Goal: Task Accomplishment & Management: Complete application form

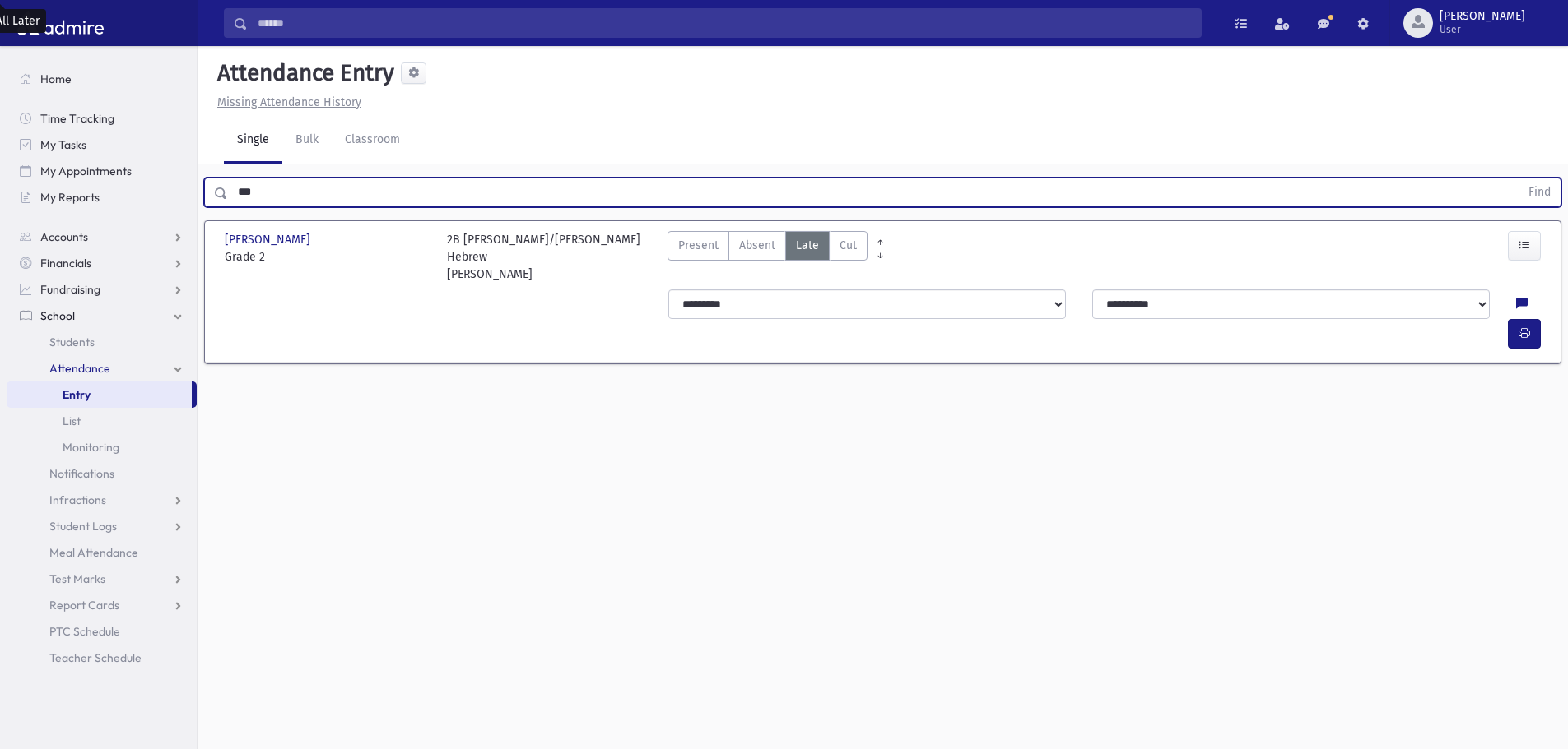
click at [327, 202] on input "***" at bounding box center [873, 193] width 1291 height 30
drag, startPoint x: 327, startPoint y: 202, endPoint x: 265, endPoint y: 179, distance: 66.1
click at [265, 179] on input "***" at bounding box center [873, 193] width 1291 height 30
click at [1518, 178] on button "Find" at bounding box center [1539, 192] width 42 height 28
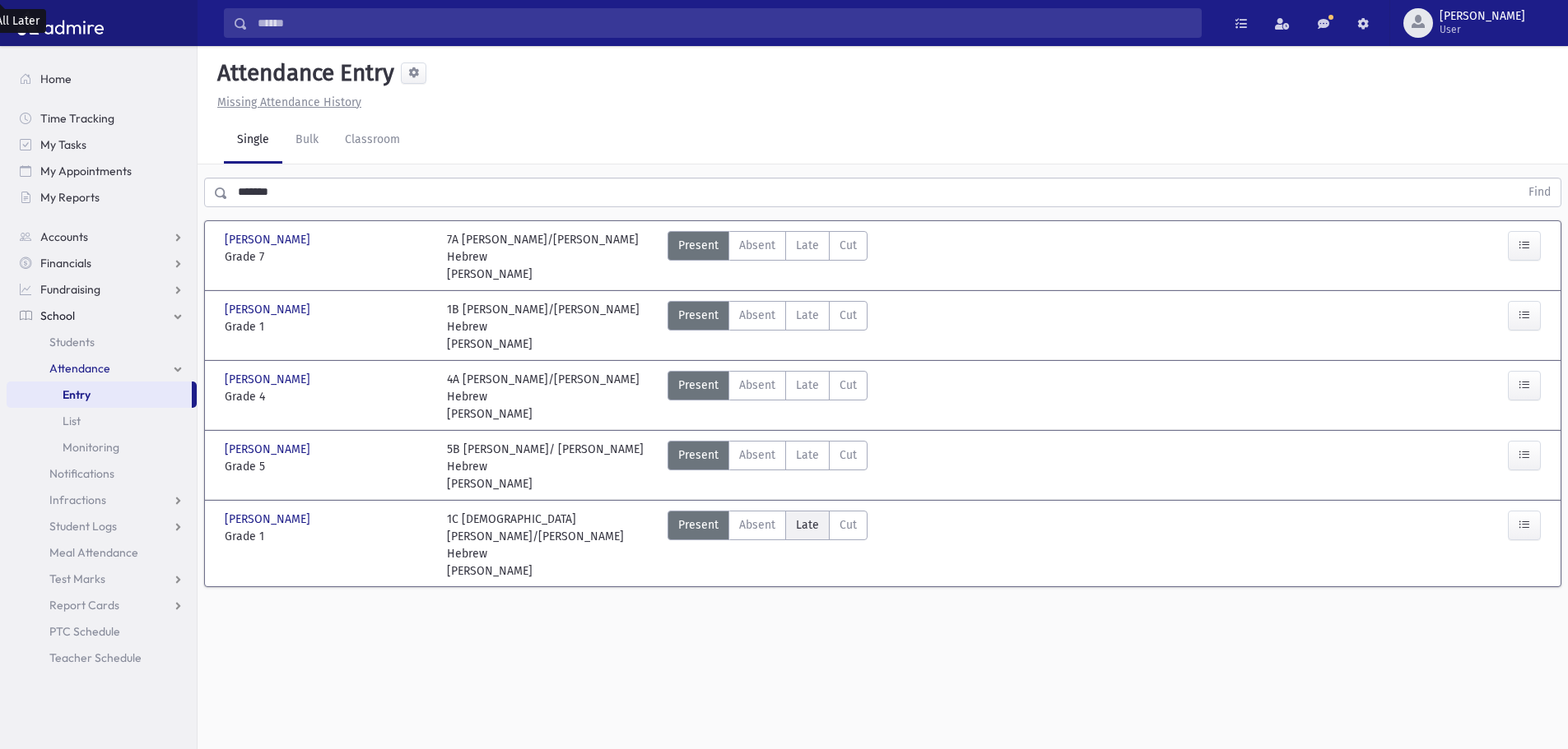
click at [803, 517] on span "Late" at bounding box center [807, 525] width 23 height 17
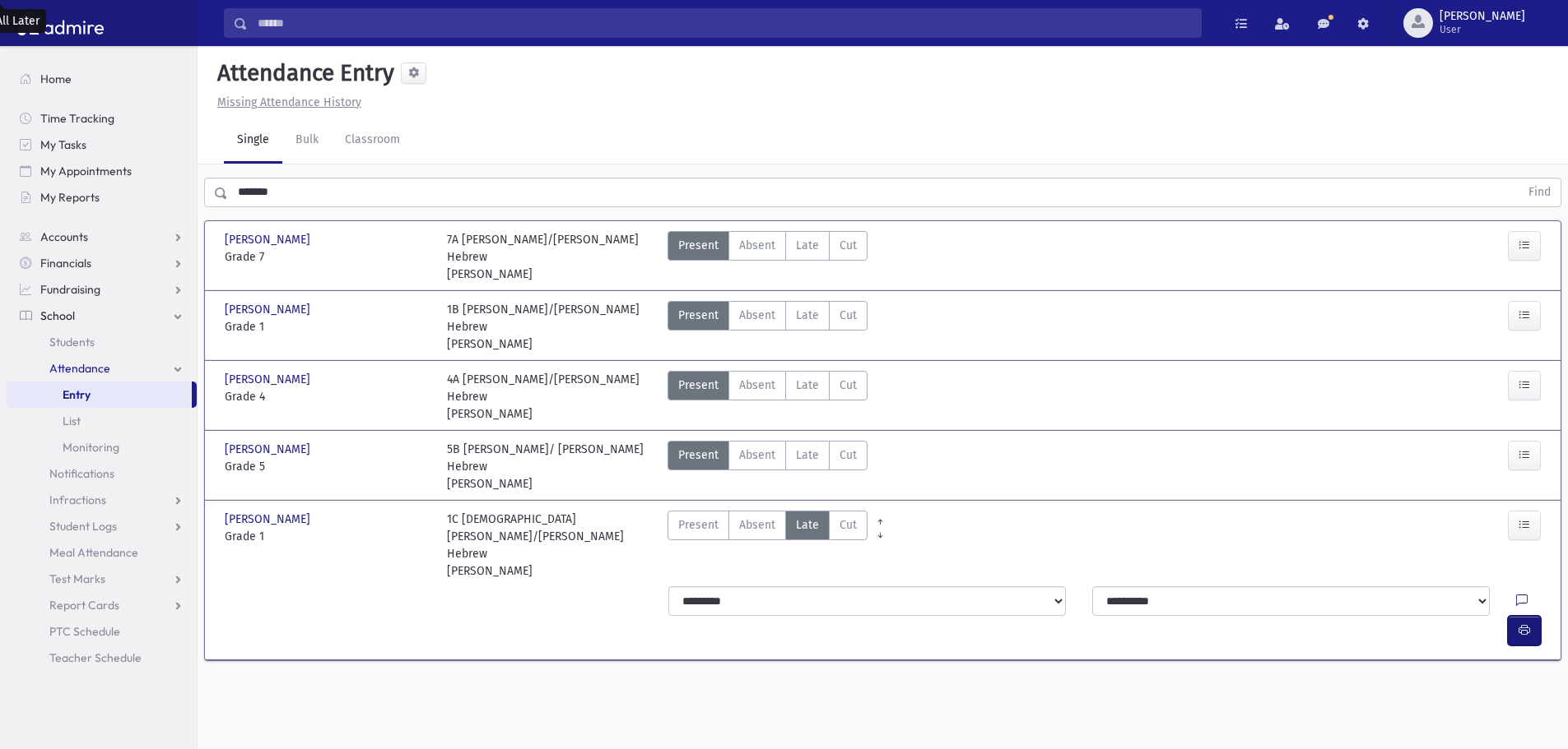
click at [1537, 616] on button "button" at bounding box center [1524, 631] width 33 height 30
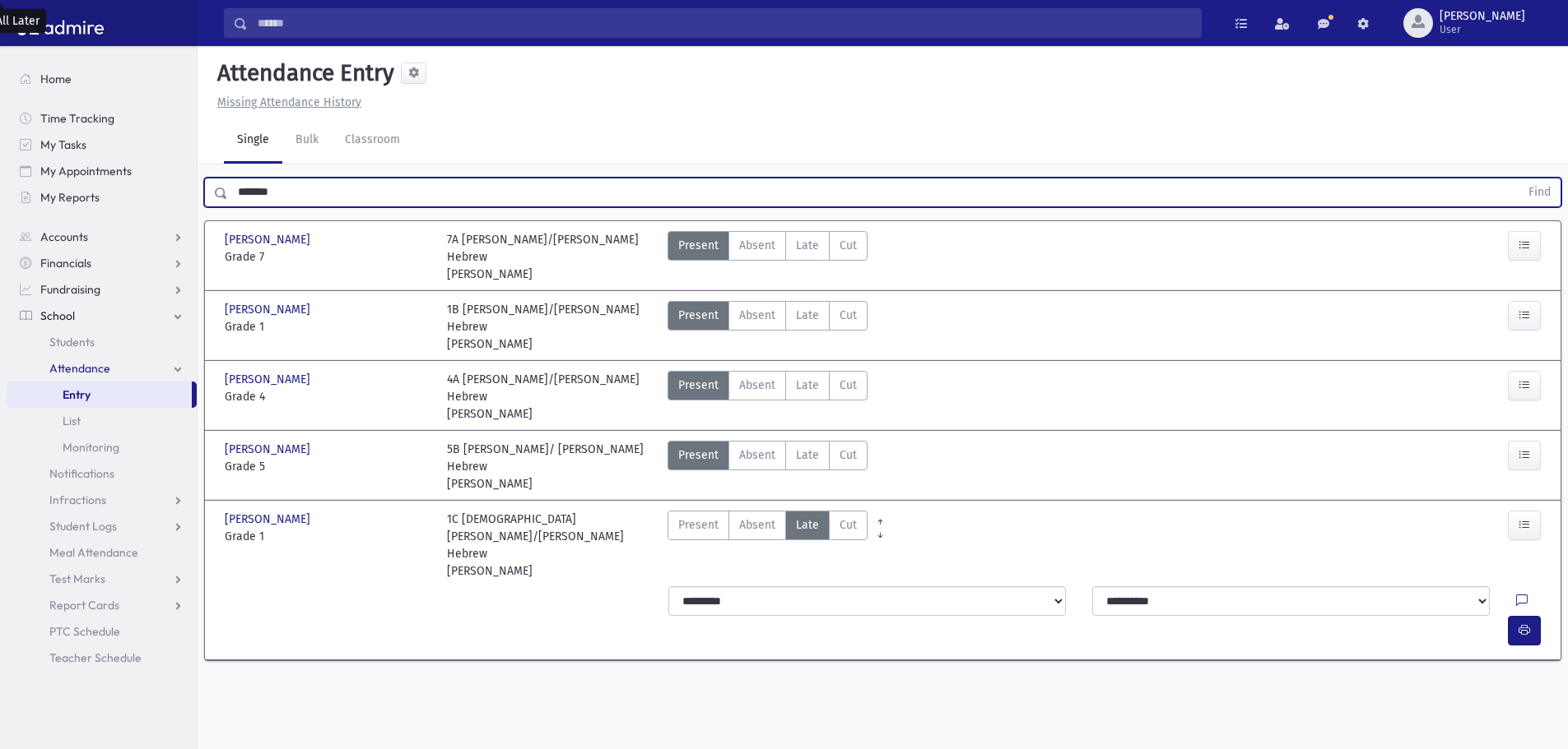
drag, startPoint x: 319, startPoint y: 191, endPoint x: 239, endPoint y: 187, distance: 80.1
click at [239, 187] on input "*******" at bounding box center [873, 193] width 1291 height 30
click at [1518, 178] on button "Find" at bounding box center [1539, 192] width 42 height 28
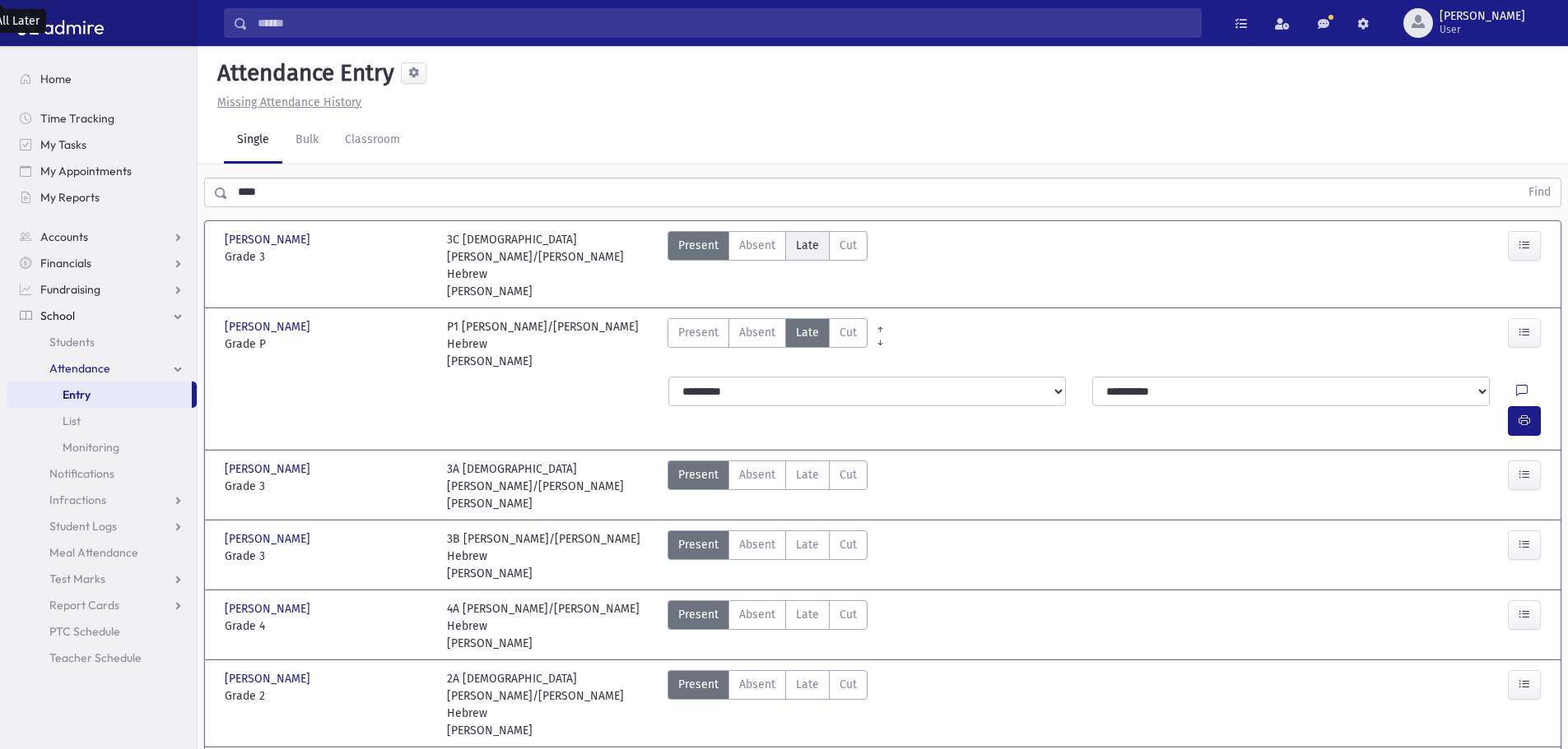
click at [813, 248] on span "Late" at bounding box center [807, 246] width 23 height 17
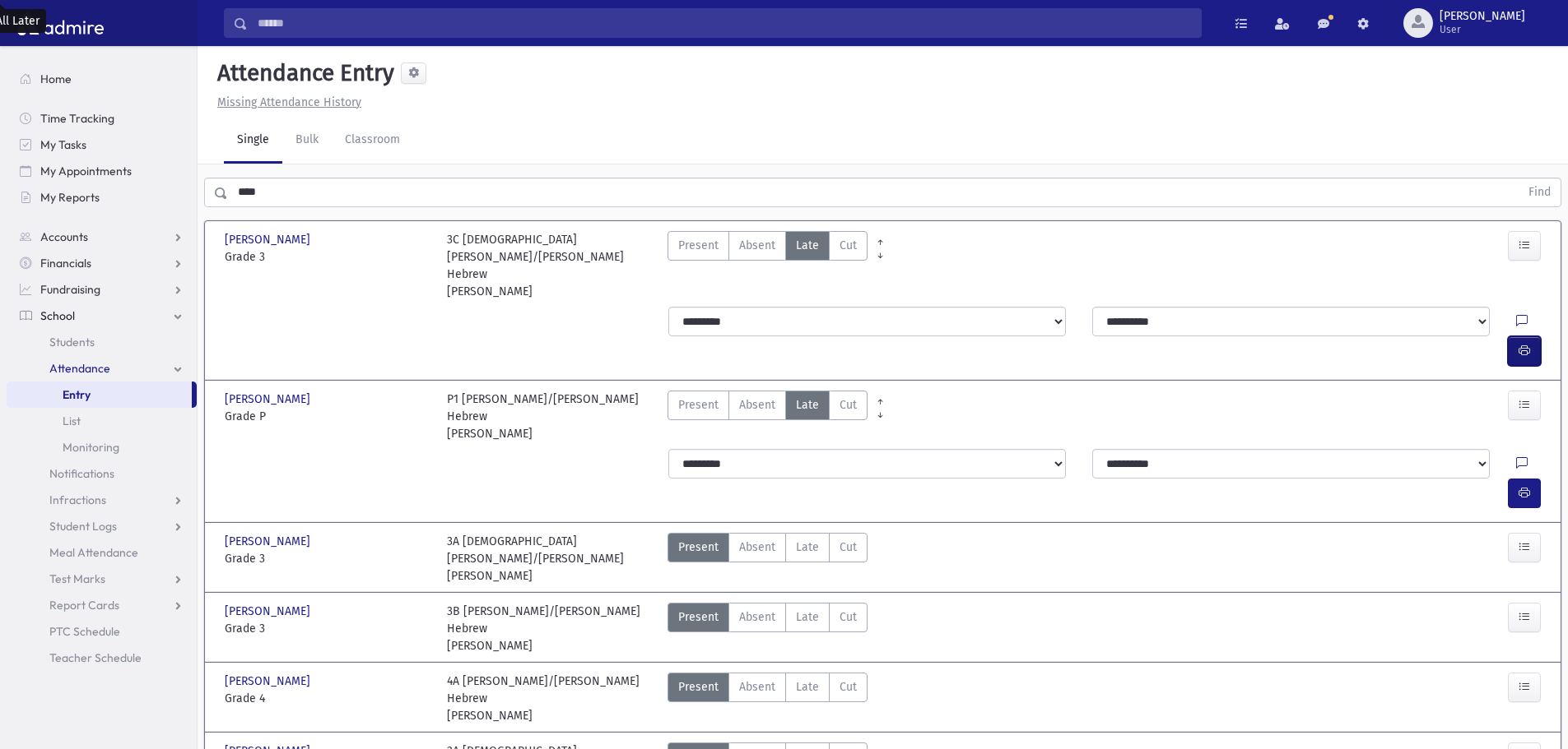
click at [1530, 337] on button "button" at bounding box center [1524, 352] width 33 height 30
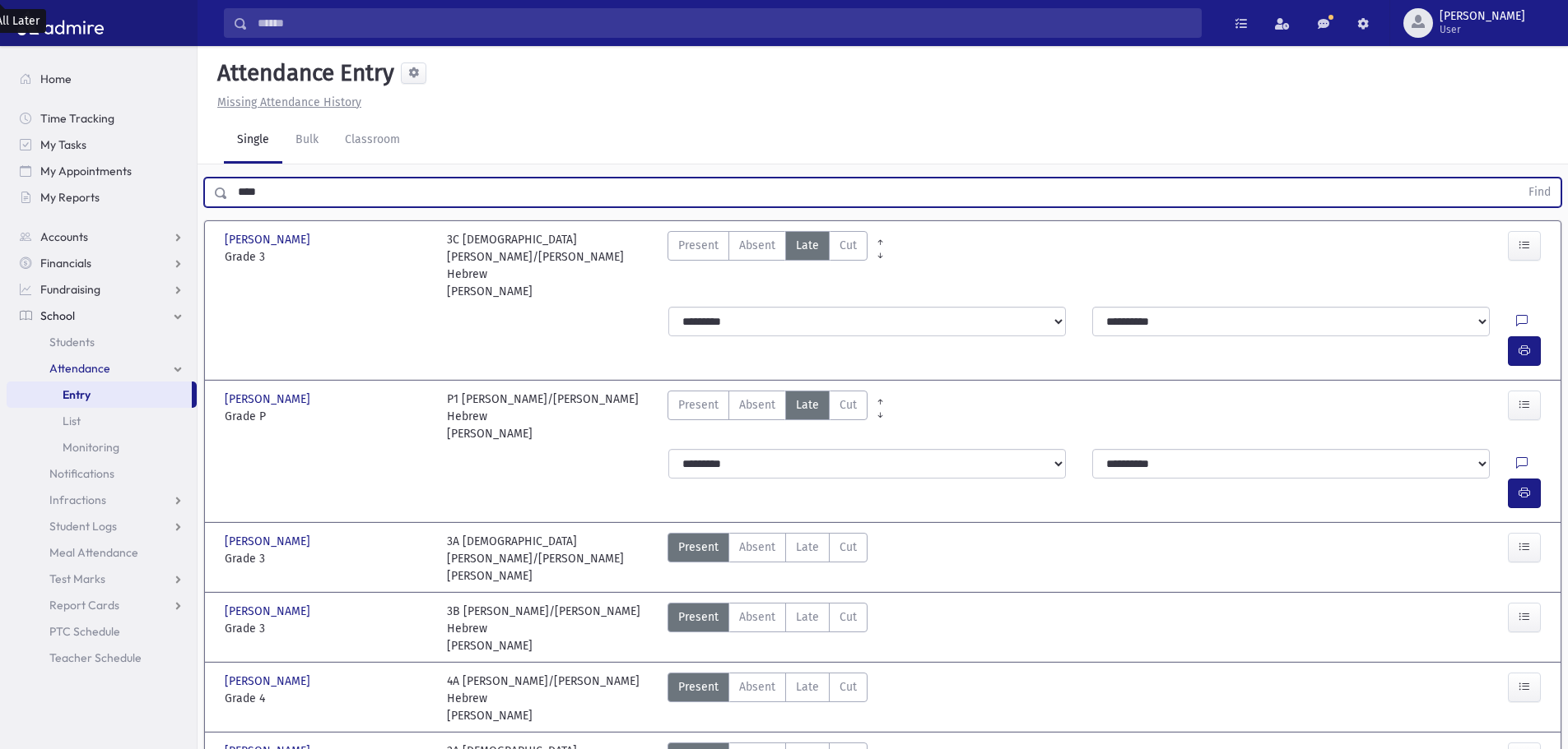
drag, startPoint x: 352, startPoint y: 192, endPoint x: 212, endPoint y: 215, distance: 141.9
click at [1518, 178] on button "Find" at bounding box center [1539, 192] width 42 height 28
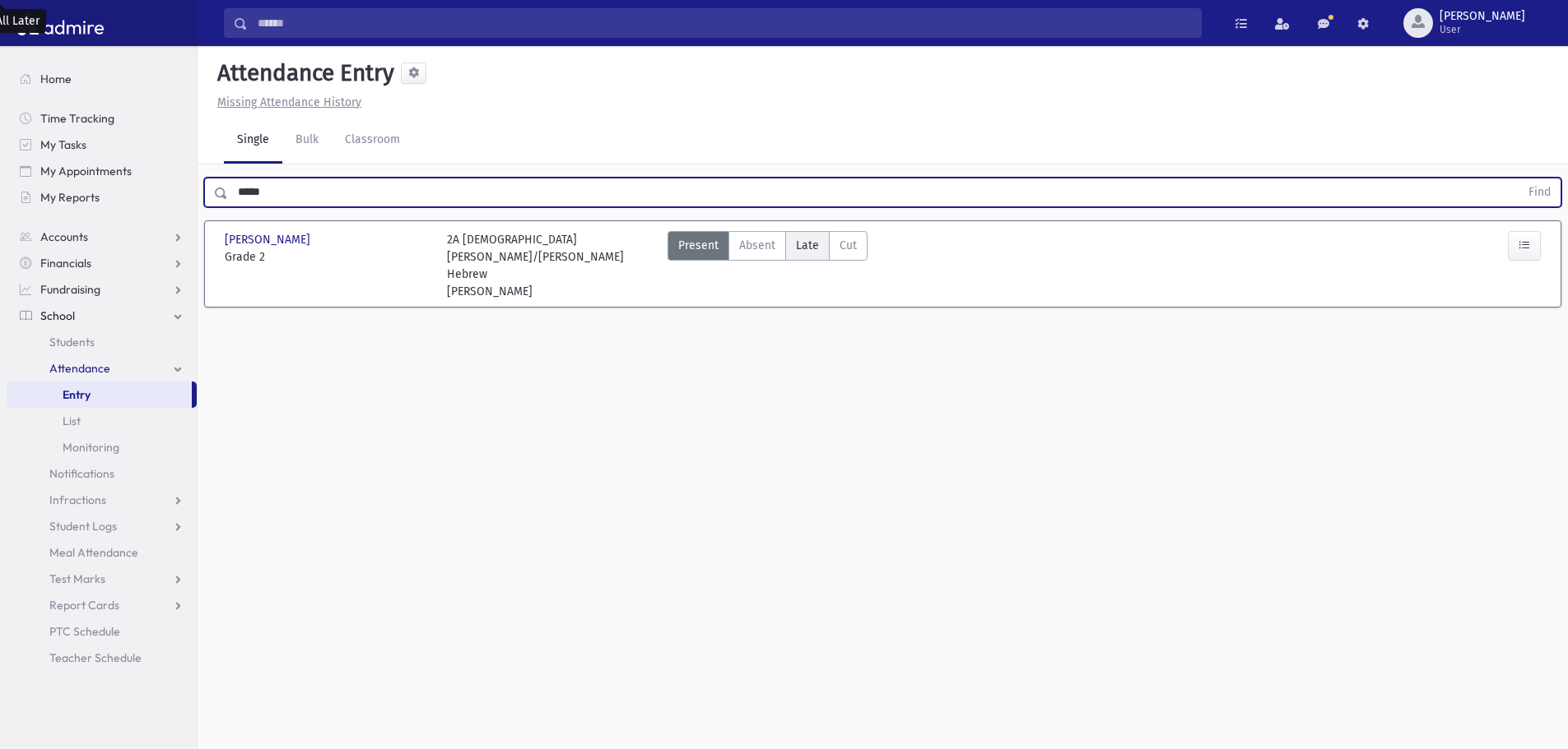
click at [796, 247] on span "Late" at bounding box center [807, 246] width 23 height 17
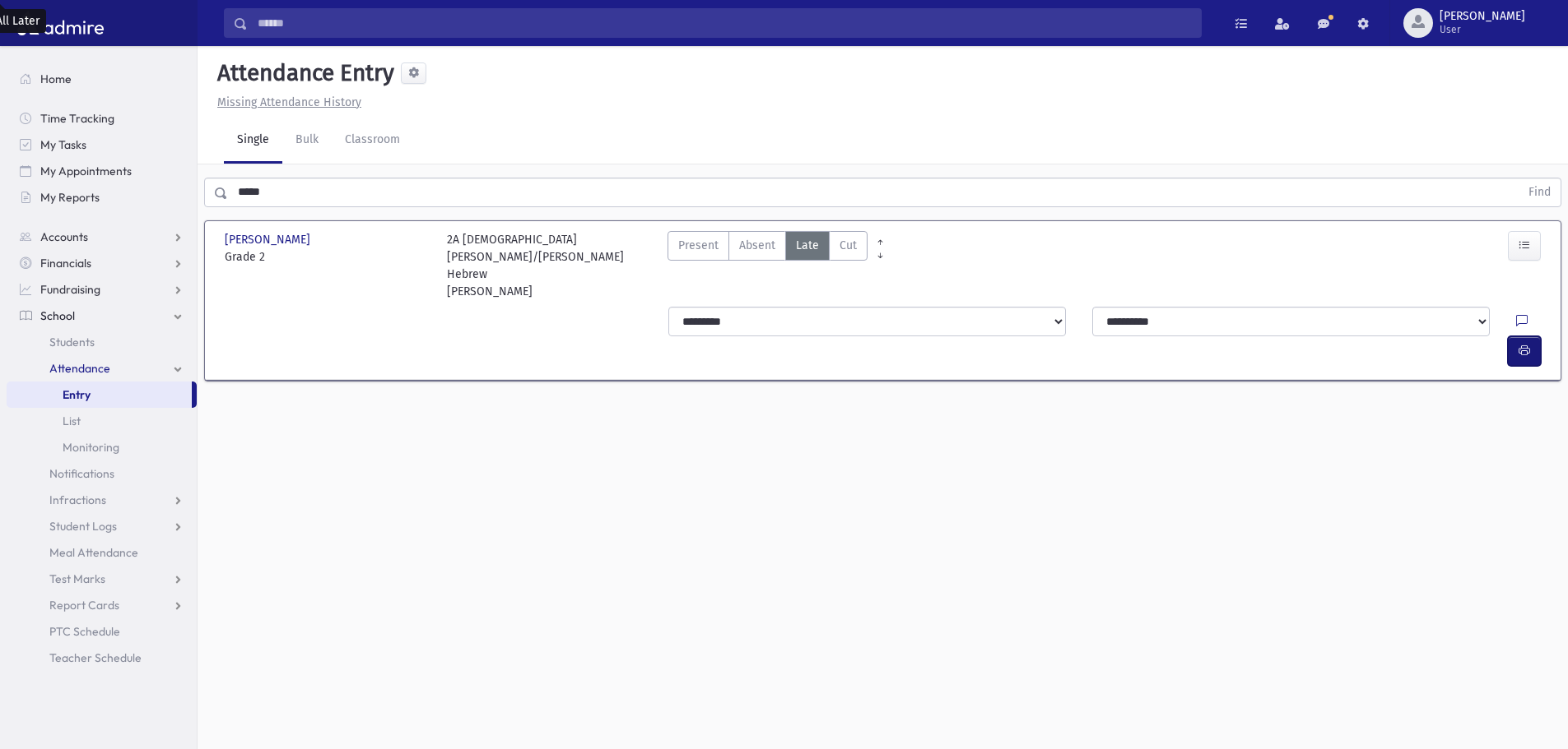
click at [1522, 344] on span "button" at bounding box center [1524, 351] width 11 height 14
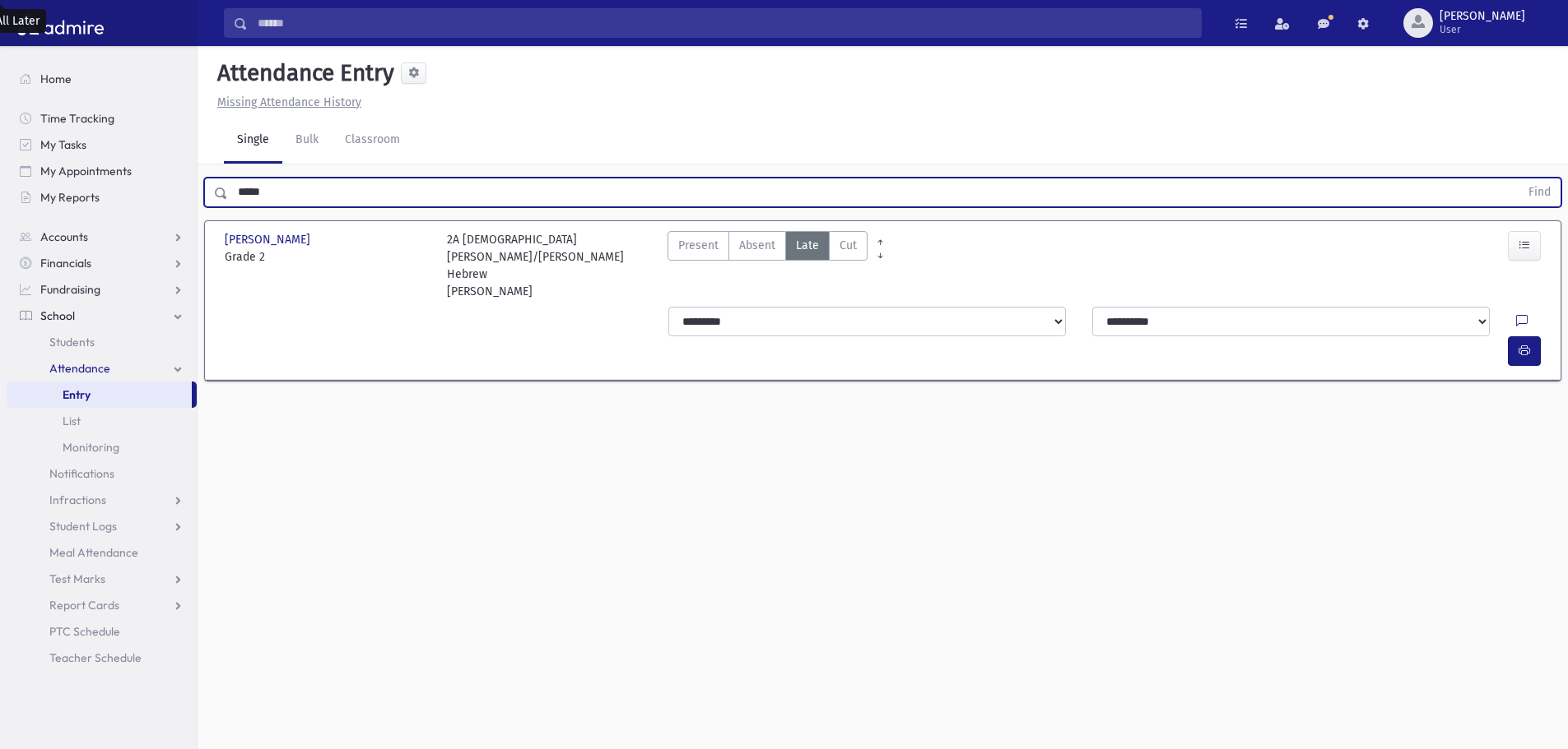
drag, startPoint x: 337, startPoint y: 191, endPoint x: 230, endPoint y: 189, distance: 107.0
click at [230, 189] on input "*****" at bounding box center [873, 193] width 1291 height 30
click at [1518, 178] on button "Find" at bounding box center [1539, 192] width 42 height 28
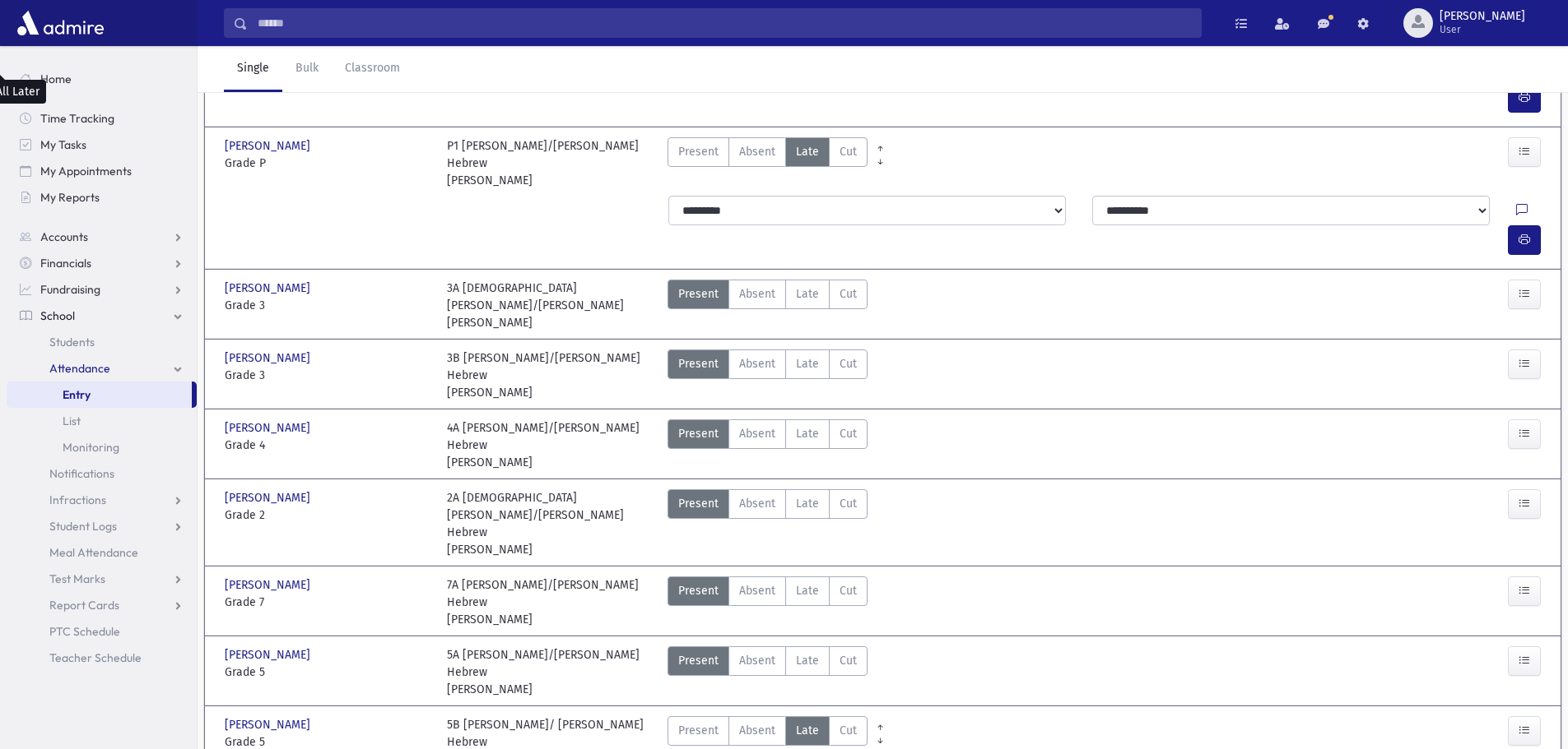
scroll to position [329, 0]
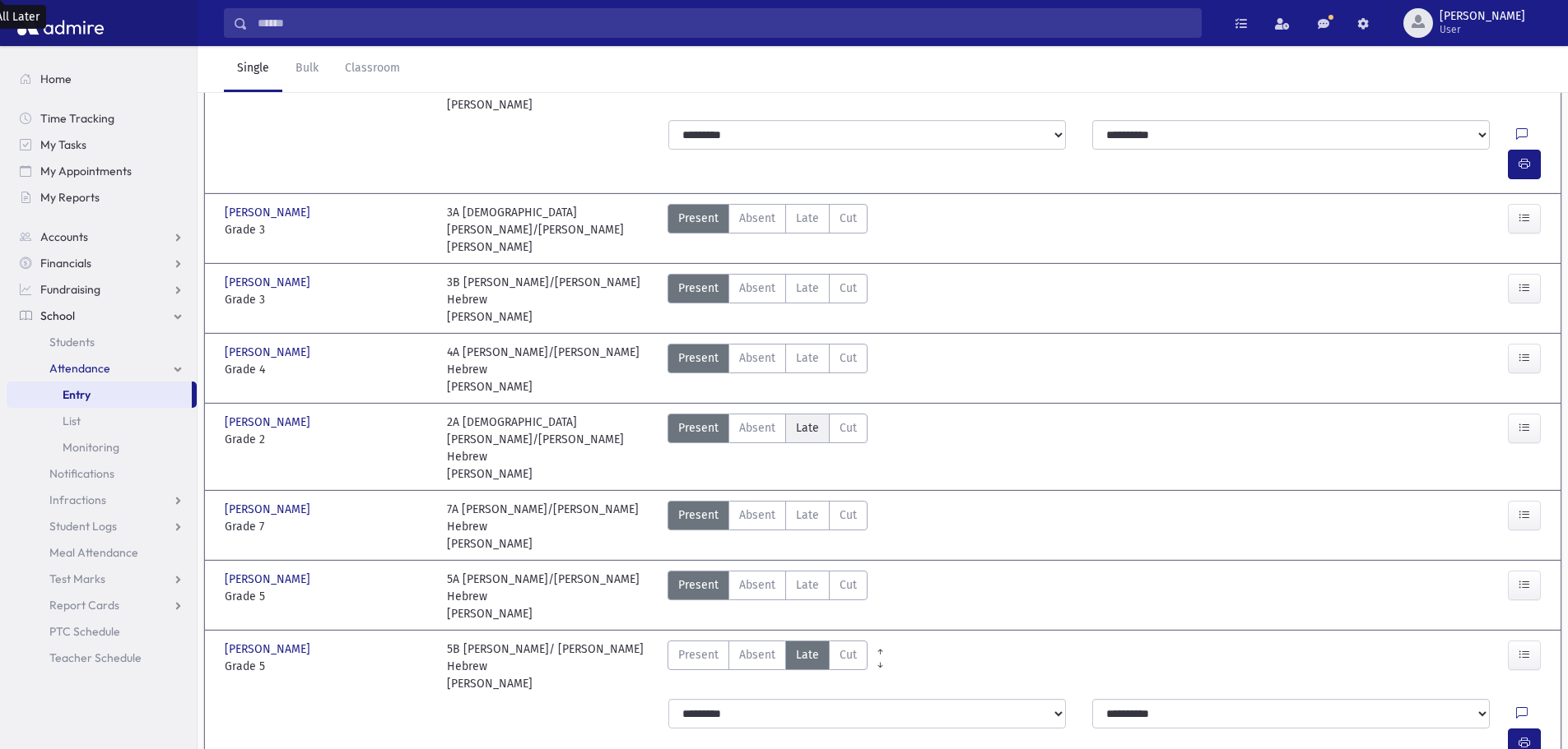
click at [811, 420] on span "Late" at bounding box center [807, 428] width 23 height 17
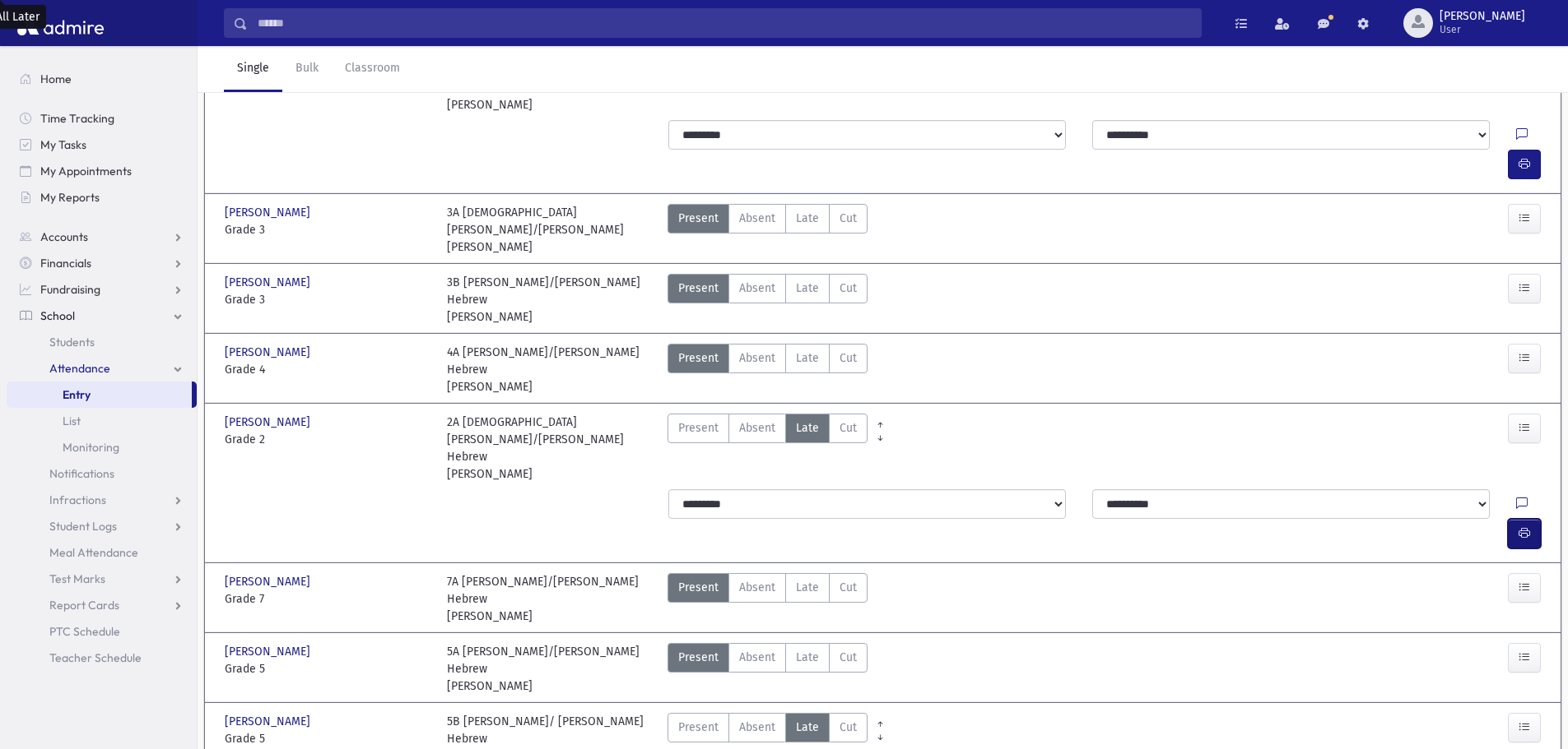
click at [1516, 519] on button "button" at bounding box center [1524, 534] width 33 height 30
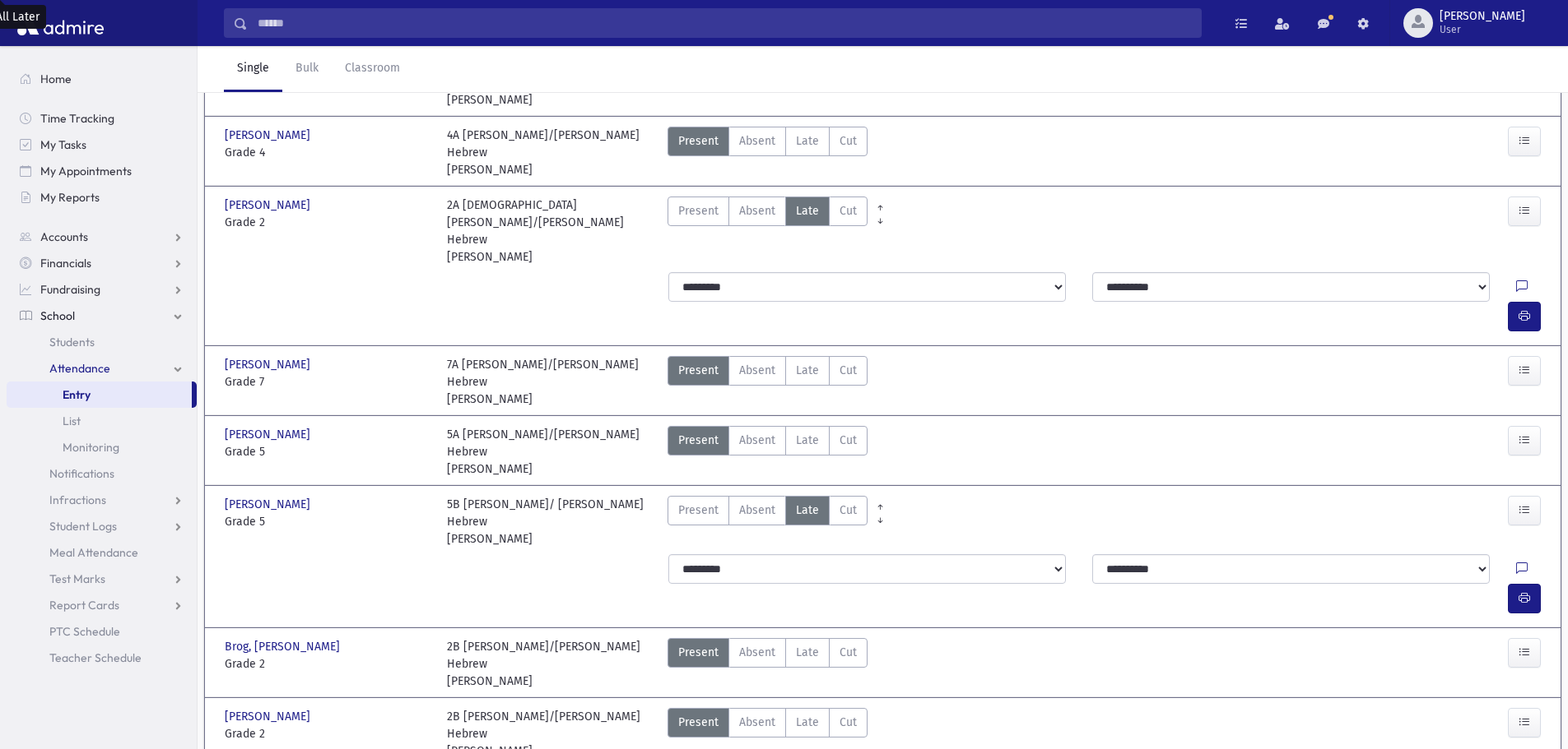
scroll to position [576, 0]
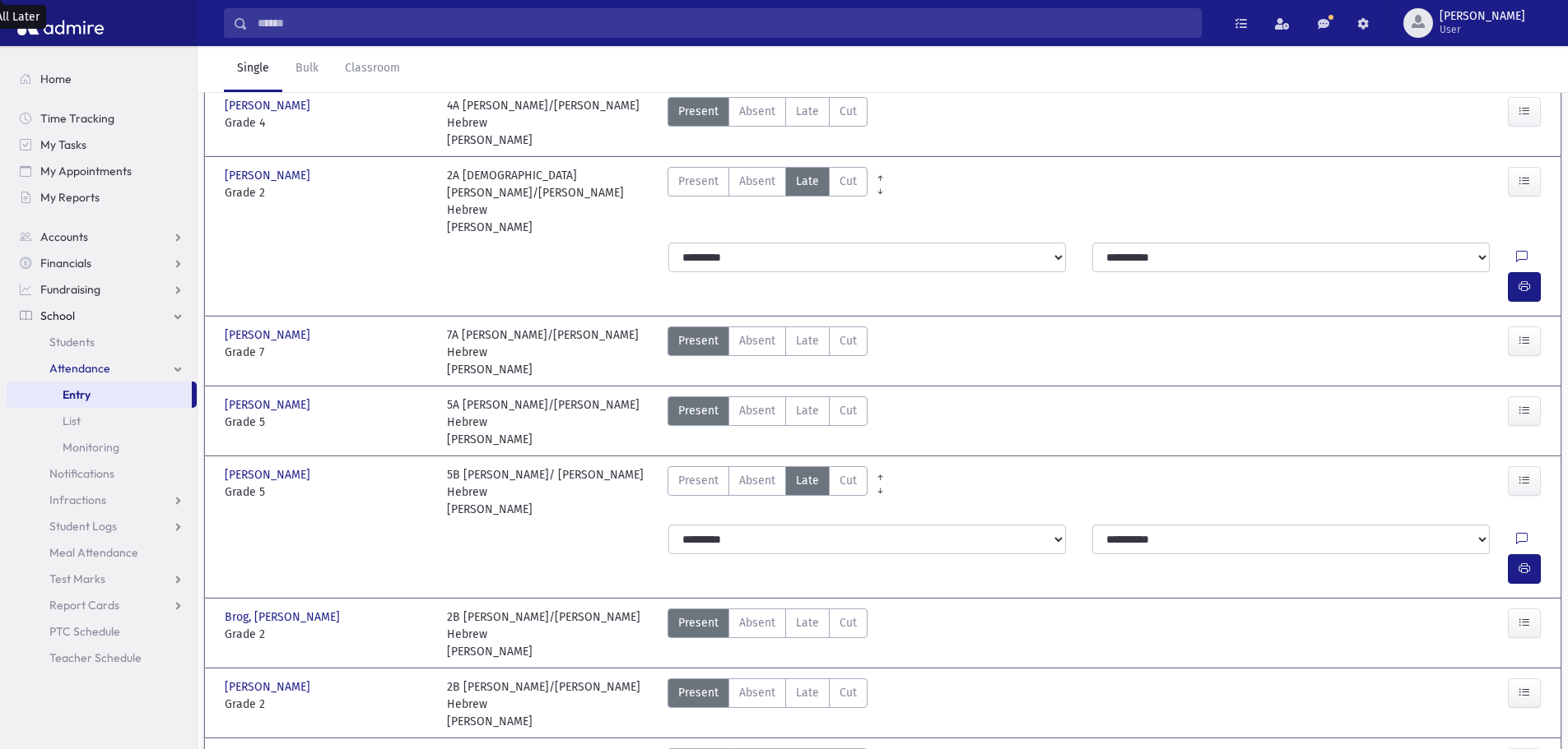
click at [790, 749] on label "Late Late" at bounding box center [807, 764] width 44 height 30
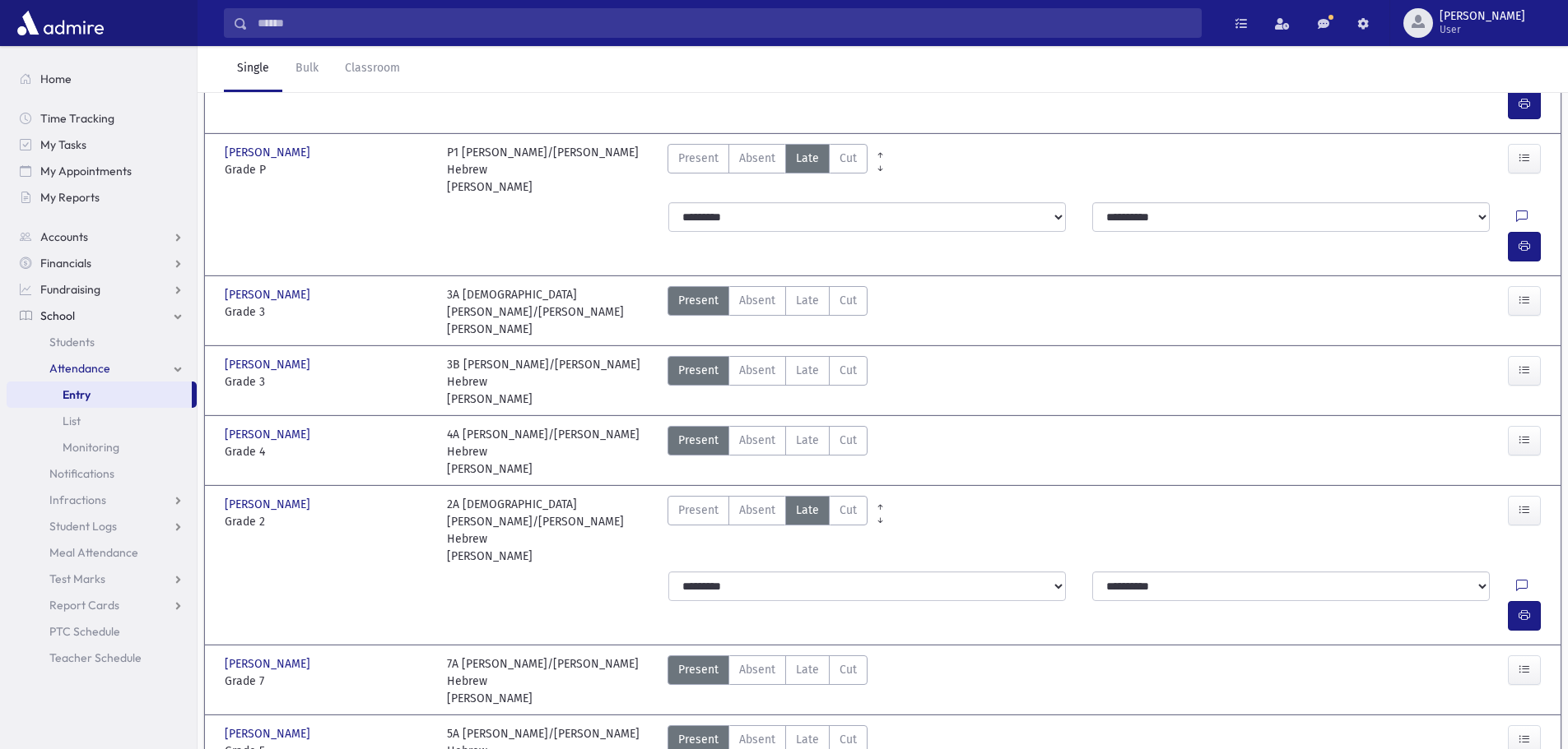
scroll to position [0, 0]
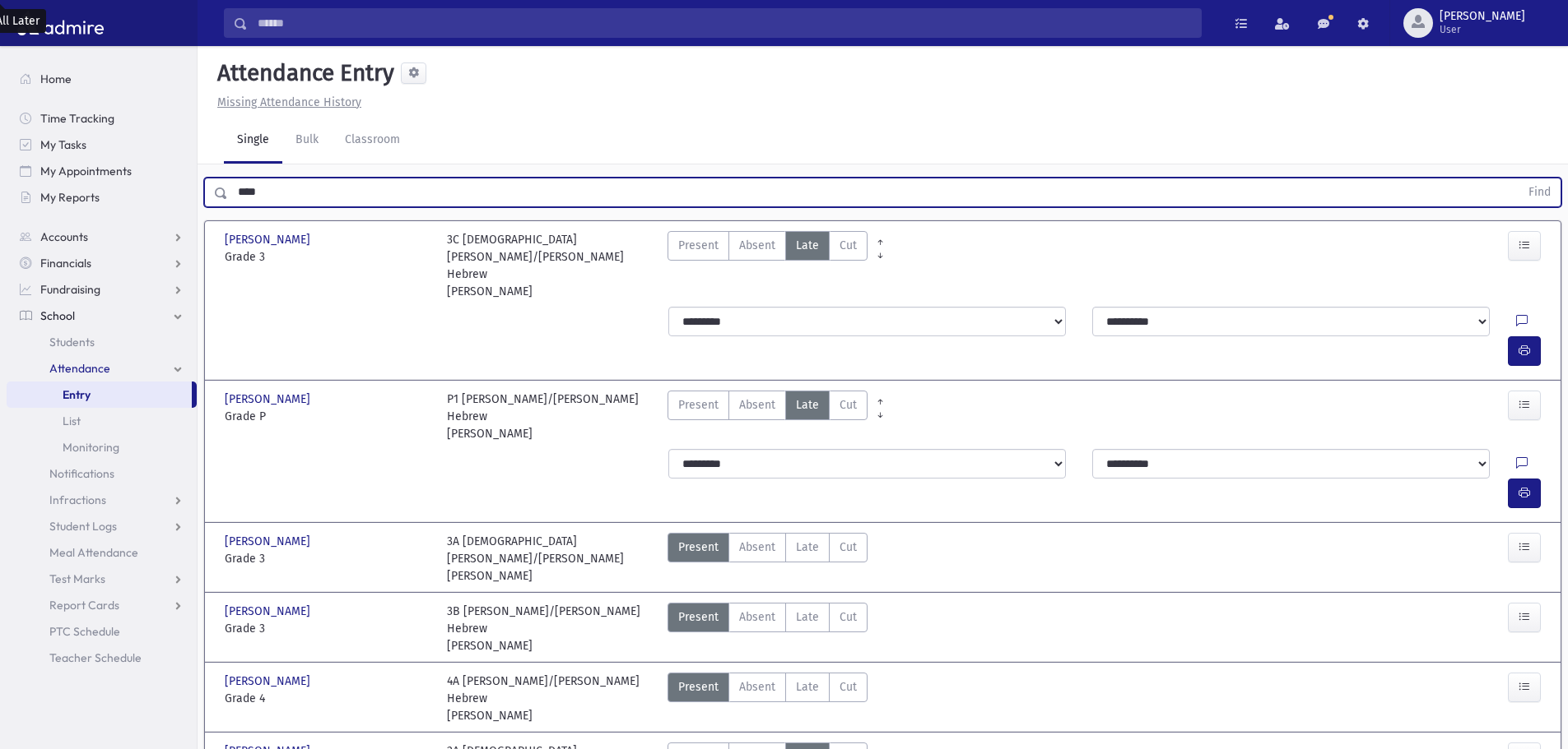
drag, startPoint x: 445, startPoint y: 197, endPoint x: 241, endPoint y: 192, distance: 204.1
click at [241, 192] on input "****" at bounding box center [873, 193] width 1291 height 30
click at [1518, 178] on button "Find" at bounding box center [1539, 192] width 42 height 28
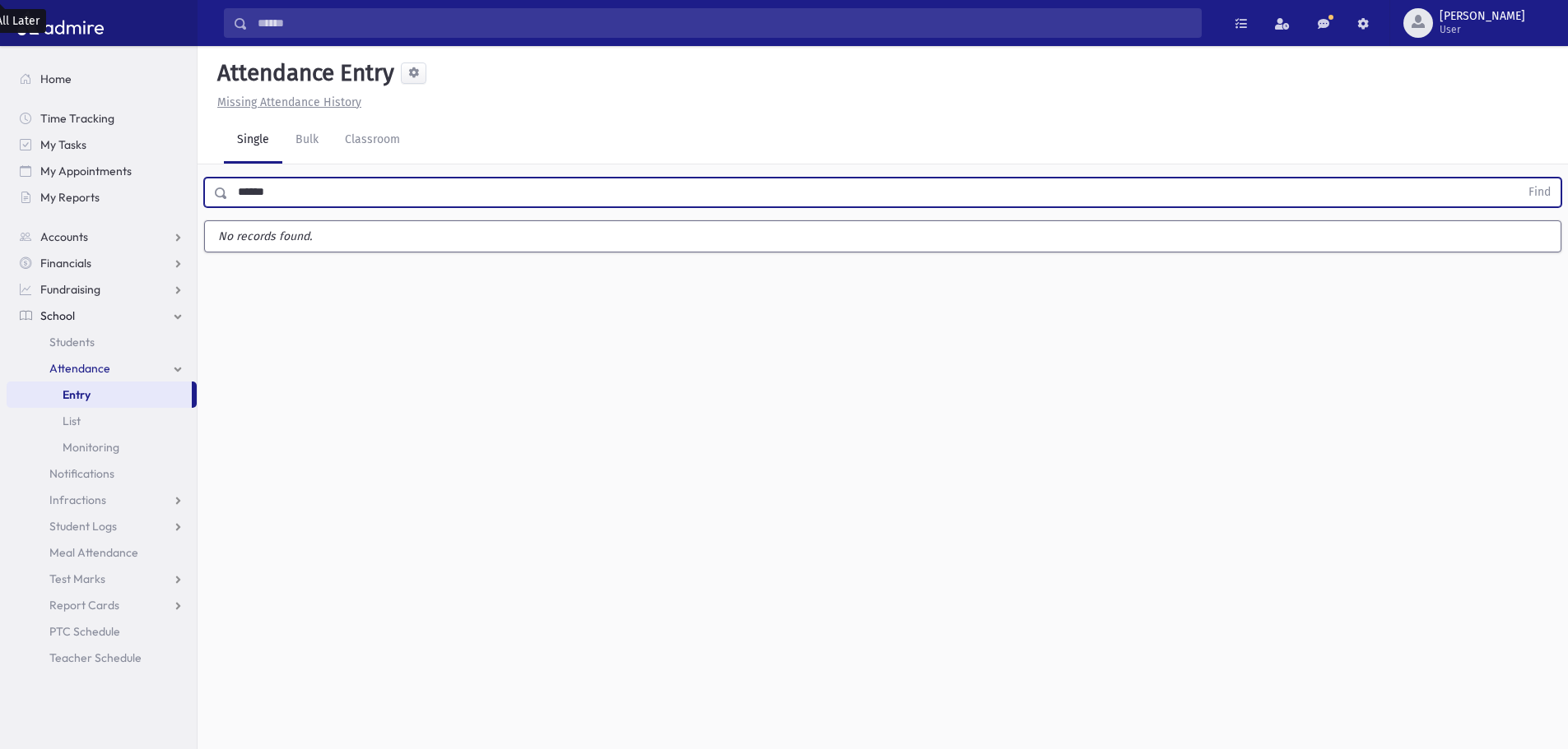
click at [1518, 178] on button "Find" at bounding box center [1539, 192] width 42 height 28
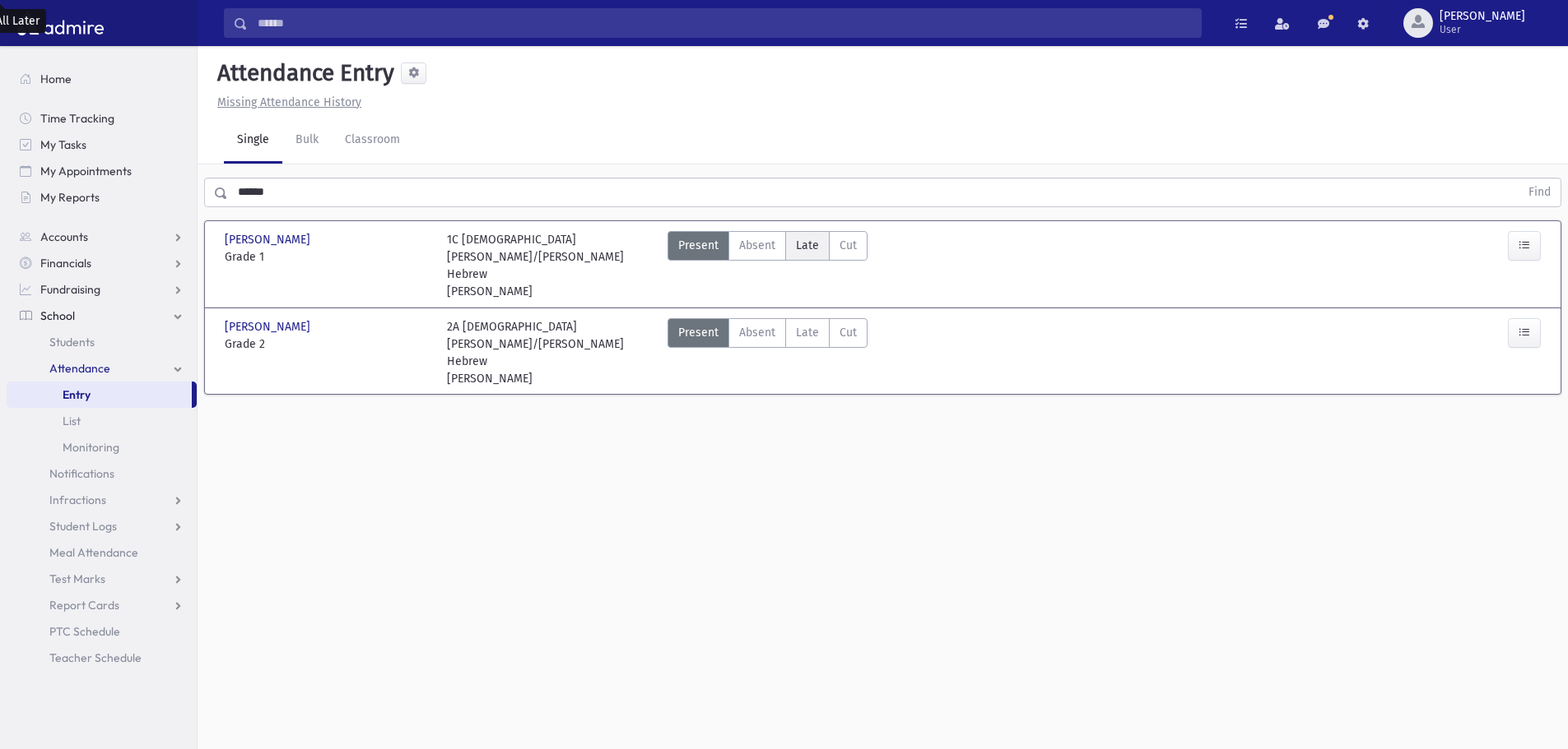
click at [801, 246] on span "Late" at bounding box center [807, 246] width 23 height 17
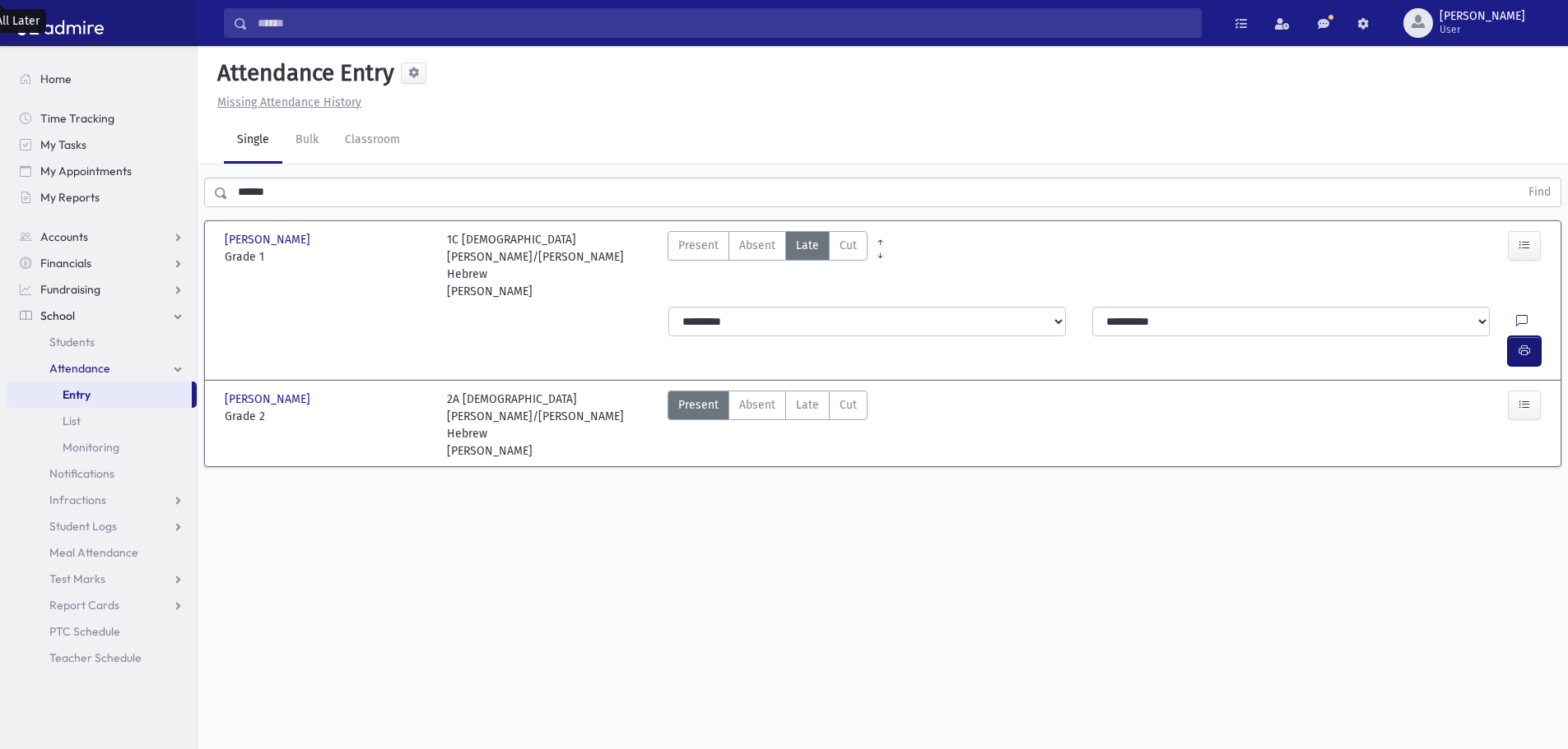
click at [1515, 337] on button "button" at bounding box center [1524, 352] width 33 height 30
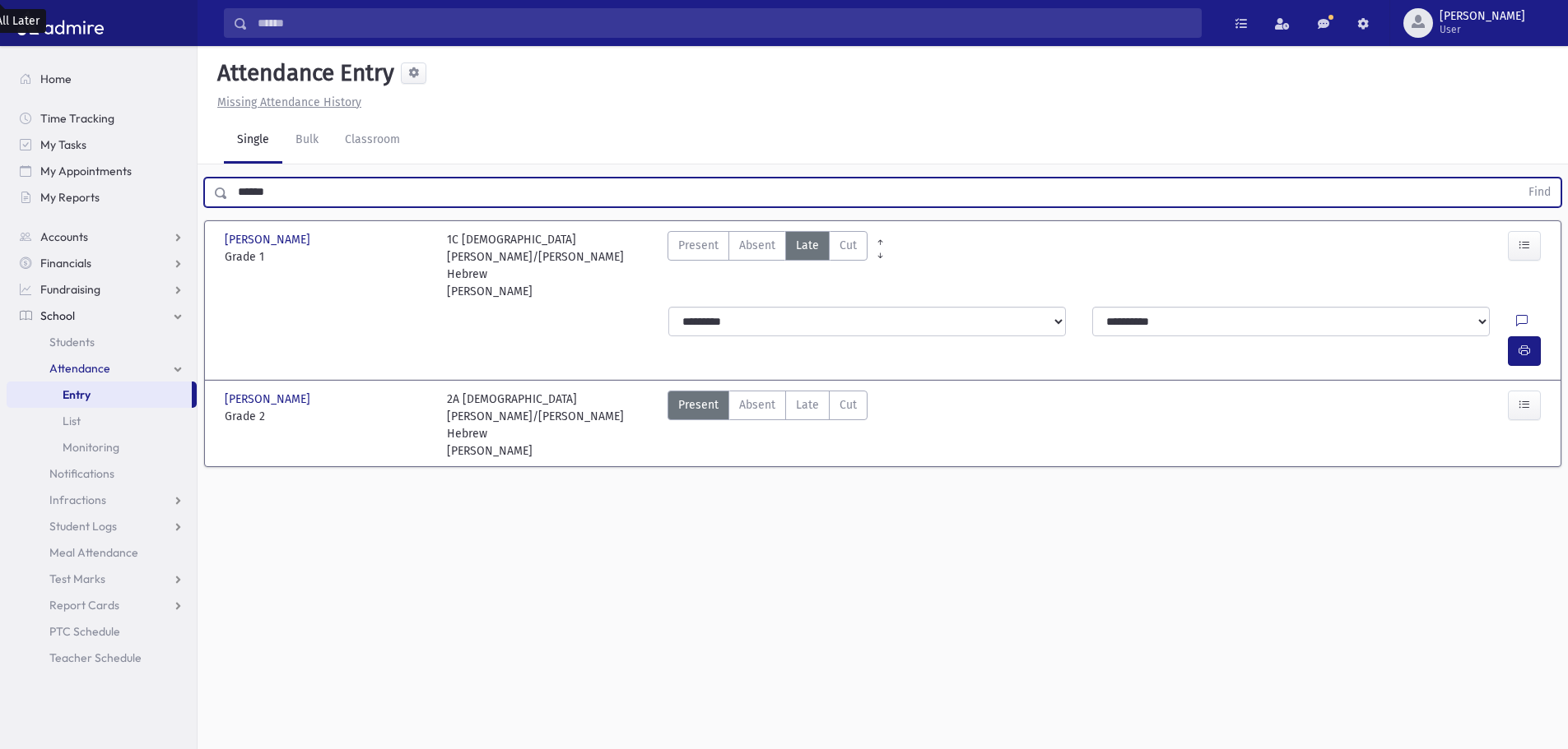
drag, startPoint x: 289, startPoint y: 191, endPoint x: 232, endPoint y: 181, distance: 57.9
click at [232, 181] on input "******" at bounding box center [873, 193] width 1291 height 30
click at [1518, 178] on button "Find" at bounding box center [1539, 192] width 42 height 28
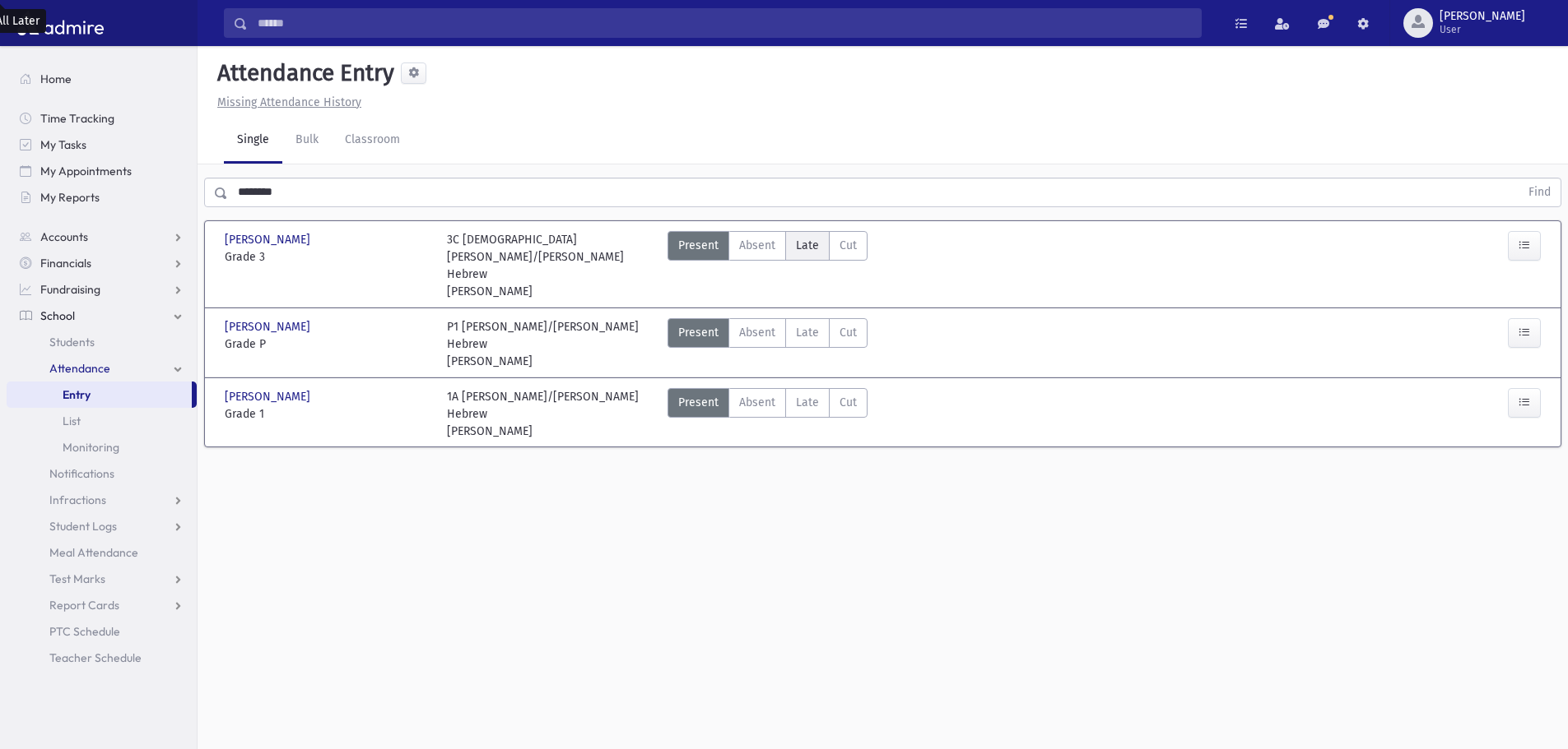
click at [802, 251] on span "Late" at bounding box center [807, 246] width 23 height 17
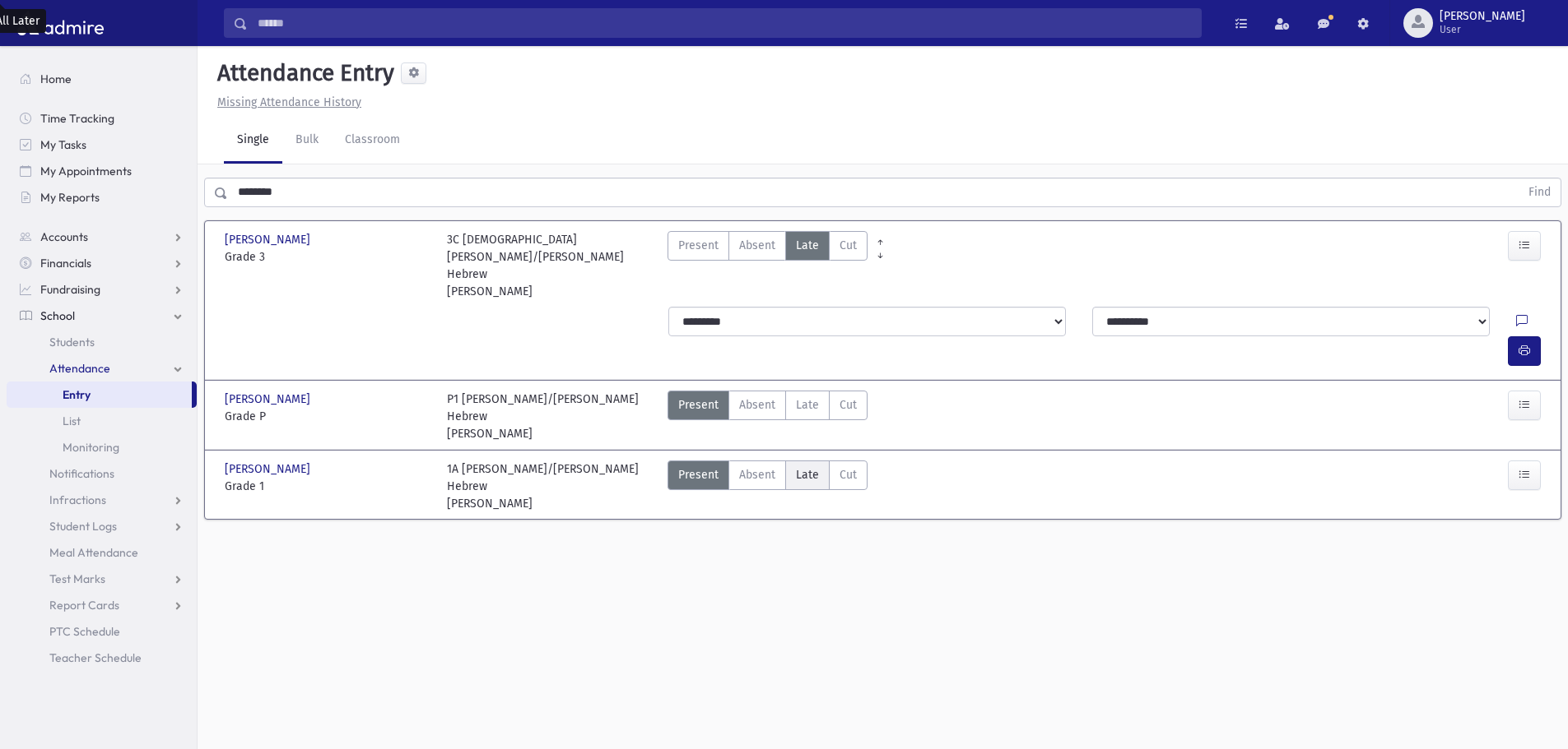
click at [806, 460] on label "Late Late" at bounding box center [807, 475] width 44 height 30
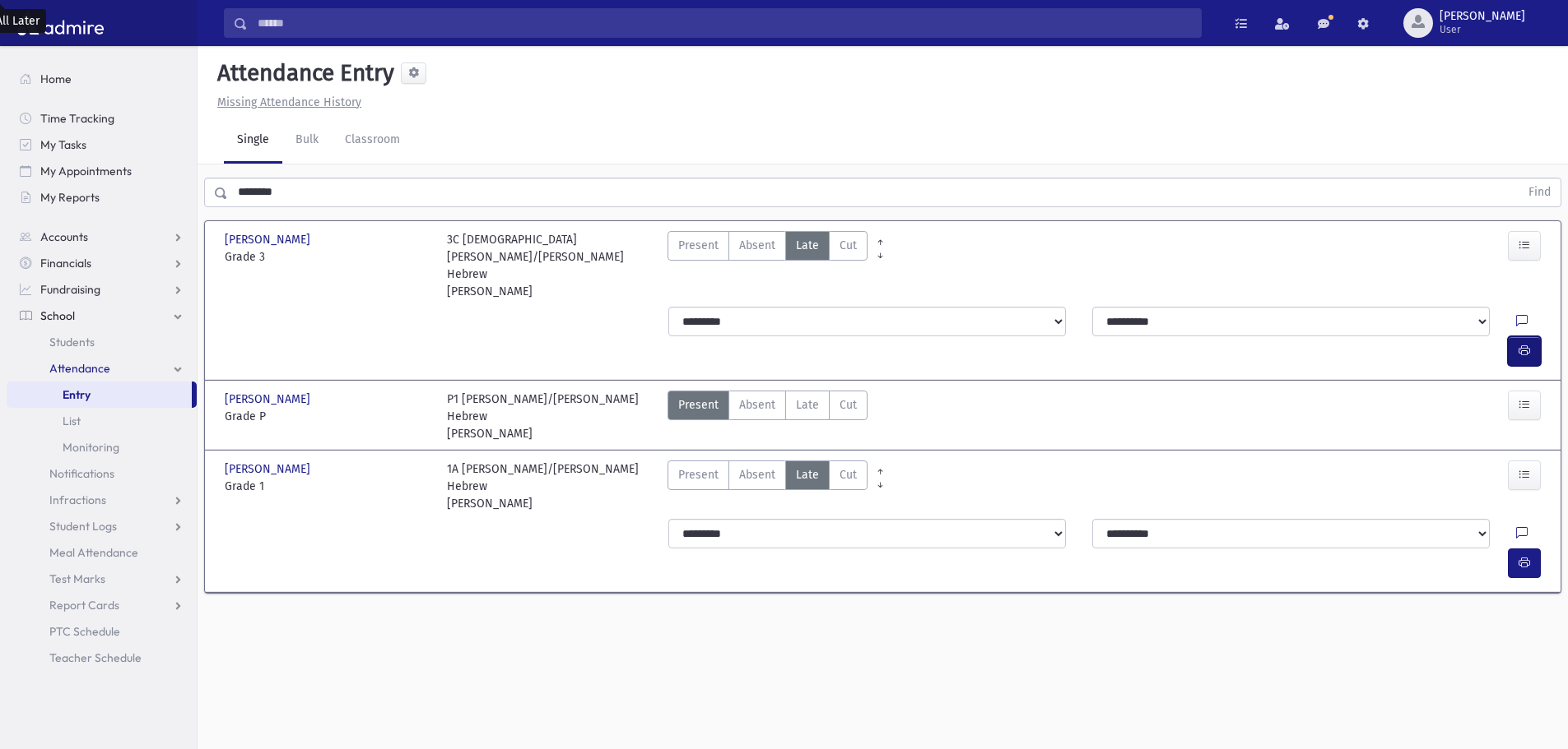
click at [1525, 344] on icon "button" at bounding box center [1524, 351] width 11 height 14
click at [1514, 548] on button "button" at bounding box center [1524, 563] width 33 height 30
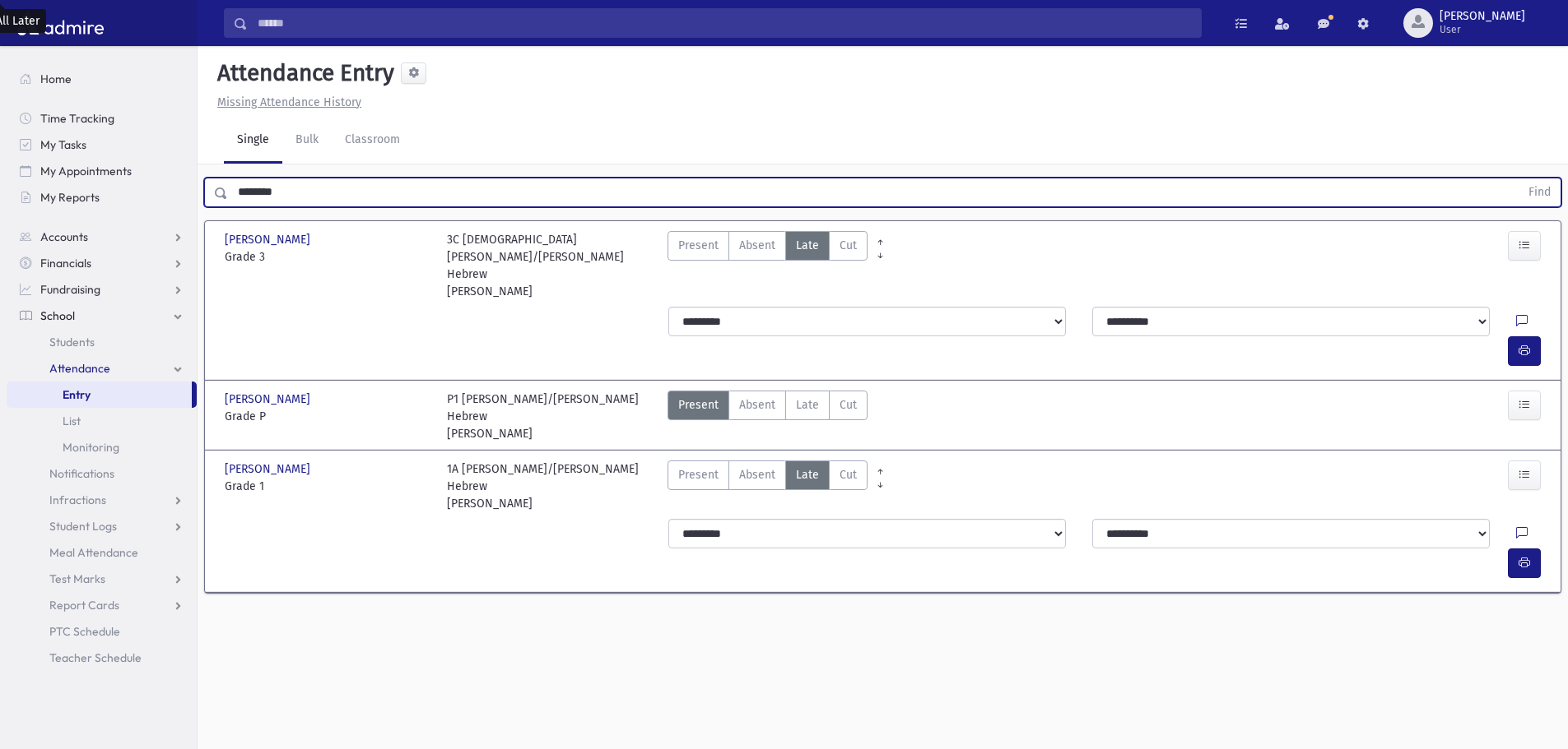
drag, startPoint x: 294, startPoint y: 195, endPoint x: 235, endPoint y: 178, distance: 61.4
click at [235, 178] on input "********" at bounding box center [873, 193] width 1291 height 30
click at [1518, 178] on button "Find" at bounding box center [1539, 192] width 42 height 28
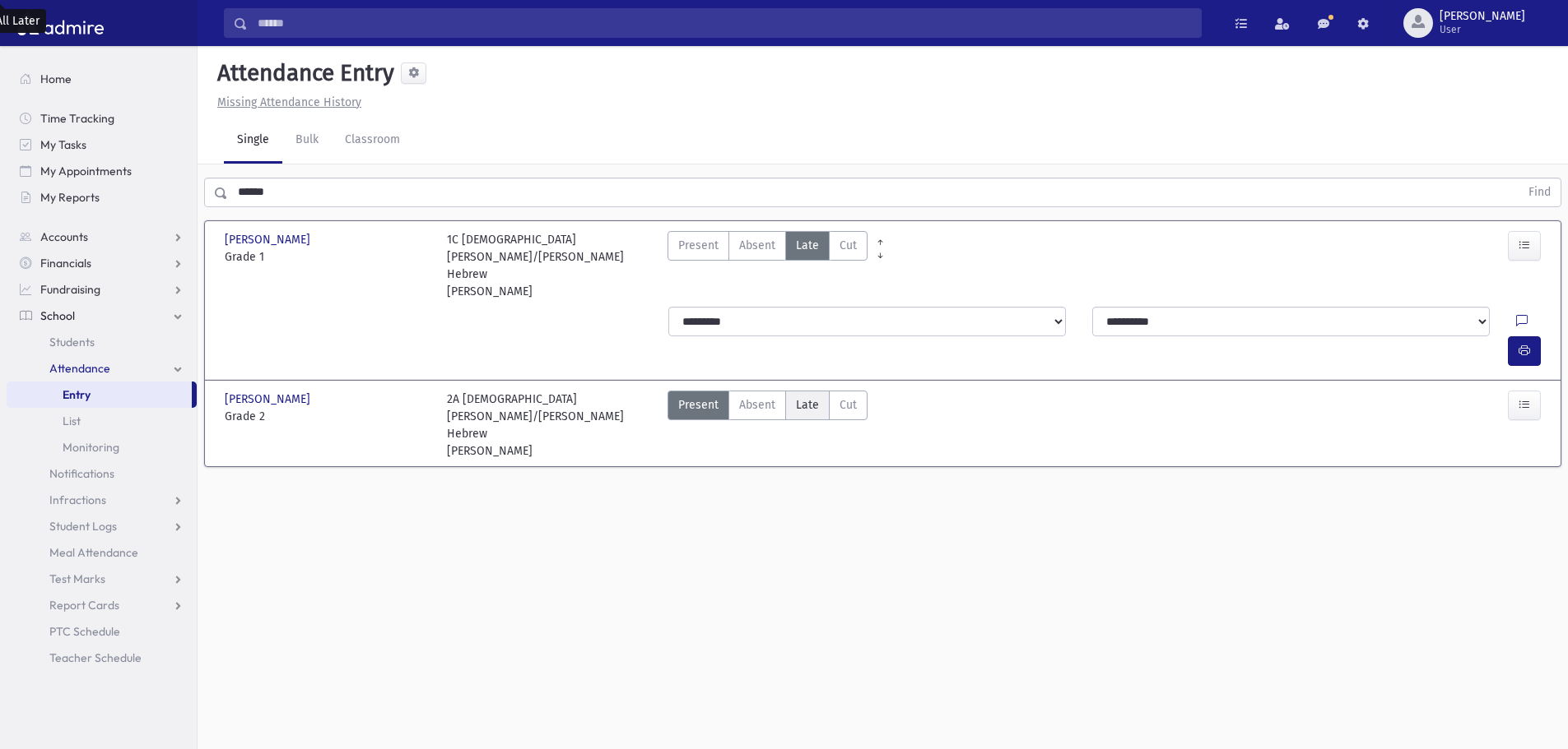
click at [814, 397] on span "Late" at bounding box center [807, 405] width 23 height 17
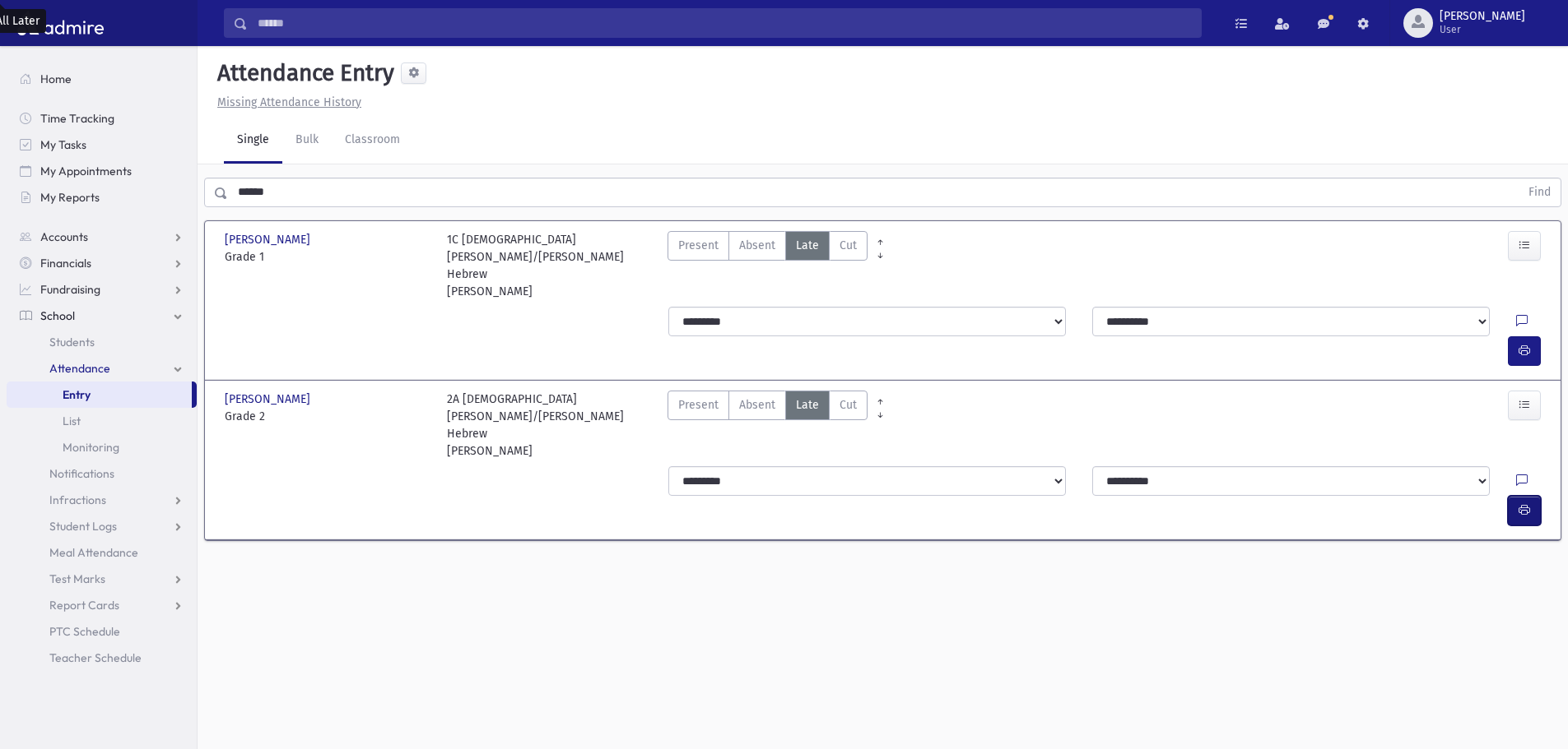
click at [1532, 496] on button "button" at bounding box center [1524, 511] width 33 height 30
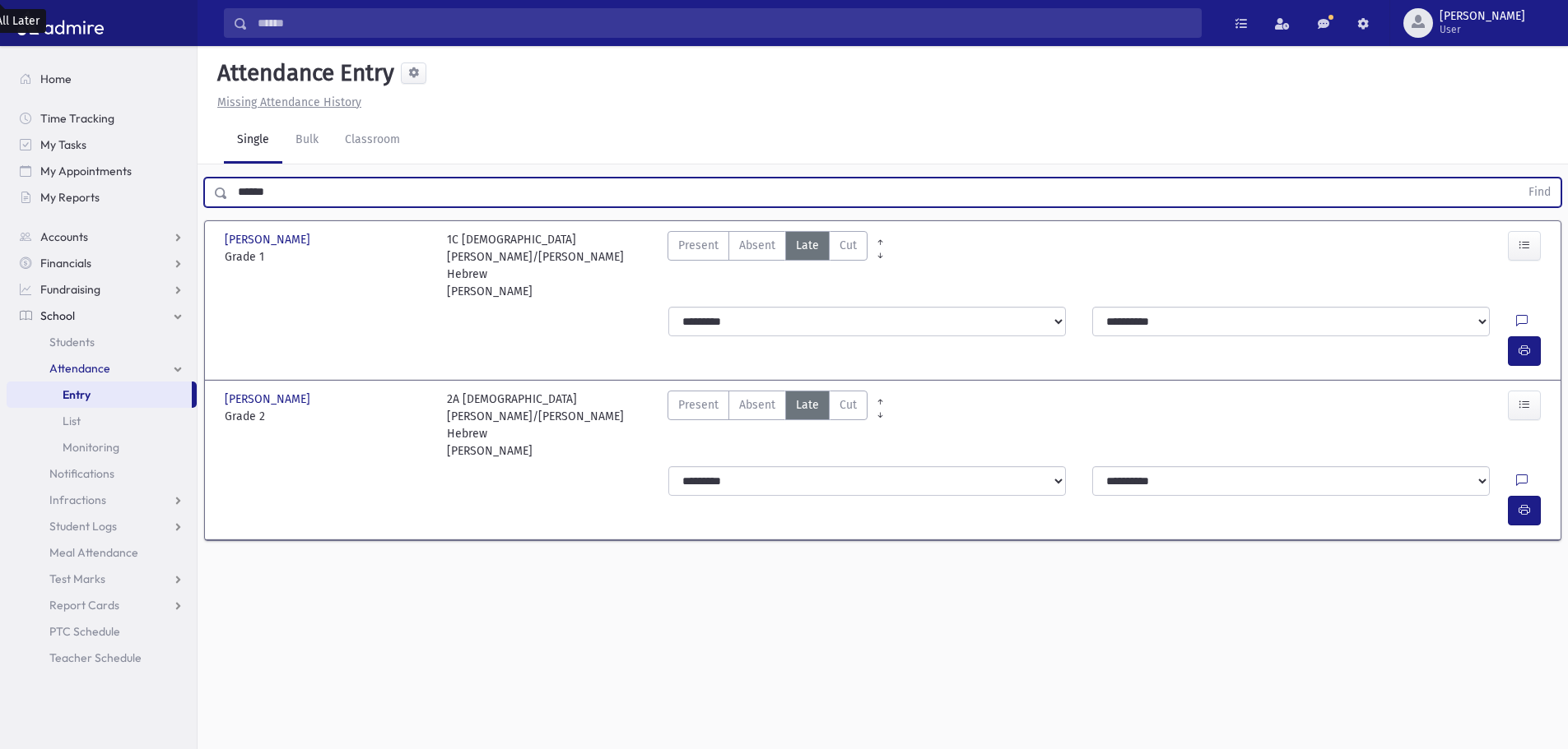
click at [342, 196] on input "******" at bounding box center [873, 193] width 1291 height 30
click at [1518, 178] on button "Find" at bounding box center [1539, 192] width 42 height 28
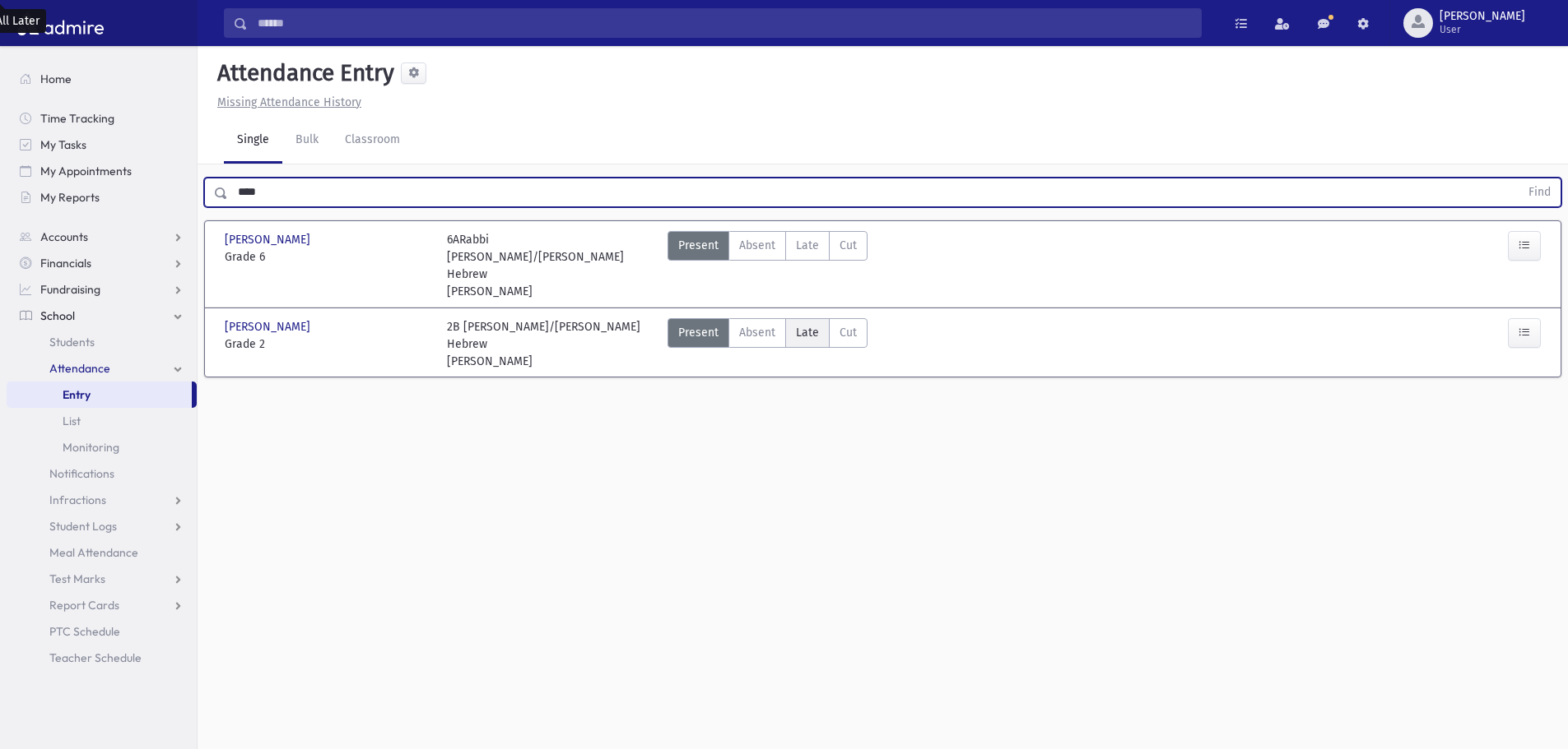
click at [815, 324] on span "Late" at bounding box center [807, 333] width 23 height 17
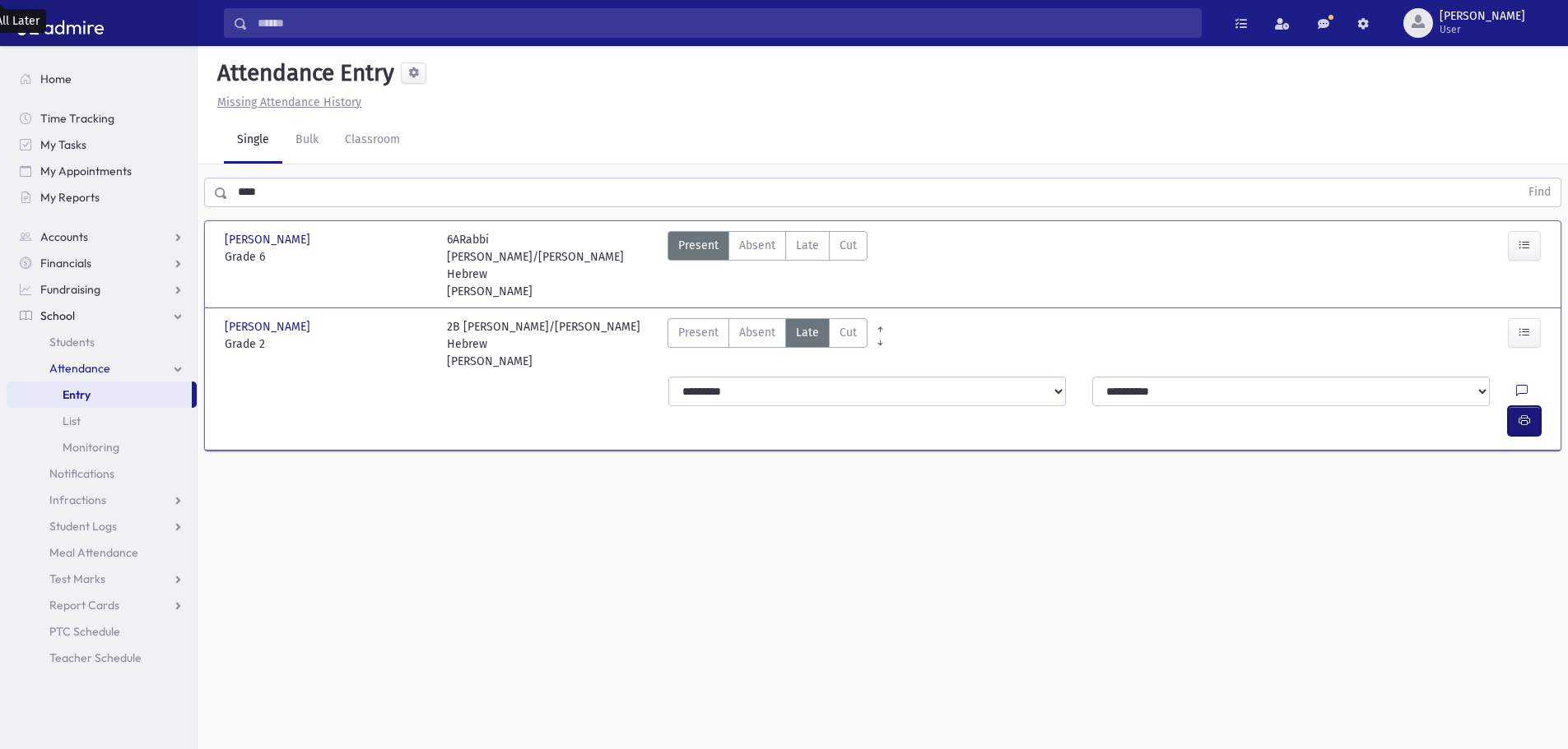
drag, startPoint x: 1518, startPoint y: 359, endPoint x: 1510, endPoint y: 354, distance: 9.4
click at [1510, 406] on button "button" at bounding box center [1524, 421] width 33 height 30
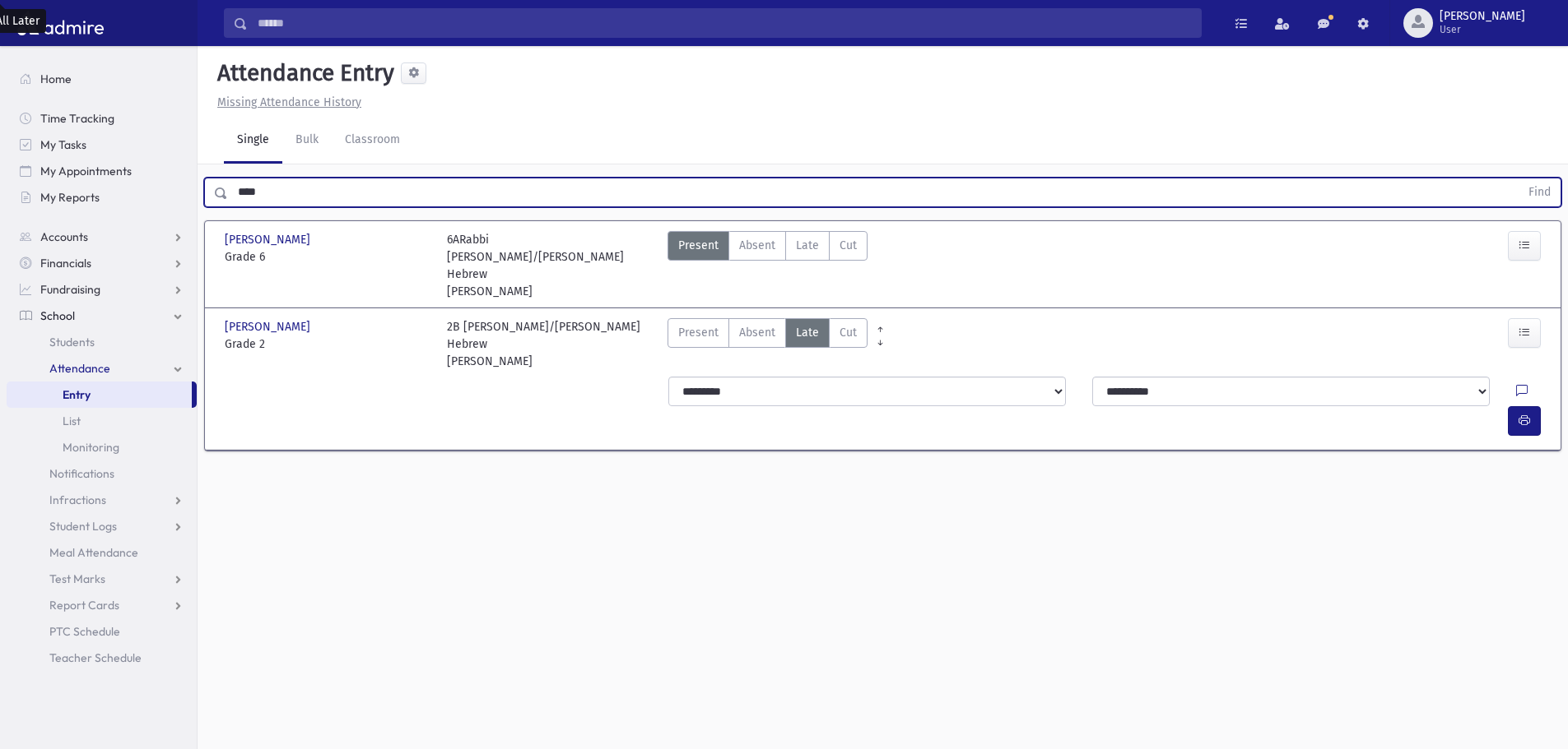
drag, startPoint x: 320, startPoint y: 202, endPoint x: 215, endPoint y: 175, distance: 108.4
click at [215, 175] on div "**** Find" at bounding box center [882, 189] width 1370 height 50
click at [1518, 178] on button "Find" at bounding box center [1539, 192] width 42 height 28
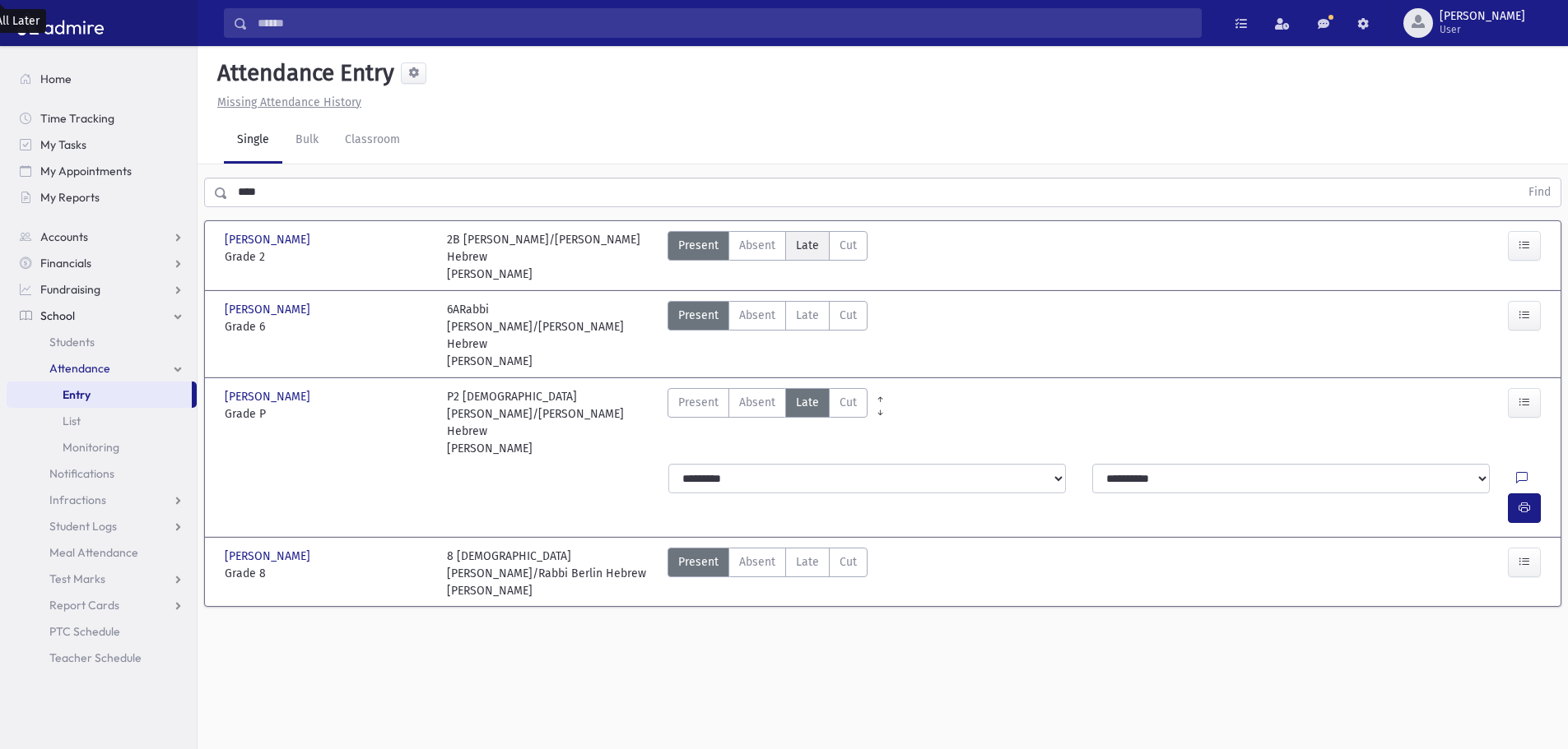
click at [796, 251] on span "Late" at bounding box center [807, 246] width 23 height 17
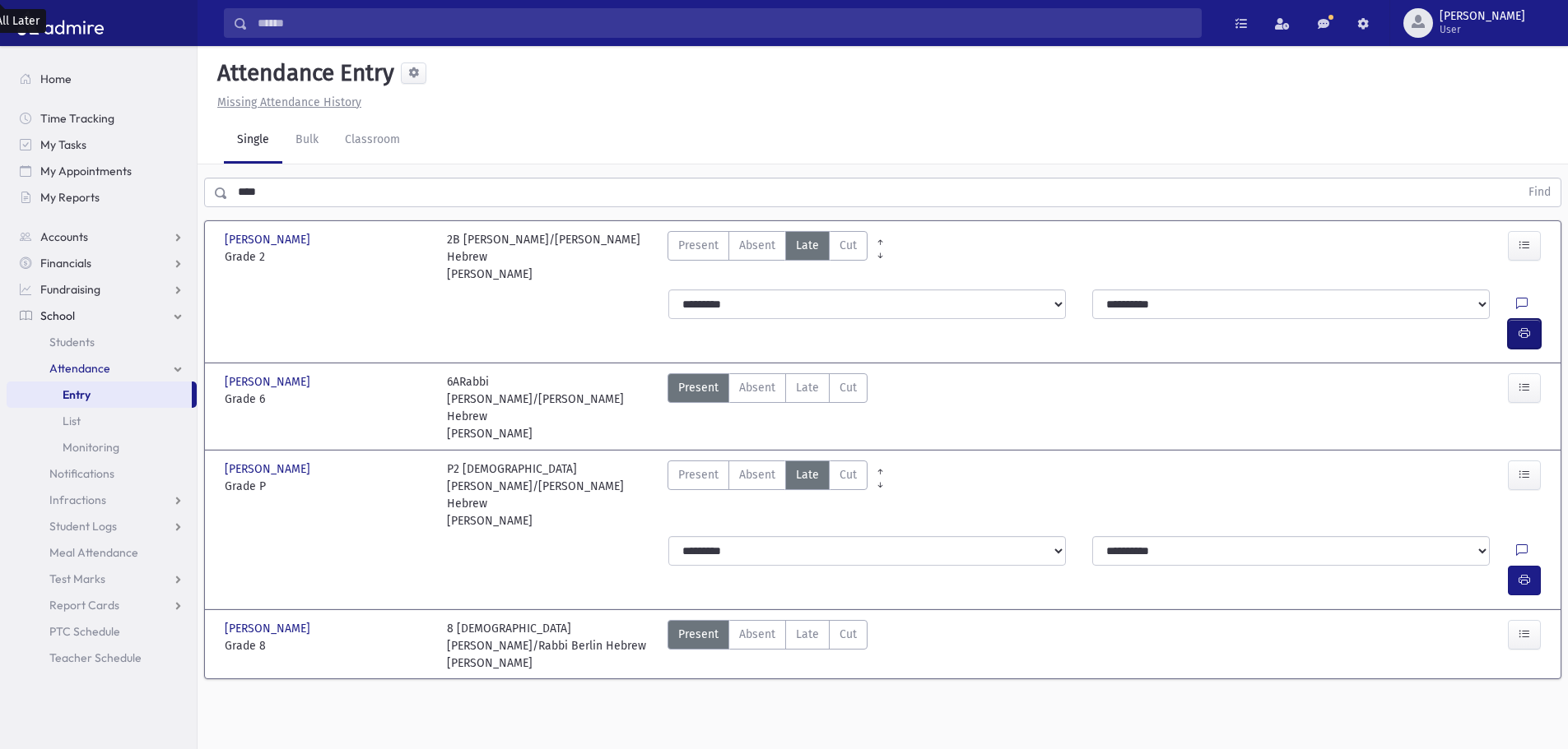
click at [1522, 326] on icon "button" at bounding box center [1524, 333] width 11 height 14
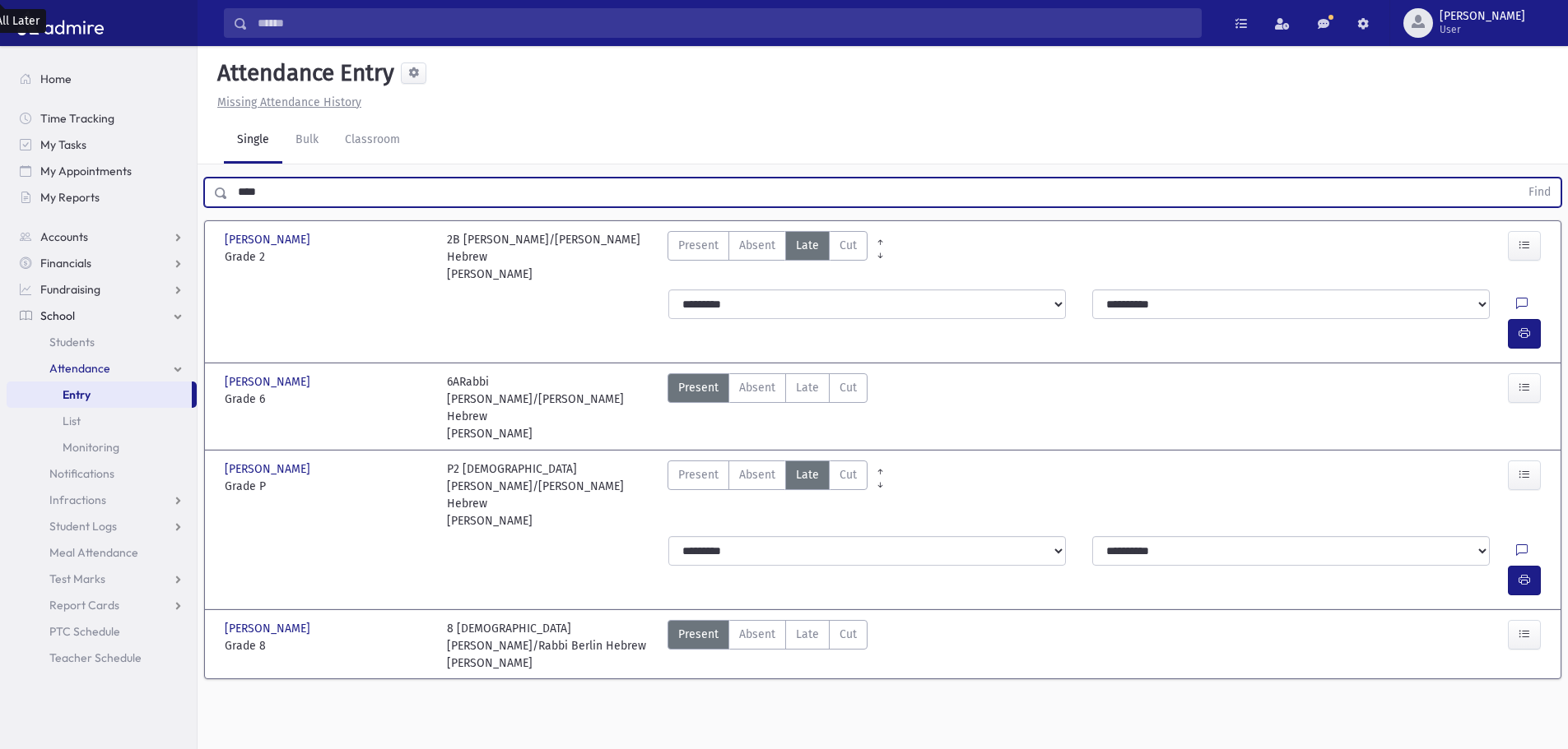
drag, startPoint x: 356, startPoint y: 200, endPoint x: 227, endPoint y: 187, distance: 129.7
click at [228, 187] on input "****" at bounding box center [873, 193] width 1291 height 30
click at [1518, 178] on button "Find" at bounding box center [1539, 192] width 42 height 28
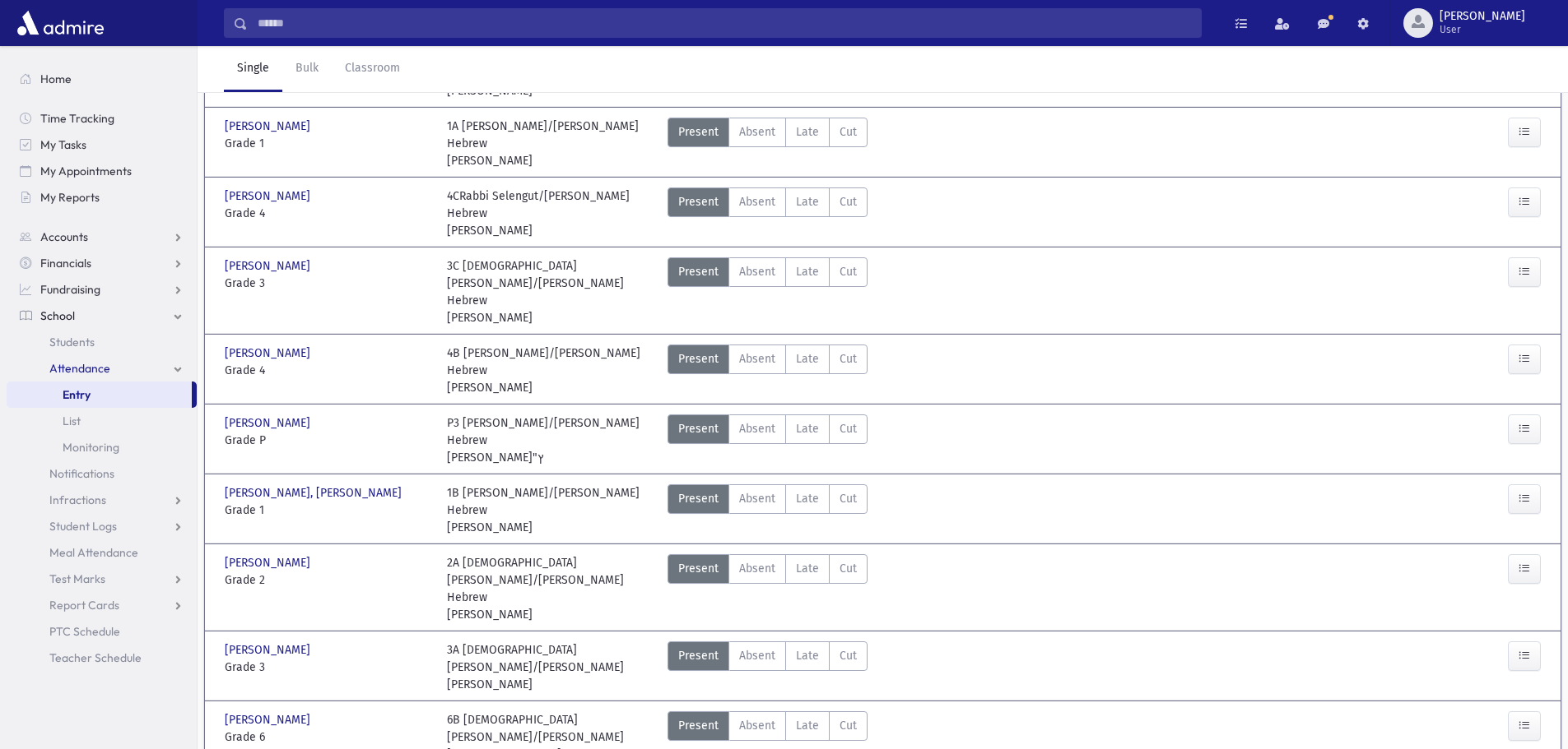
scroll to position [197, 0]
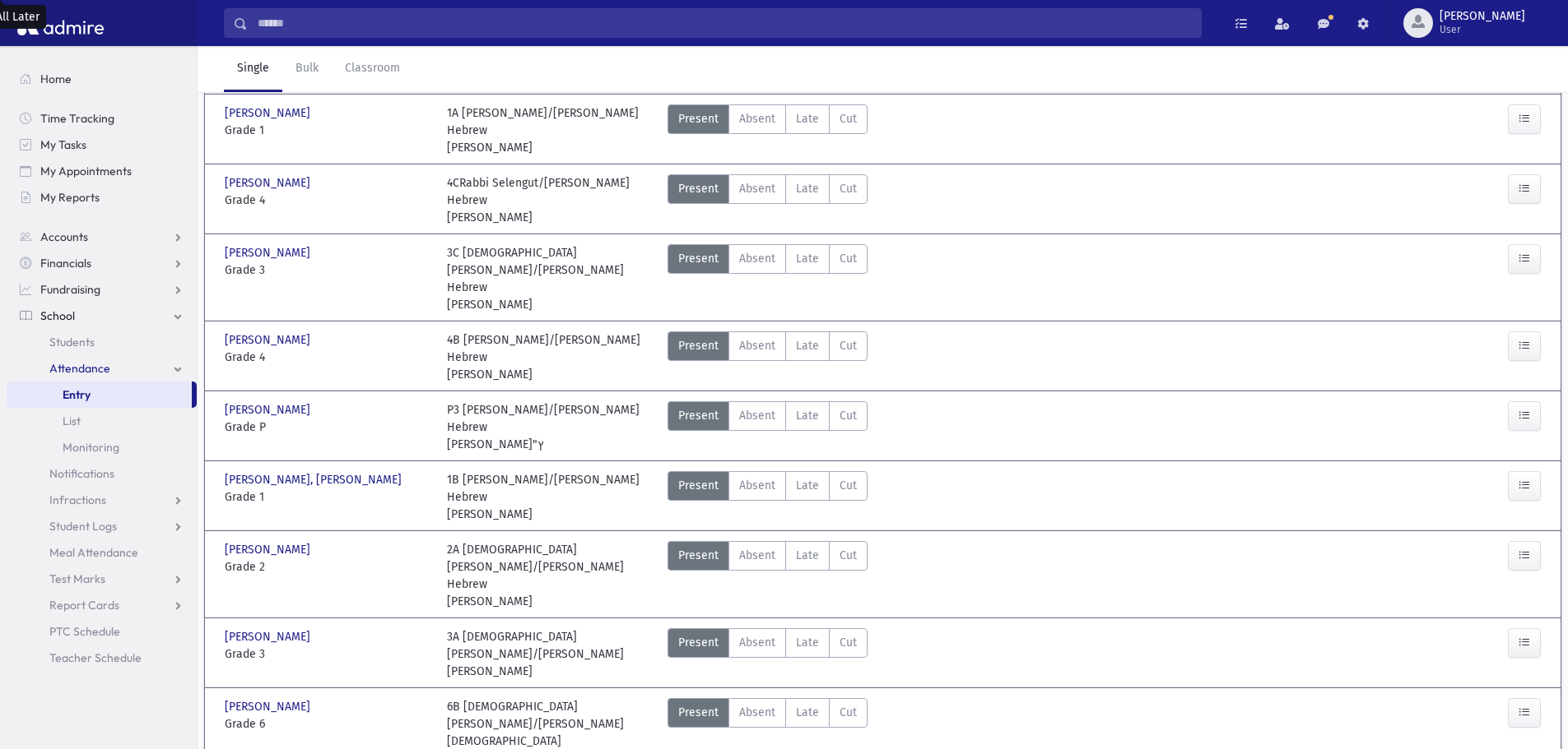
click at [797, 245] on label "Late Late" at bounding box center [807, 260] width 44 height 30
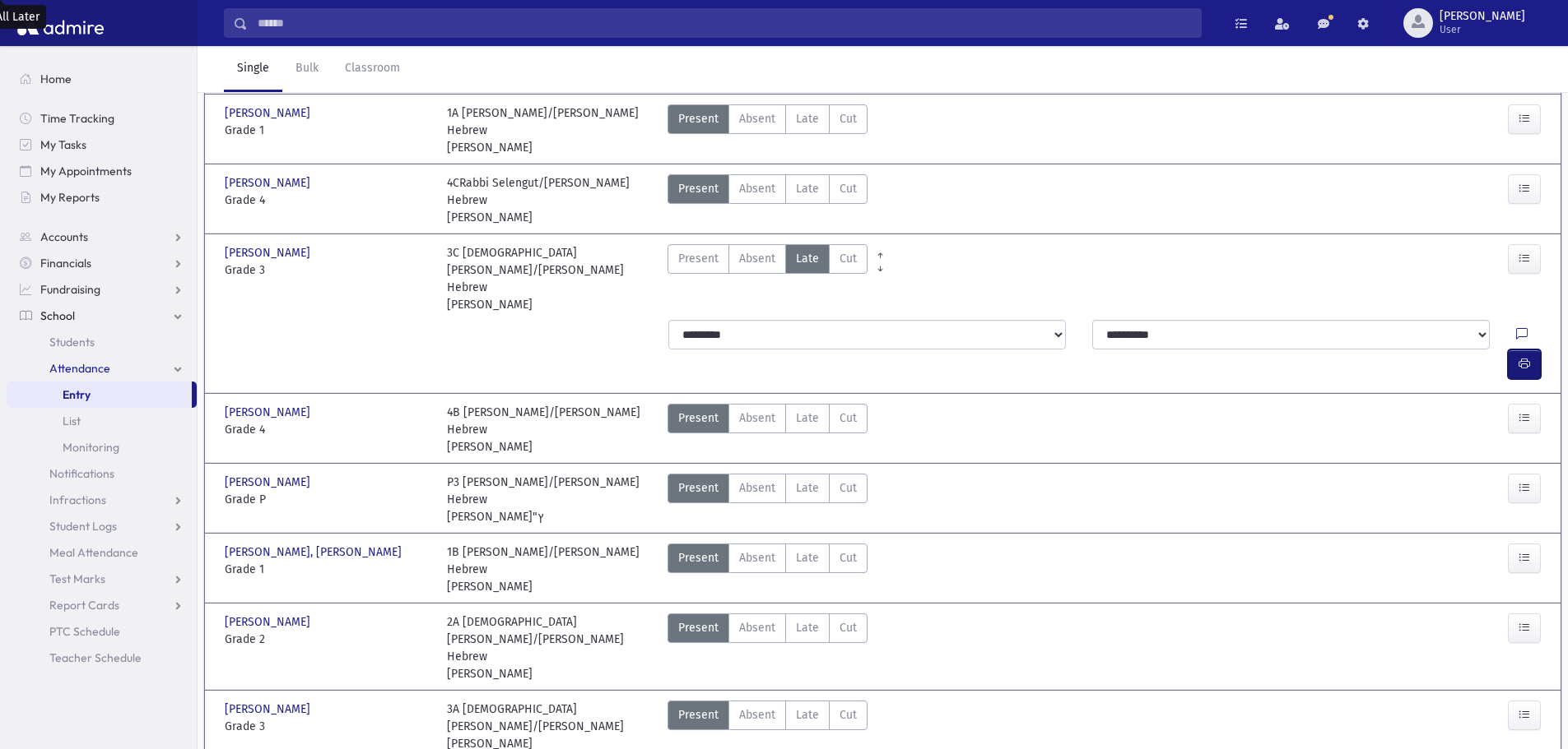
click at [1525, 357] on icon "button" at bounding box center [1524, 364] width 11 height 14
drag, startPoint x: 472, startPoint y: 201, endPoint x: 209, endPoint y: 192, distance: 263.2
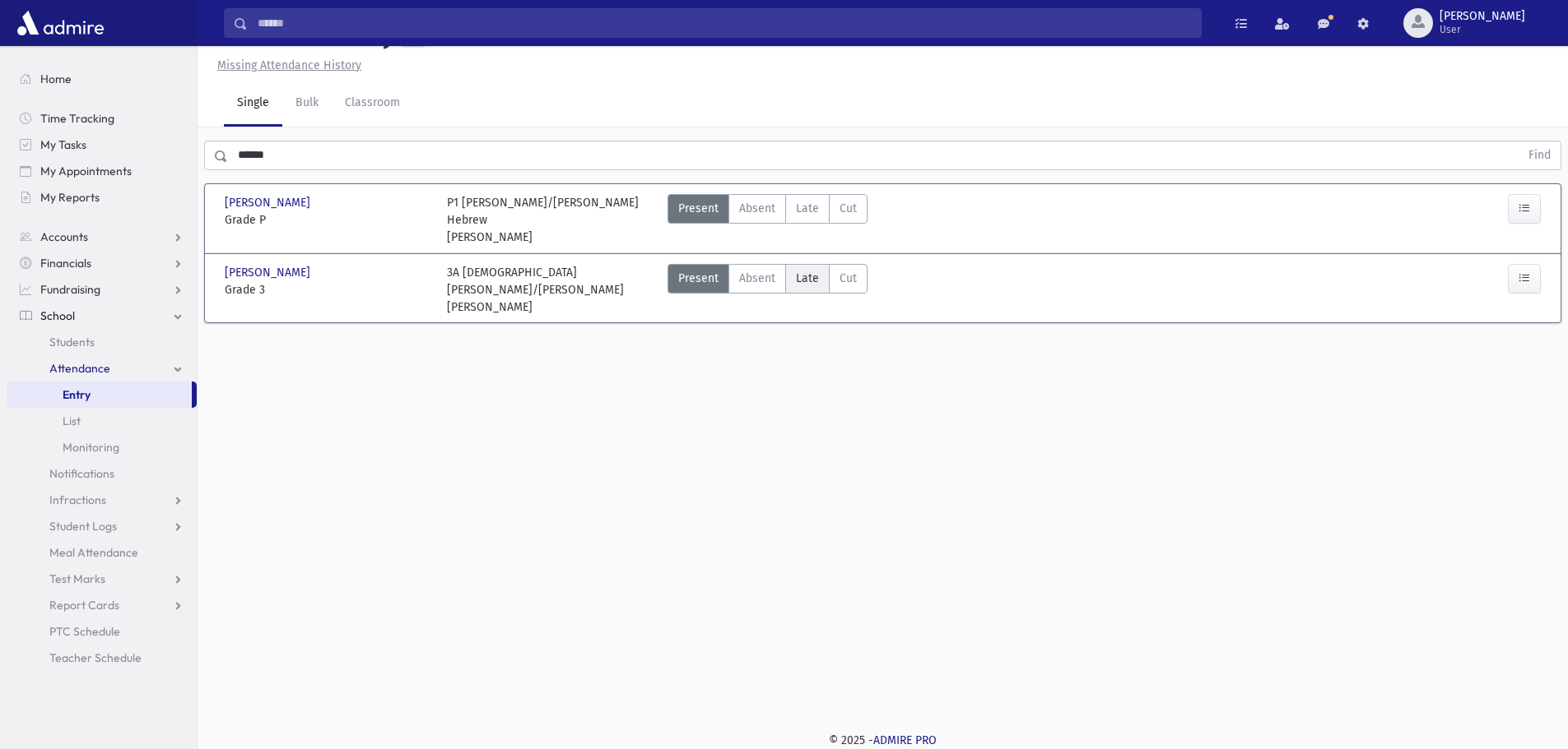
click at [792, 293] on label "Late Late" at bounding box center [807, 279] width 44 height 30
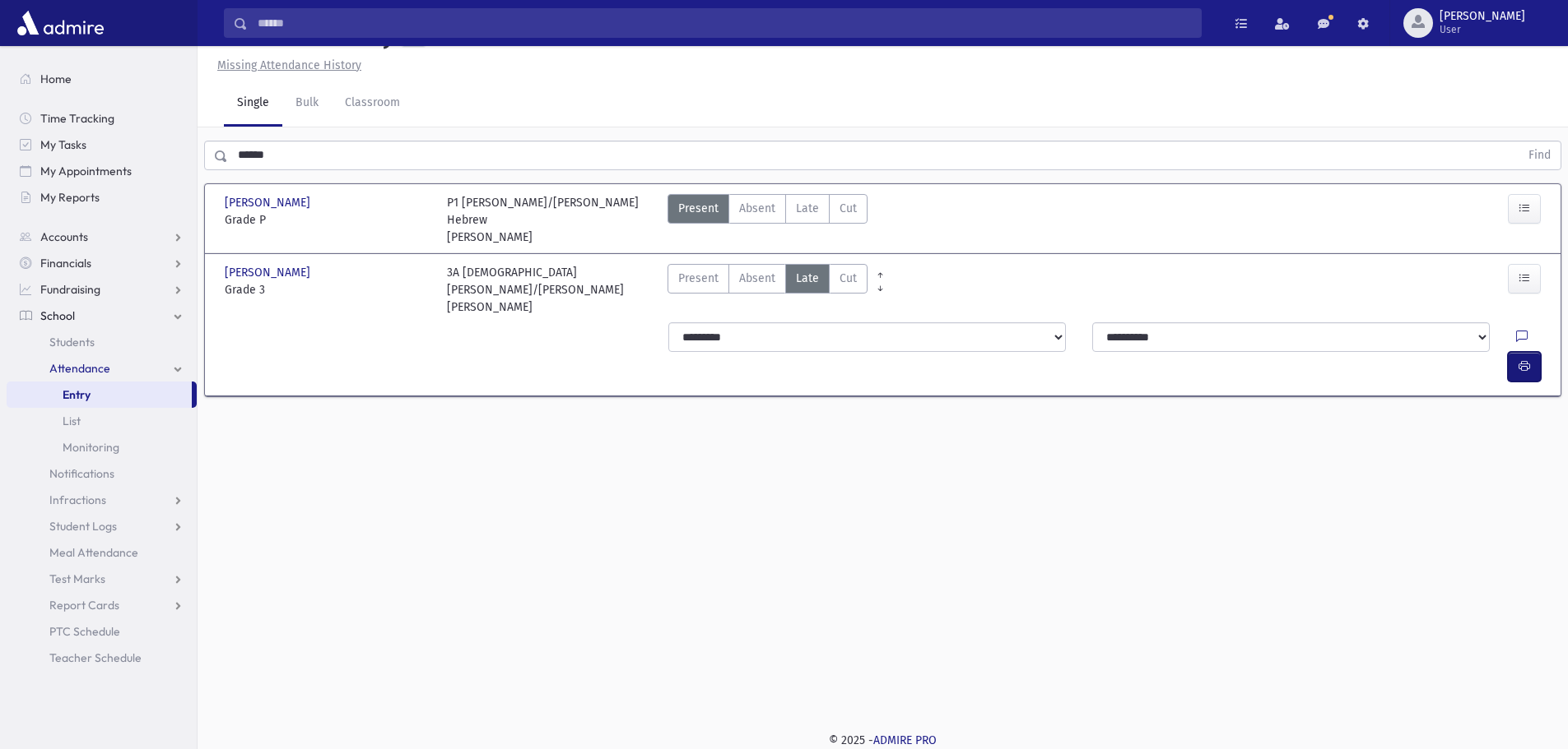
click at [1515, 364] on button "button" at bounding box center [1524, 367] width 33 height 30
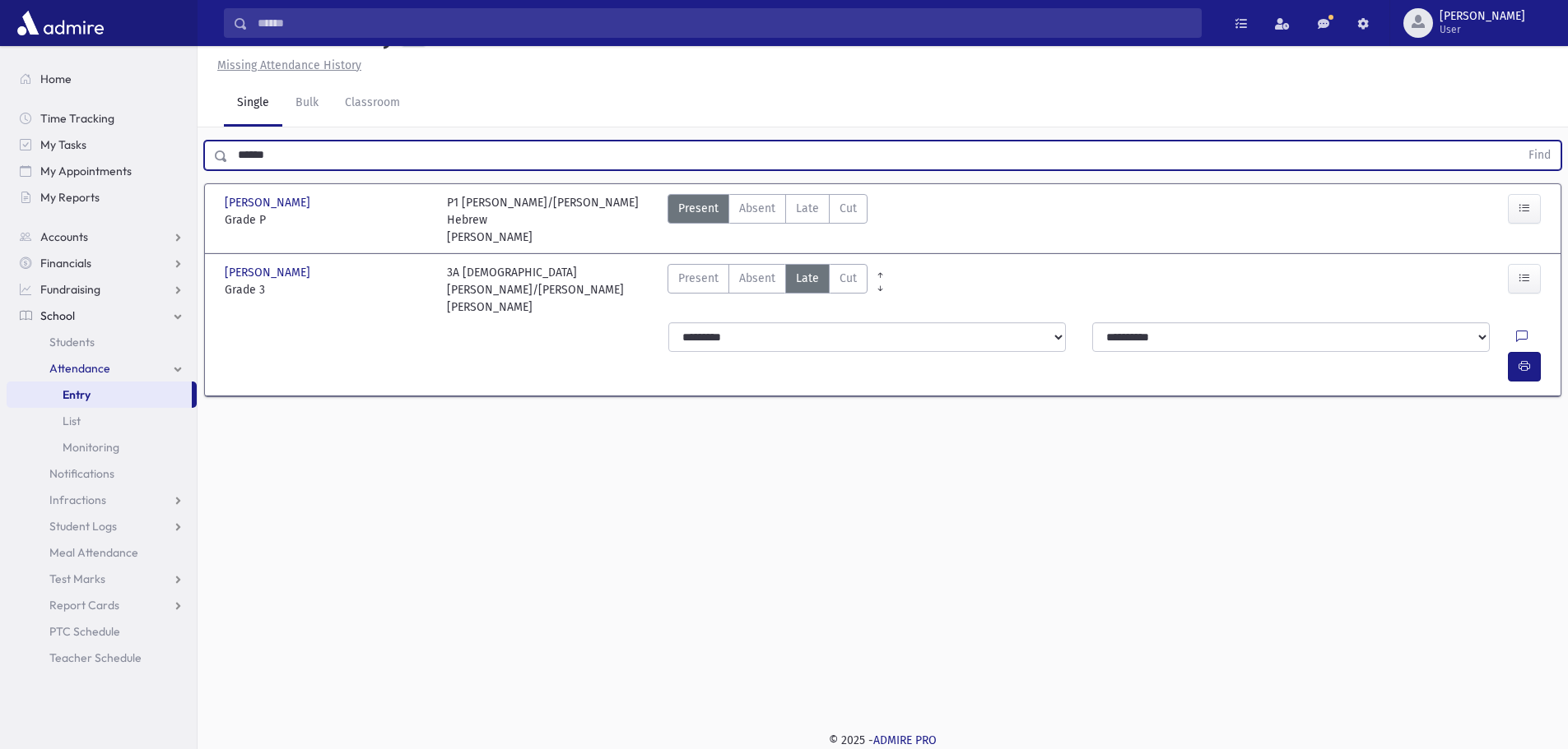
drag, startPoint x: 277, startPoint y: 199, endPoint x: 237, endPoint y: 189, distance: 41.2
click at [237, 171] on input "******" at bounding box center [873, 156] width 1291 height 30
click at [1518, 142] on button "Find" at bounding box center [1539, 156] width 42 height 28
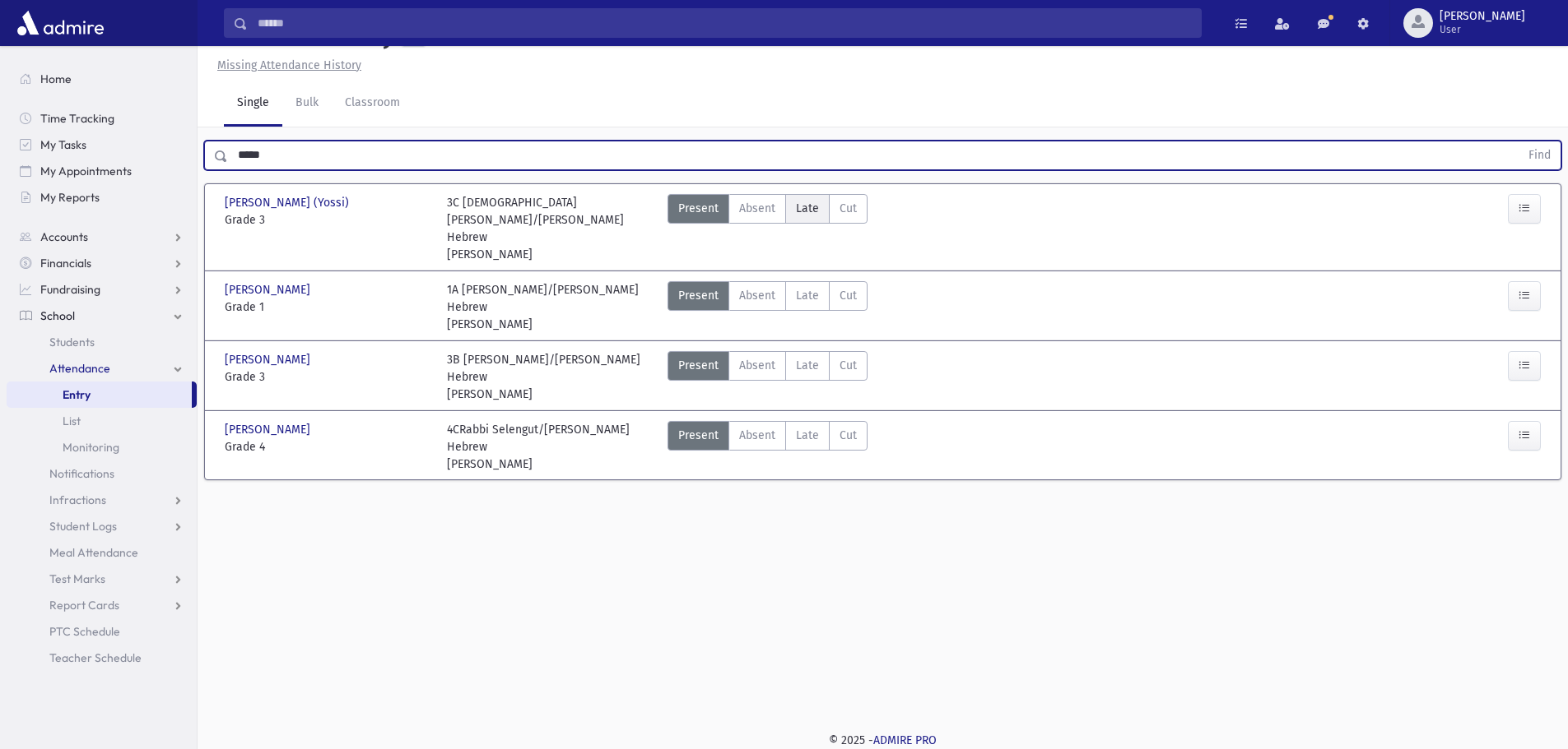
click at [810, 217] on span "Late" at bounding box center [807, 208] width 23 height 17
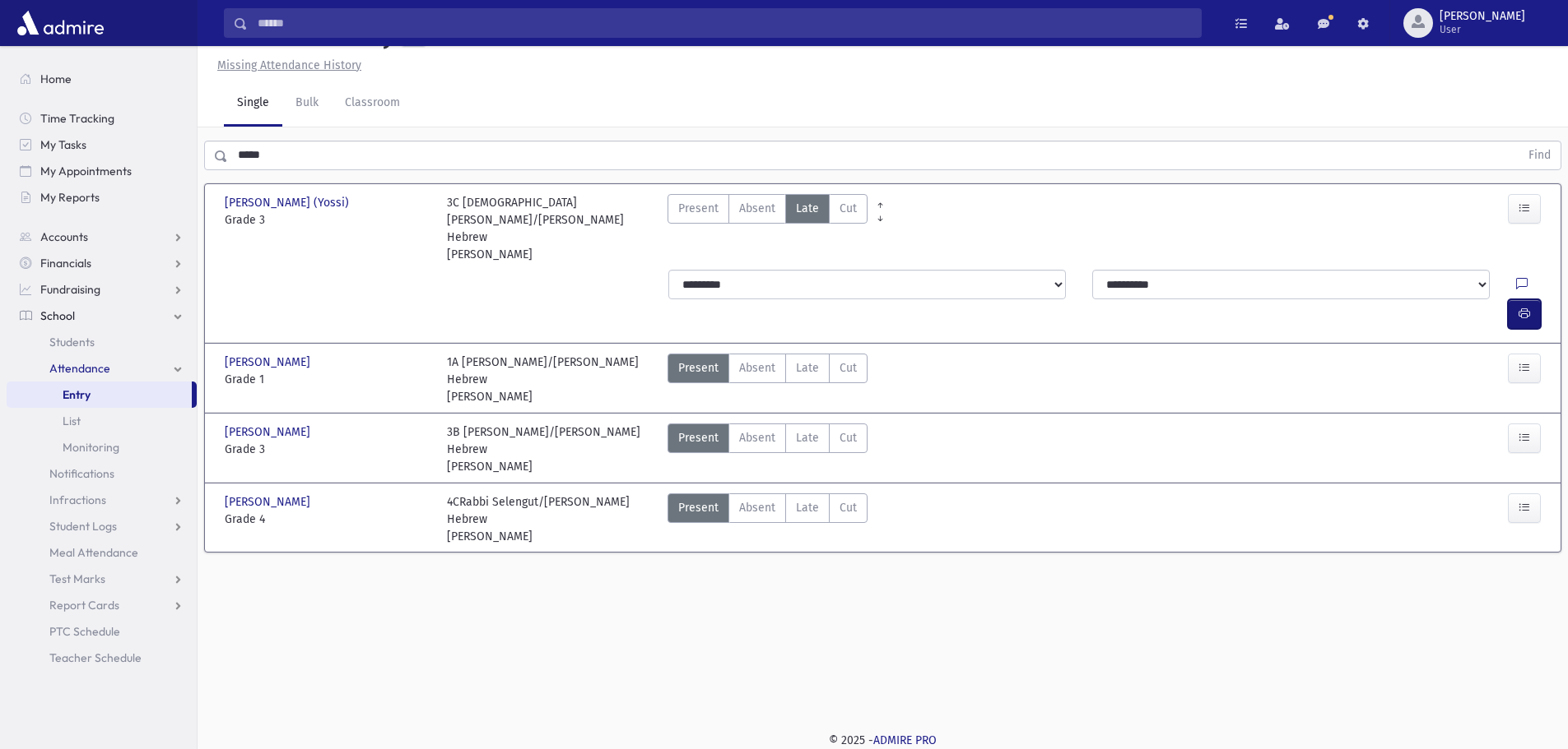
click at [1512, 299] on button "button" at bounding box center [1524, 314] width 33 height 30
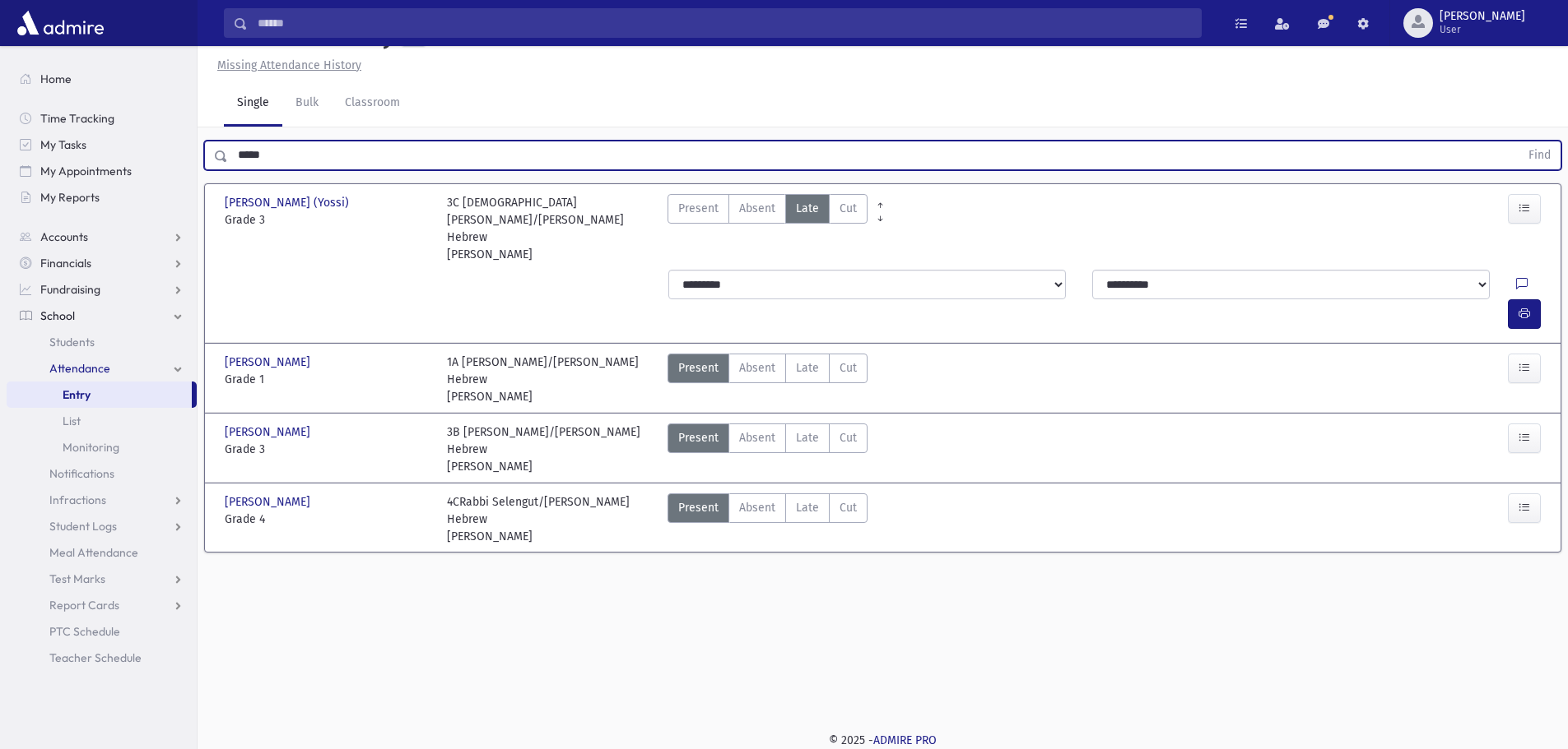
drag, startPoint x: 278, startPoint y: 192, endPoint x: 226, endPoint y: 189, distance: 52.1
click at [226, 171] on div "***** Find" at bounding box center [882, 156] width 1357 height 30
click at [1518, 142] on button "Find" at bounding box center [1539, 156] width 42 height 28
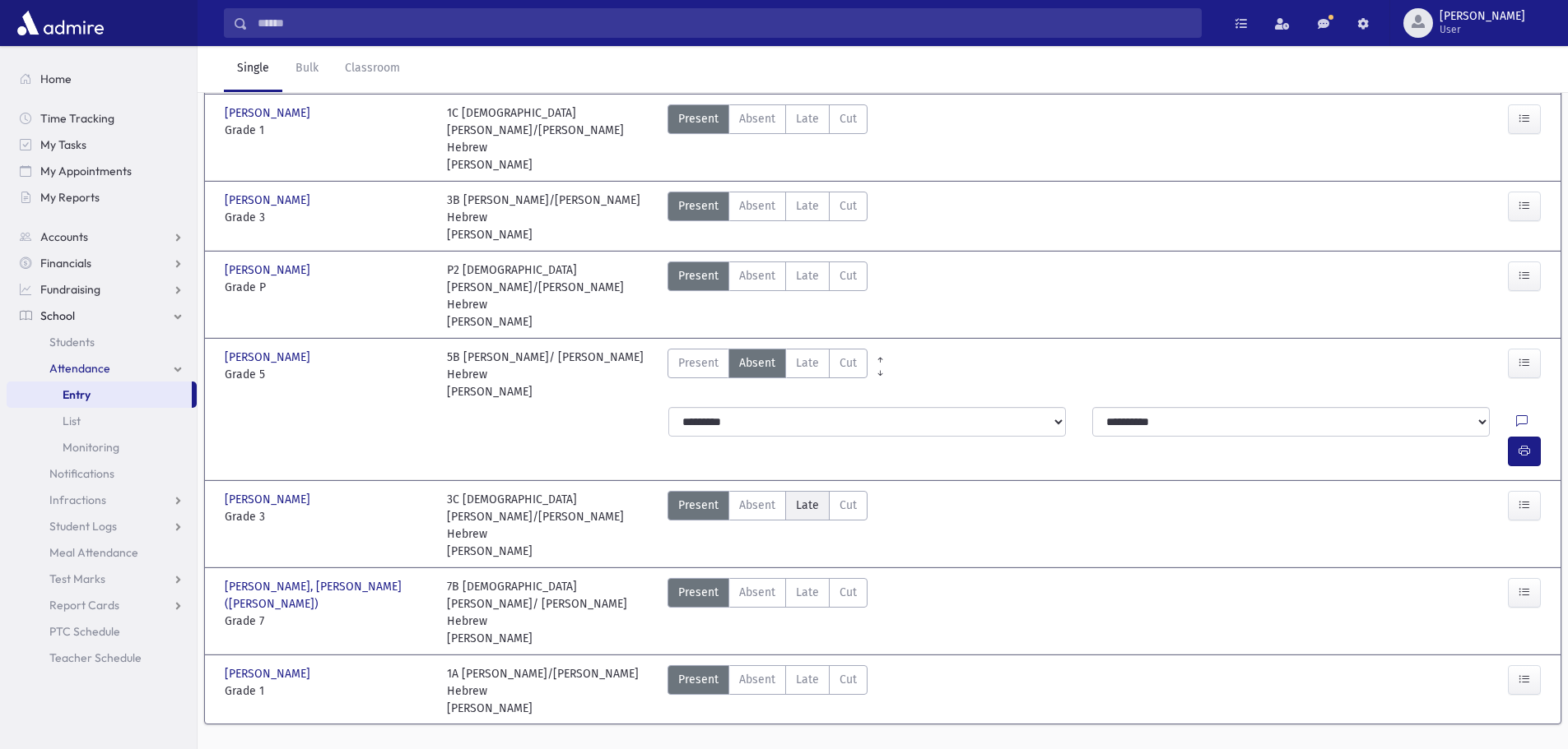
click at [796, 514] on span "Late" at bounding box center [807, 505] width 23 height 17
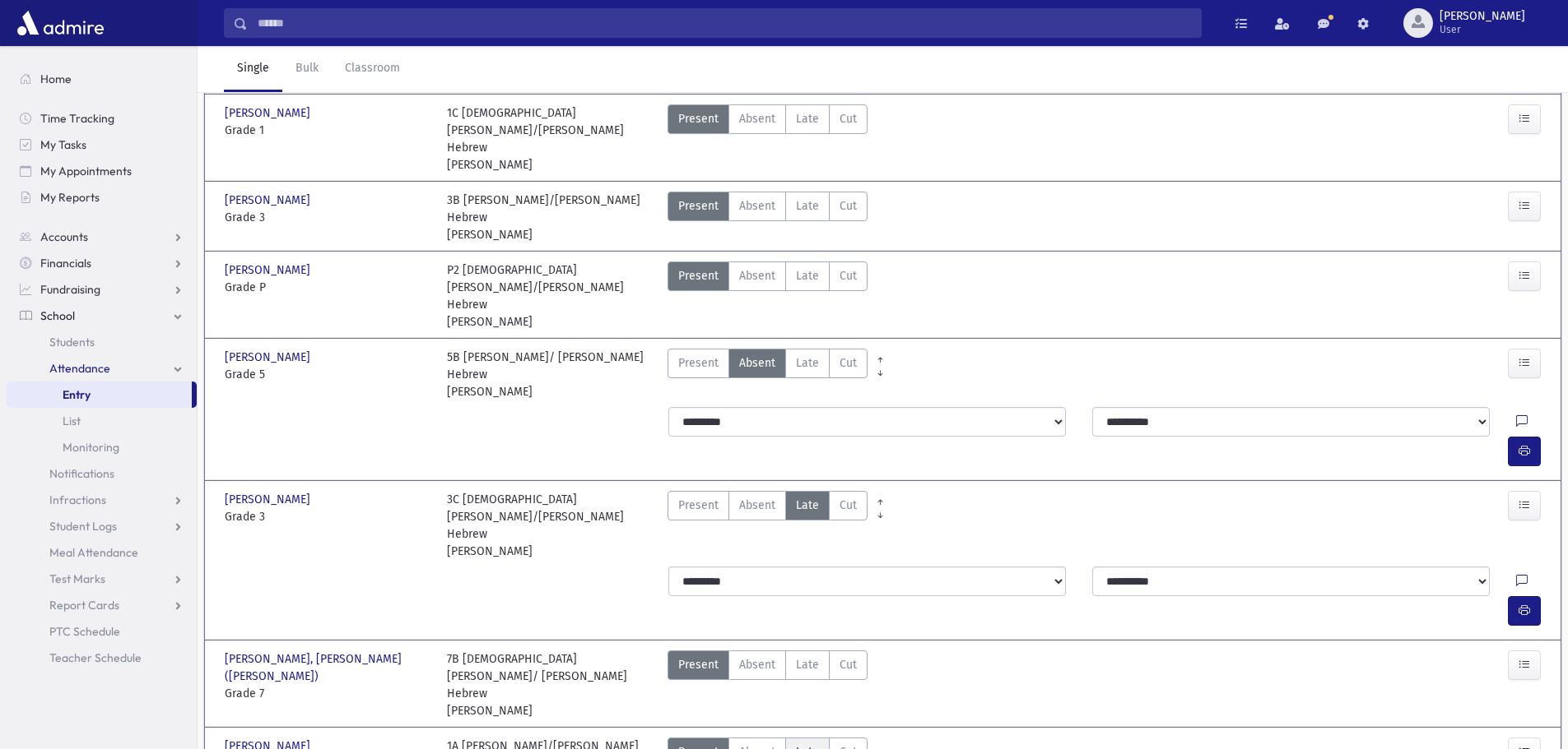
click at [807, 743] on span "Late" at bounding box center [807, 752] width 23 height 17
drag, startPoint x: 1533, startPoint y: 590, endPoint x: 1511, endPoint y: 582, distance: 23.4
click at [1516, 596] on button "button" at bounding box center [1524, 611] width 33 height 30
drag, startPoint x: 362, startPoint y: 189, endPoint x: 246, endPoint y: 198, distance: 116.3
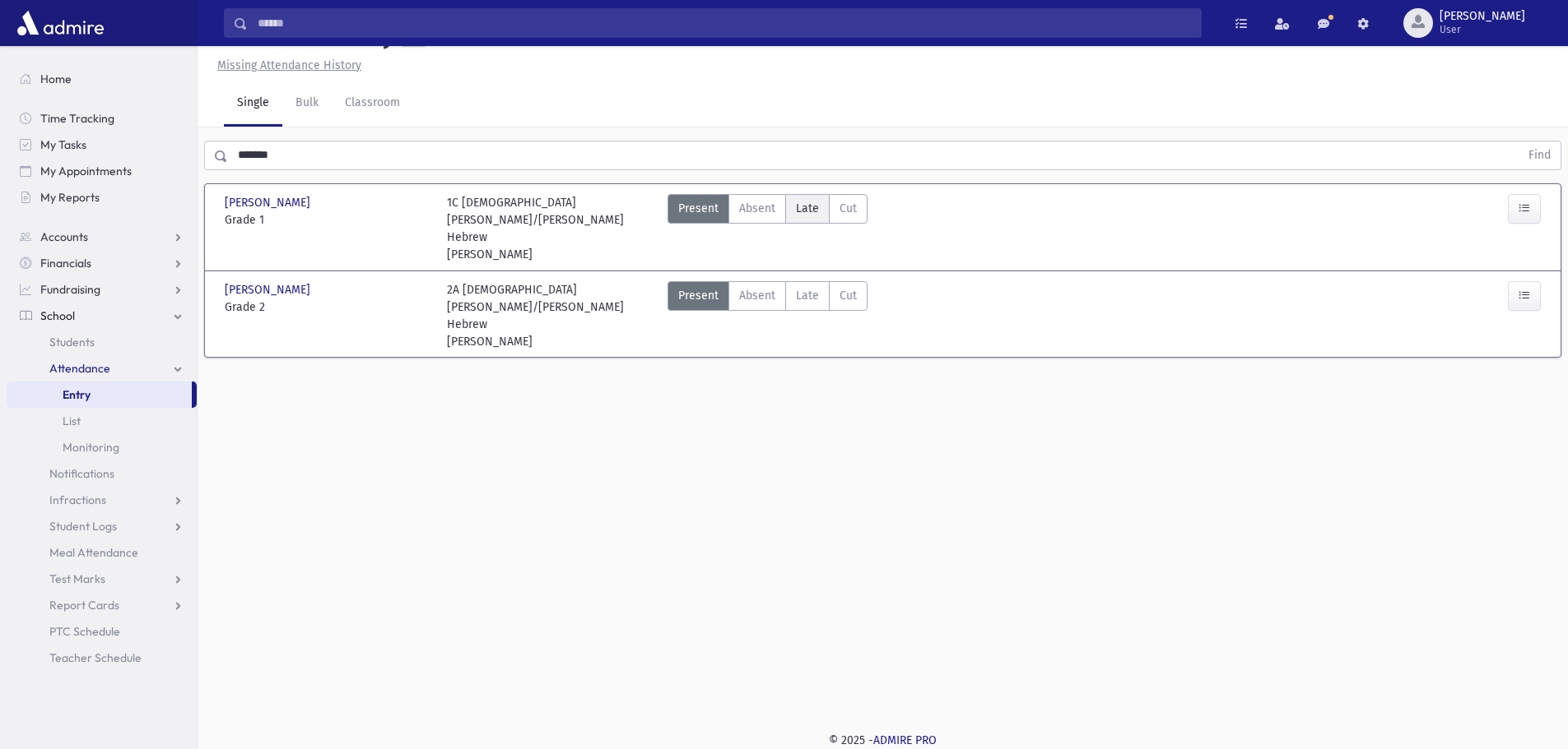
click at [803, 217] on span "Late" at bounding box center [807, 208] width 23 height 17
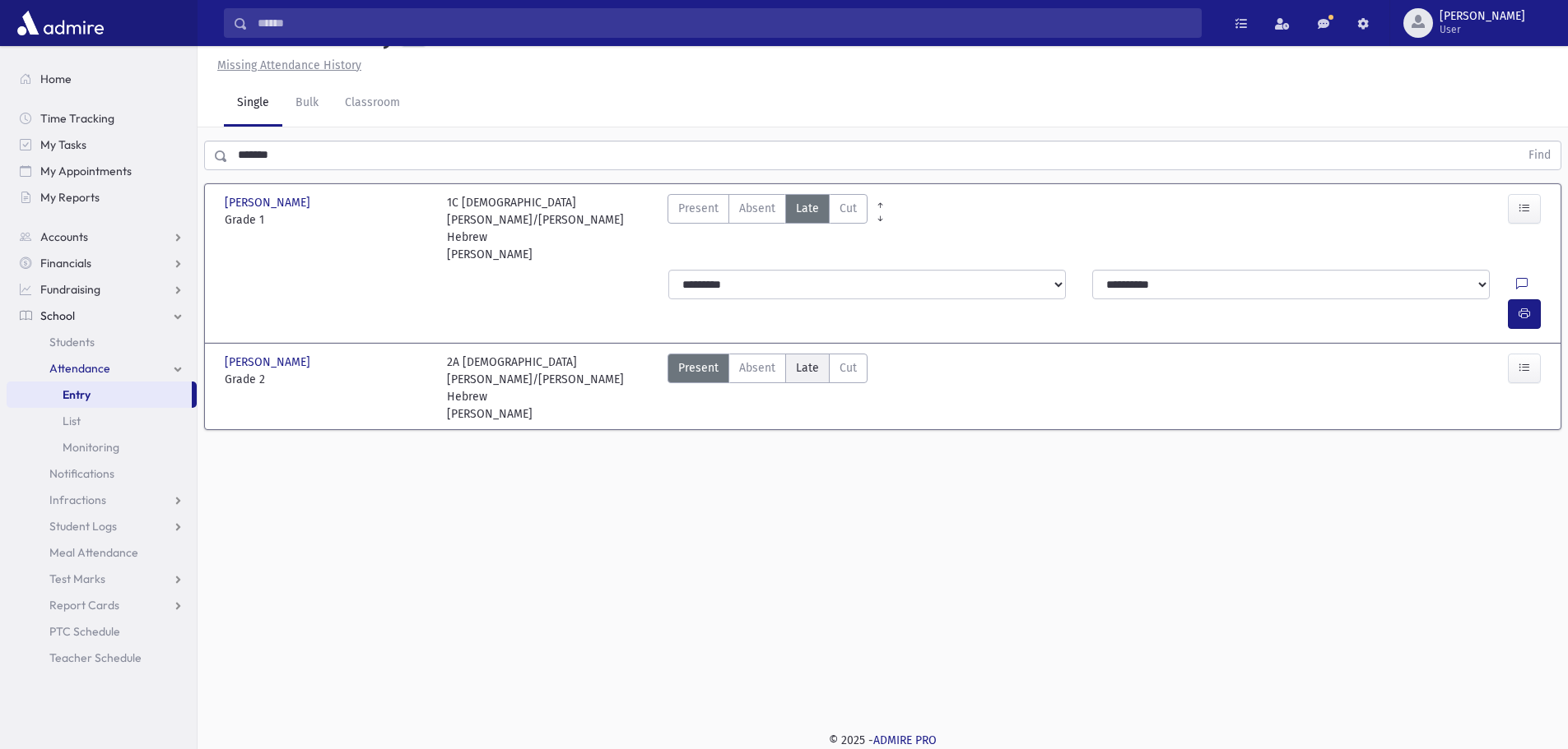
click at [806, 359] on span "Late" at bounding box center [807, 367] width 23 height 17
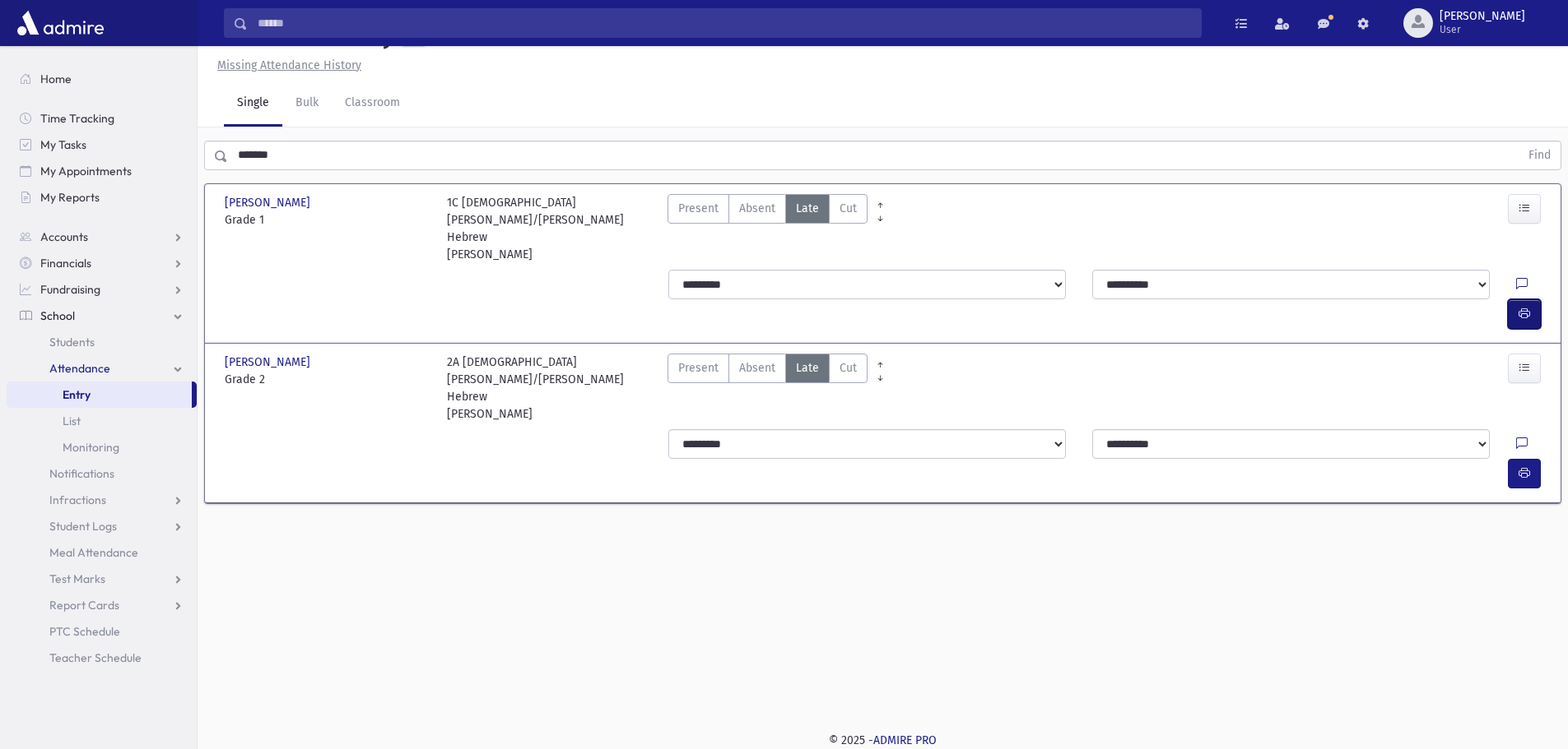
click at [1512, 299] on button "button" at bounding box center [1524, 314] width 33 height 30
click at [1538, 459] on button "button" at bounding box center [1524, 474] width 33 height 30
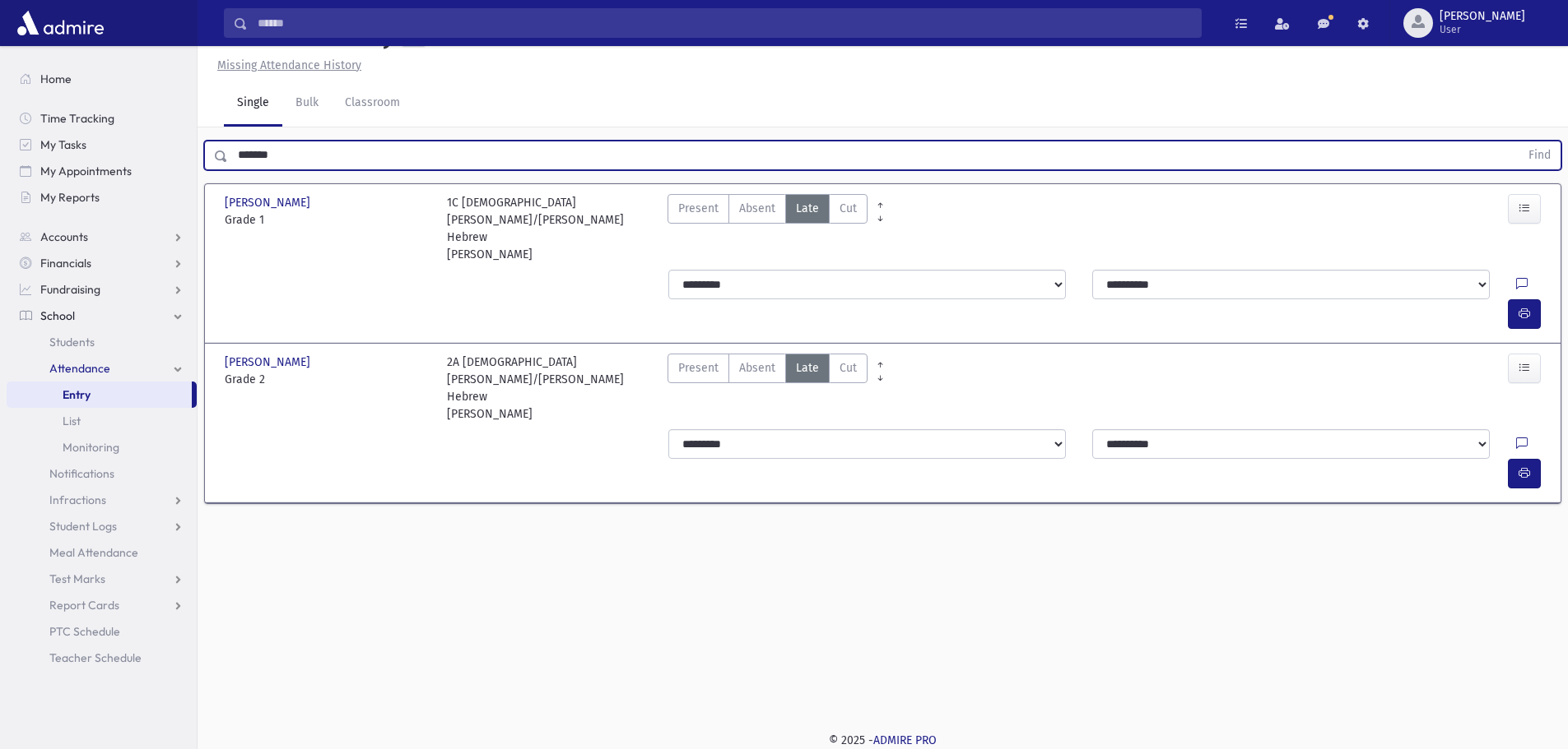
drag, startPoint x: 306, startPoint y: 188, endPoint x: 236, endPoint y: 187, distance: 70.0
click at [236, 171] on input "*******" at bounding box center [873, 156] width 1291 height 30
click at [1518, 142] on button "Find" at bounding box center [1539, 156] width 42 height 28
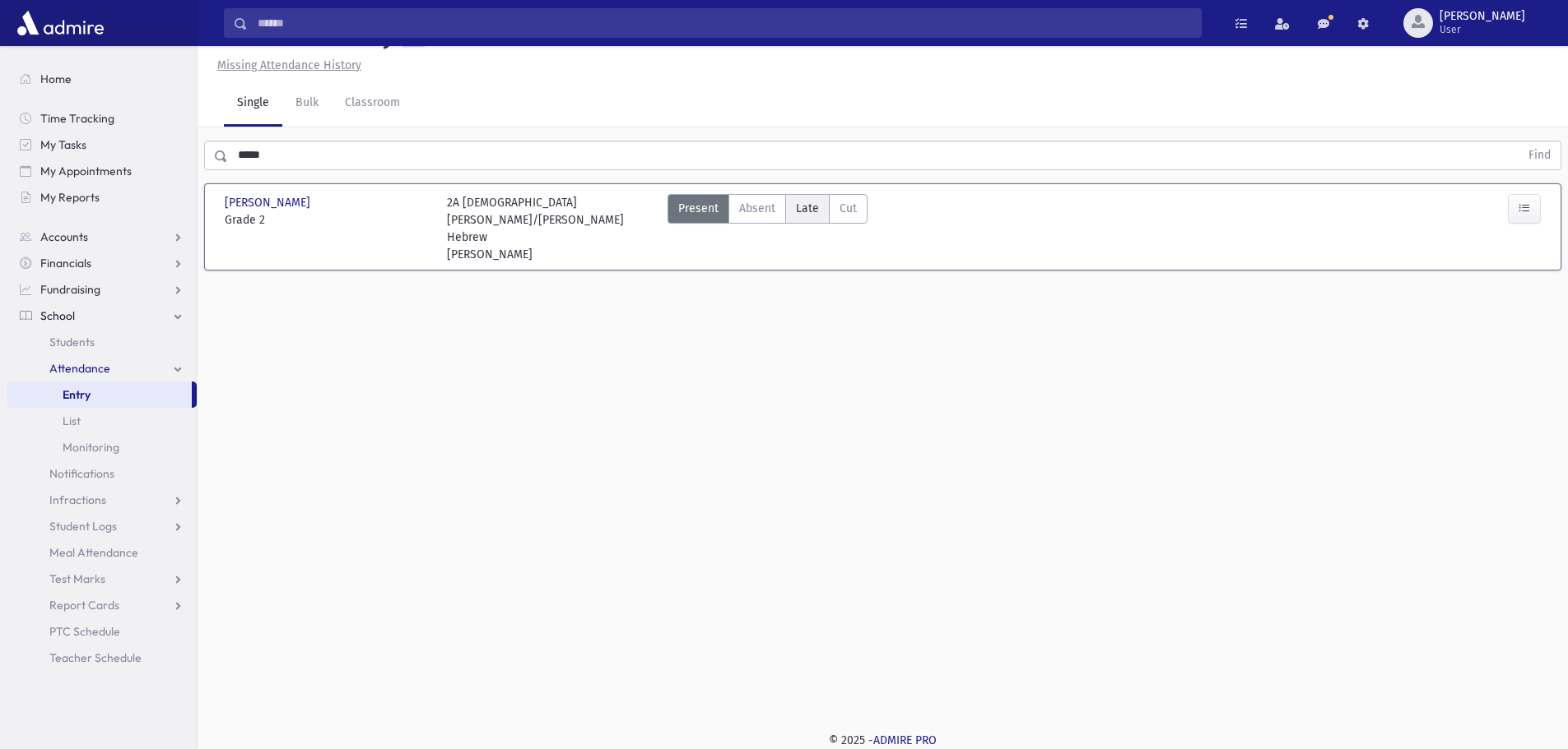
click at [812, 217] on span "Late" at bounding box center [807, 208] width 23 height 17
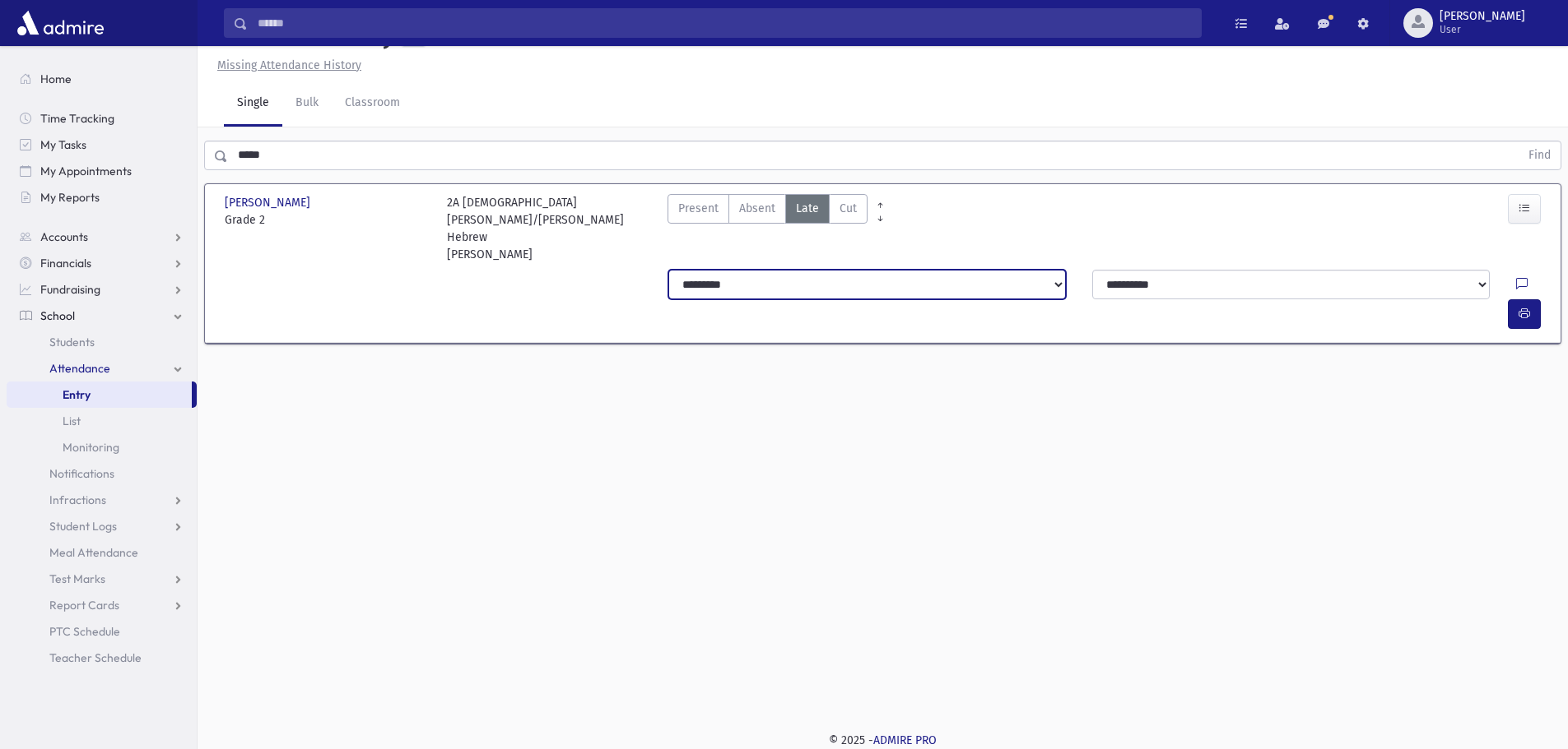
click at [749, 299] on select "**********" at bounding box center [867, 285] width 398 height 30
click at [669, 289] on select "**********" at bounding box center [867, 285] width 398 height 30
click at [1514, 303] on button "button" at bounding box center [1524, 314] width 33 height 30
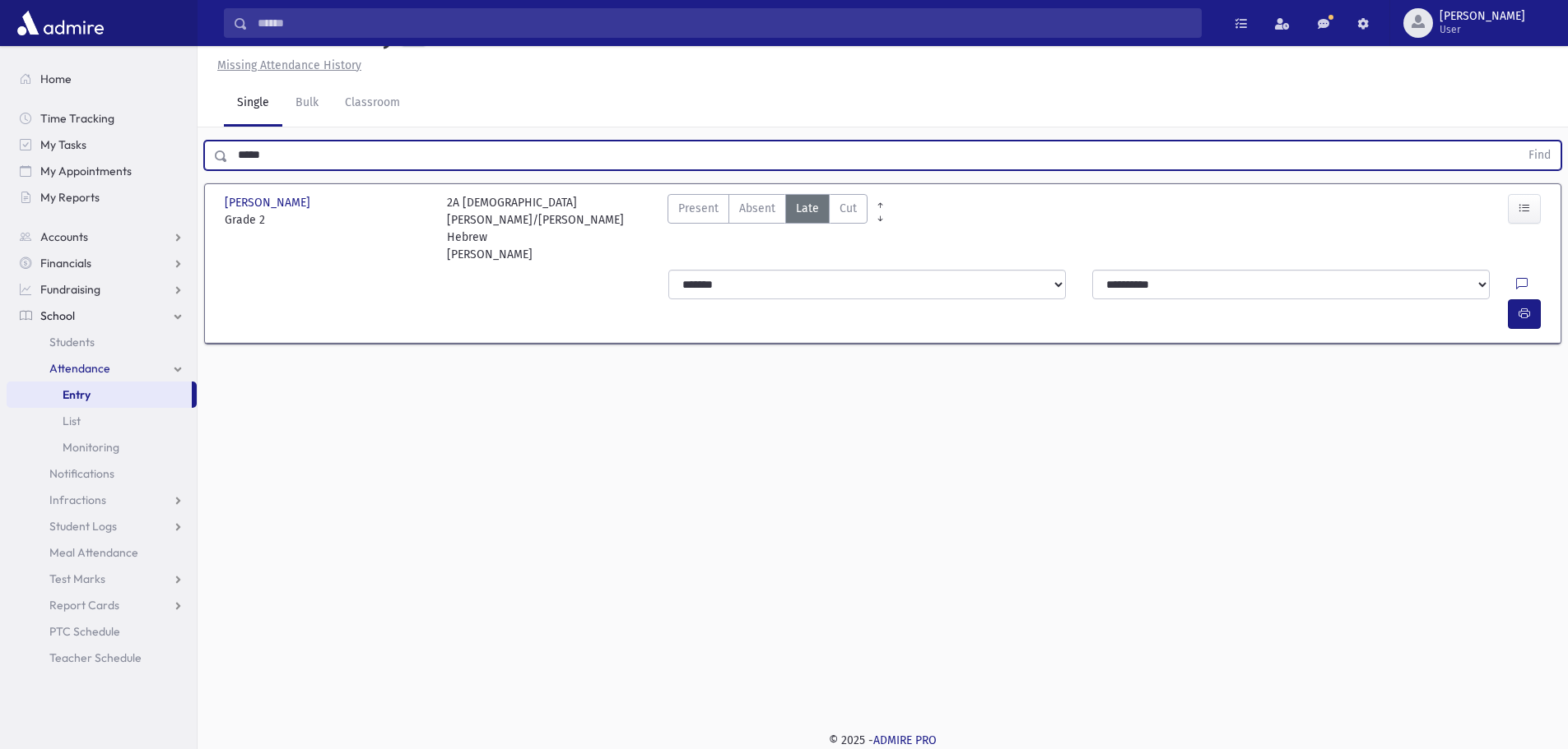
drag, startPoint x: 427, startPoint y: 203, endPoint x: 219, endPoint y: 190, distance: 208.4
click at [219, 171] on div "***** Find" at bounding box center [882, 156] width 1357 height 30
click at [1518, 142] on button "Find" at bounding box center [1539, 156] width 42 height 28
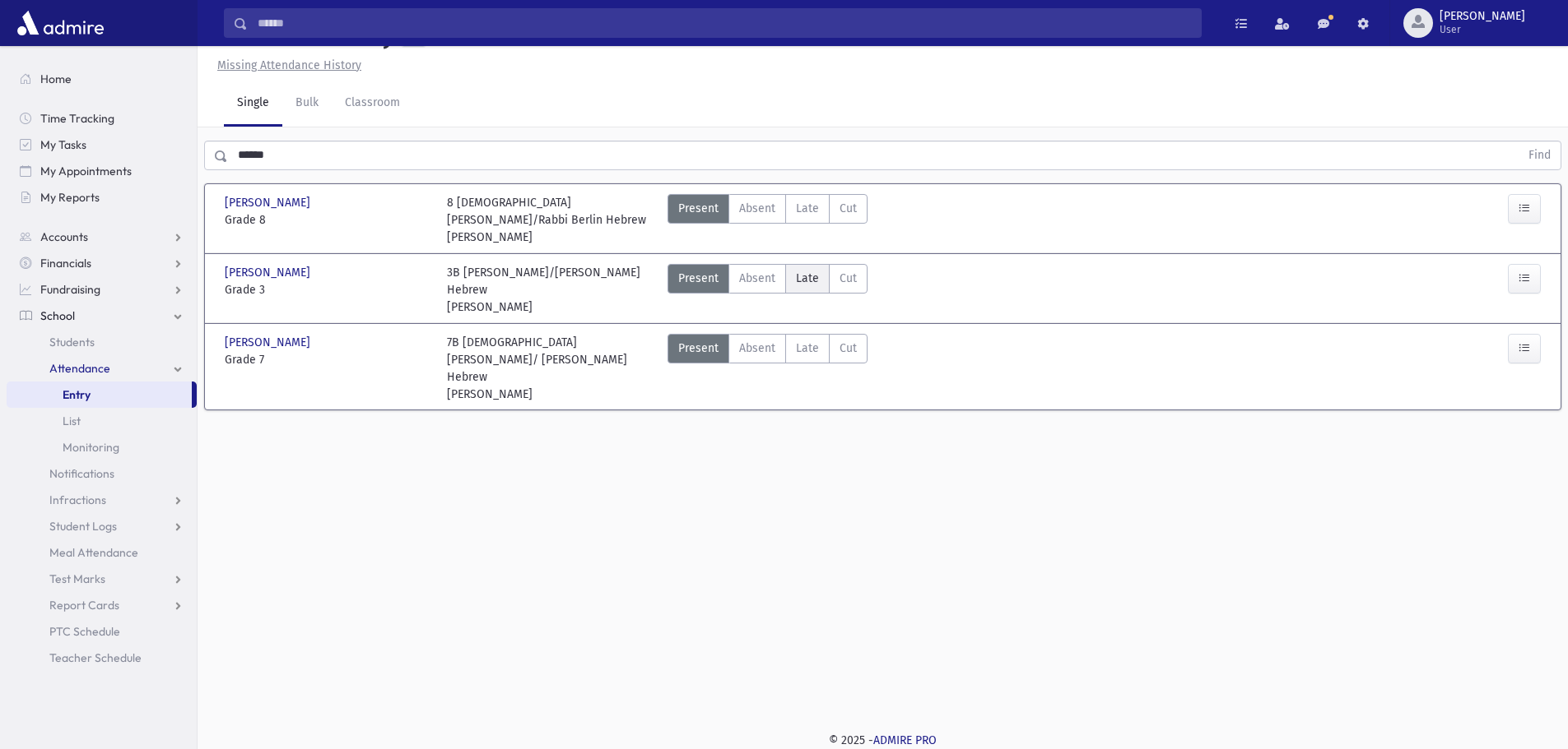
click at [815, 287] on span "Late" at bounding box center [807, 278] width 23 height 17
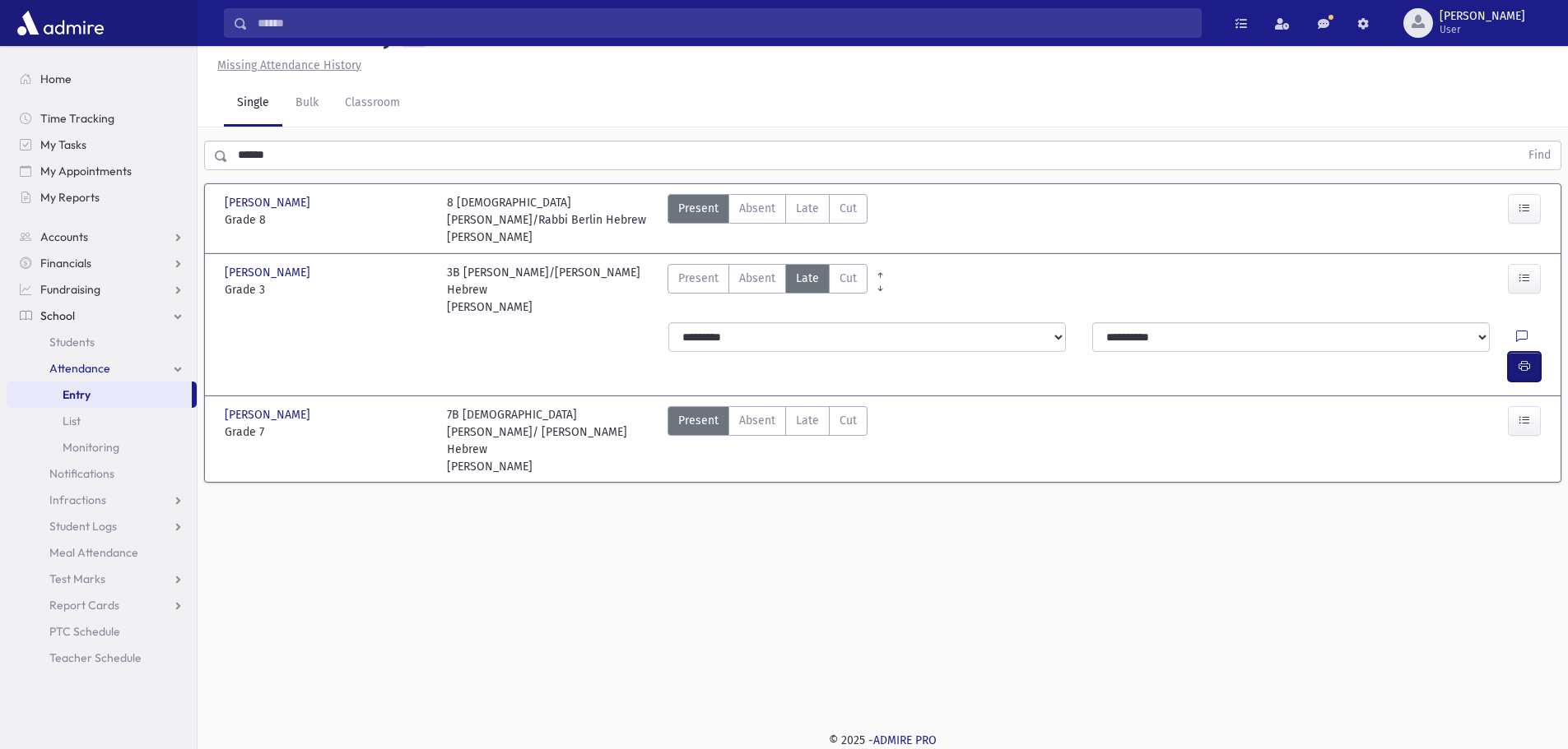
click at [1526, 369] on icon "button" at bounding box center [1524, 366] width 11 height 14
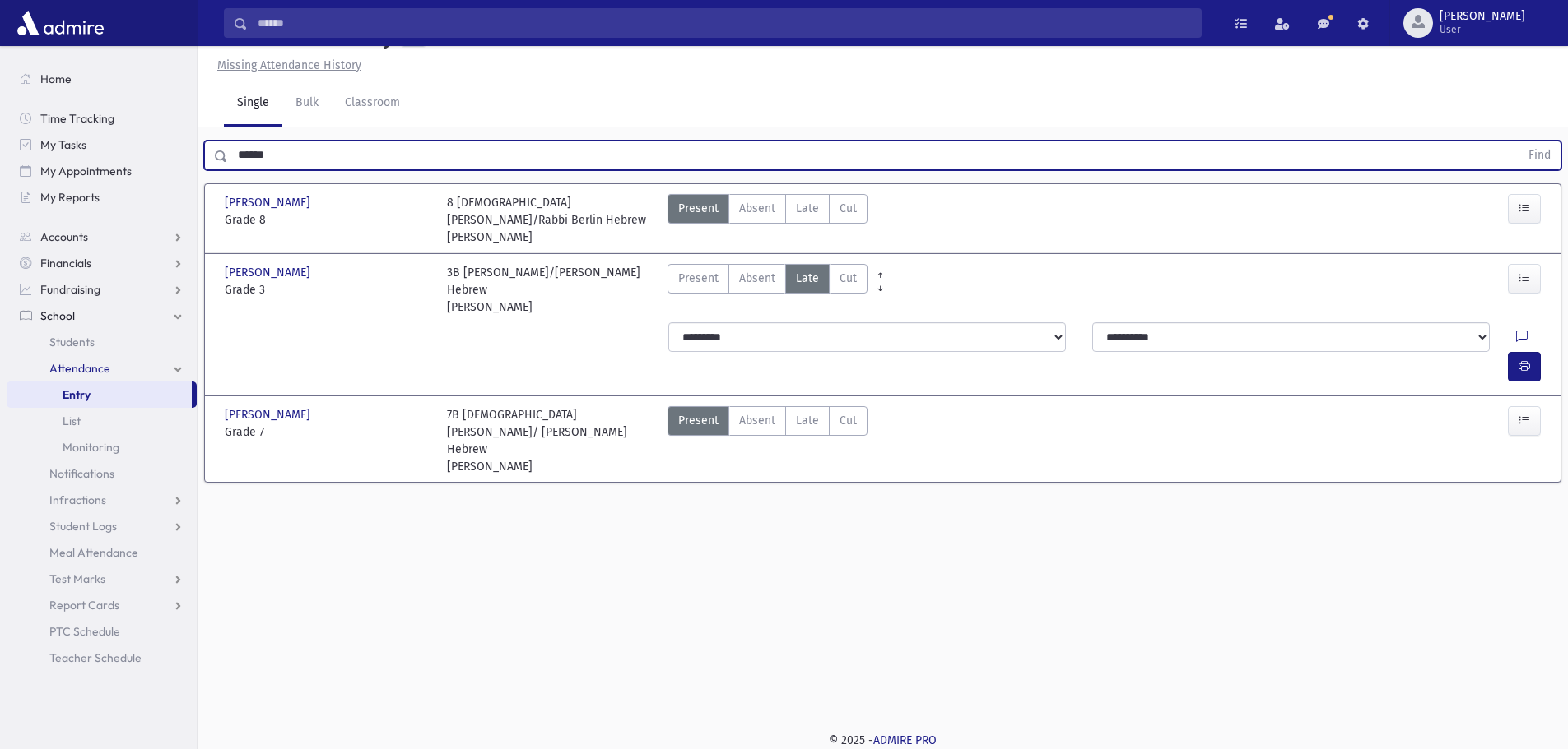
drag, startPoint x: 280, startPoint y: 187, endPoint x: 223, endPoint y: 190, distance: 57.1
click at [223, 171] on div "****** Find" at bounding box center [882, 156] width 1357 height 30
click at [1518, 142] on button "Find" at bounding box center [1539, 156] width 42 height 28
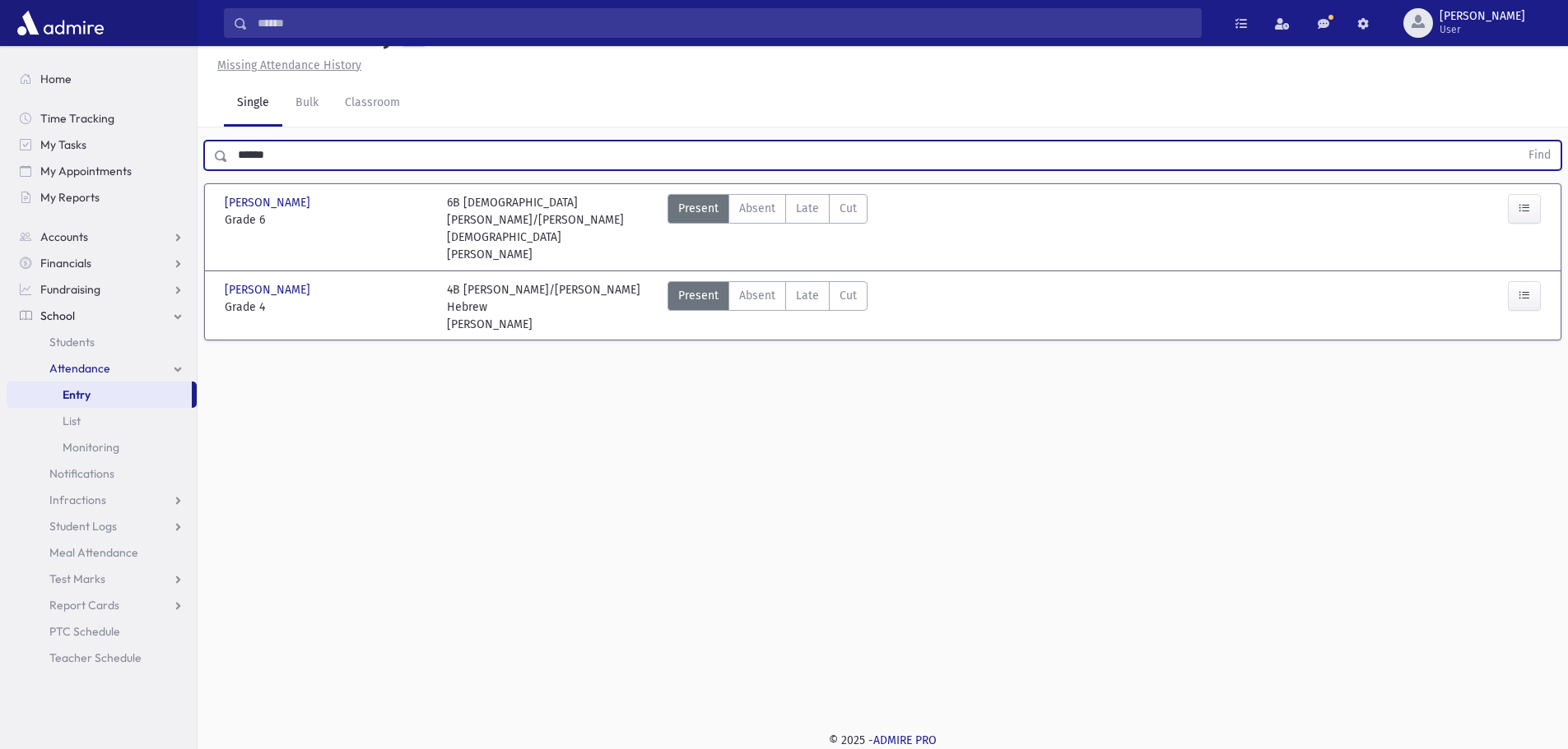
drag, startPoint x: 297, startPoint y: 196, endPoint x: 220, endPoint y: 182, distance: 78.3
click at [220, 171] on div "****** Find" at bounding box center [882, 156] width 1357 height 30
click at [1518, 142] on button "Find" at bounding box center [1539, 156] width 42 height 28
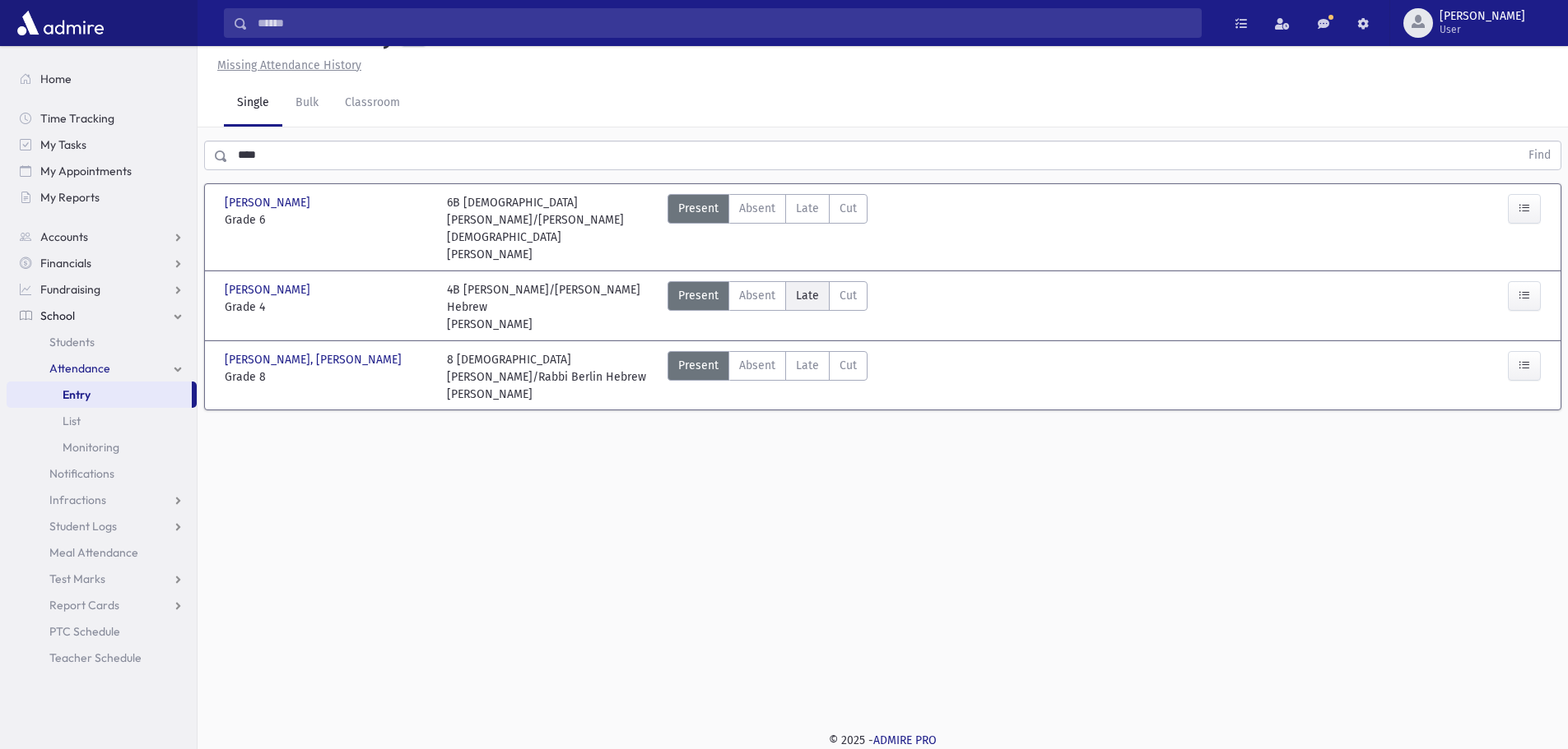
click at [798, 305] on span "Late" at bounding box center [807, 295] width 23 height 17
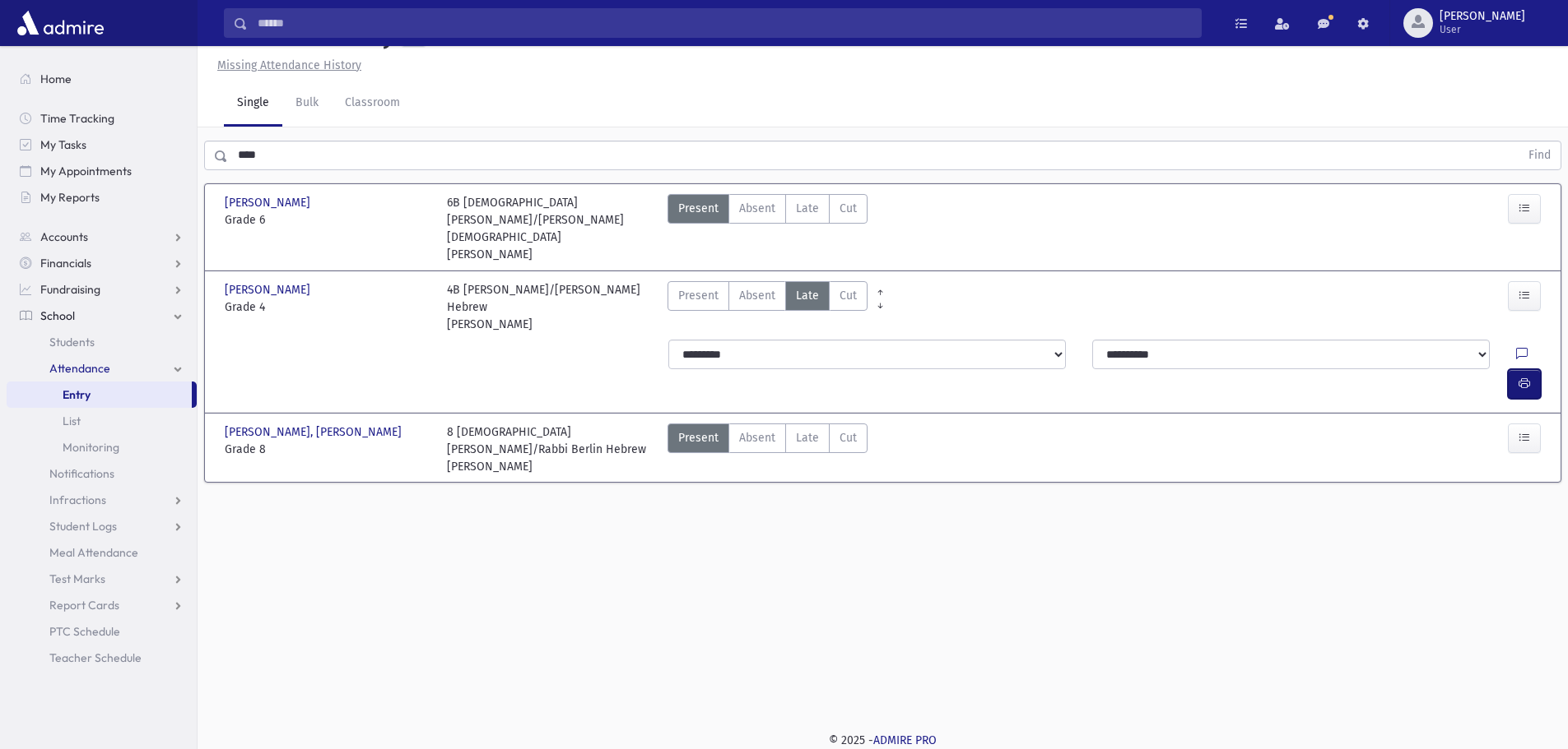
click at [1522, 369] on button "button" at bounding box center [1524, 384] width 33 height 30
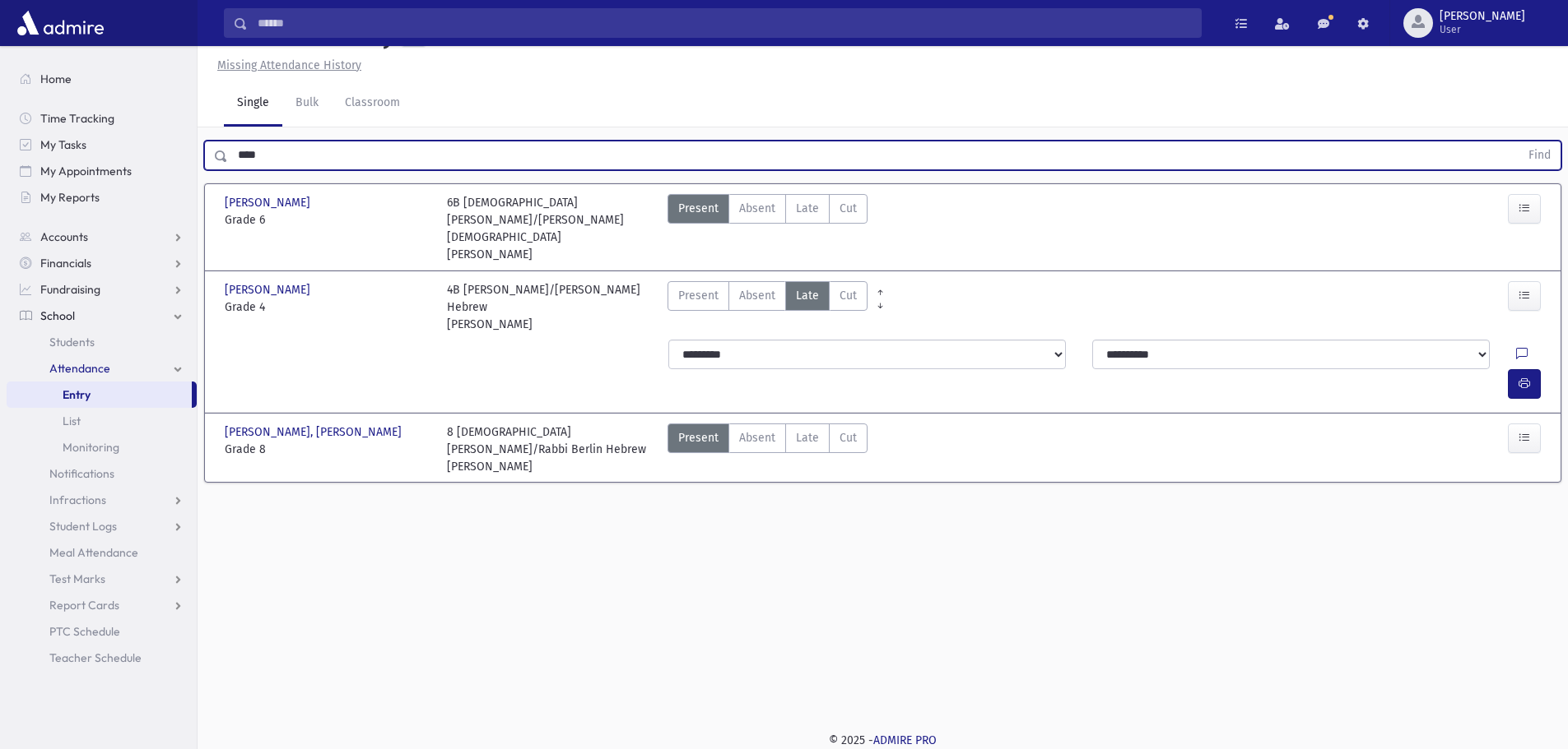
drag, startPoint x: 295, startPoint y: 191, endPoint x: 237, endPoint y: 196, distance: 58.2
click at [237, 171] on input "****" at bounding box center [873, 156] width 1291 height 30
click at [1518, 142] on button "Find" at bounding box center [1539, 156] width 42 height 28
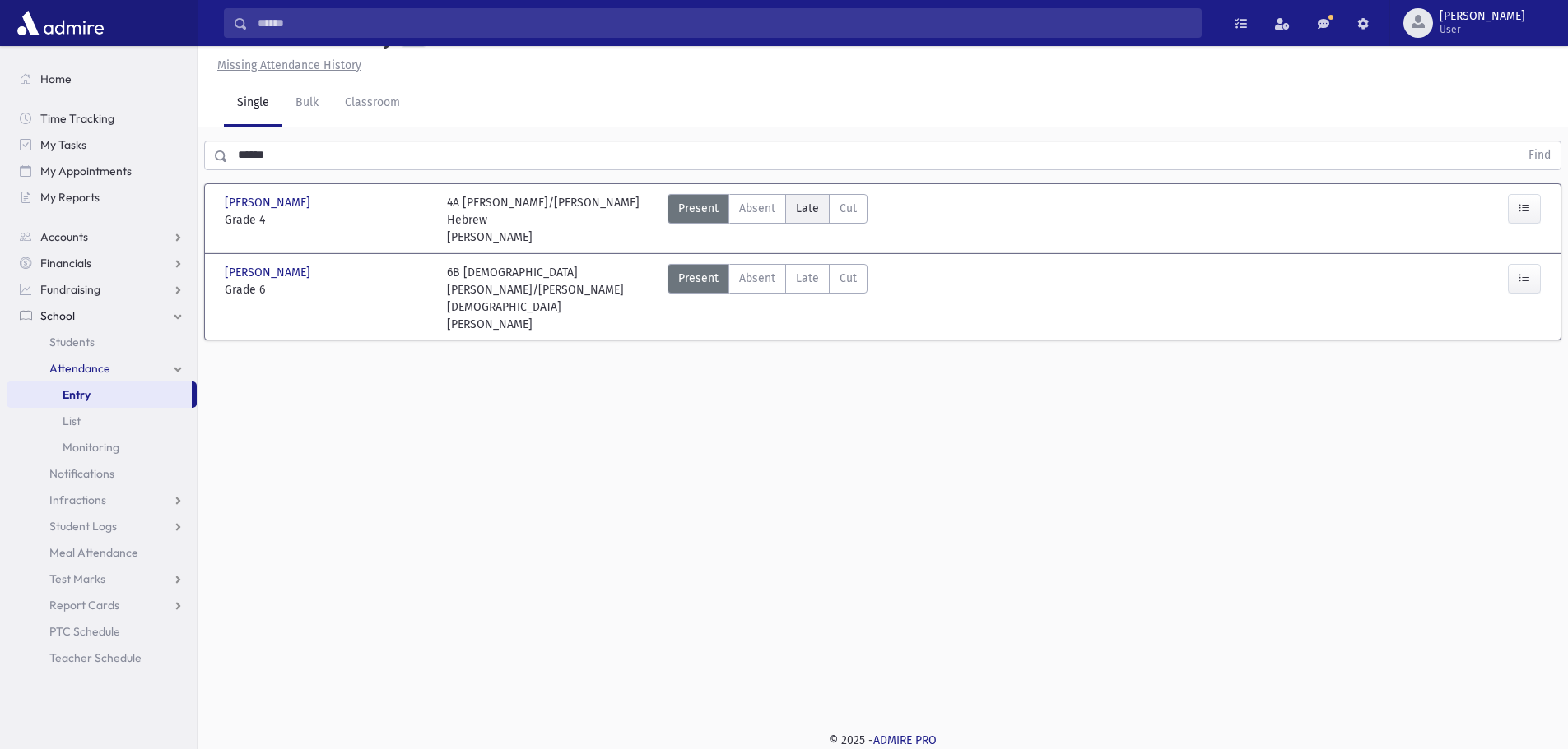
click at [802, 217] on span "Late" at bounding box center [807, 208] width 23 height 17
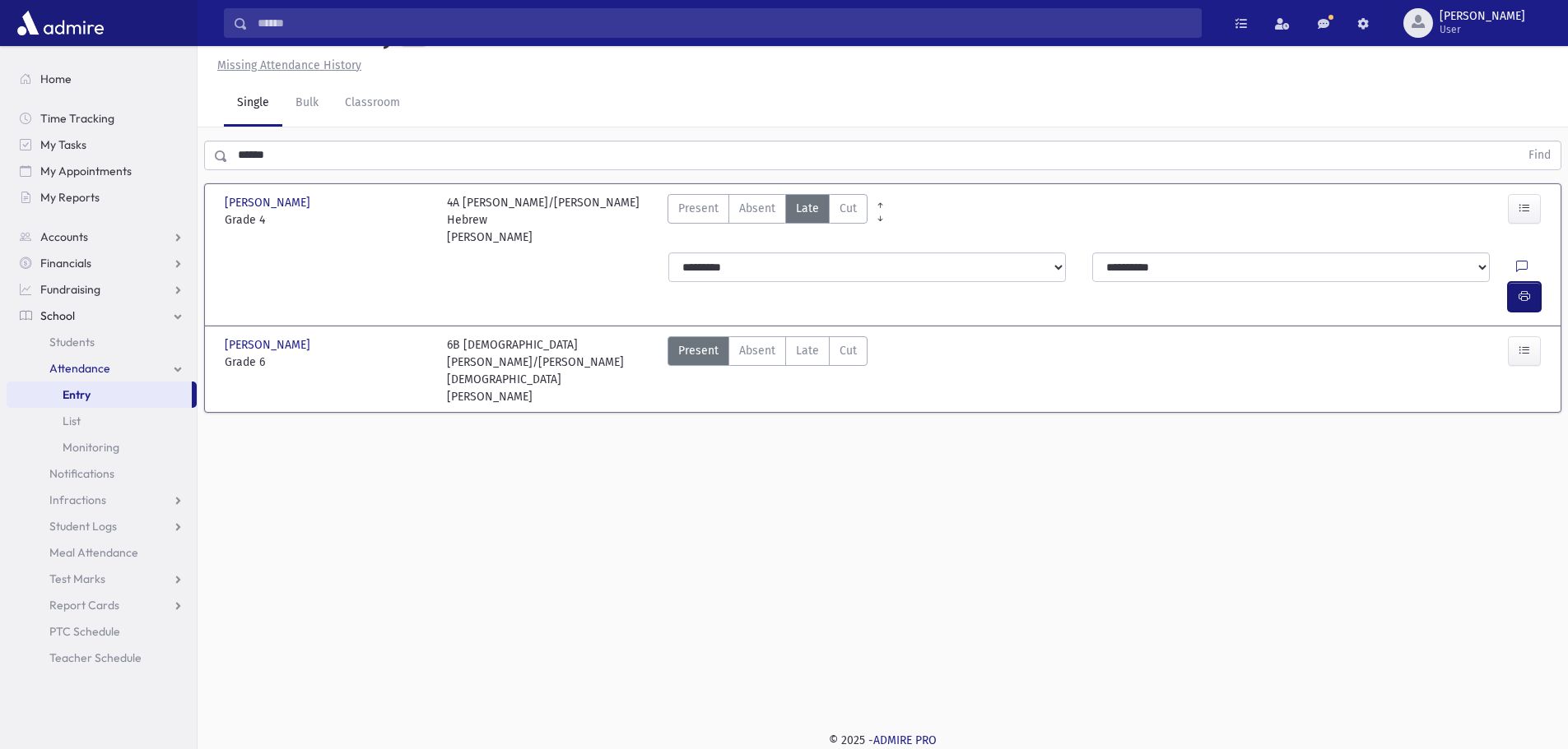
click at [1522, 290] on icon "button" at bounding box center [1524, 296] width 11 height 14
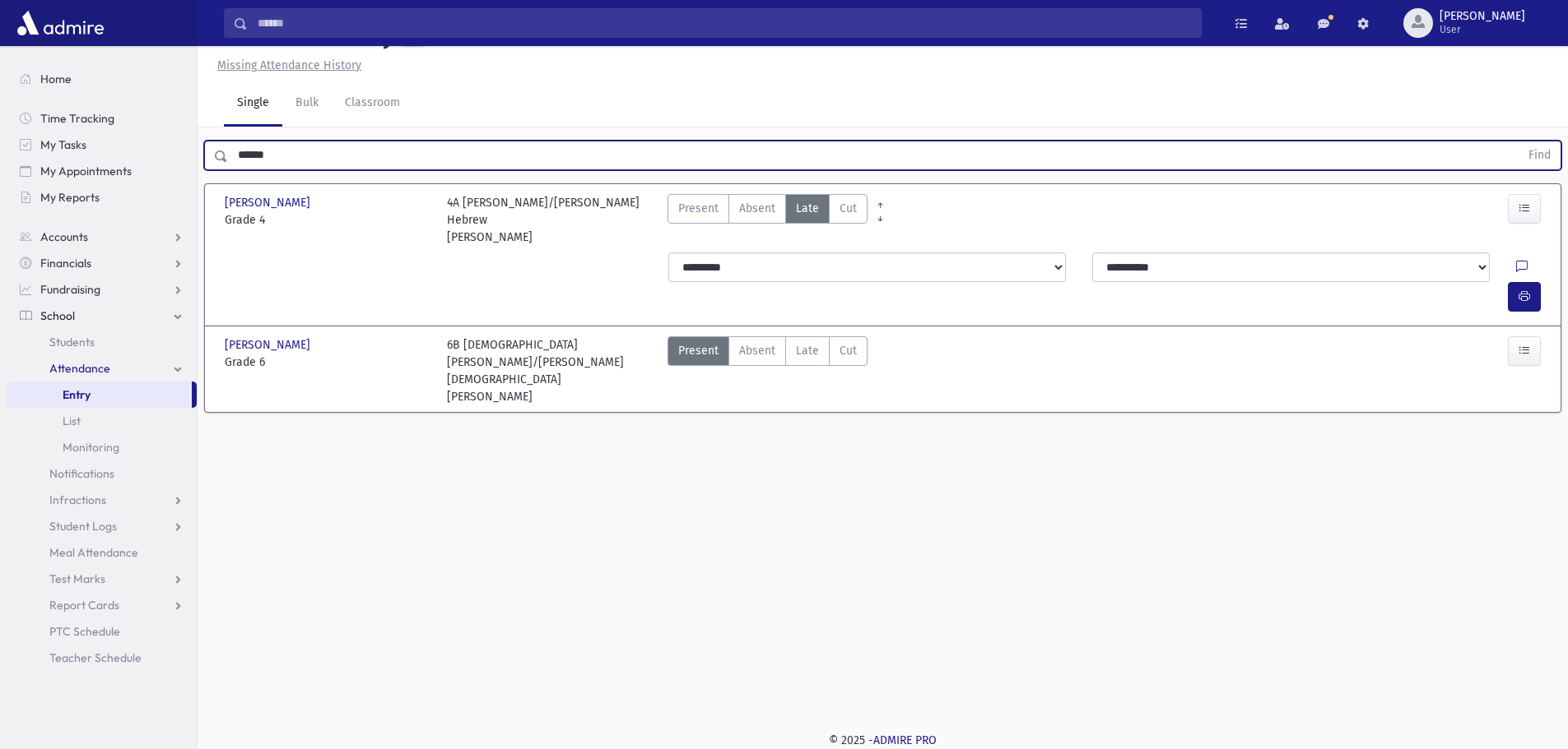
drag, startPoint x: 324, startPoint y: 198, endPoint x: 244, endPoint y: 187, distance: 80.8
click at [244, 171] on input "******" at bounding box center [873, 156] width 1291 height 30
click at [324, 171] on input "******" at bounding box center [873, 156] width 1291 height 30
drag, startPoint x: 324, startPoint y: 197, endPoint x: 208, endPoint y: 187, distance: 116.4
click at [208, 171] on div "****** Find" at bounding box center [882, 156] width 1357 height 30
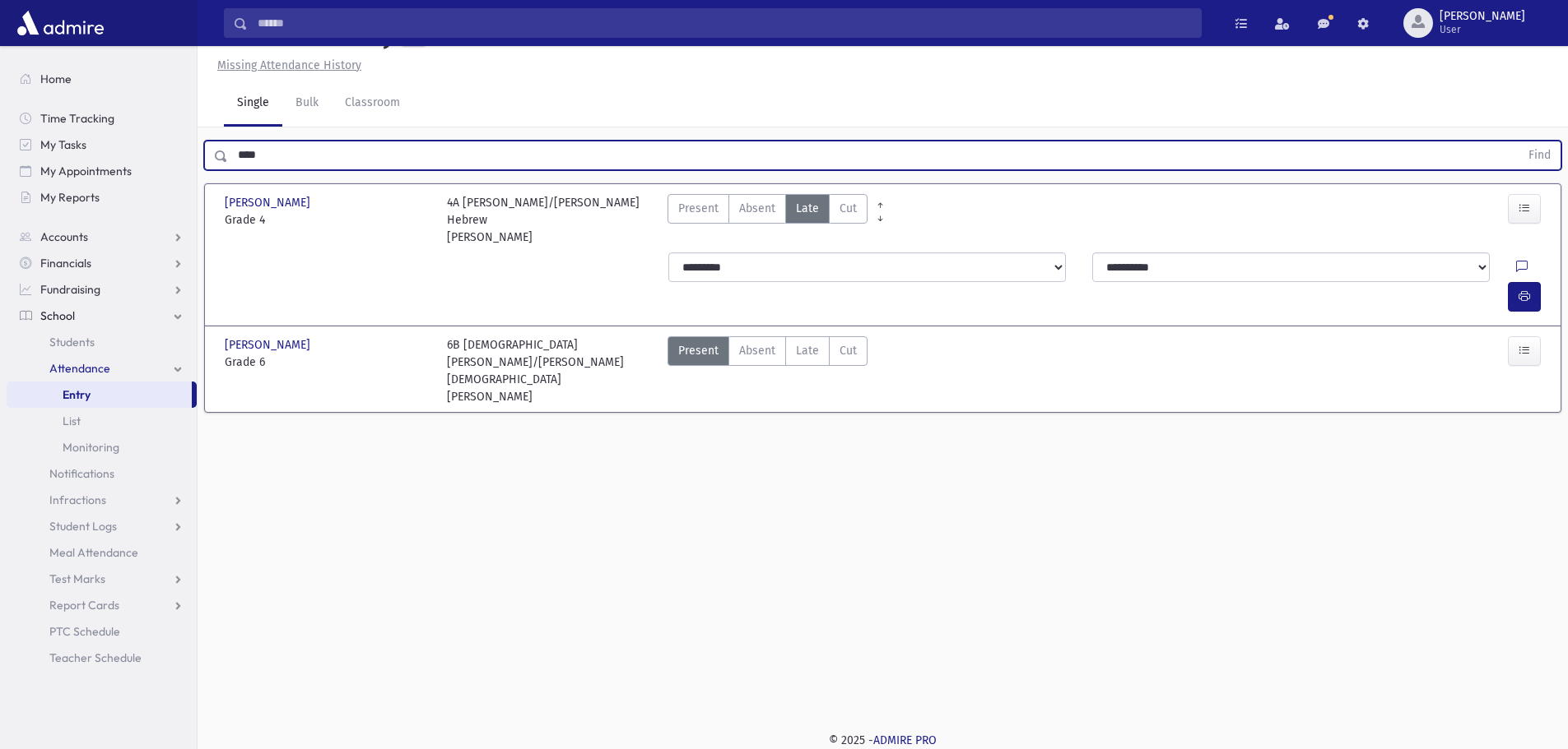
click at [1518, 142] on button "Find" at bounding box center [1539, 156] width 42 height 28
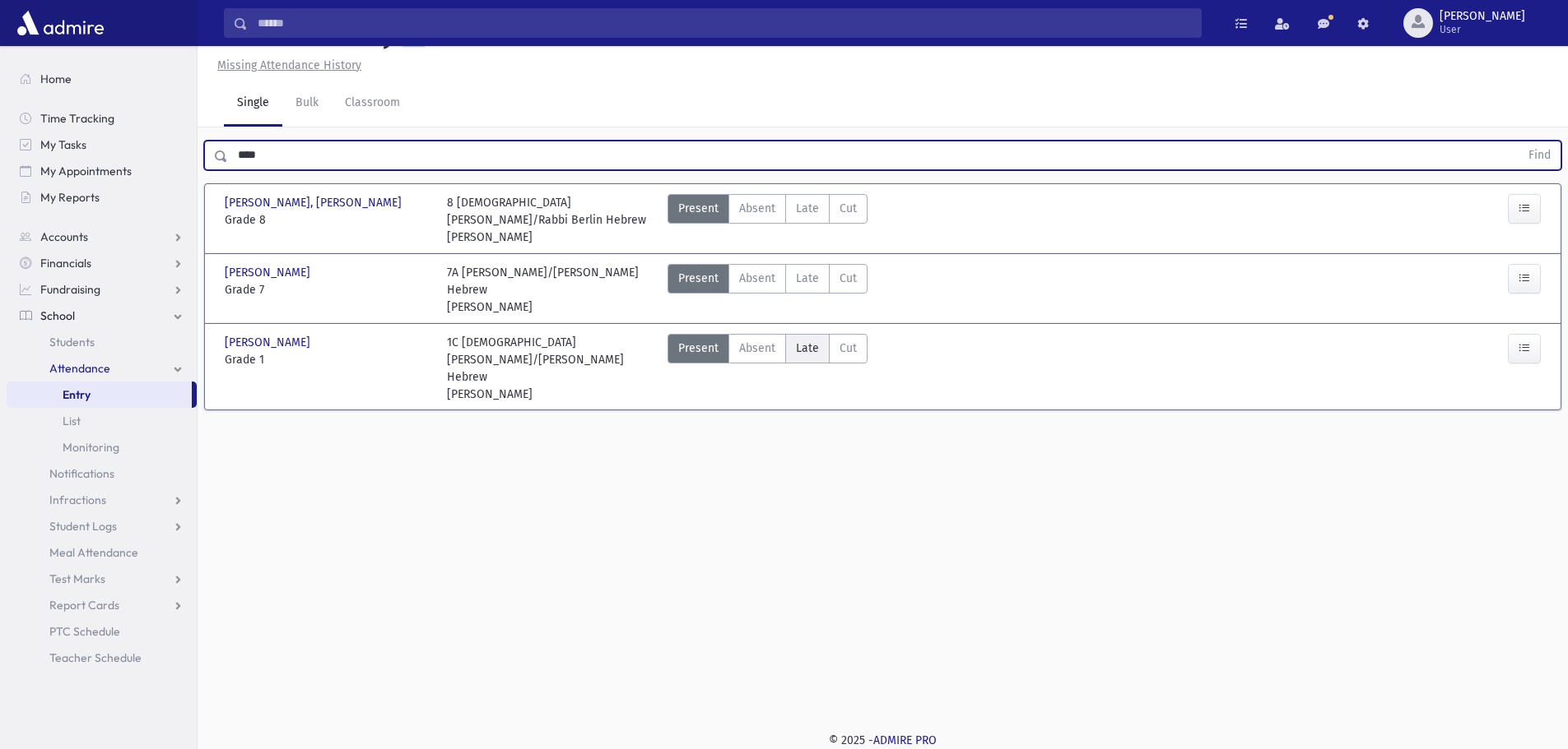
click at [796, 357] on span "Late" at bounding box center [807, 348] width 23 height 17
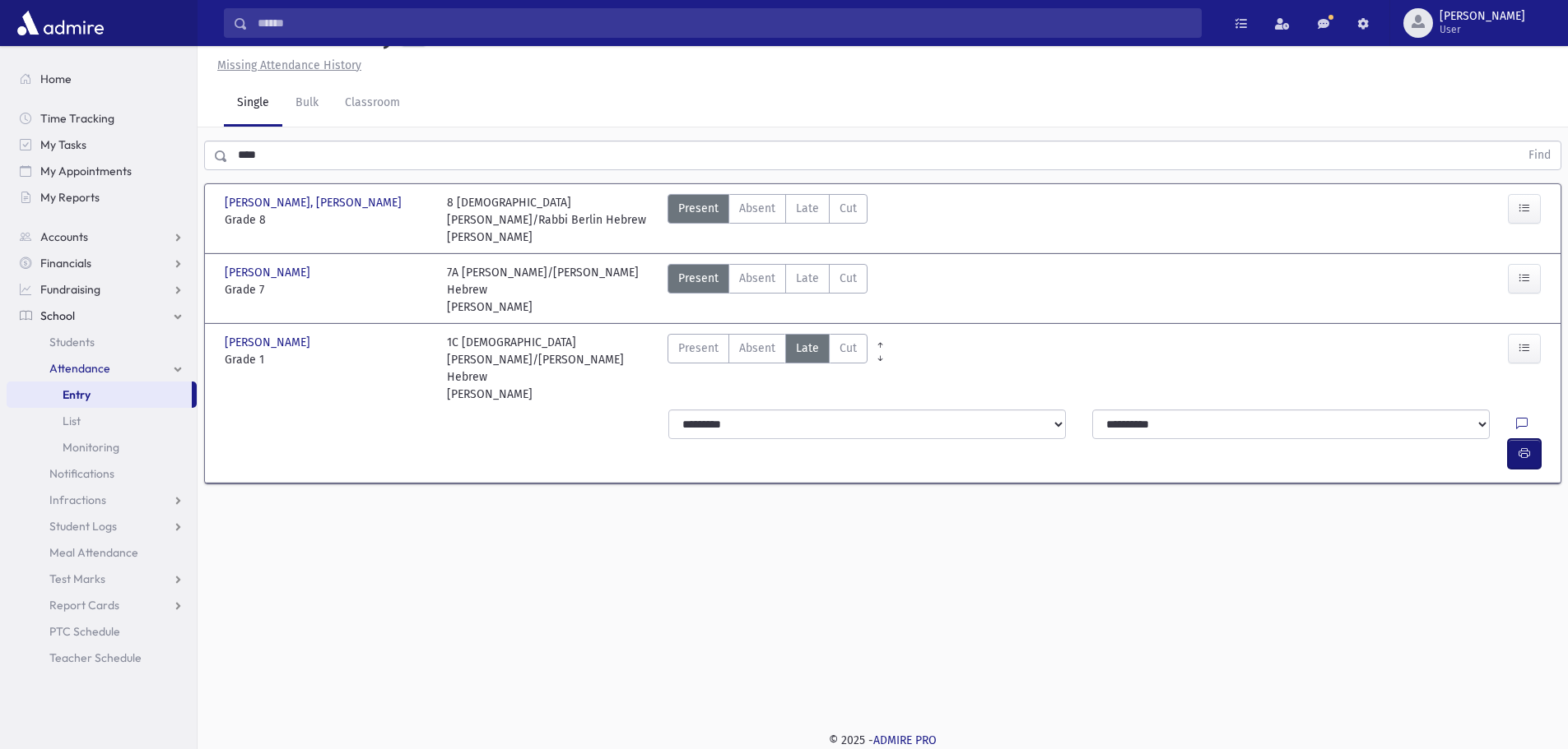
click at [1524, 446] on icon "button" at bounding box center [1524, 453] width 11 height 14
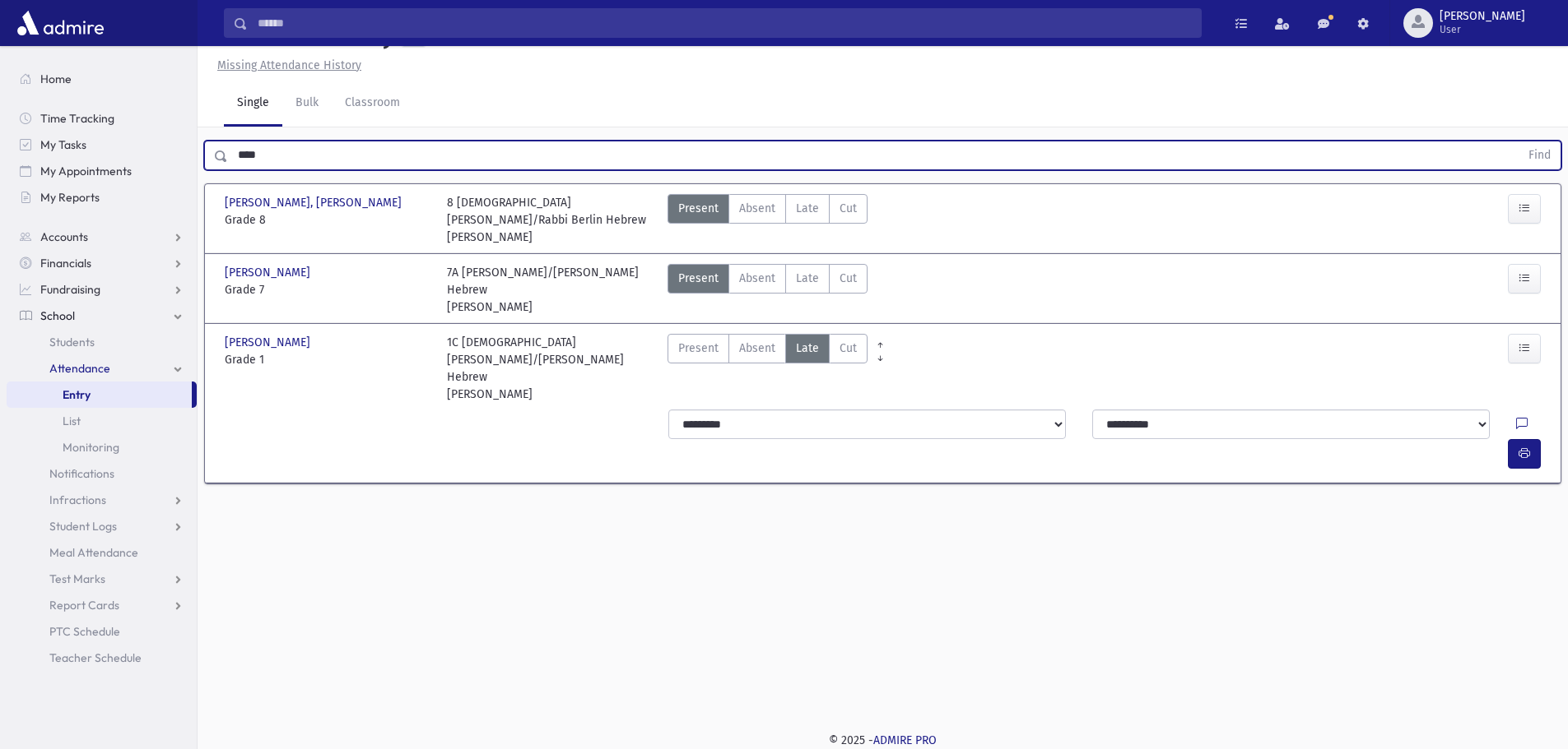
drag, startPoint x: 517, startPoint y: 198, endPoint x: 228, endPoint y: 192, distance: 289.1
click at [228, 171] on input "****" at bounding box center [873, 156] width 1291 height 30
click at [1518, 142] on button "Find" at bounding box center [1539, 156] width 42 height 28
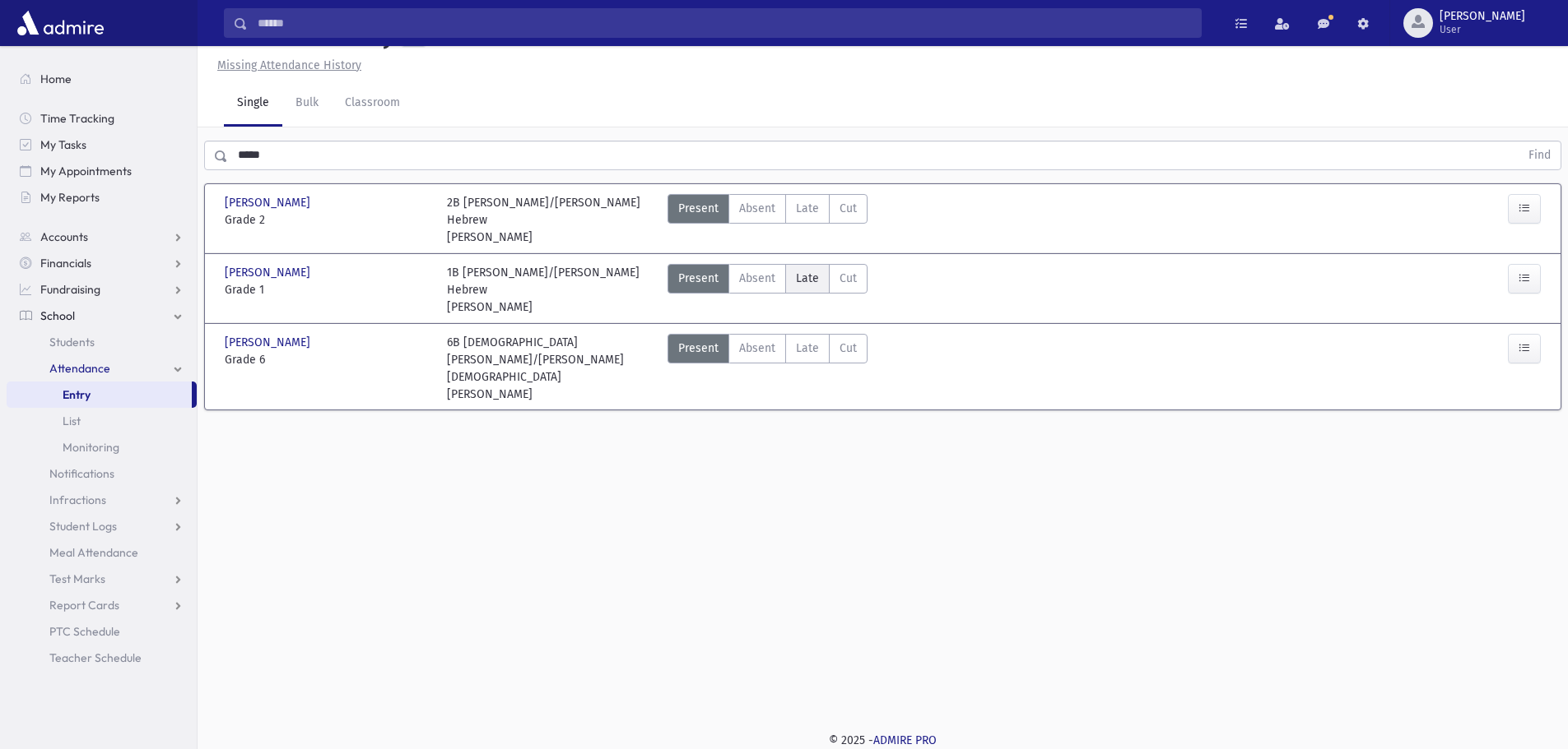
click at [809, 287] on span "Late" at bounding box center [807, 278] width 23 height 17
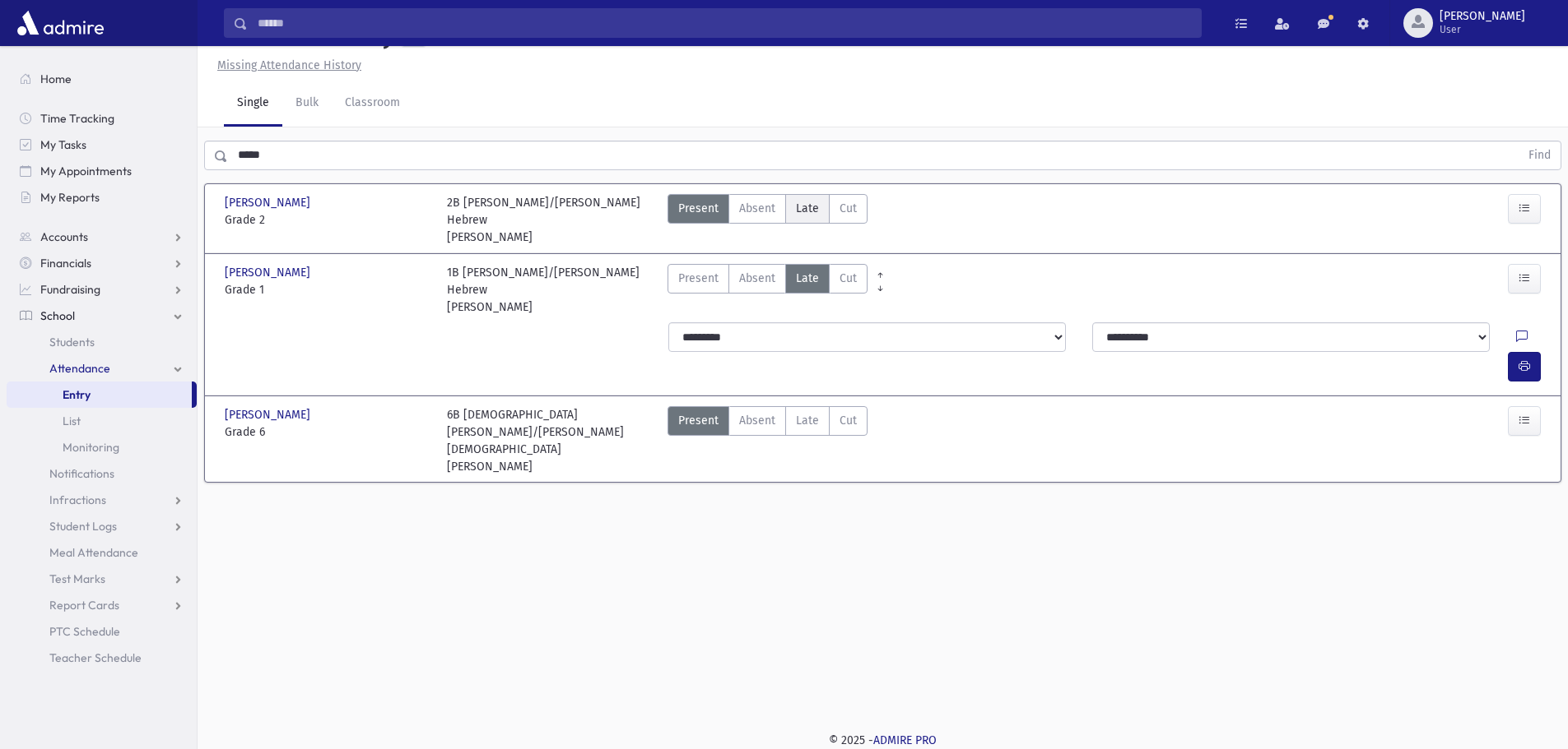
click at [806, 217] on span "Late" at bounding box center [807, 208] width 23 height 17
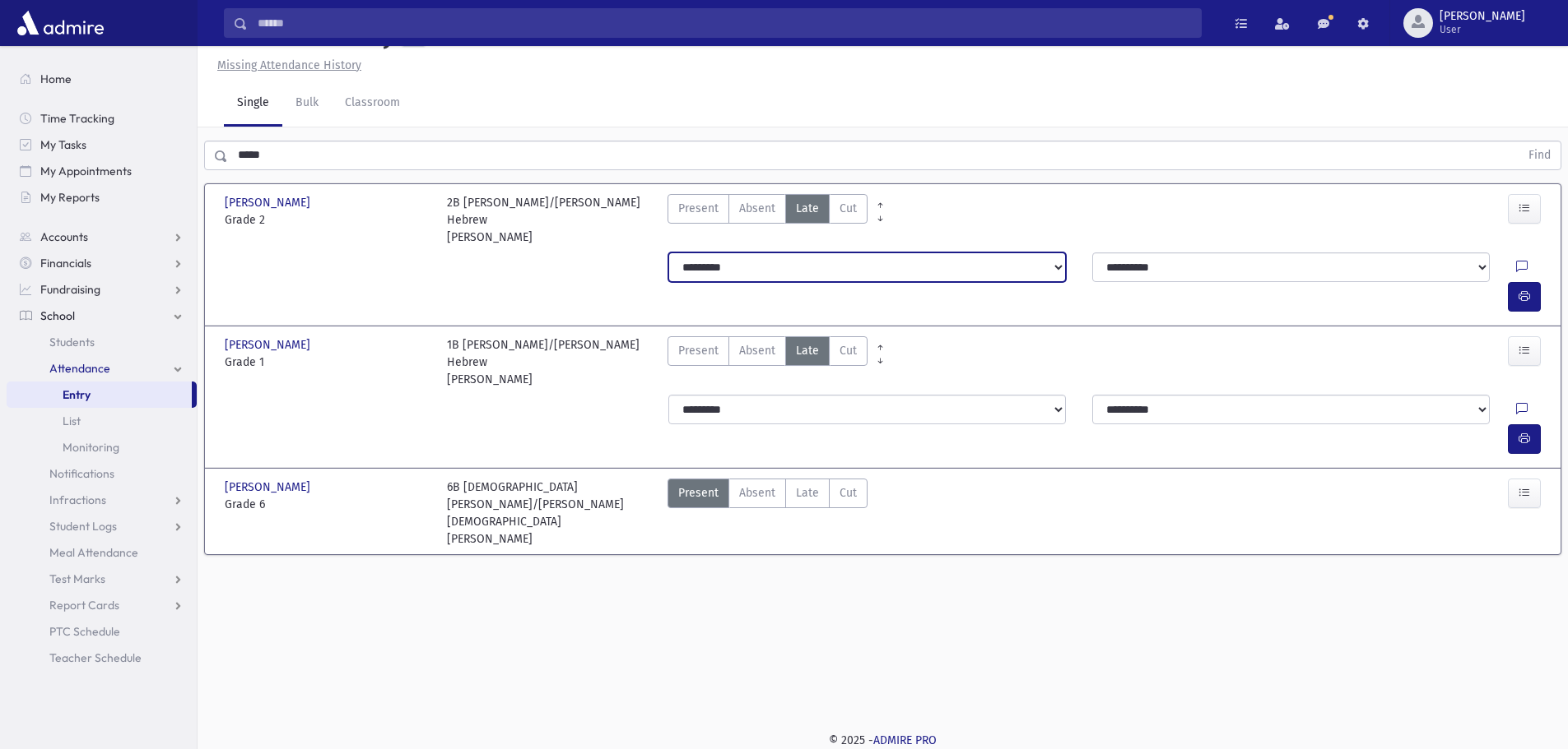
click at [789, 282] on select "**********" at bounding box center [867, 267] width 398 height 30
click at [669, 272] on select "**********" at bounding box center [867, 267] width 398 height 30
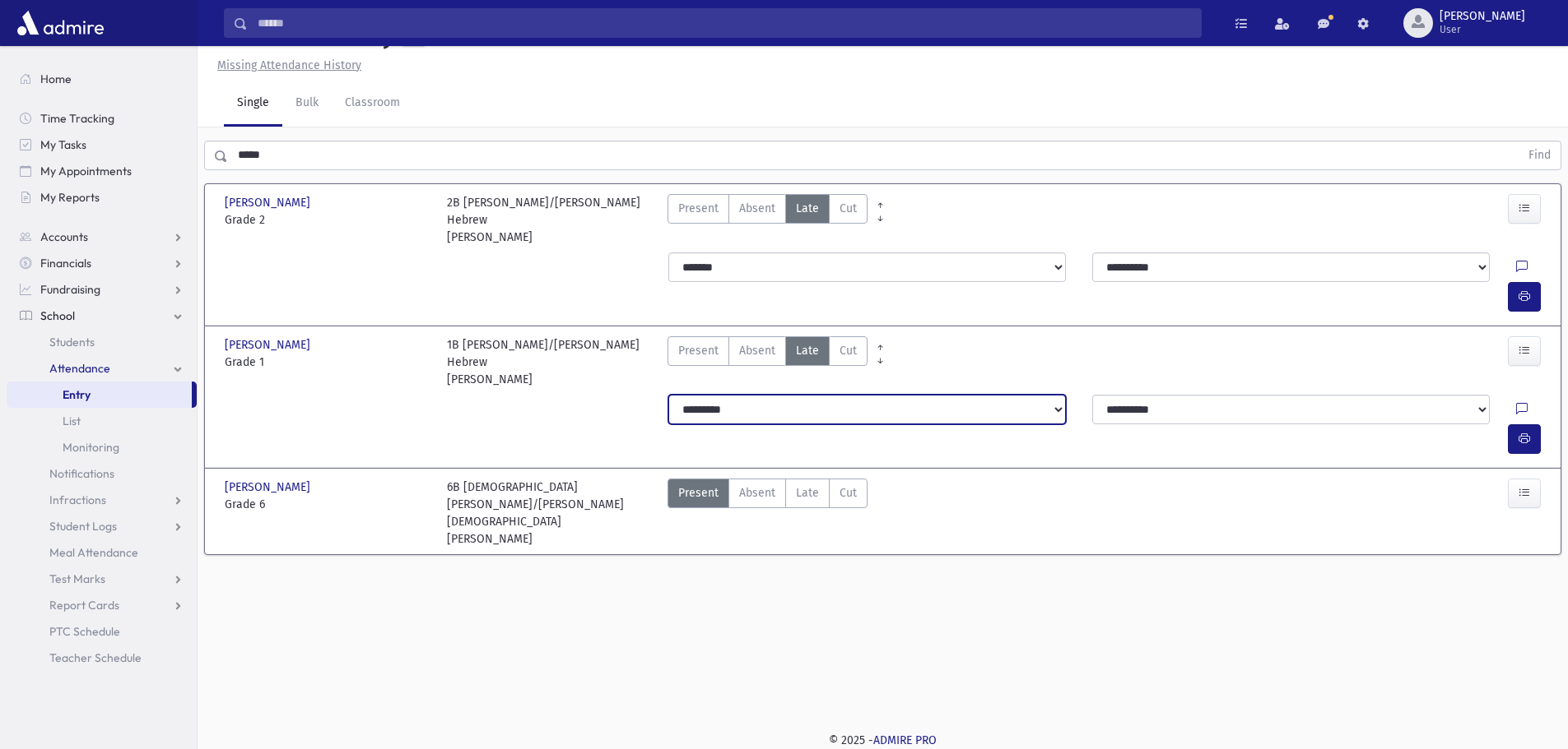
click at [767, 395] on select "**********" at bounding box center [867, 410] width 398 height 30
click at [669, 395] on select "**********" at bounding box center [867, 410] width 398 height 30
click at [1522, 290] on icon "button" at bounding box center [1524, 296] width 11 height 14
click at [1524, 425] on button "button" at bounding box center [1524, 440] width 33 height 30
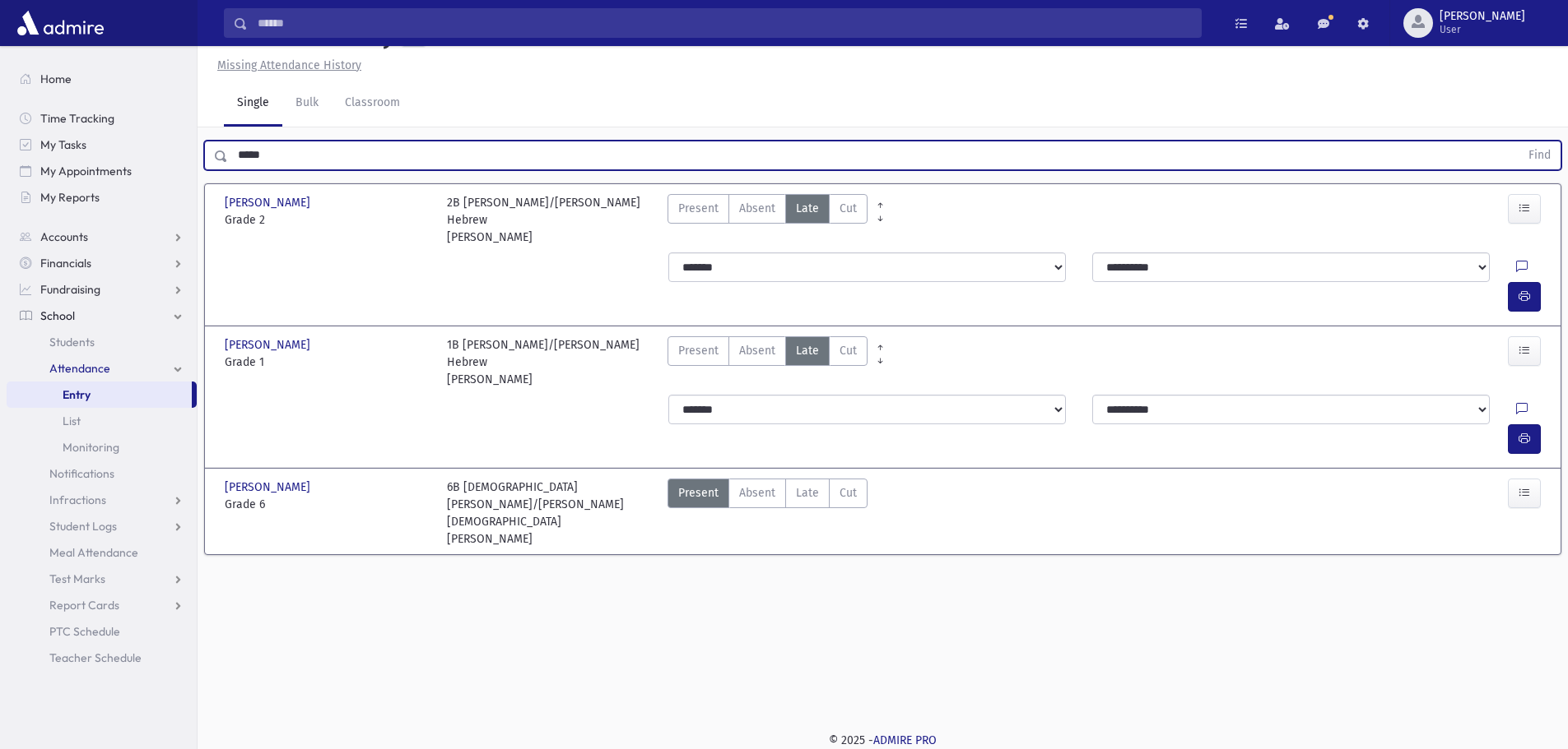
drag, startPoint x: 324, startPoint y: 198, endPoint x: 234, endPoint y: 199, distance: 90.0
click at [234, 171] on input "*****" at bounding box center [873, 156] width 1291 height 30
click at [1518, 142] on button "Find" at bounding box center [1539, 156] width 42 height 28
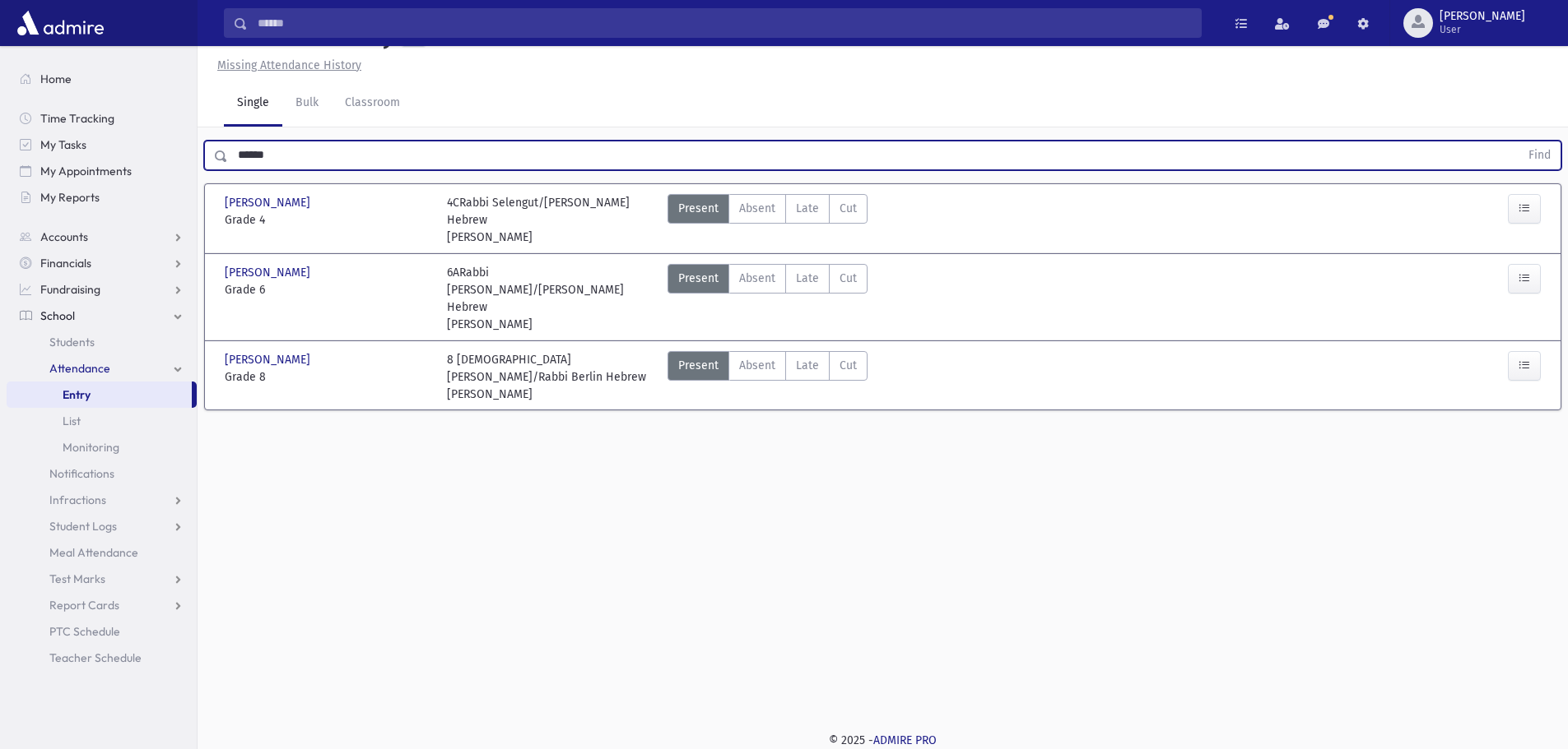
click at [375, 171] on input "******" at bounding box center [873, 156] width 1291 height 30
click at [797, 217] on span "Late" at bounding box center [807, 208] width 23 height 17
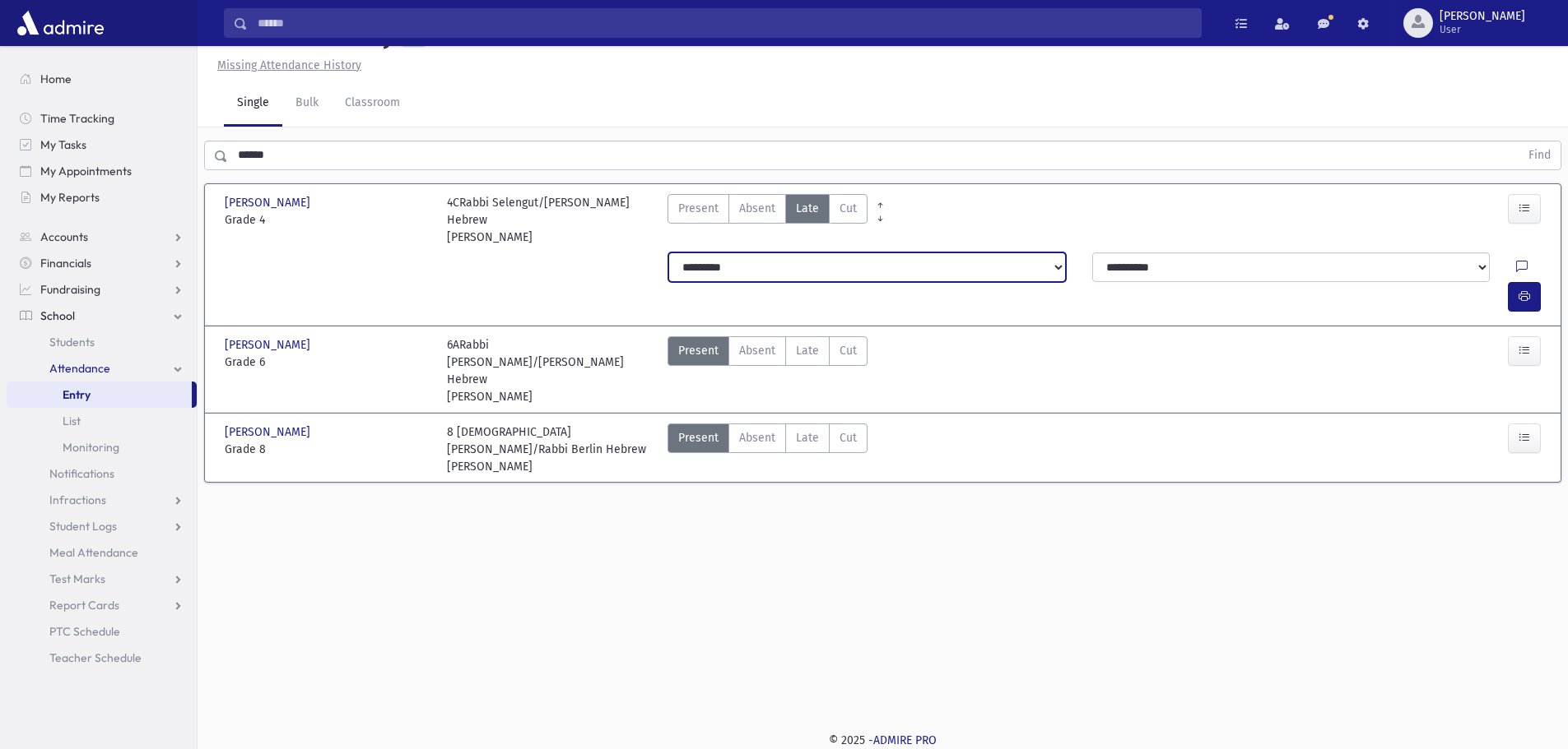
click at [763, 282] on select "**********" at bounding box center [867, 267] width 398 height 30
click at [669, 272] on select "**********" at bounding box center [867, 267] width 398 height 30
click at [1515, 282] on button "button" at bounding box center [1524, 297] width 33 height 30
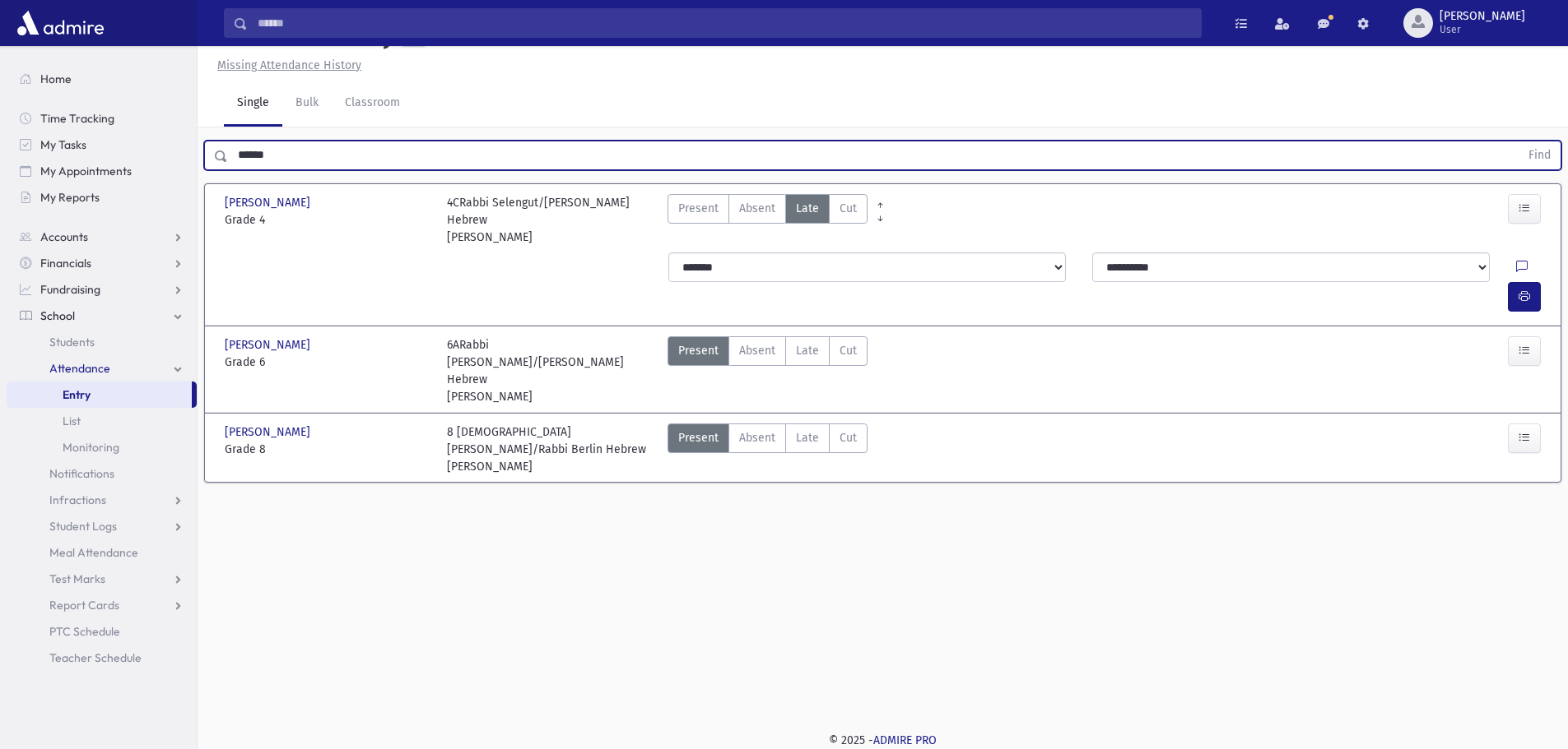
drag, startPoint x: 276, startPoint y: 201, endPoint x: 233, endPoint y: 191, distance: 44.1
click at [233, 171] on input "******" at bounding box center [873, 156] width 1291 height 30
click at [1518, 142] on button "Find" at bounding box center [1539, 156] width 42 height 28
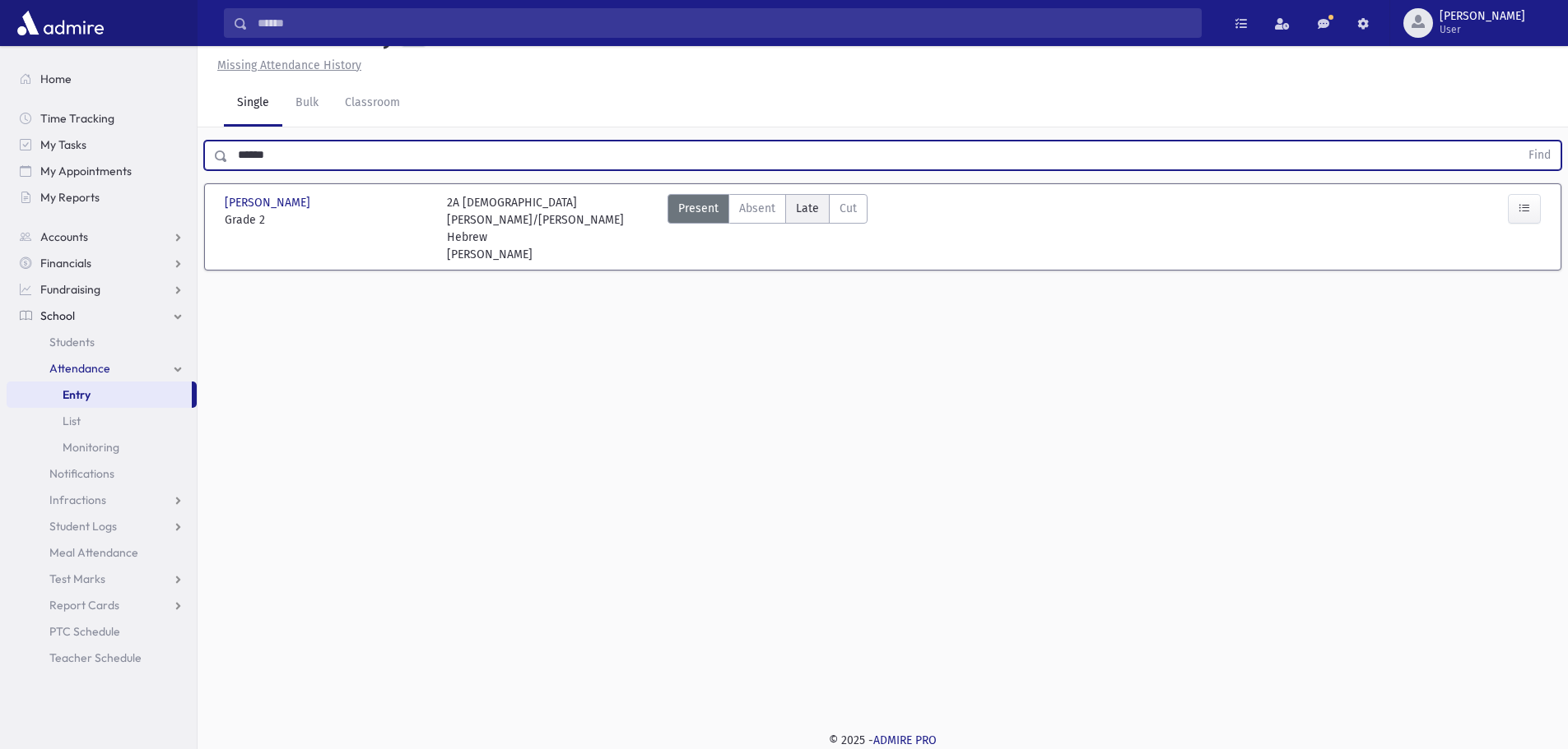
click at [803, 224] on label "Late Late" at bounding box center [807, 209] width 44 height 30
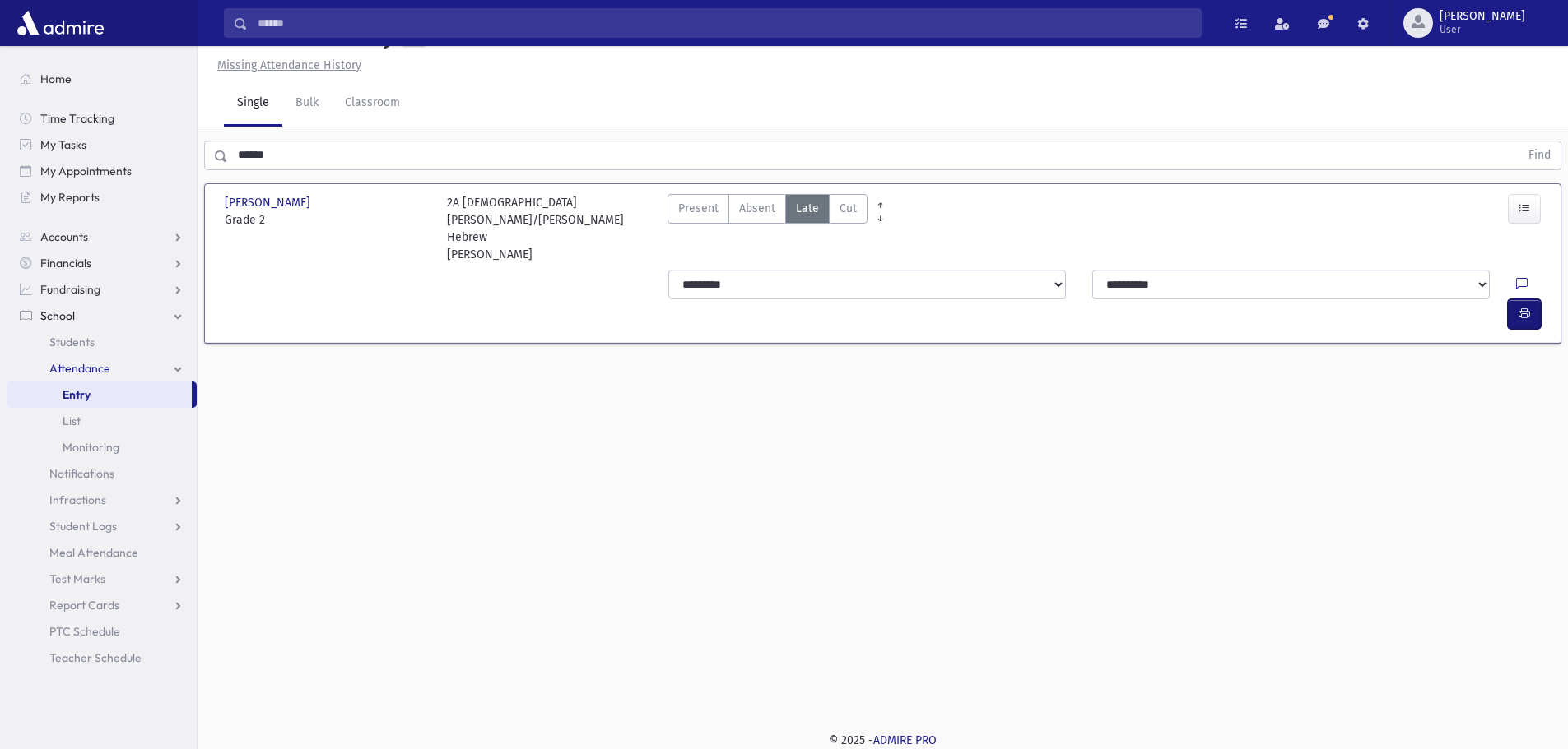
click at [1533, 307] on button "button" at bounding box center [1524, 314] width 33 height 30
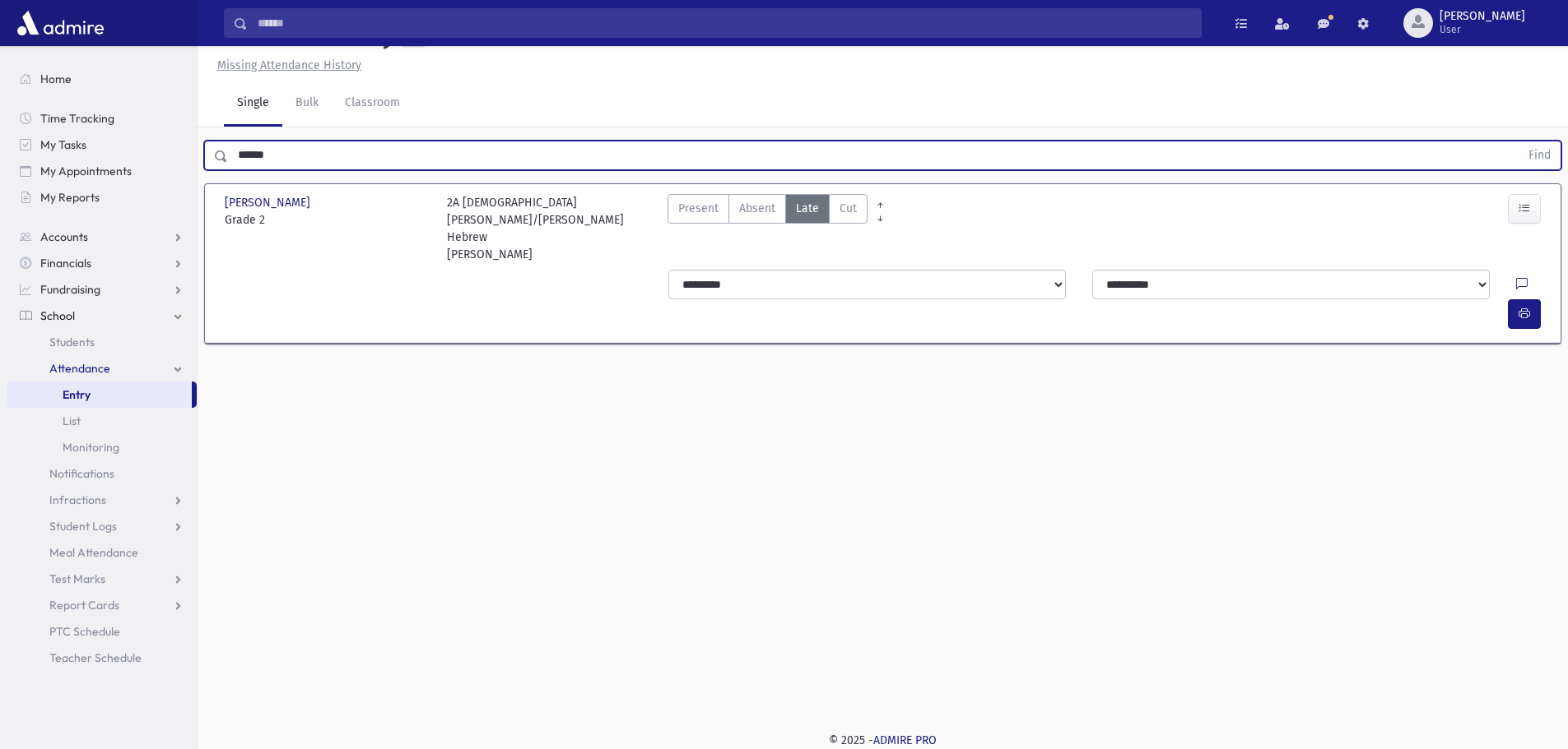
drag, startPoint x: 297, startPoint y: 198, endPoint x: 230, endPoint y: 173, distance: 71.5
click at [230, 173] on div "****** Find" at bounding box center [882, 152] width 1370 height 50
click at [1518, 142] on button "Find" at bounding box center [1539, 156] width 42 height 28
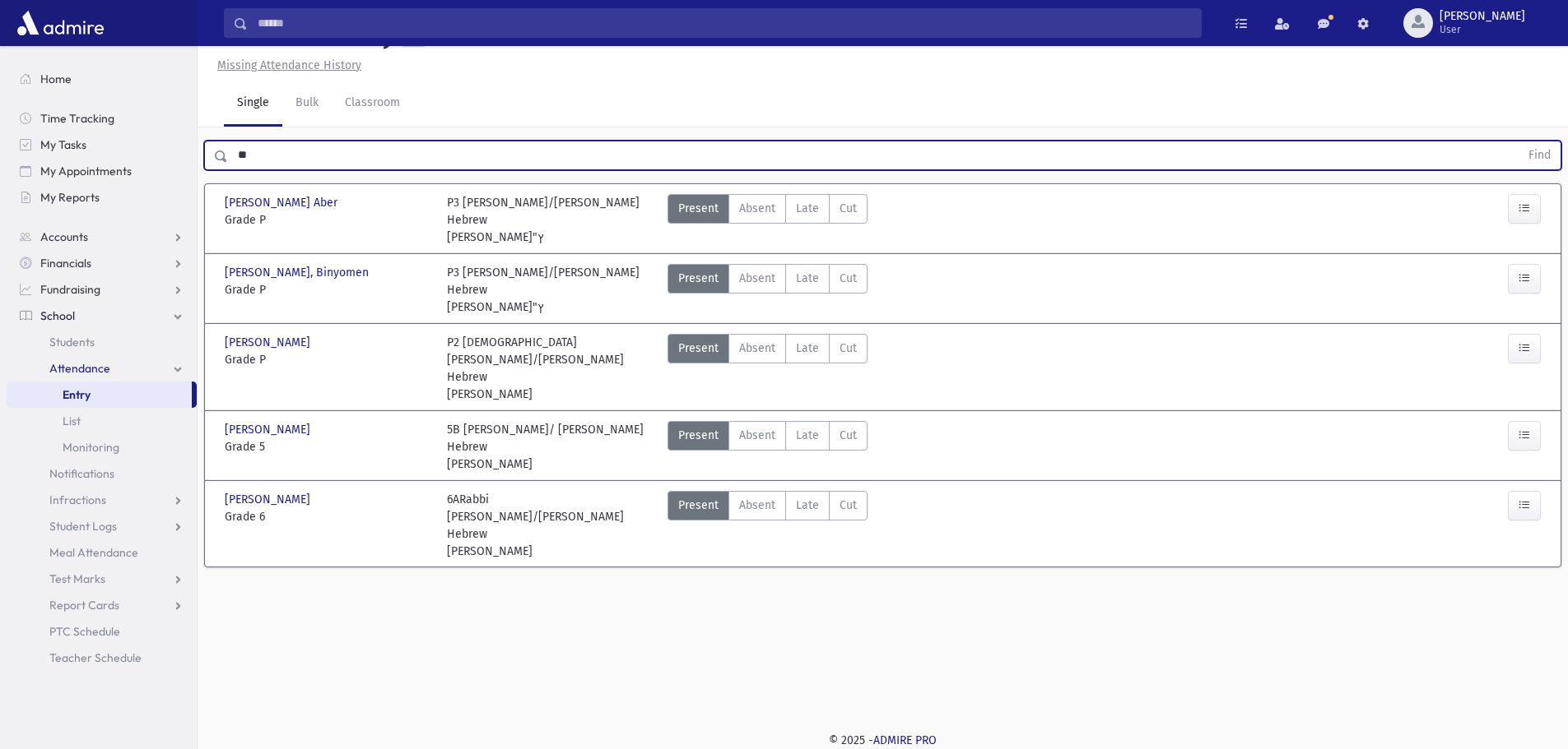
type input "*"
click at [1518, 142] on button "Find" at bounding box center [1539, 156] width 42 height 28
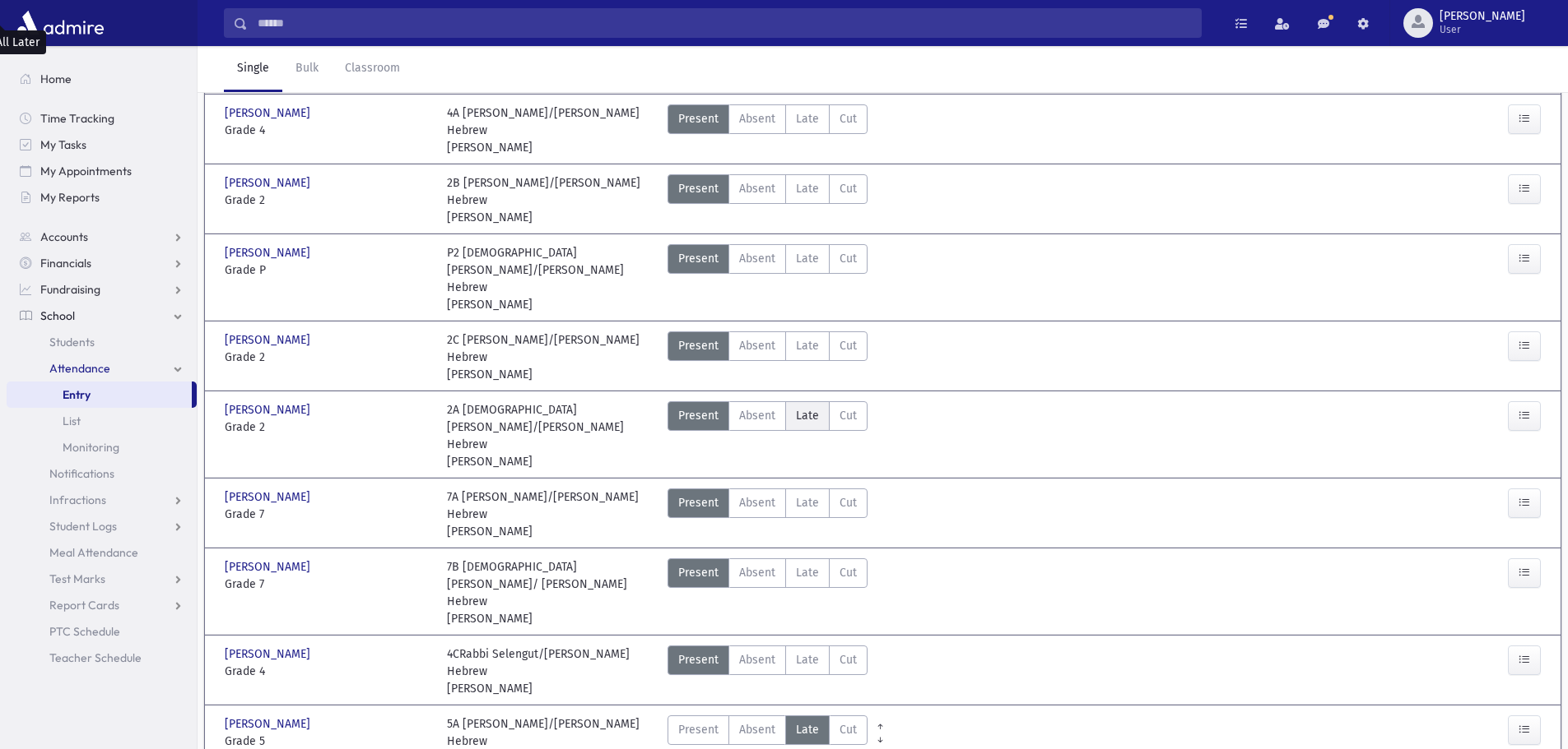
click at [815, 407] on span "Late" at bounding box center [807, 415] width 23 height 17
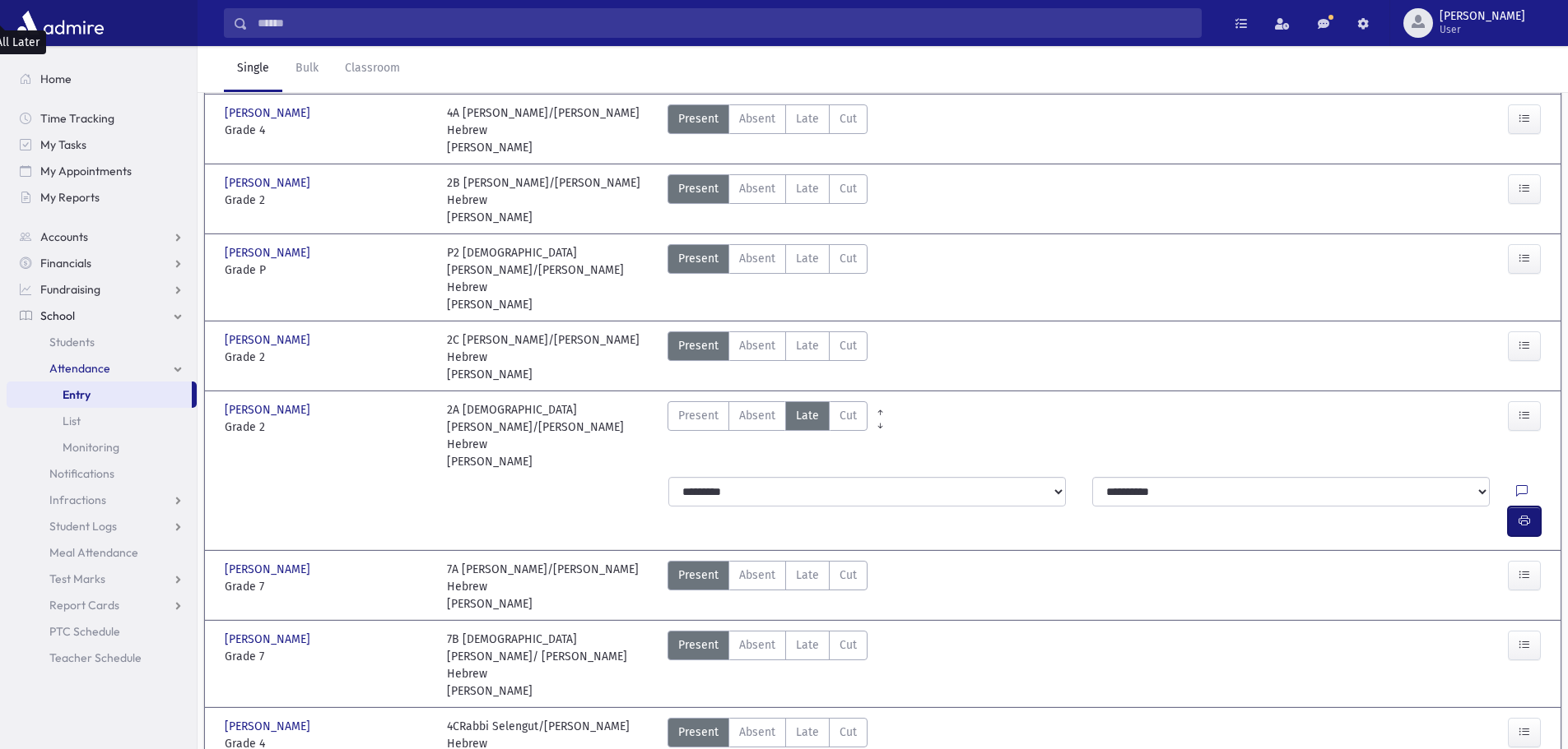
click at [1515, 507] on button "button" at bounding box center [1524, 522] width 33 height 30
click at [807, 718] on label "Late Late" at bounding box center [807, 733] width 44 height 30
drag, startPoint x: 275, startPoint y: 193, endPoint x: 249, endPoint y: 189, distance: 26.3
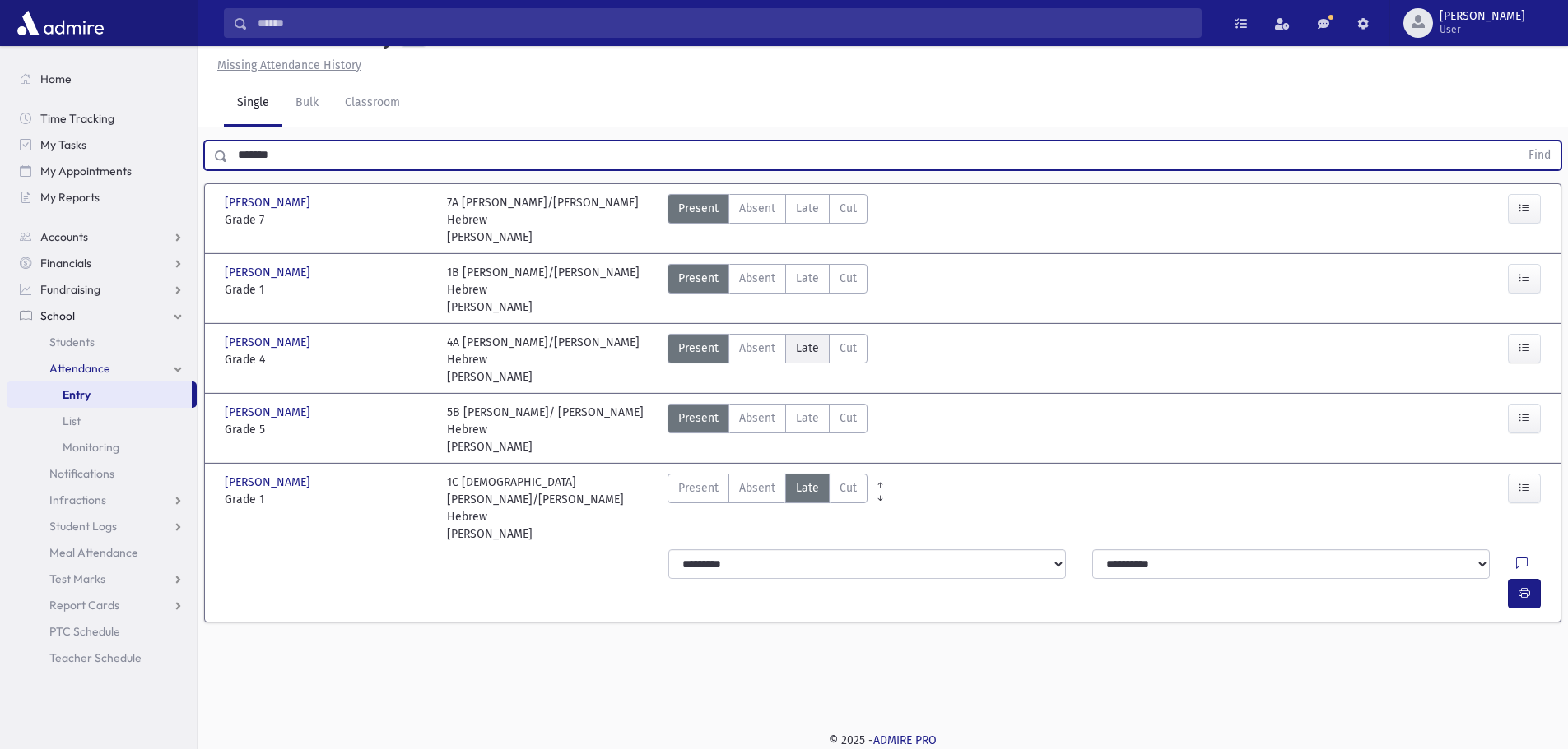
click at [815, 357] on span "Late" at bounding box center [807, 348] width 23 height 17
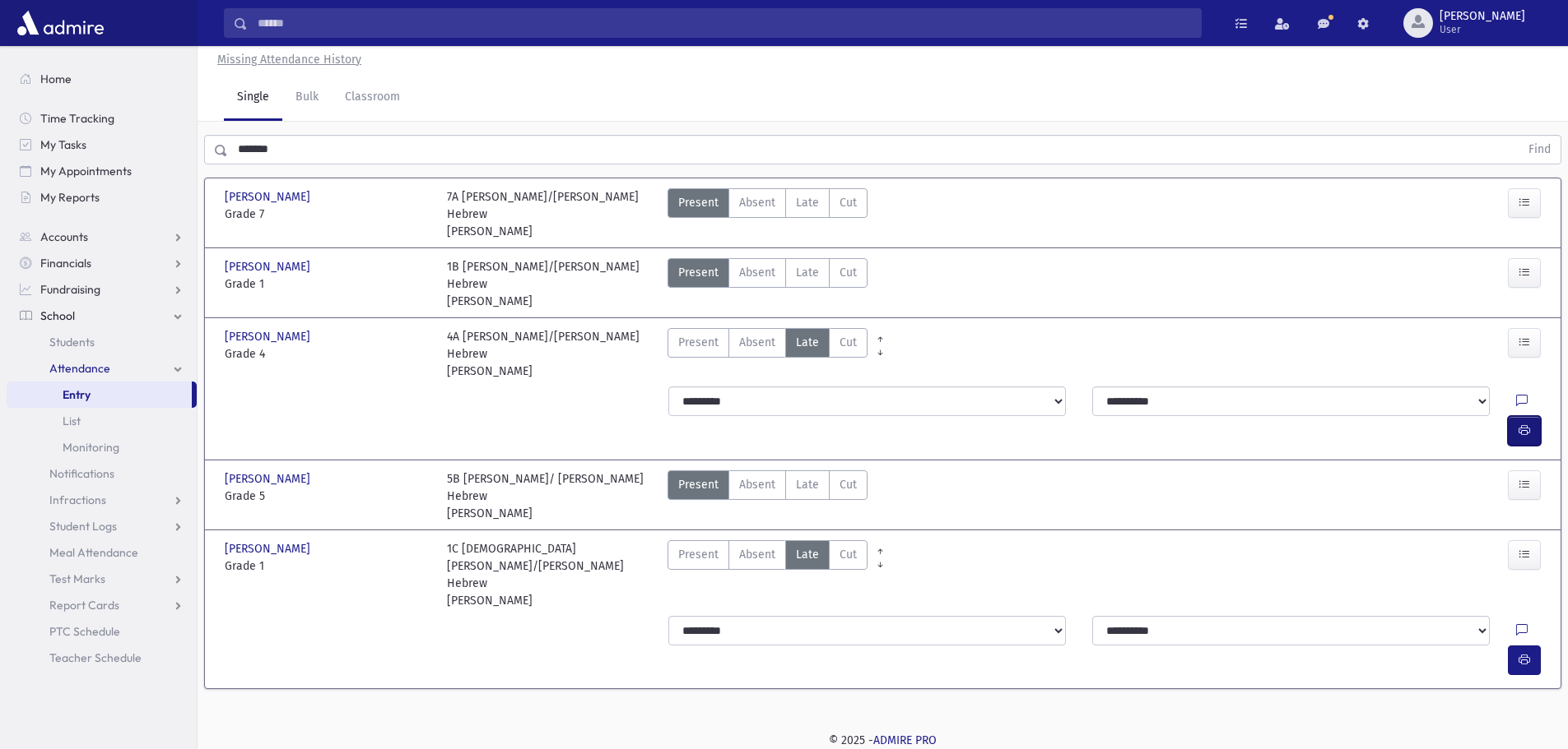
click at [1535, 416] on button "button" at bounding box center [1524, 431] width 33 height 30
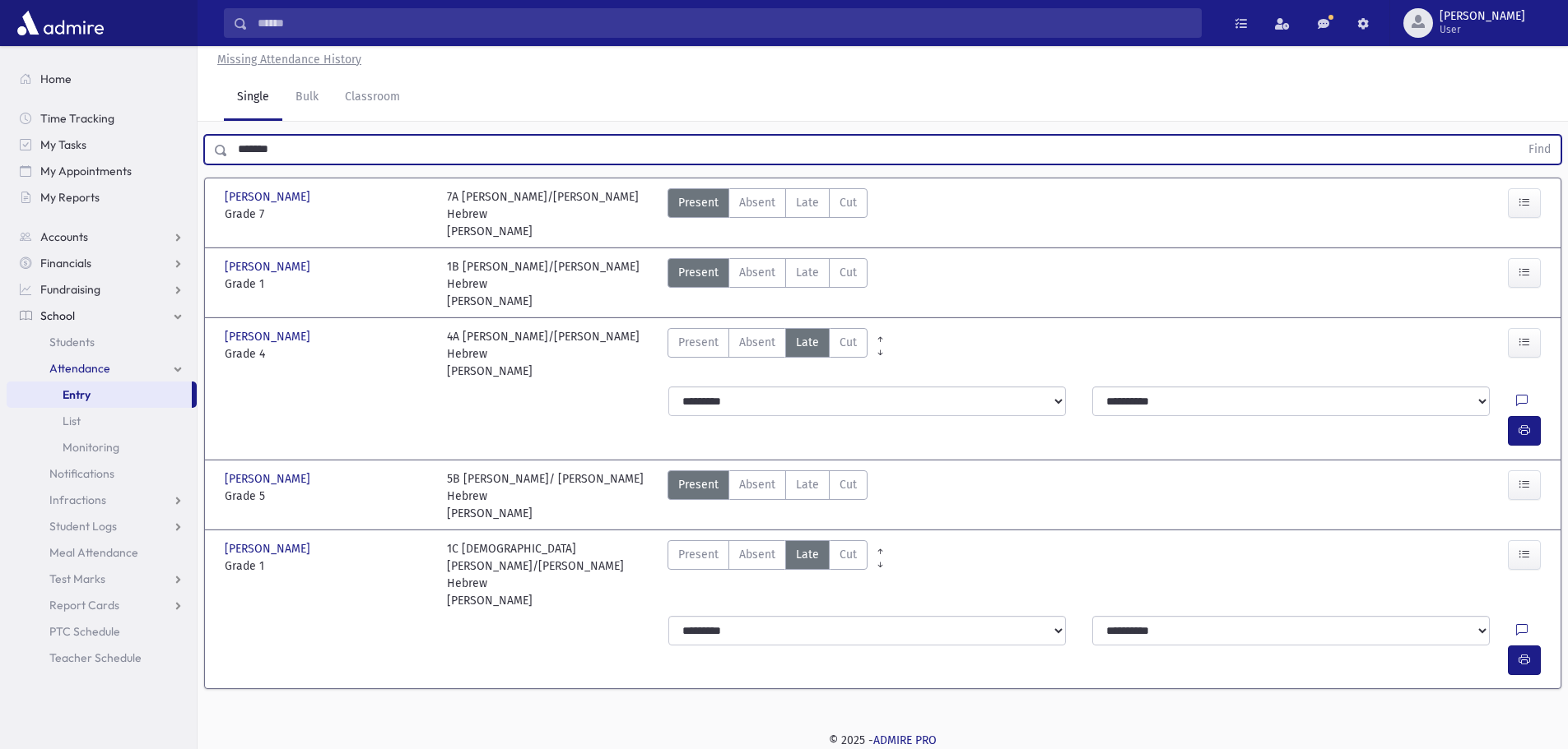
drag, startPoint x: 356, startPoint y: 190, endPoint x: 236, endPoint y: 200, distance: 120.4
click at [236, 165] on input "*******" at bounding box center [873, 150] width 1291 height 30
click at [1518, 136] on button "Find" at bounding box center [1539, 150] width 42 height 28
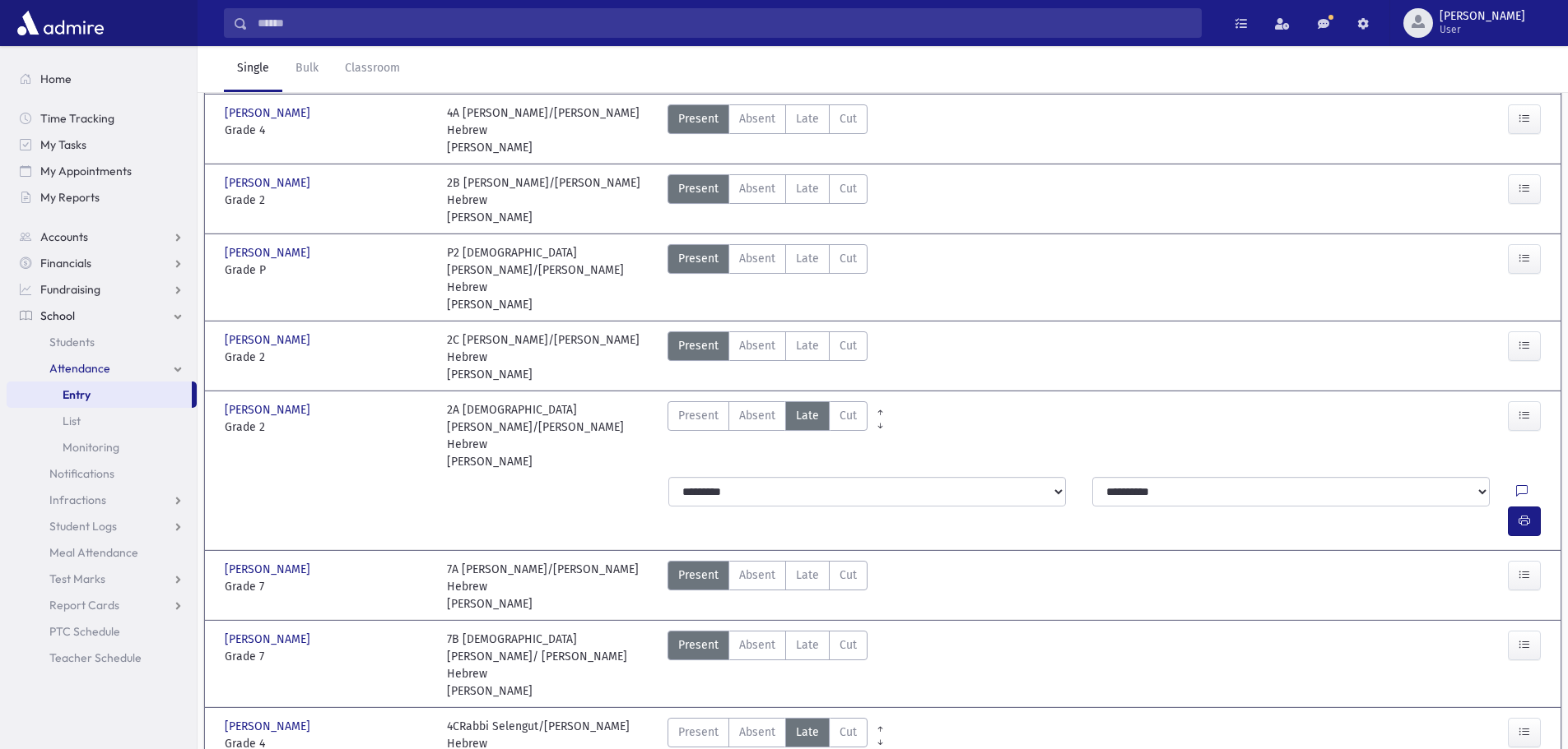
drag, startPoint x: 275, startPoint y: 199, endPoint x: 230, endPoint y: 187, distance: 46.6
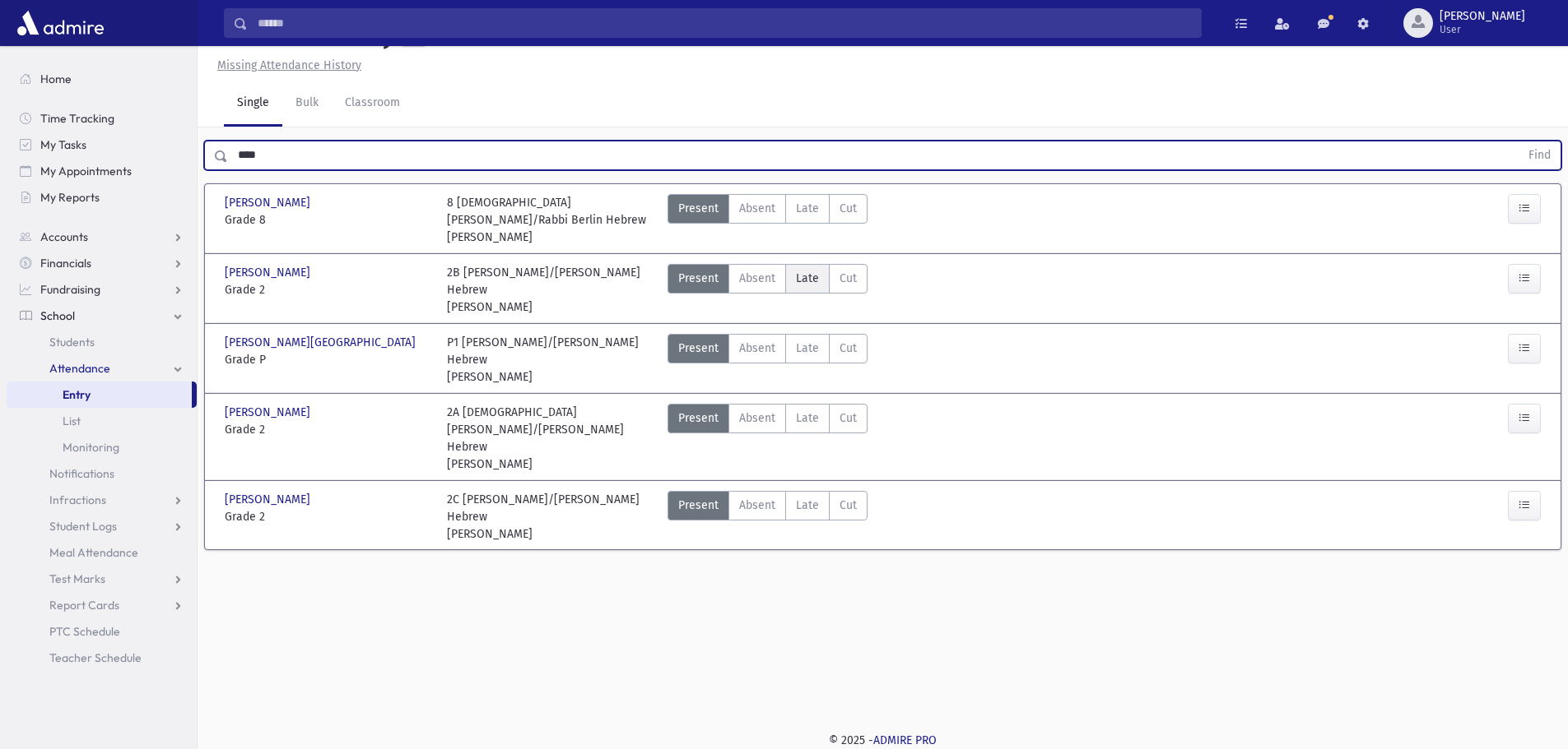
click at [814, 287] on span "Late" at bounding box center [807, 278] width 23 height 17
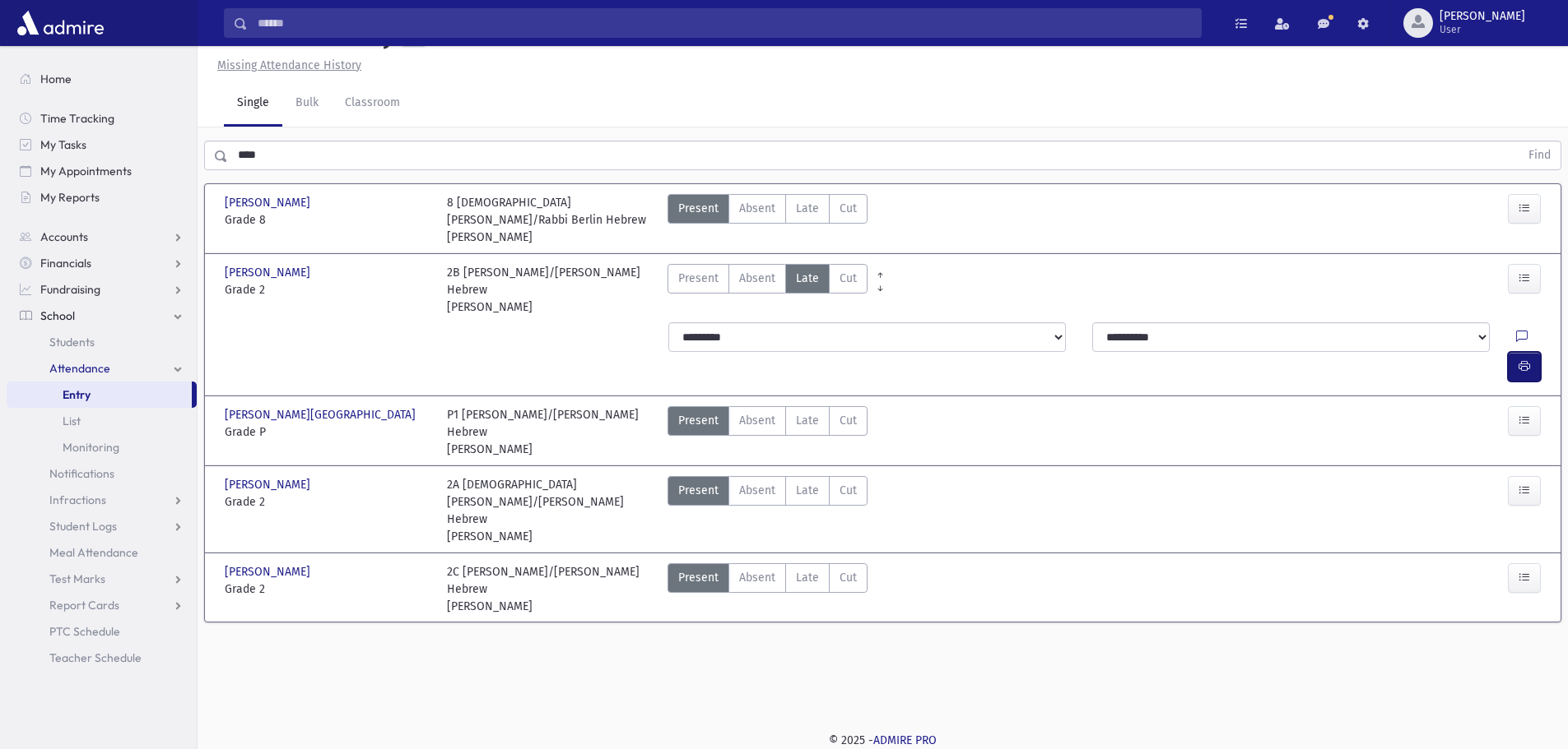
click at [1518, 359] on icon "button" at bounding box center [1524, 366] width 11 height 14
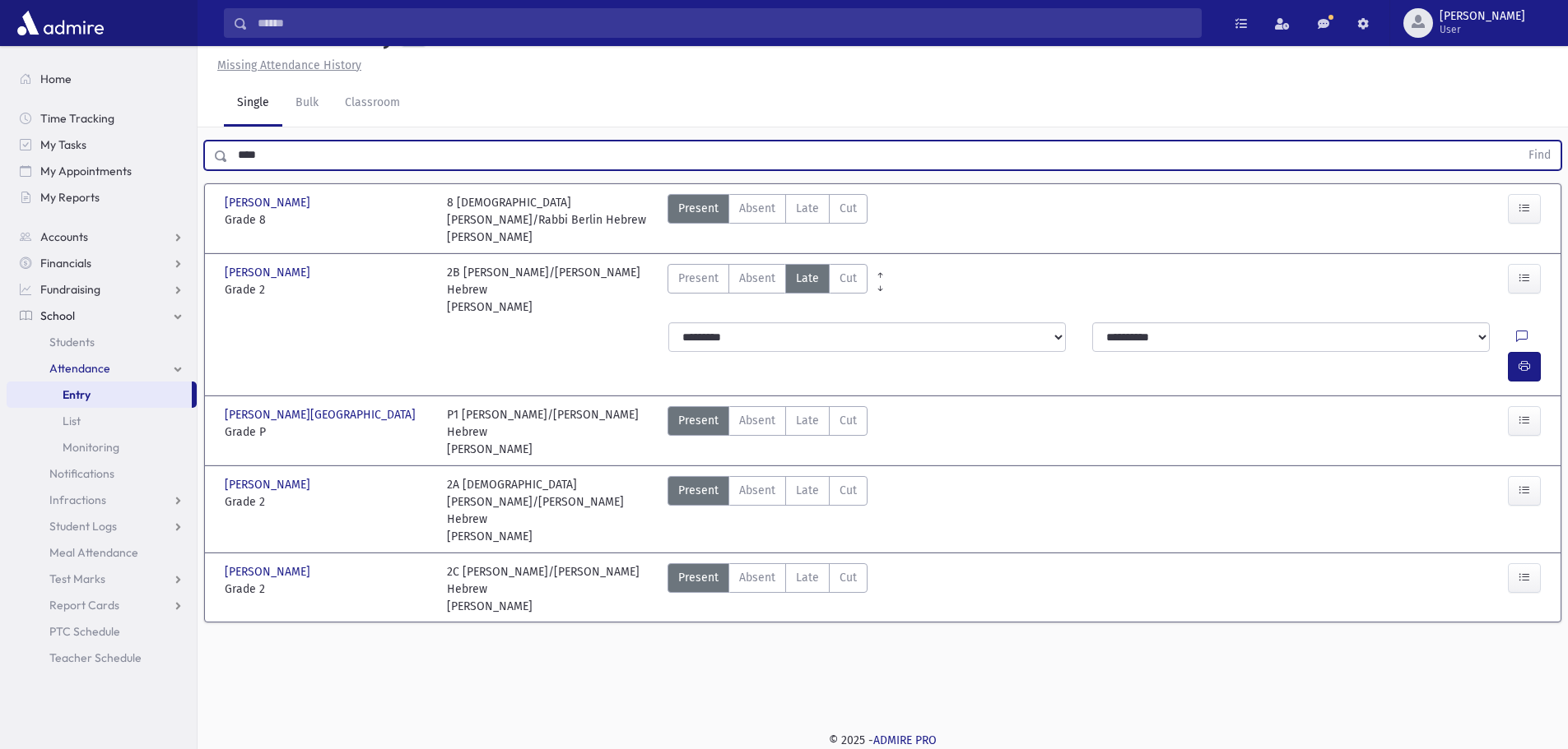
drag, startPoint x: 308, startPoint y: 205, endPoint x: 236, endPoint y: 198, distance: 72.3
click at [236, 171] on input "****" at bounding box center [873, 156] width 1291 height 30
click at [1518, 142] on button "Find" at bounding box center [1539, 156] width 42 height 28
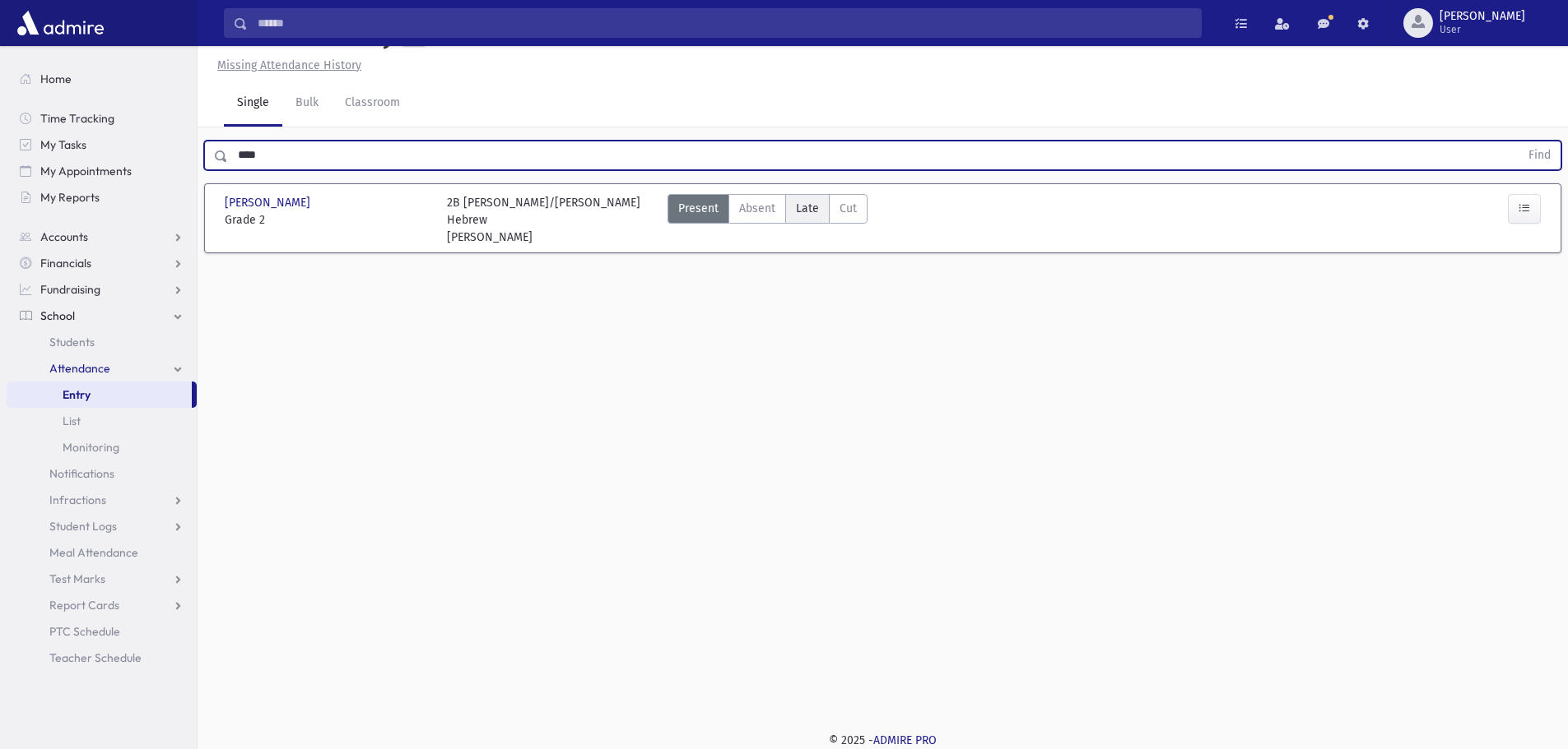
click at [812, 217] on span "Late" at bounding box center [807, 208] width 23 height 17
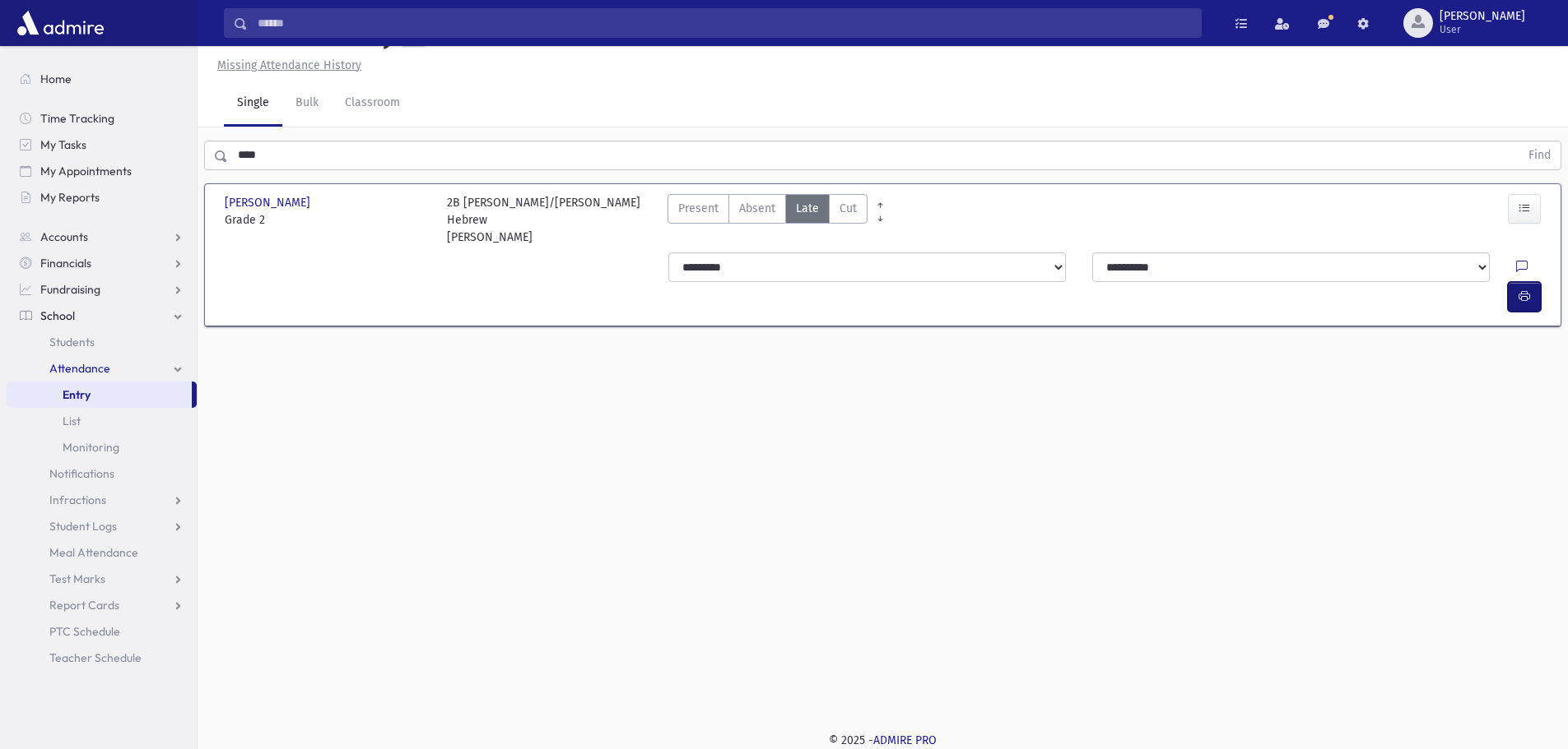
click at [1535, 286] on button "button" at bounding box center [1524, 297] width 33 height 30
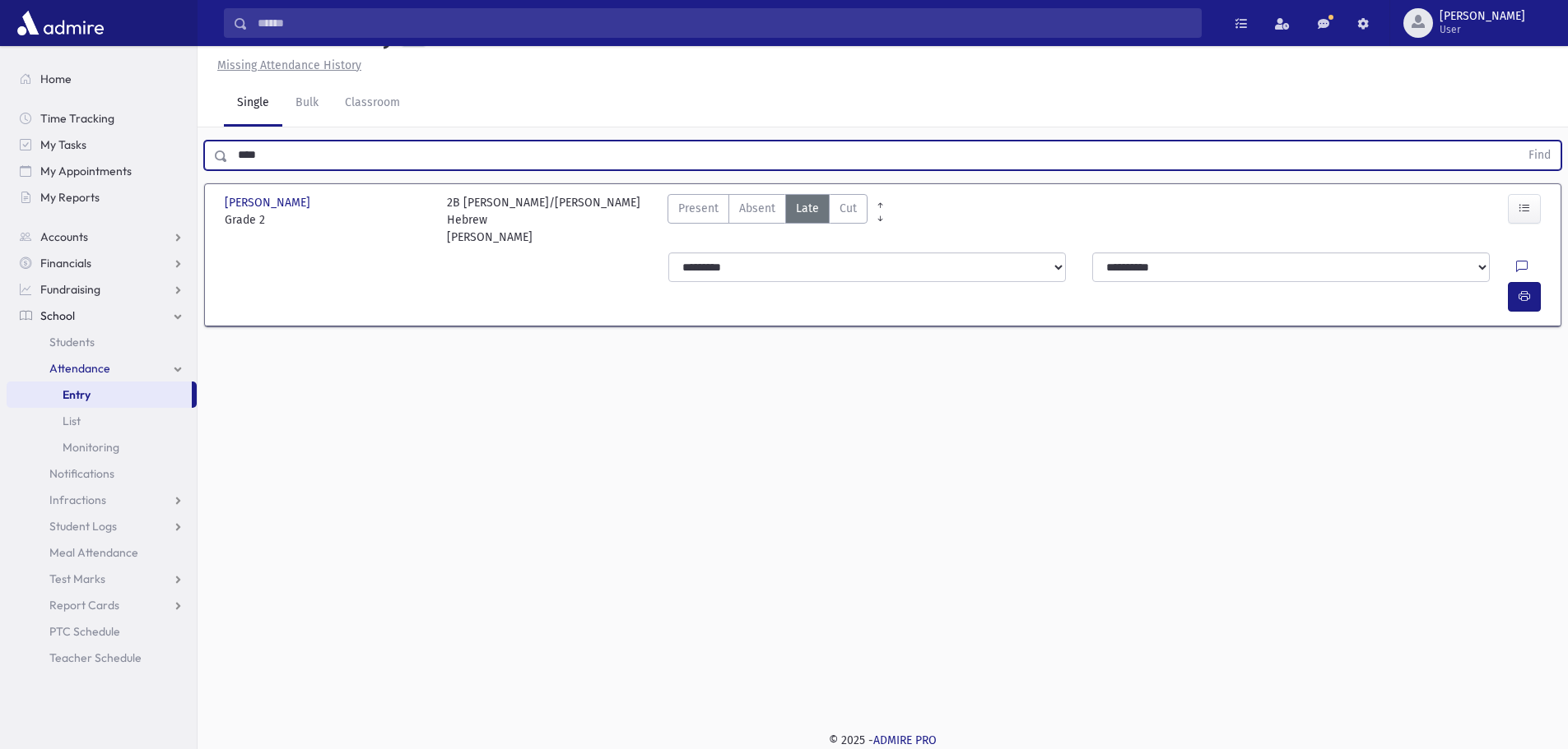
drag, startPoint x: 376, startPoint y: 198, endPoint x: 232, endPoint y: 183, distance: 144.8
click at [232, 171] on input "****" at bounding box center [873, 156] width 1291 height 30
click at [1518, 142] on button "Find" at bounding box center [1539, 156] width 42 height 28
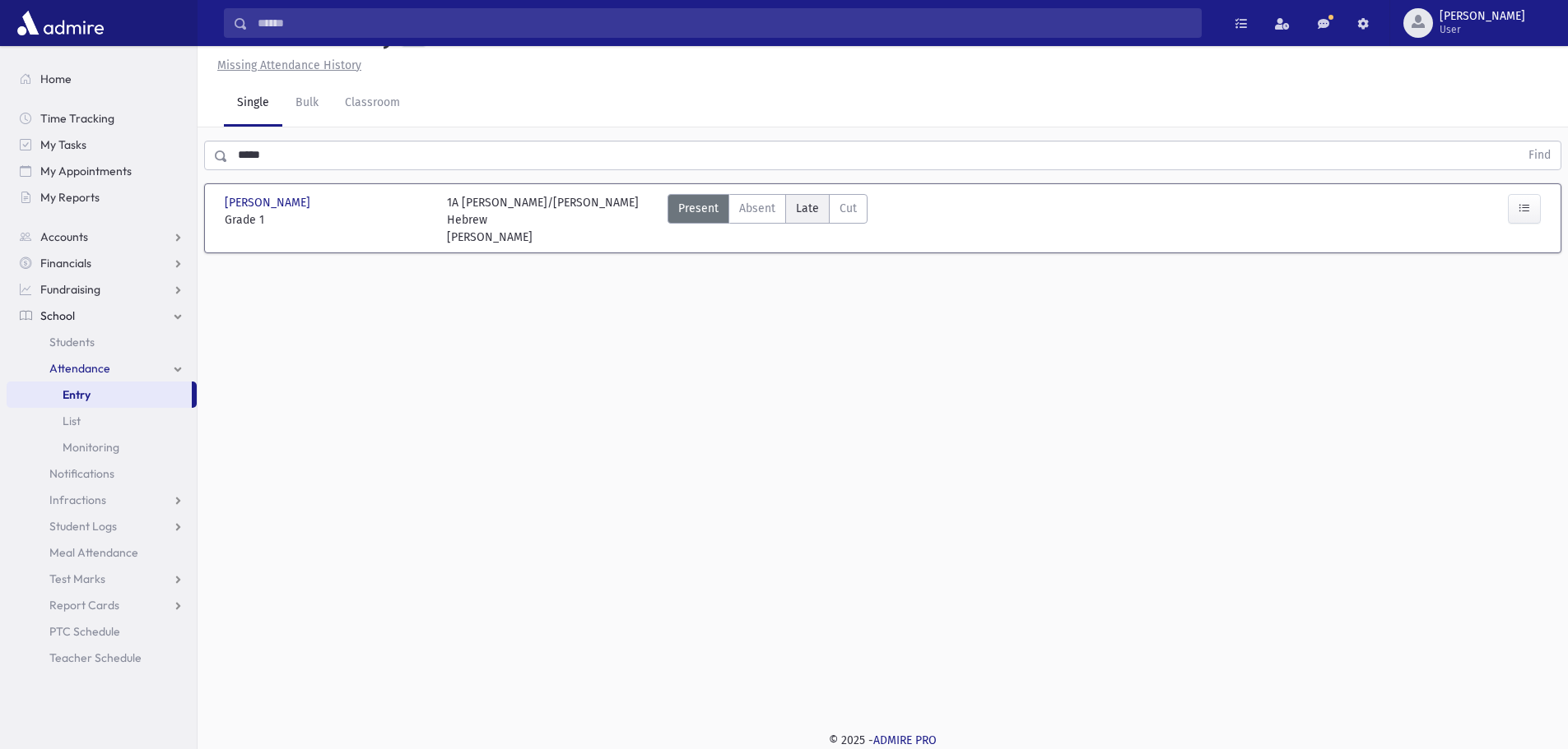
click at [808, 217] on span "Late" at bounding box center [807, 208] width 23 height 17
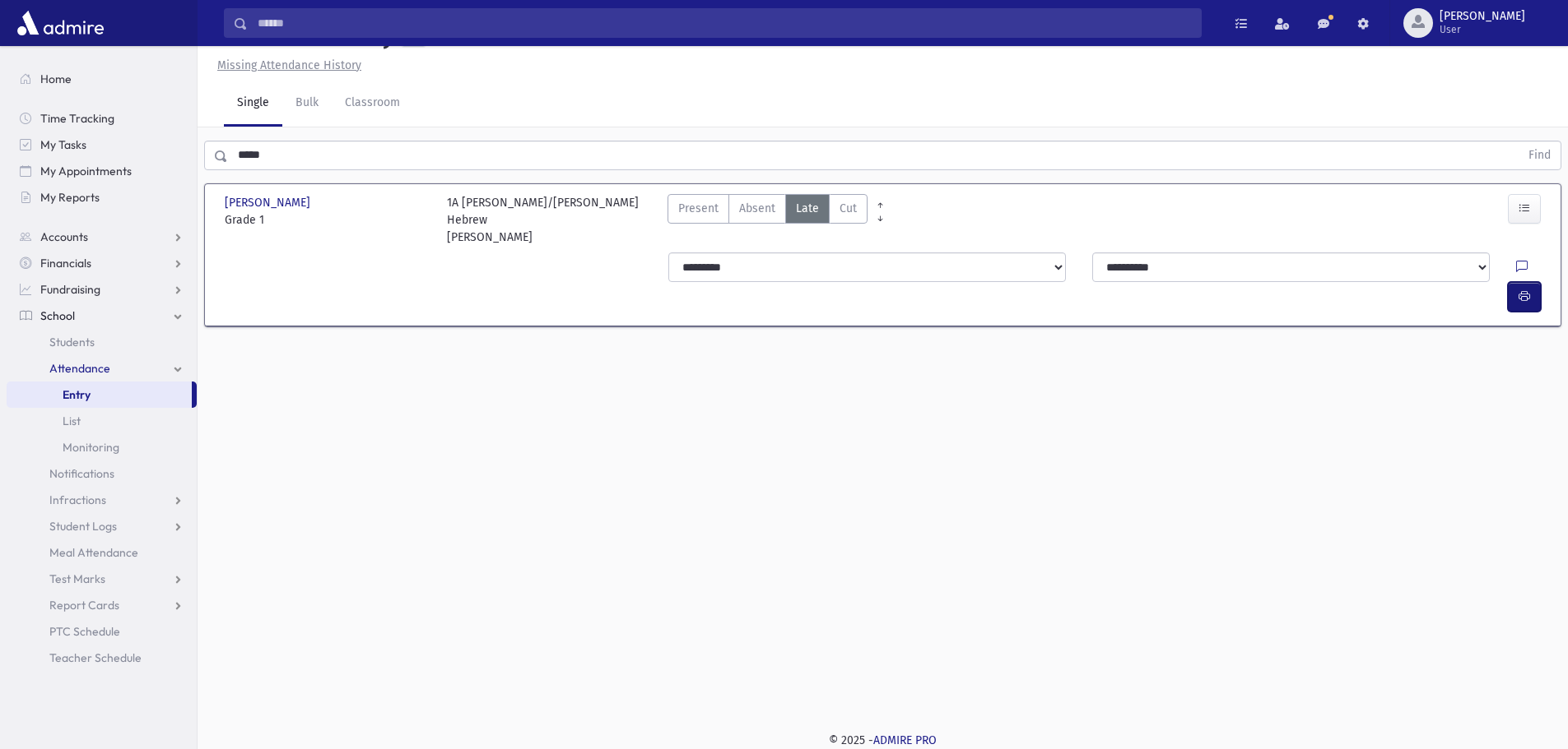
click at [1528, 290] on icon "button" at bounding box center [1524, 296] width 11 height 14
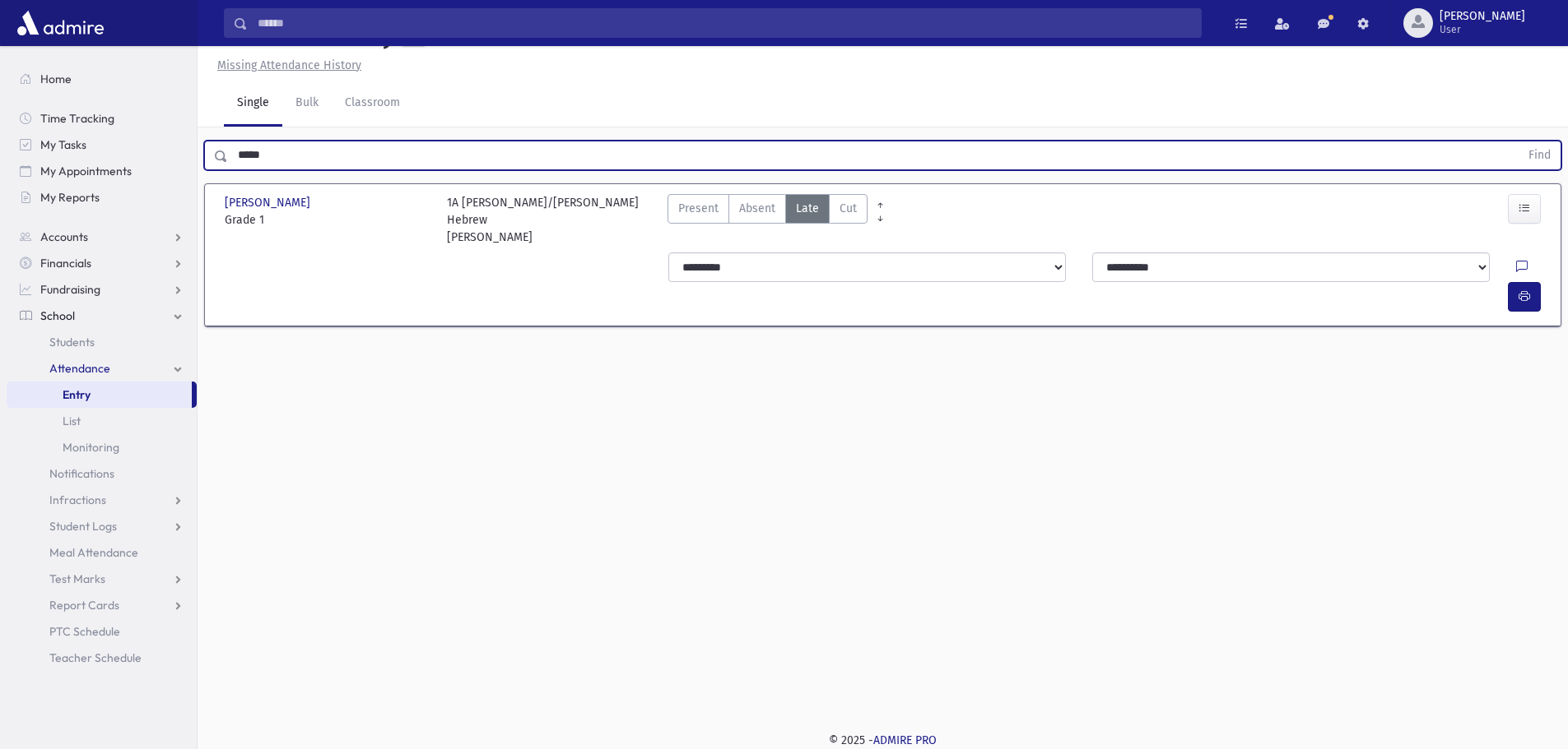
drag, startPoint x: 275, startPoint y: 196, endPoint x: 219, endPoint y: 186, distance: 56.9
click at [219, 171] on div "***** Find" at bounding box center [882, 156] width 1357 height 30
click at [1518, 142] on button "Find" at bounding box center [1539, 156] width 42 height 28
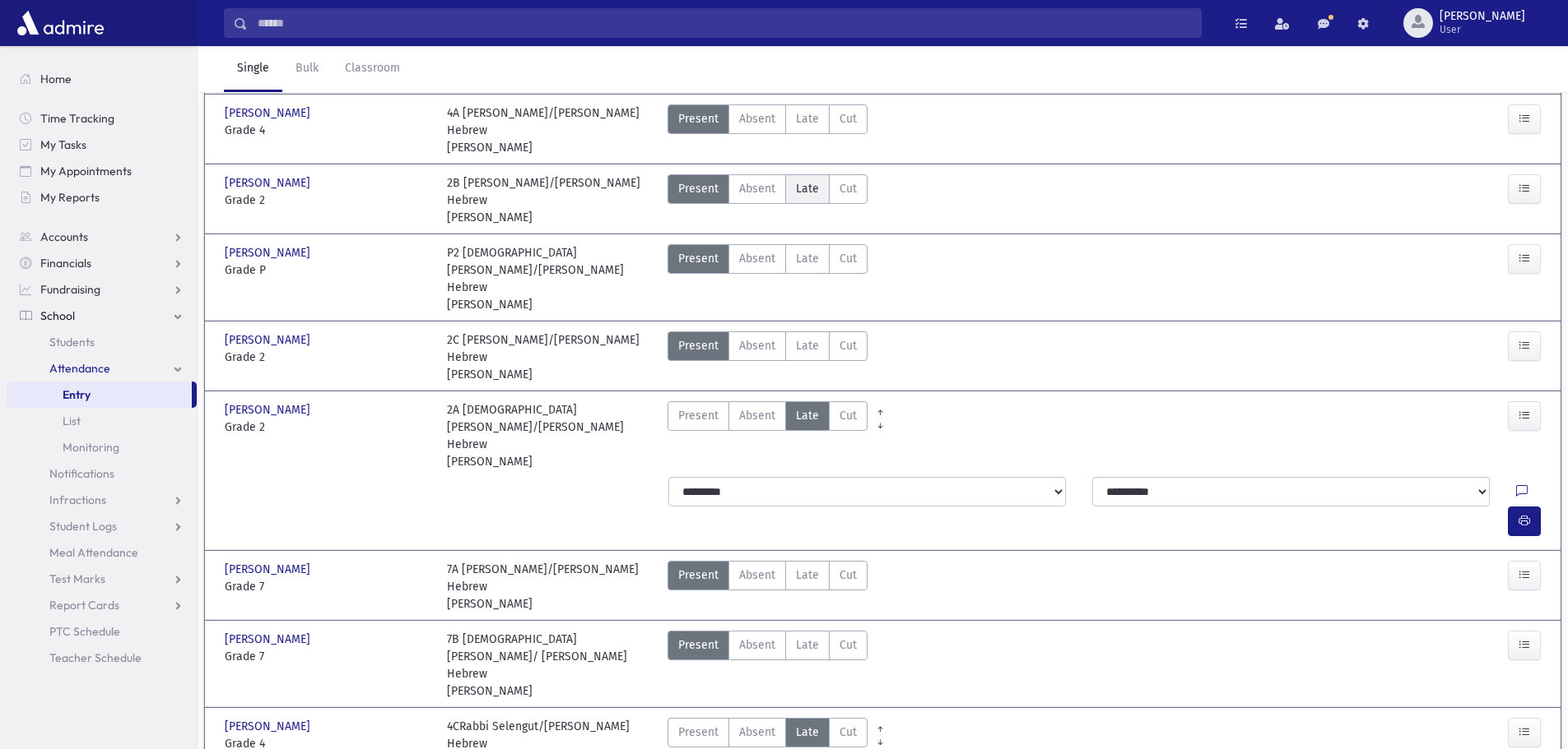
click at [796, 198] on span "Late" at bounding box center [807, 188] width 23 height 17
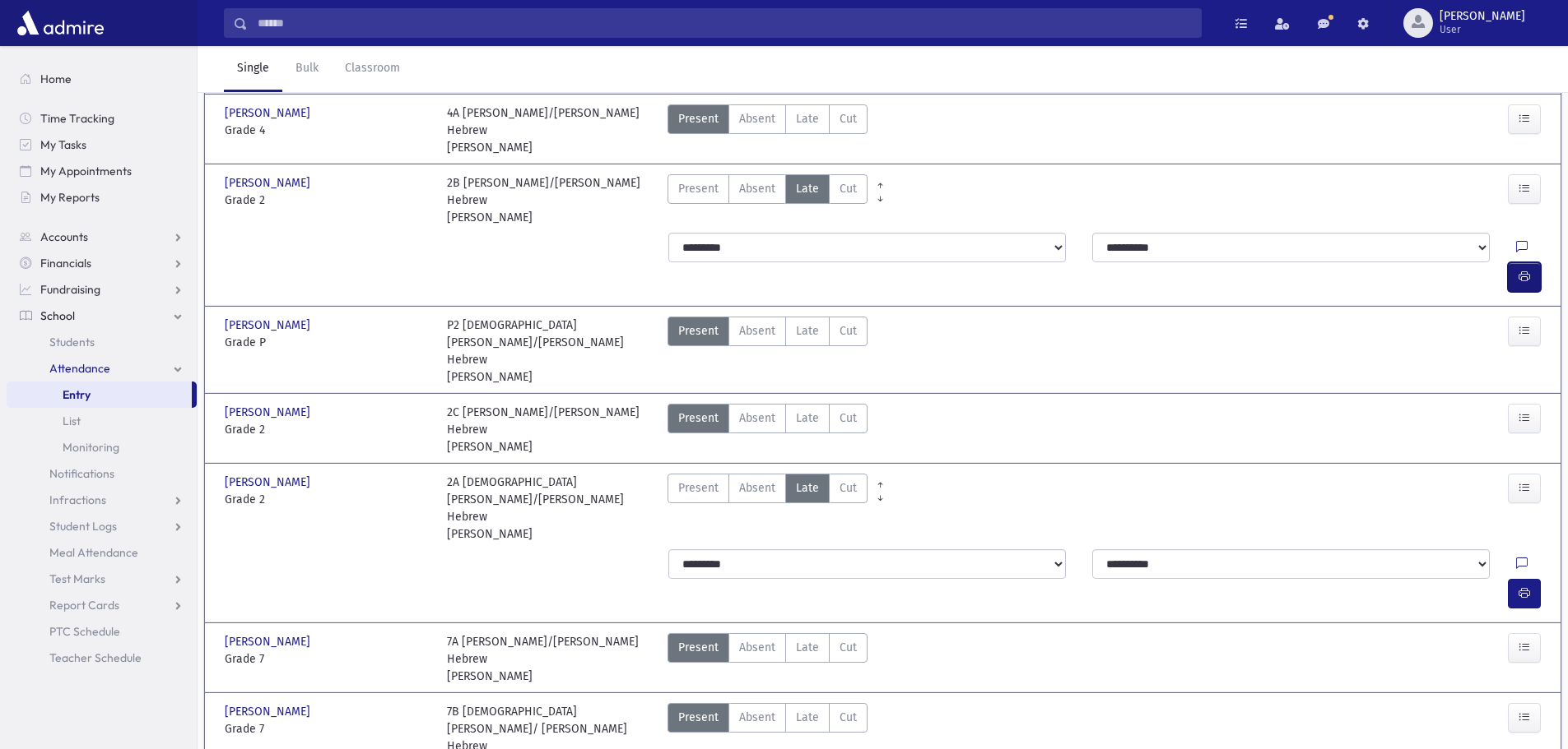
click at [1520, 284] on icon "button" at bounding box center [1524, 277] width 11 height 14
drag, startPoint x: 298, startPoint y: 192, endPoint x: 238, endPoint y: 187, distance: 60.2
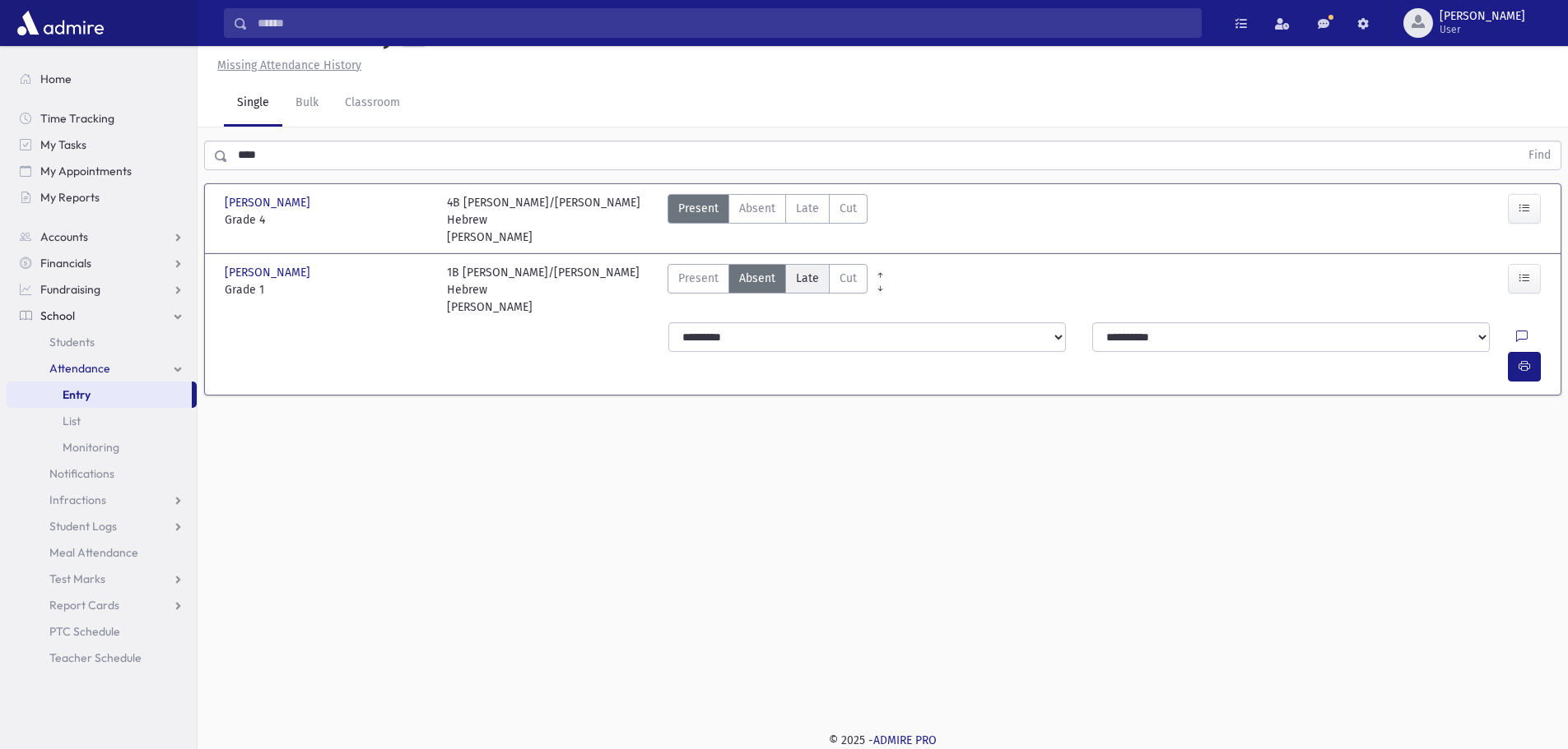
click at [809, 287] on span "Late" at bounding box center [807, 278] width 23 height 17
click at [768, 287] on span "Absent" at bounding box center [757, 278] width 37 height 17
click at [816, 217] on span "Late" at bounding box center [807, 208] width 23 height 17
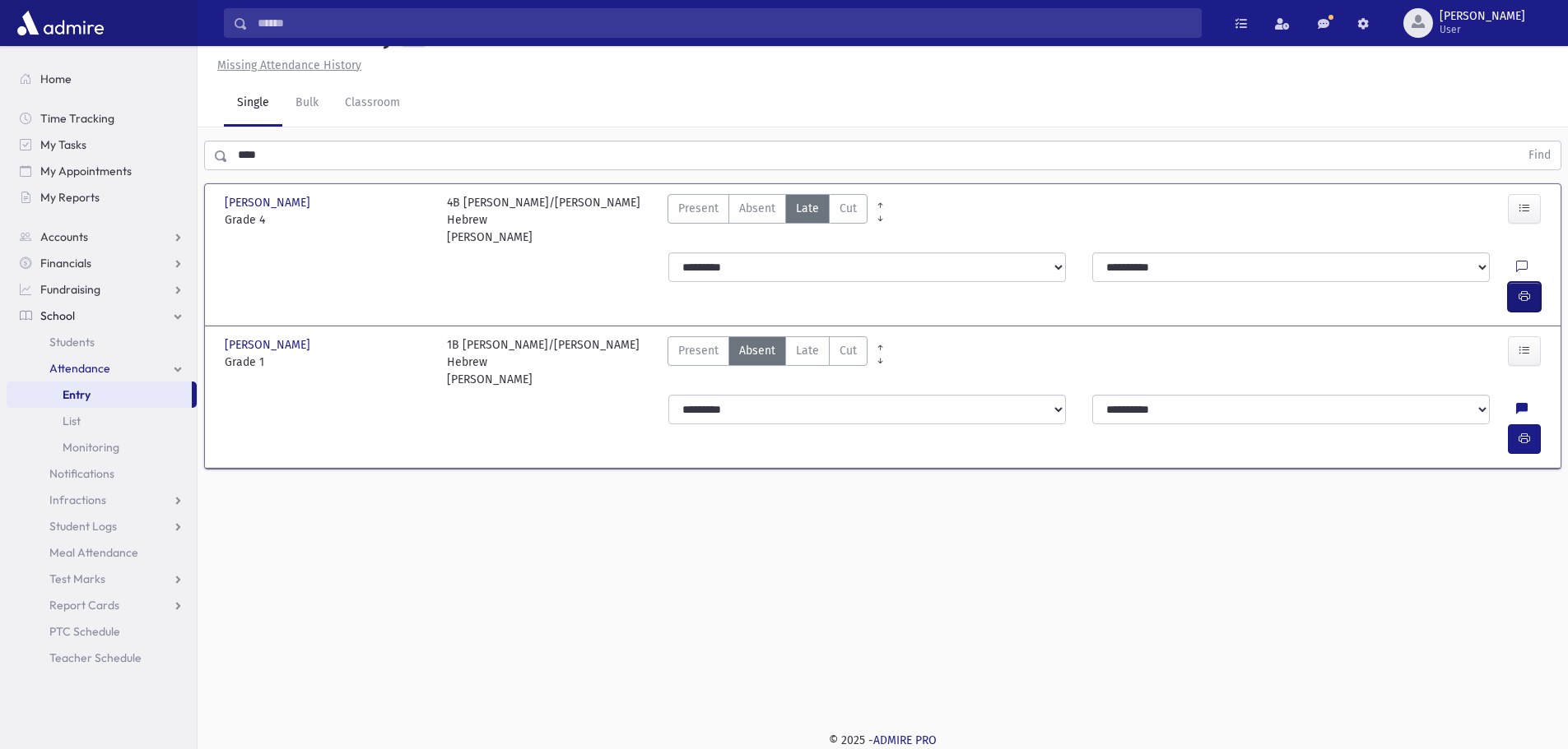
click at [1528, 291] on icon "button" at bounding box center [1524, 296] width 11 height 14
click at [804, 347] on span "Late" at bounding box center [807, 351] width 23 height 17
click at [1528, 432] on icon "button" at bounding box center [1524, 439] width 11 height 14
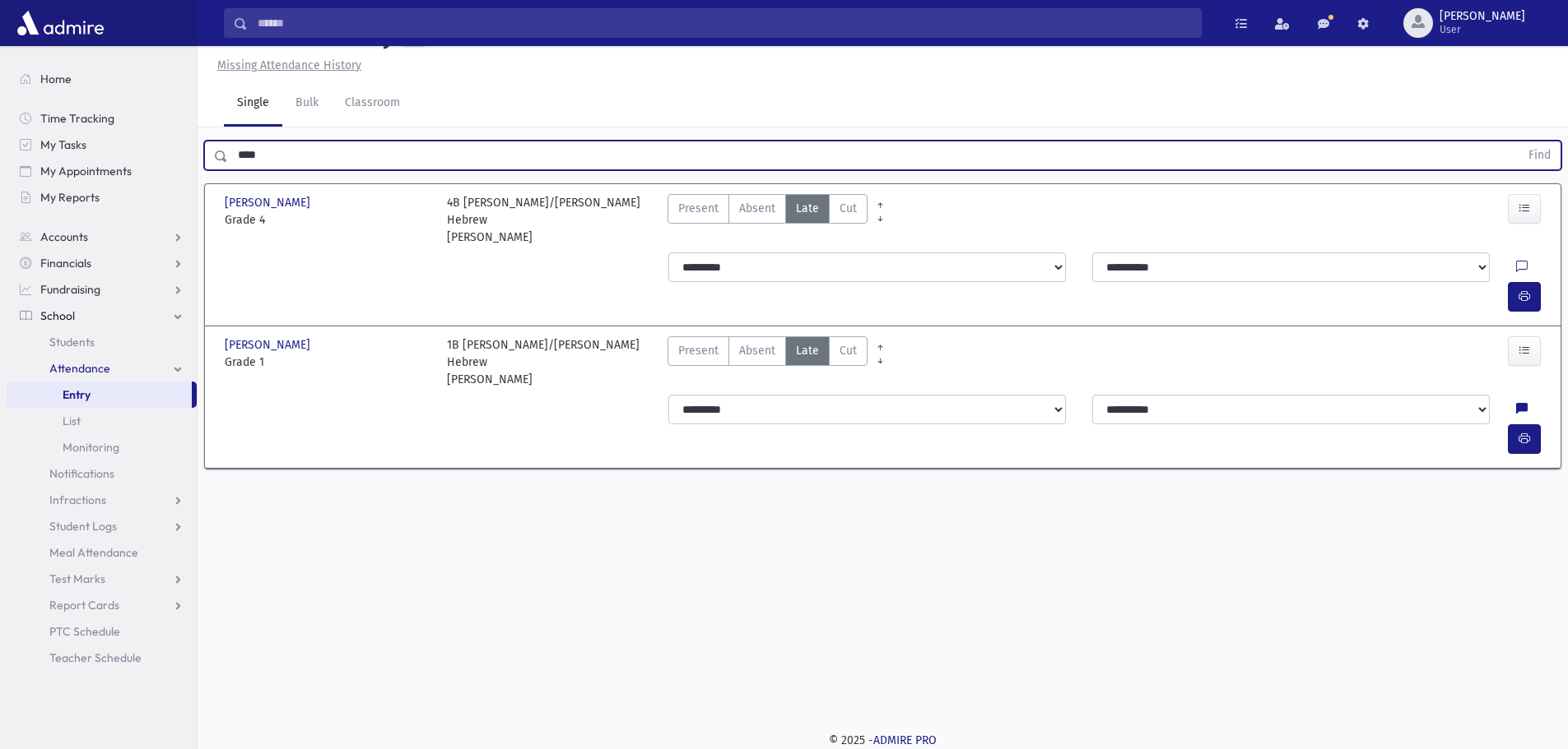
drag, startPoint x: 329, startPoint y: 194, endPoint x: 236, endPoint y: 190, distance: 93.1
click at [236, 171] on input "****" at bounding box center [873, 156] width 1291 height 30
click at [1518, 142] on button "Find" at bounding box center [1539, 156] width 42 height 28
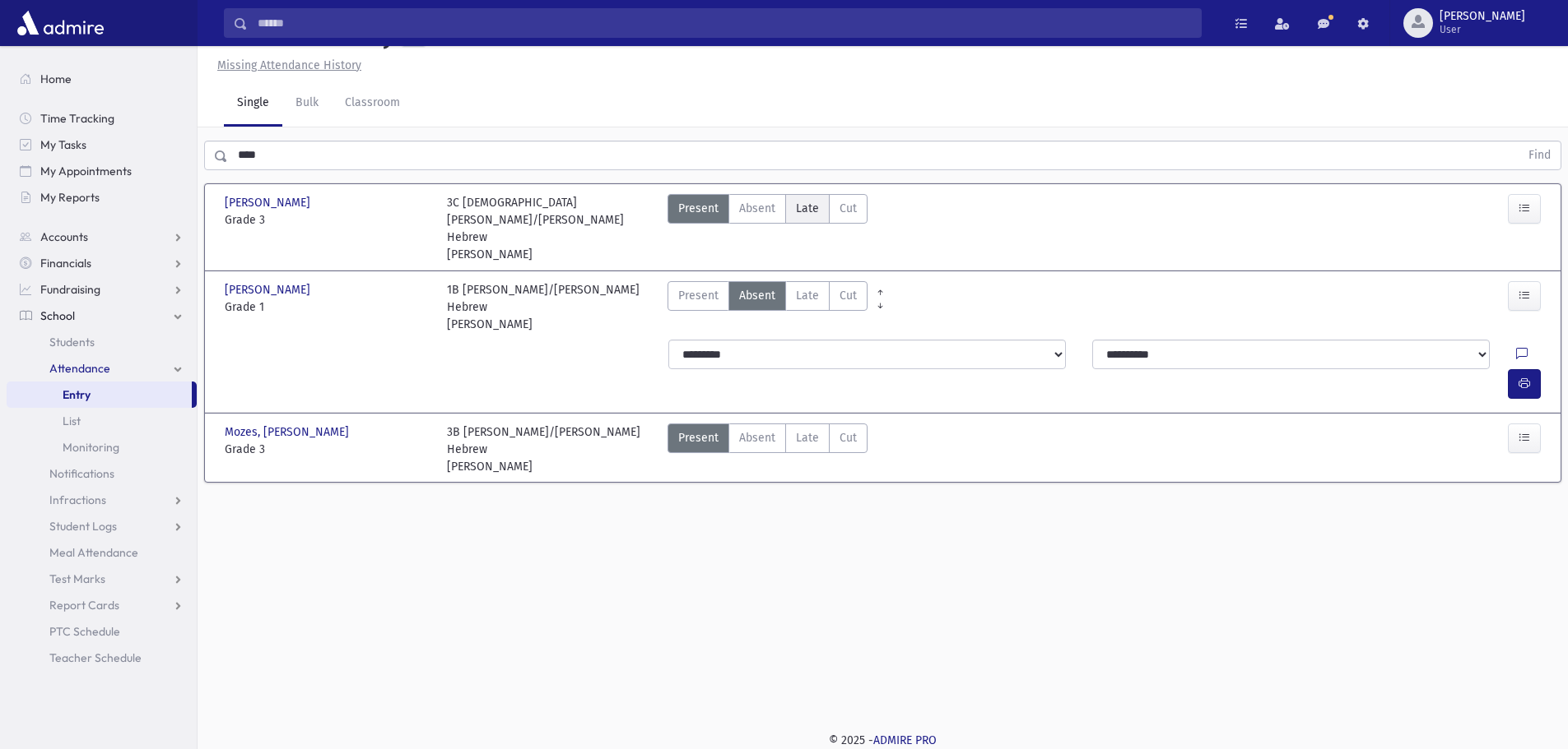
click at [802, 217] on span "Late" at bounding box center [807, 208] width 23 height 17
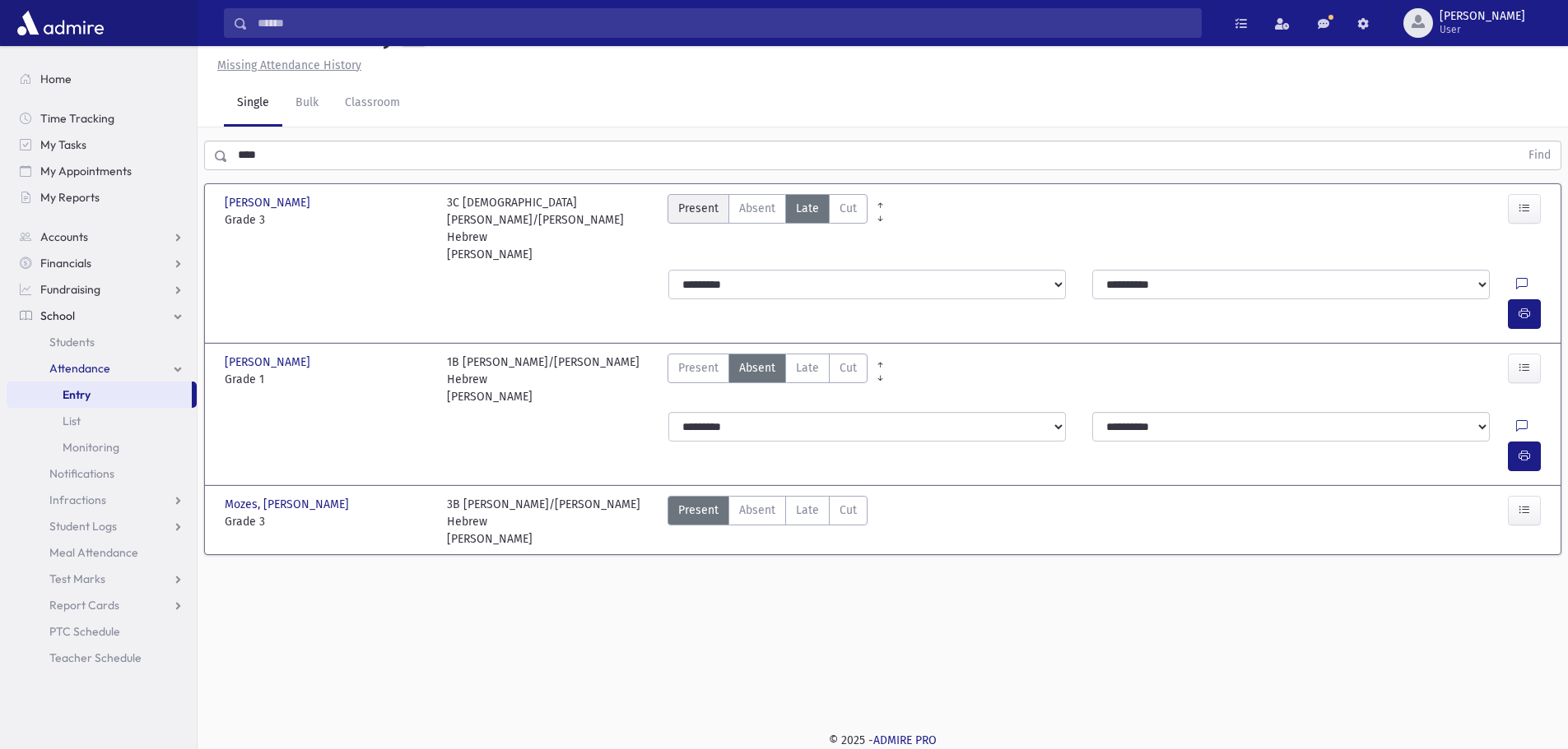
click at [722, 224] on label "Present P" at bounding box center [699, 209] width 62 height 30
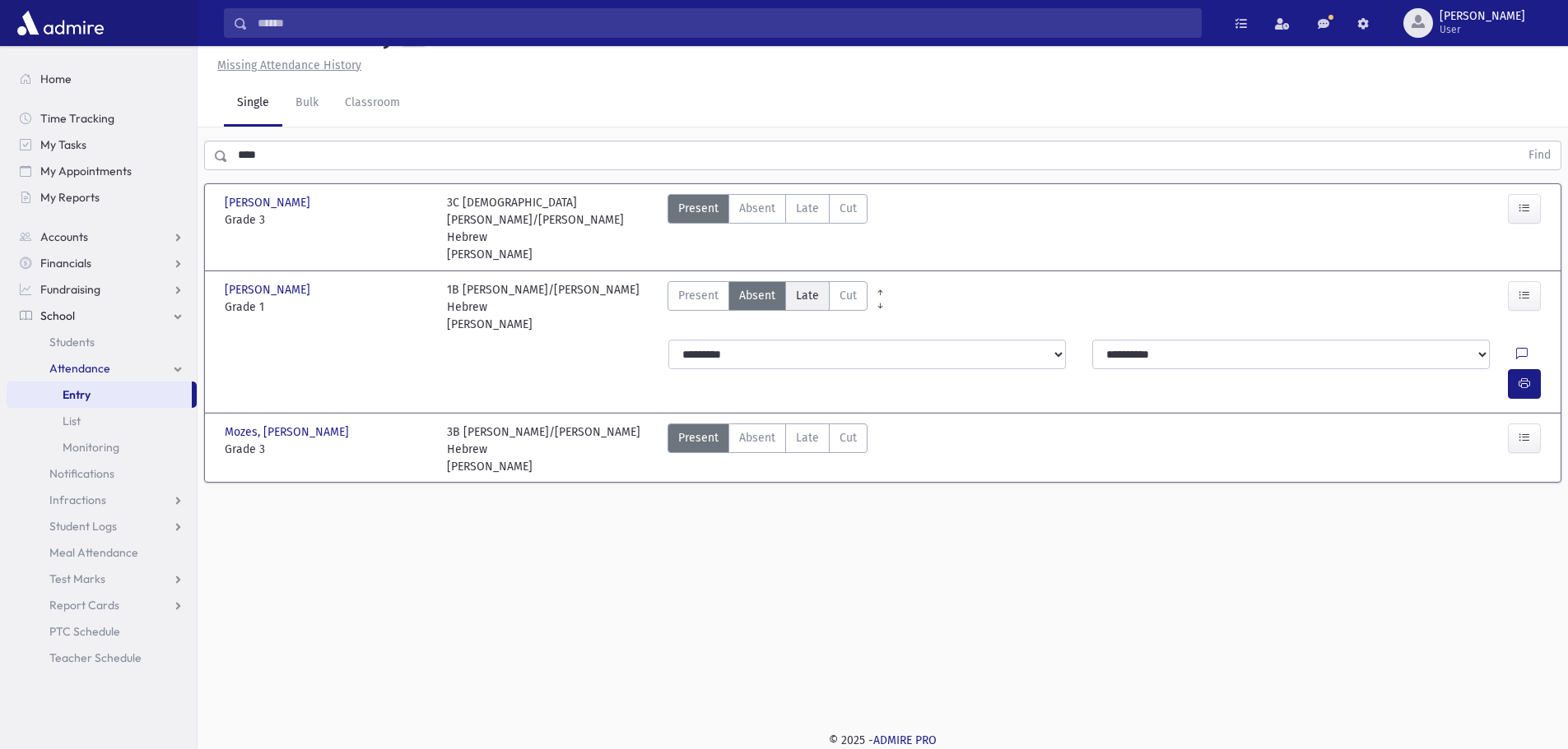
click at [804, 305] on span "Late" at bounding box center [807, 295] width 23 height 17
click at [805, 429] on span "Late" at bounding box center [807, 438] width 23 height 17
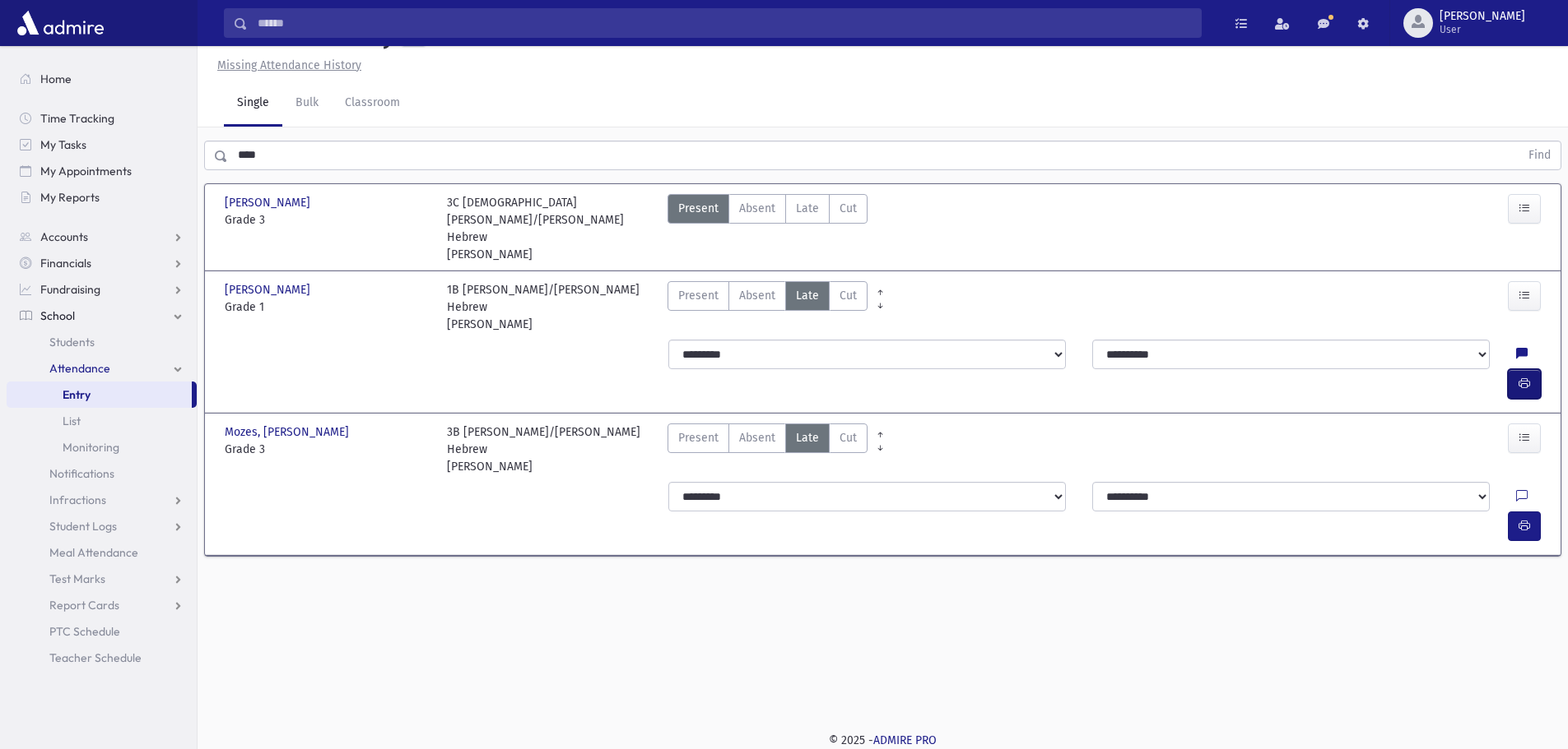
click at [1526, 377] on icon "button" at bounding box center [1524, 383] width 11 height 14
drag, startPoint x: 1515, startPoint y: 481, endPoint x: 1506, endPoint y: 473, distance: 12.0
click at [1515, 512] on button "button" at bounding box center [1524, 527] width 33 height 30
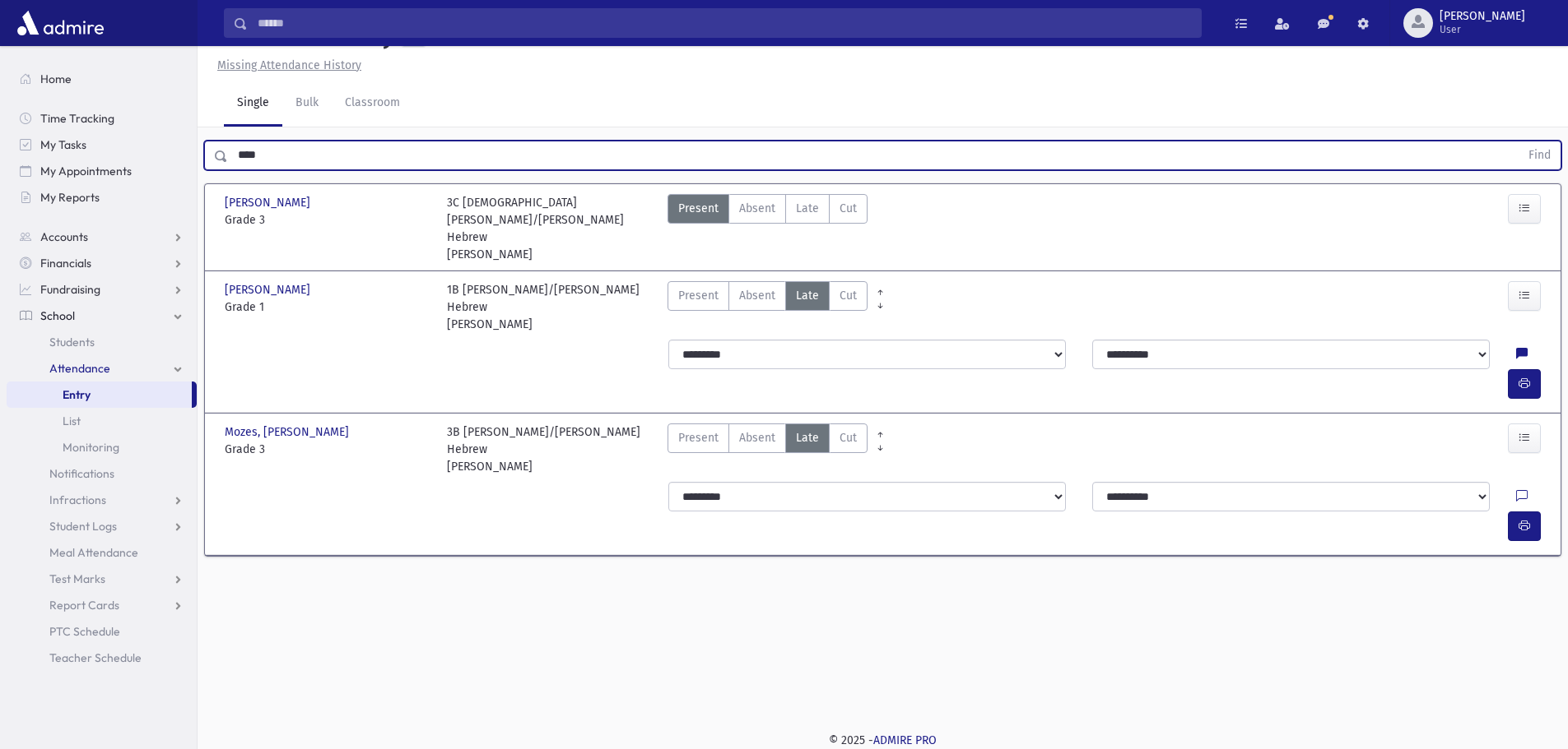
drag, startPoint x: 308, startPoint y: 191, endPoint x: 231, endPoint y: 199, distance: 77.4
click at [231, 171] on input "****" at bounding box center [873, 156] width 1291 height 30
click at [1518, 142] on button "Find" at bounding box center [1539, 156] width 42 height 28
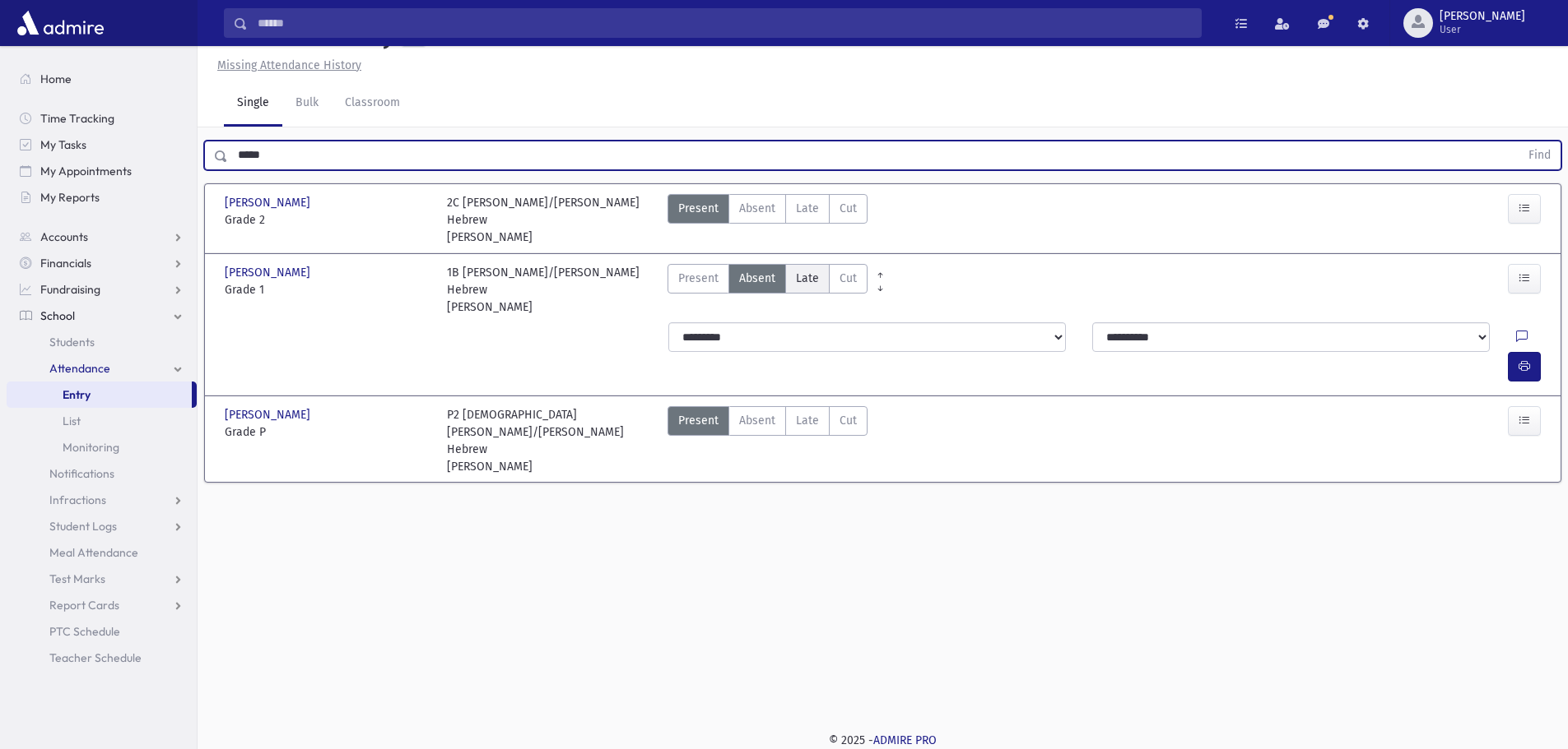
drag, startPoint x: 799, startPoint y: 315, endPoint x: 809, endPoint y: 310, distance: 11.2
click at [798, 287] on span "Late" at bounding box center [807, 278] width 23 height 17
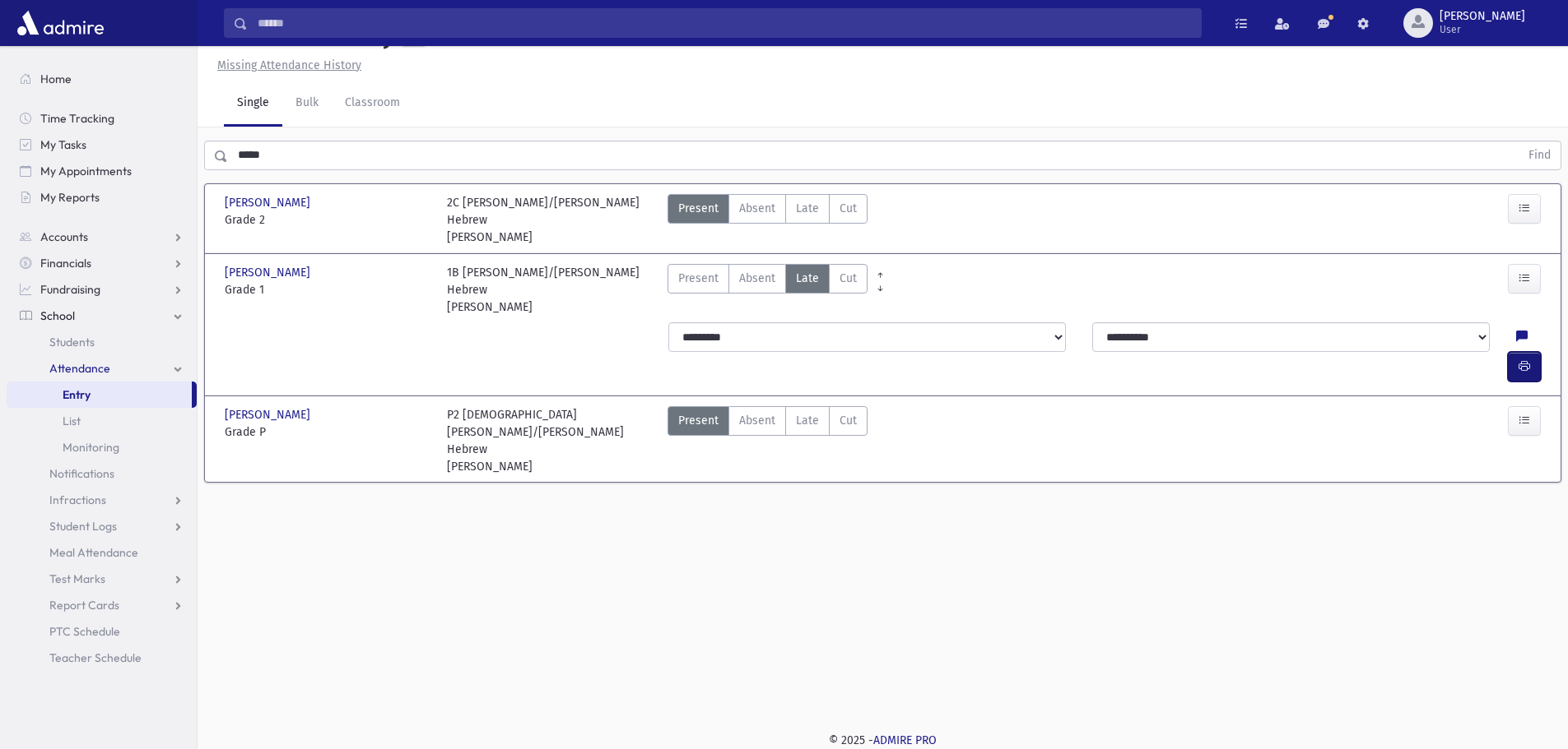
click at [1518, 373] on icon "button" at bounding box center [1524, 366] width 11 height 14
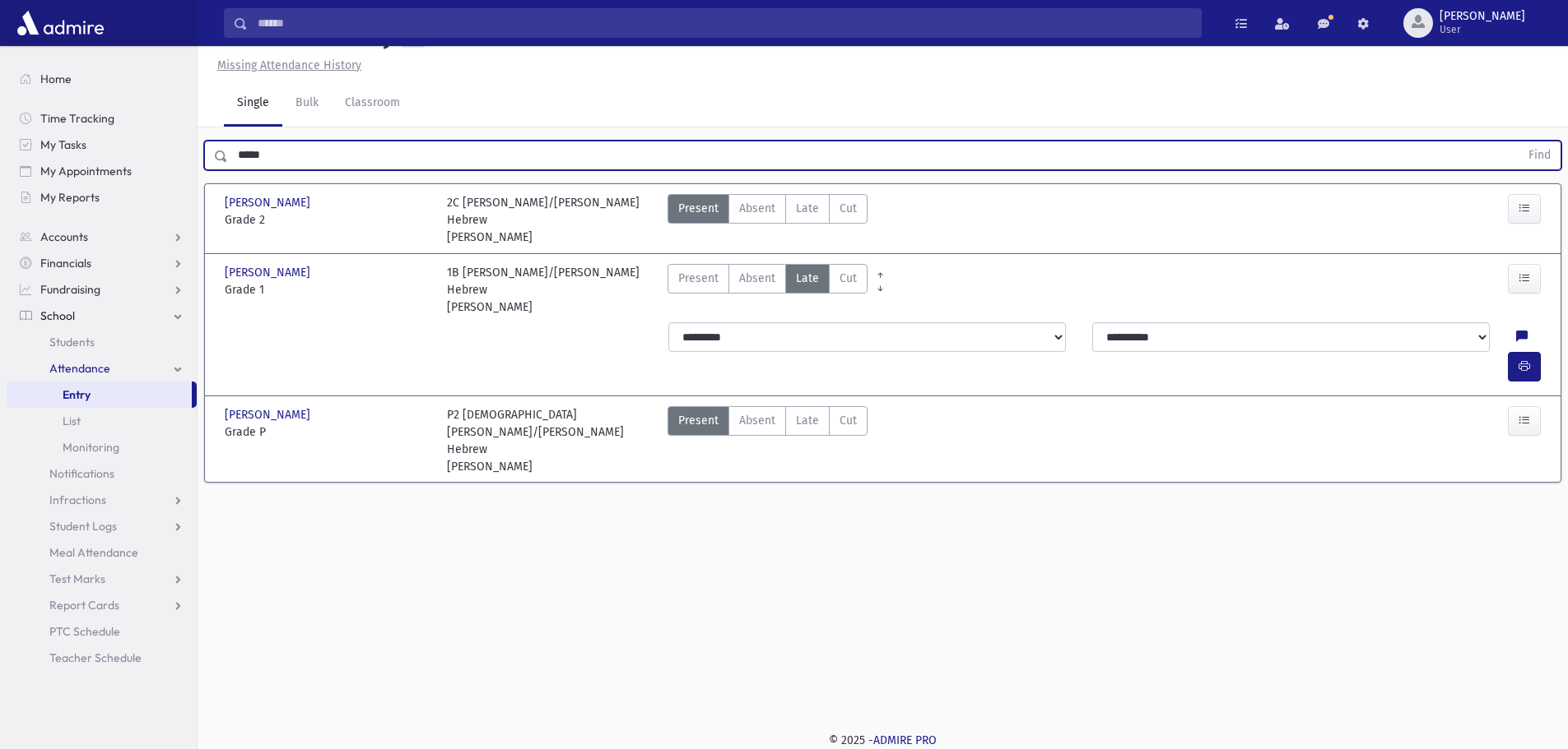
drag, startPoint x: 294, startPoint y: 195, endPoint x: 235, endPoint y: 187, distance: 59.5
click at [235, 171] on input "*****" at bounding box center [873, 156] width 1291 height 30
click at [1518, 142] on button "Find" at bounding box center [1539, 156] width 42 height 28
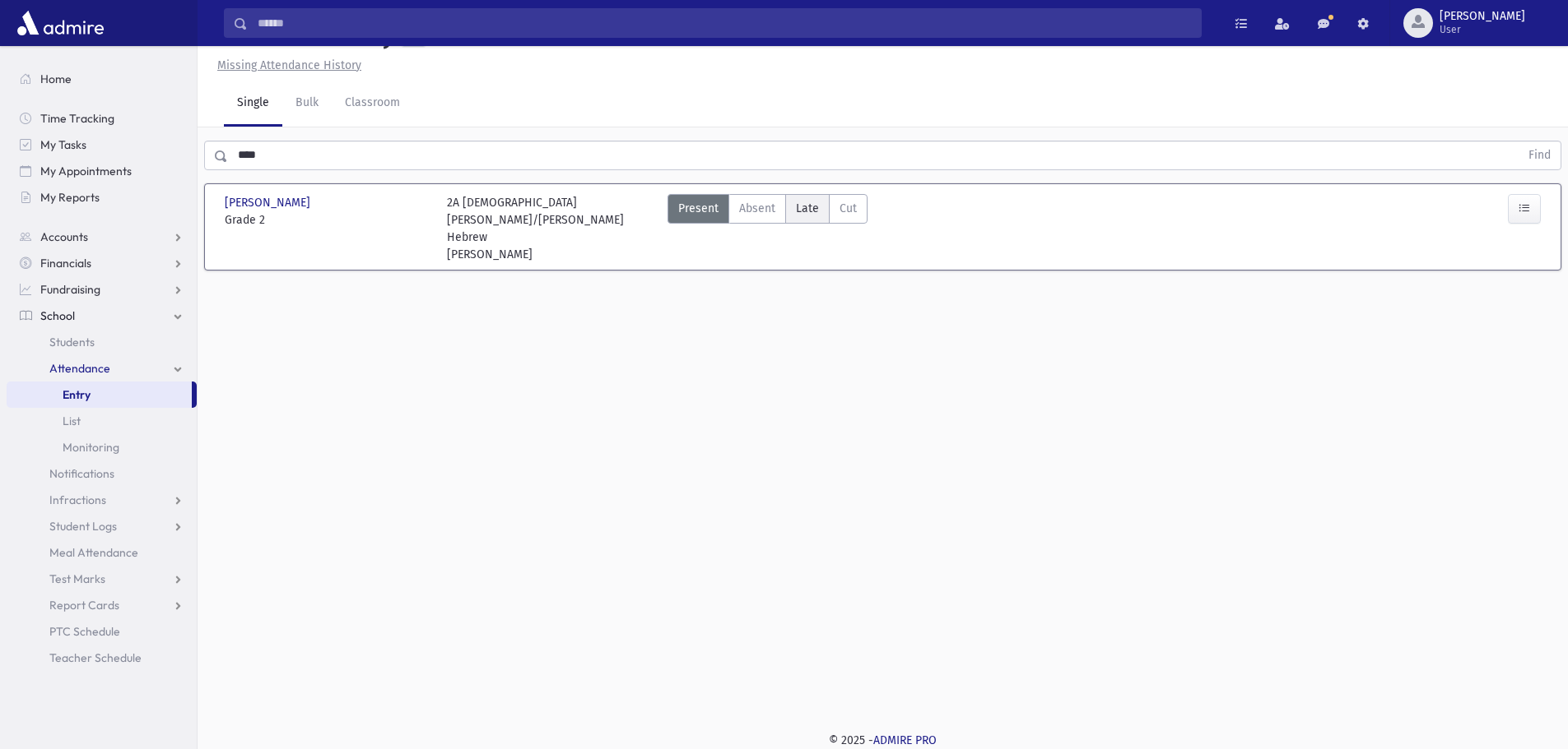
click at [814, 217] on span "Late" at bounding box center [807, 208] width 23 height 17
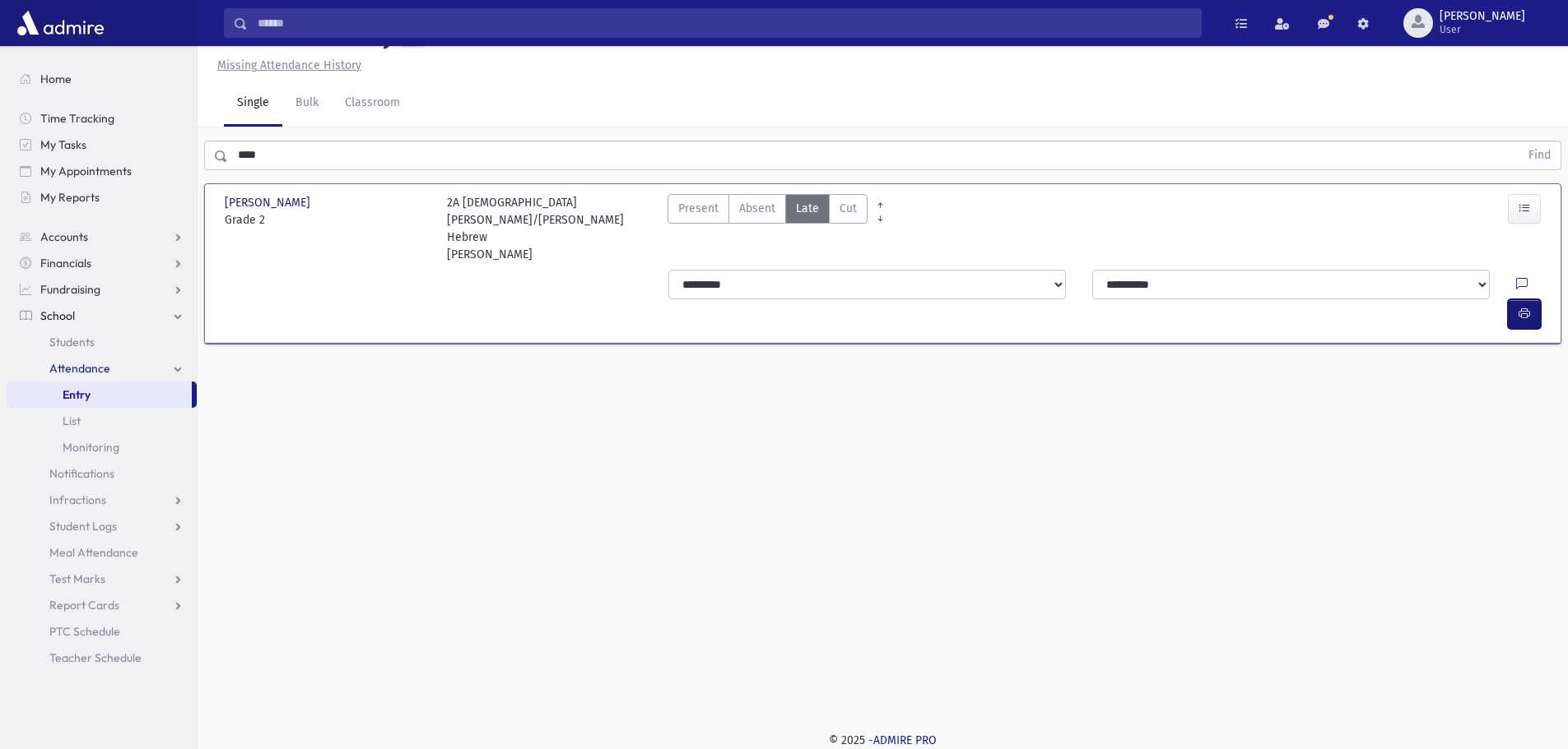
click at [1519, 307] on icon "button" at bounding box center [1524, 313] width 11 height 14
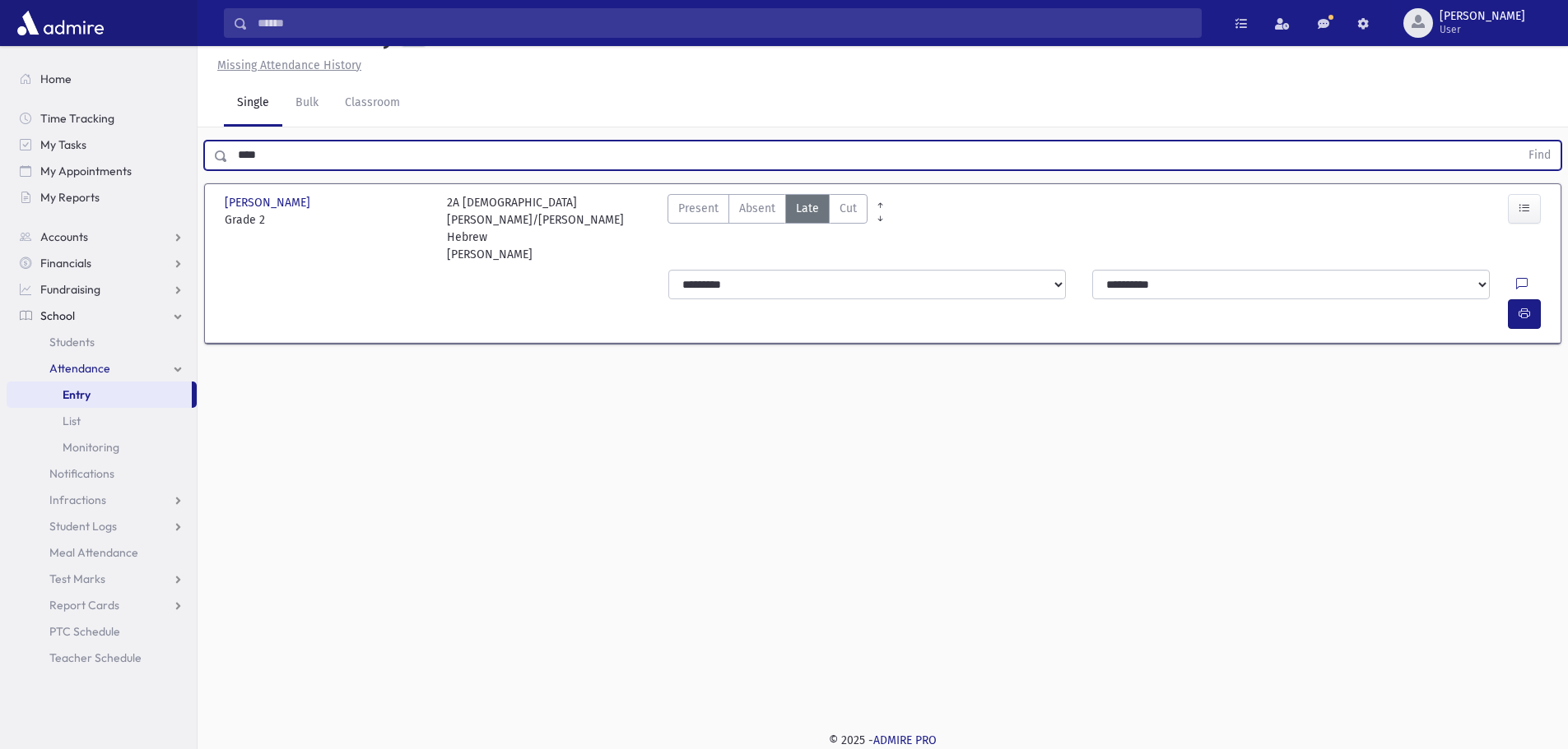
drag, startPoint x: 277, startPoint y: 195, endPoint x: 246, endPoint y: 190, distance: 31.4
click at [246, 171] on input "****" at bounding box center [873, 156] width 1291 height 30
type input "*"
click at [1518, 142] on button "Find" at bounding box center [1539, 156] width 42 height 28
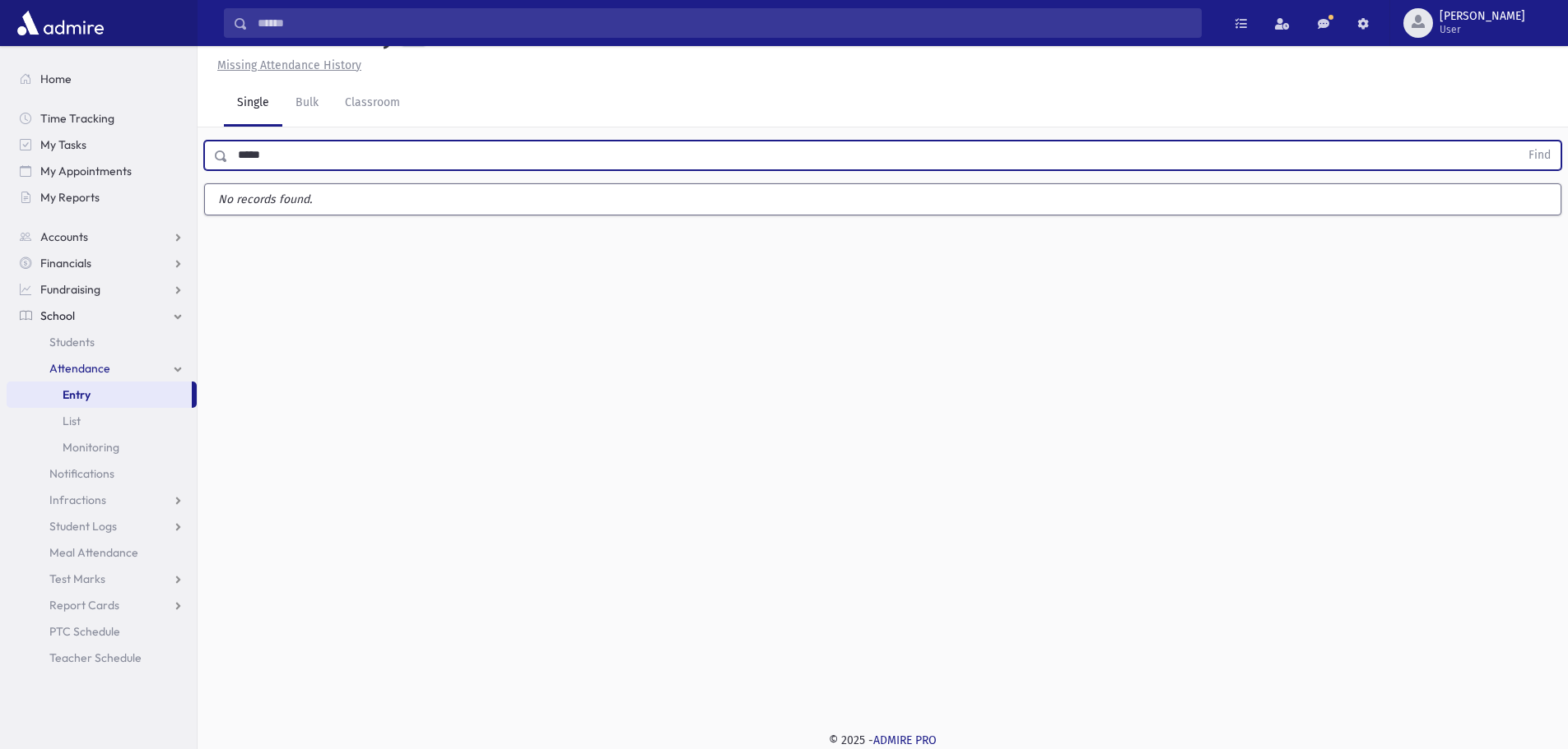
click at [1518, 142] on button "Find" at bounding box center [1539, 156] width 42 height 28
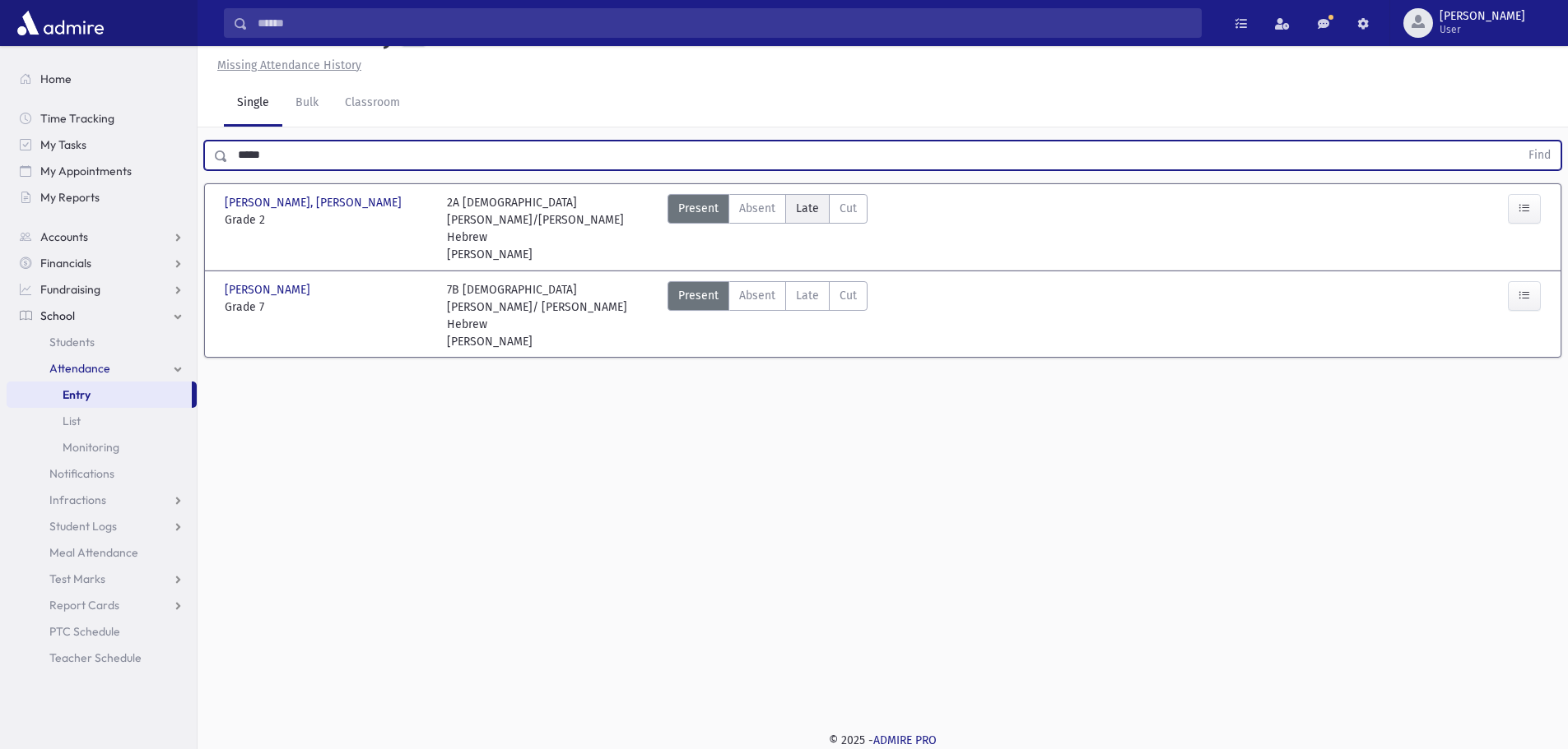
click at [817, 217] on span "Late" at bounding box center [807, 208] width 23 height 17
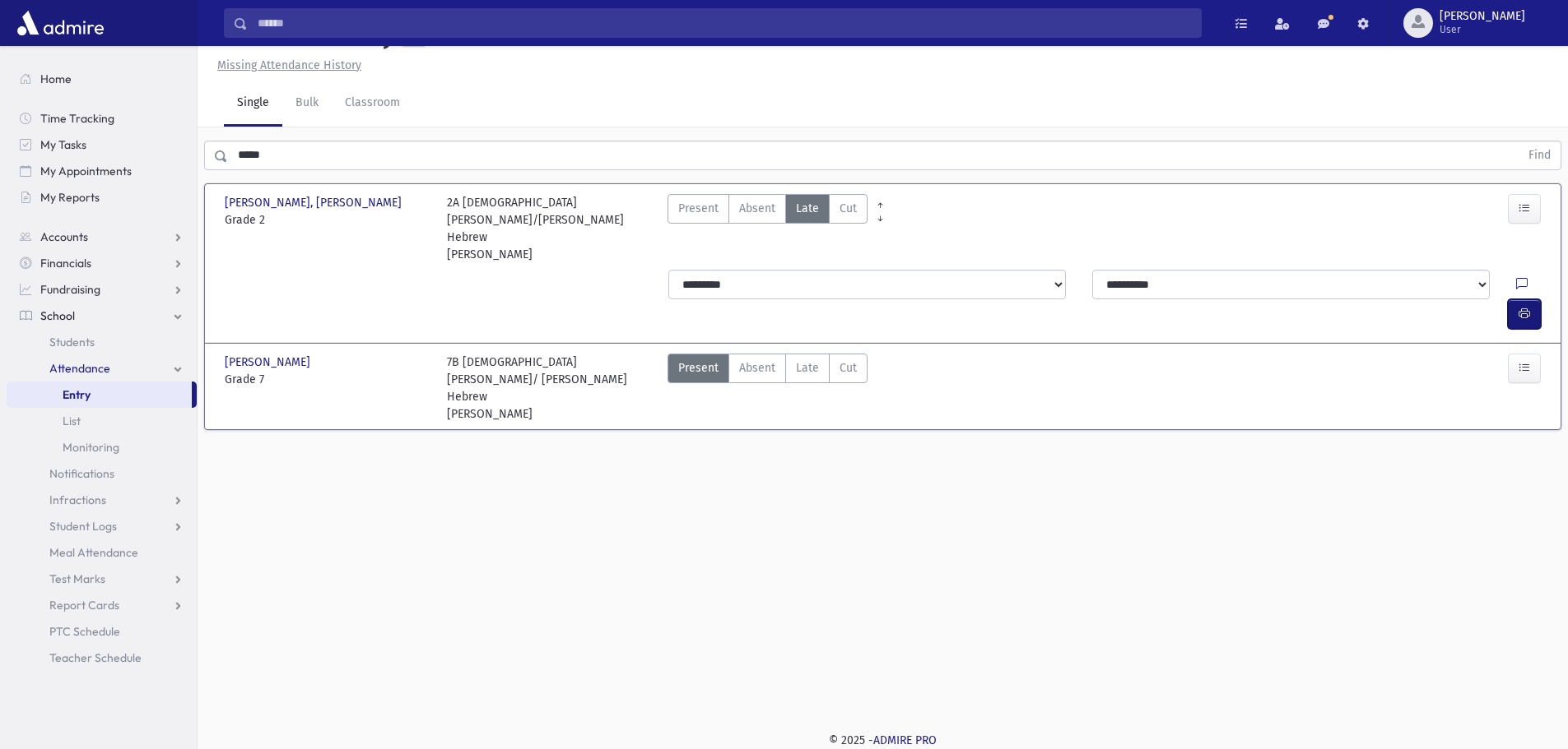
click at [1530, 307] on button "button" at bounding box center [1524, 314] width 33 height 30
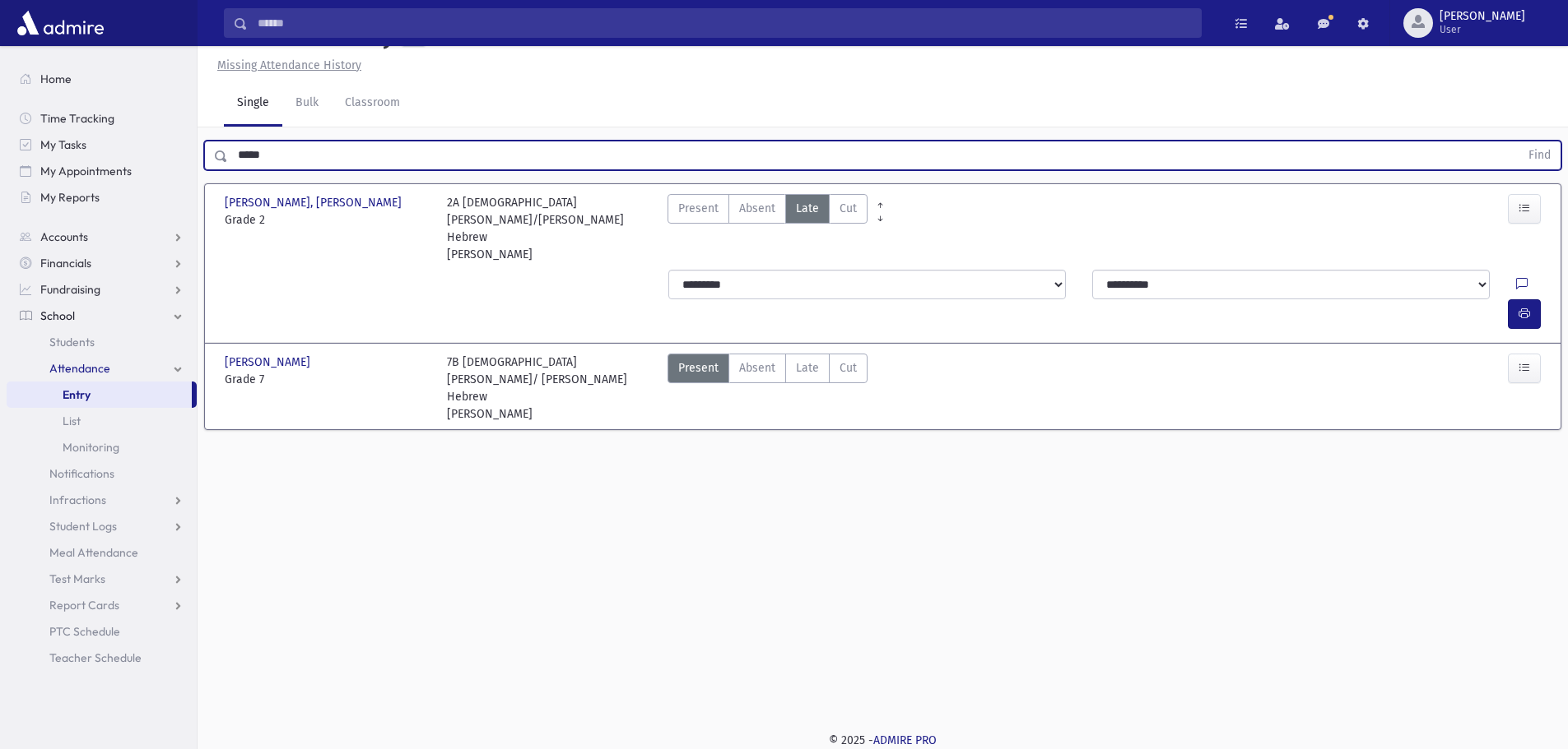
drag, startPoint x: 291, startPoint y: 195, endPoint x: 239, endPoint y: 191, distance: 52.2
click at [239, 171] on input "*****" at bounding box center [873, 156] width 1291 height 30
click at [1518, 142] on button "Find" at bounding box center [1539, 156] width 42 height 28
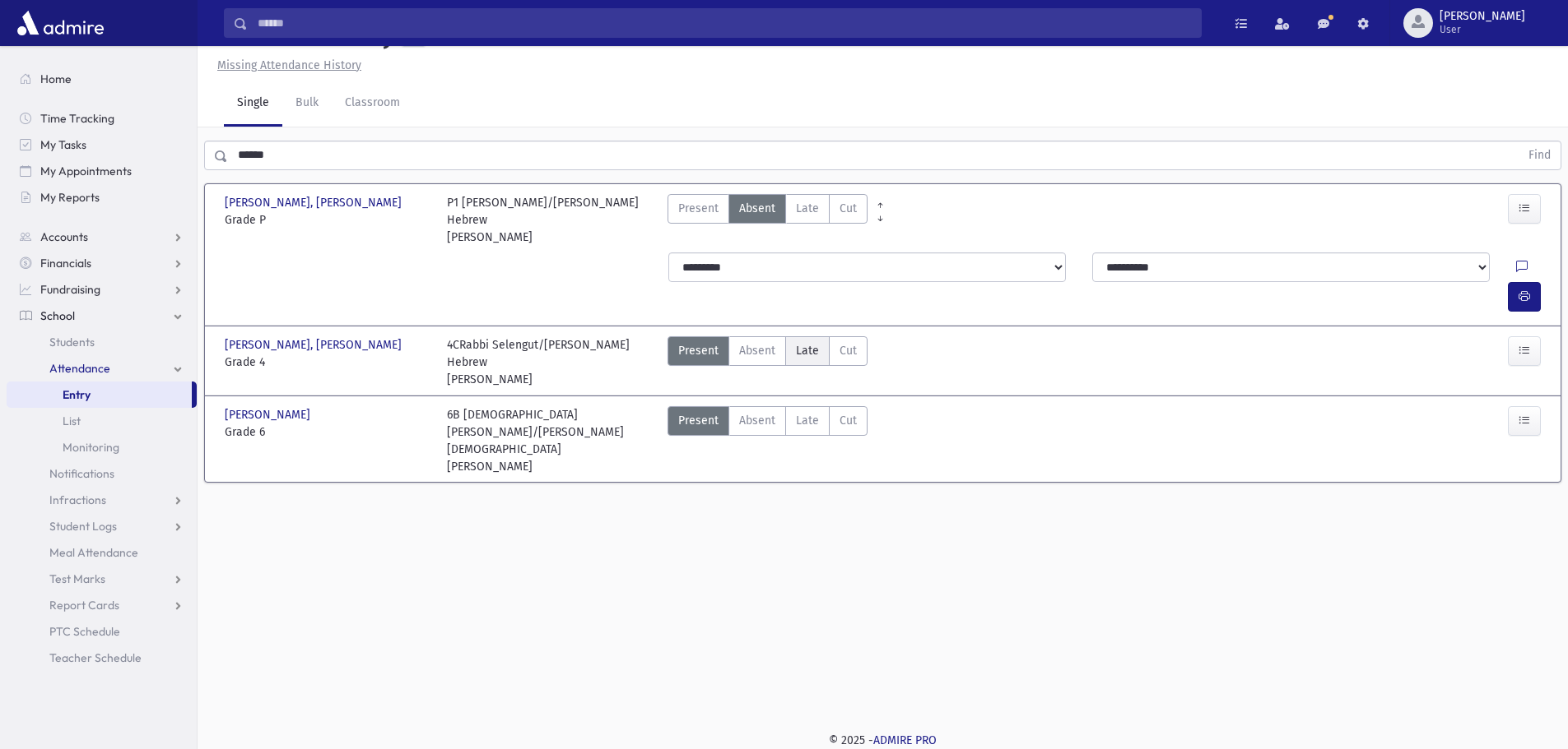
click at [796, 356] on span "Late" at bounding box center [807, 351] width 23 height 17
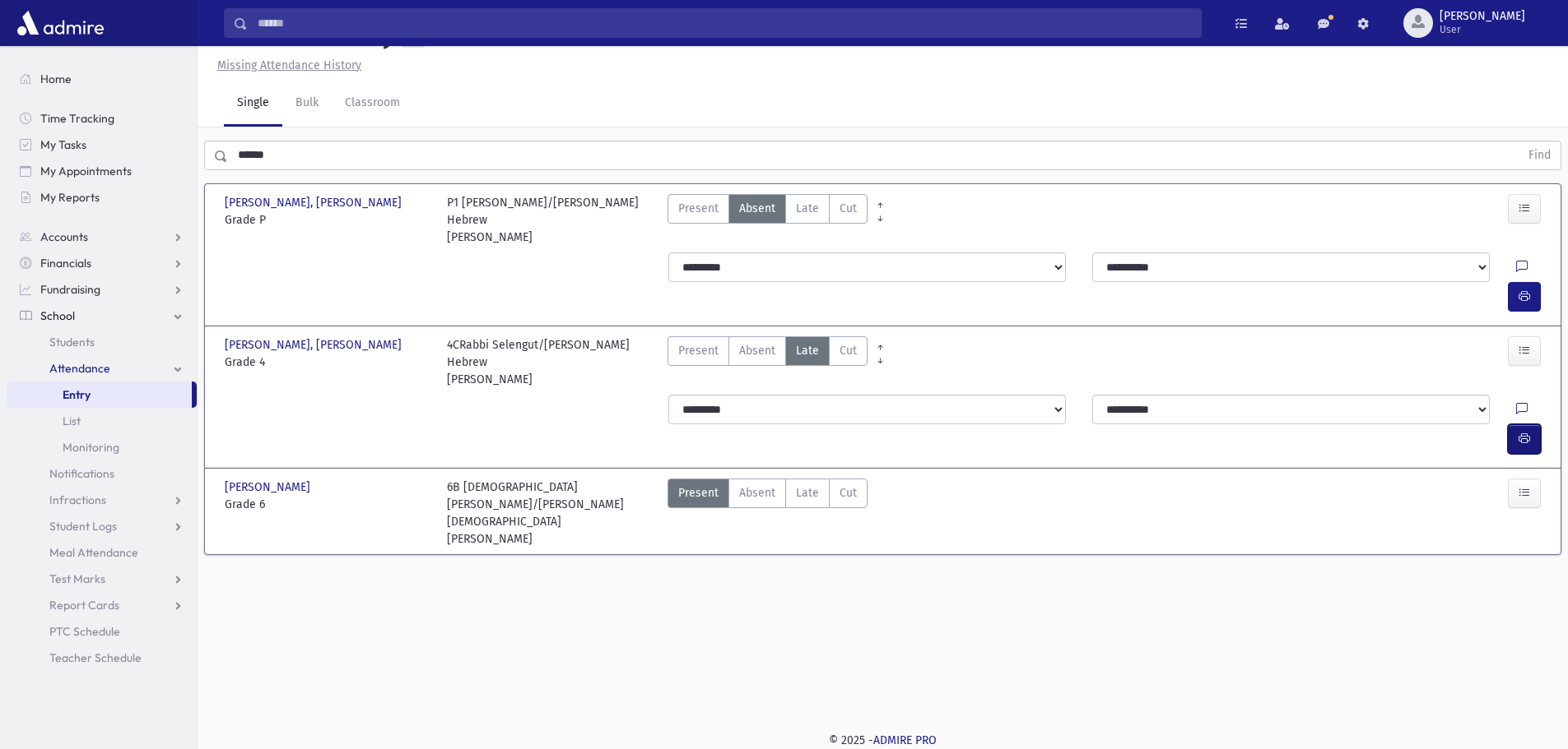
click at [1522, 432] on icon "button" at bounding box center [1524, 439] width 11 height 14
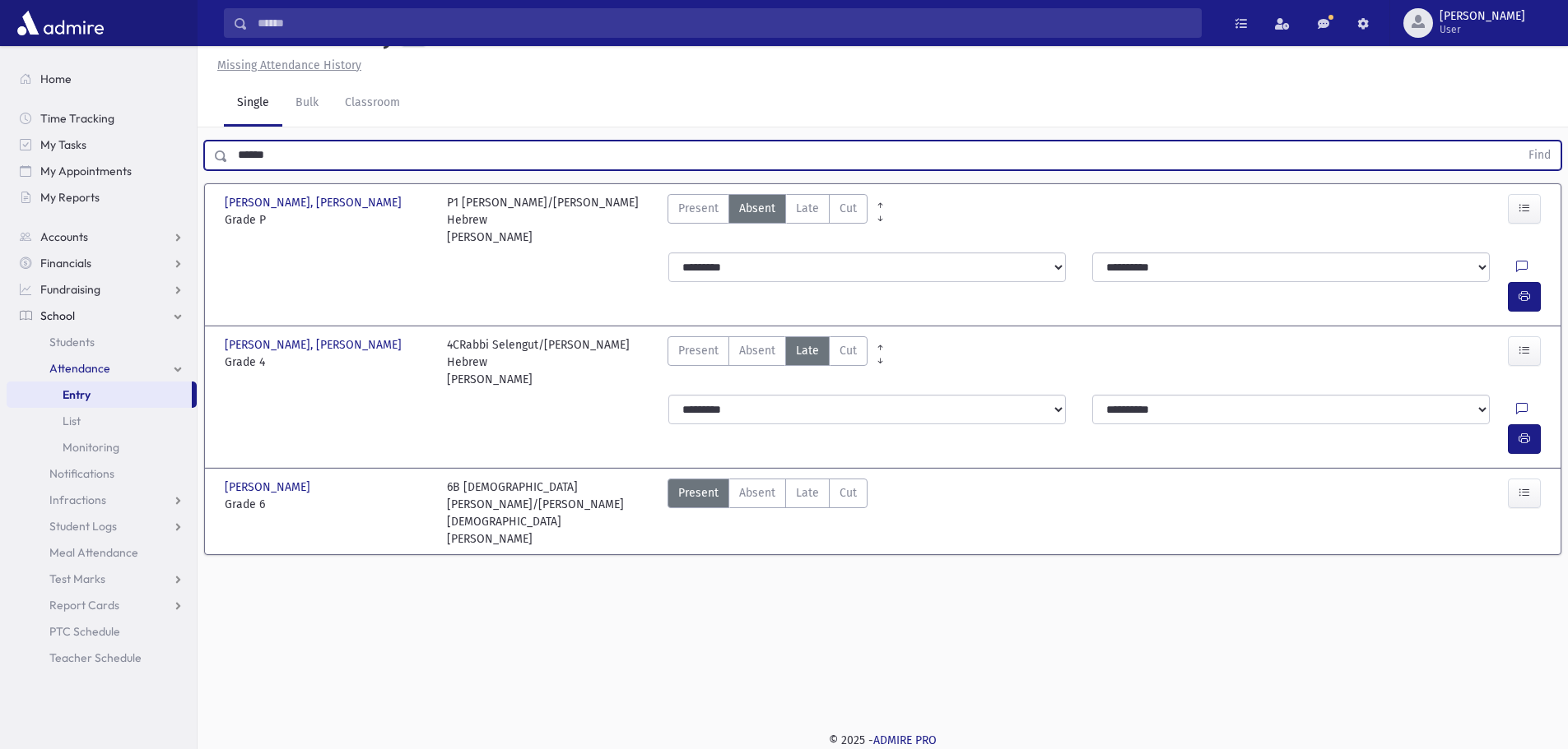
drag, startPoint x: 305, startPoint y: 199, endPoint x: 232, endPoint y: 193, distance: 73.2
click at [232, 171] on input "******" at bounding box center [873, 156] width 1291 height 30
click at [1518, 142] on button "Find" at bounding box center [1539, 156] width 42 height 28
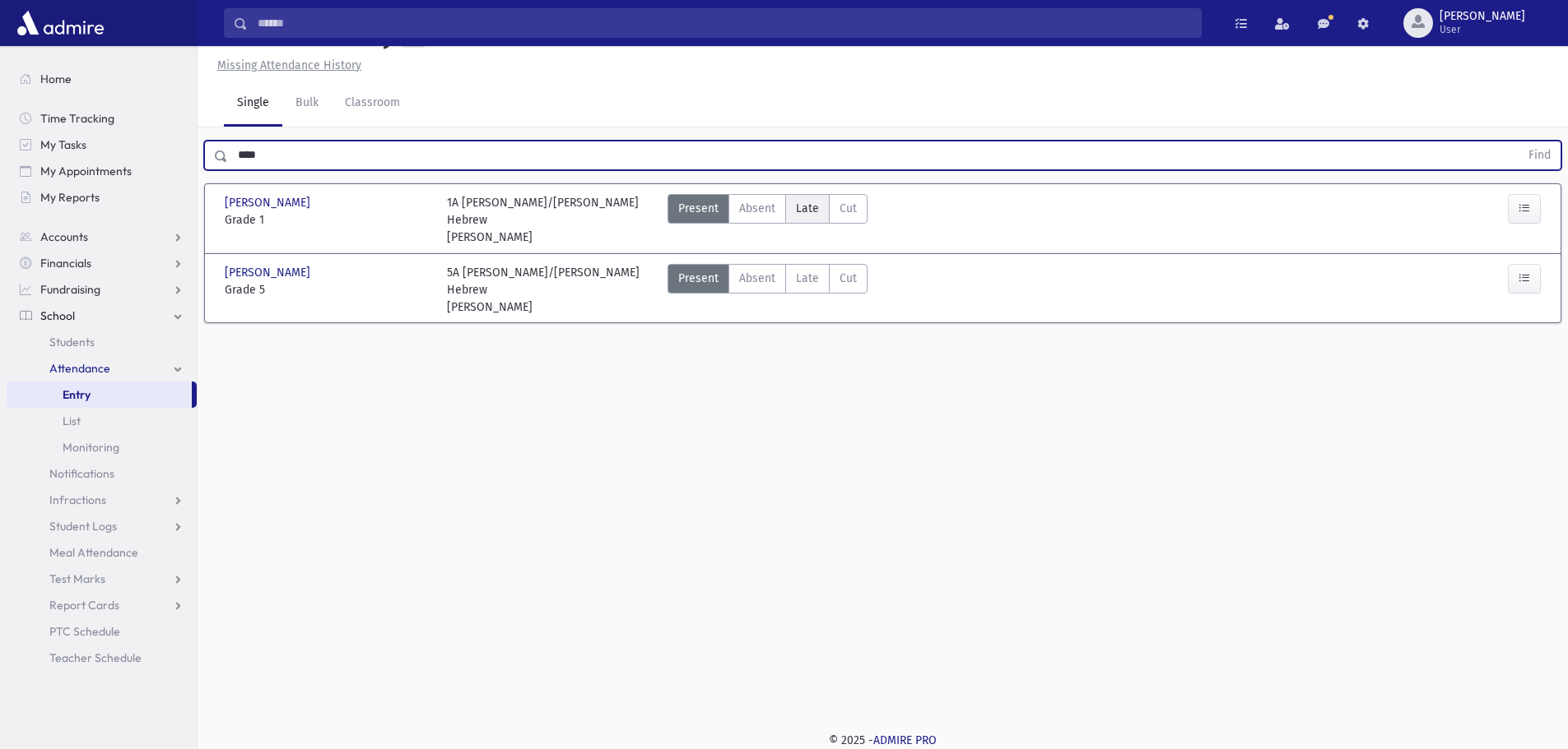
click at [803, 224] on label "Late Late" at bounding box center [807, 209] width 44 height 30
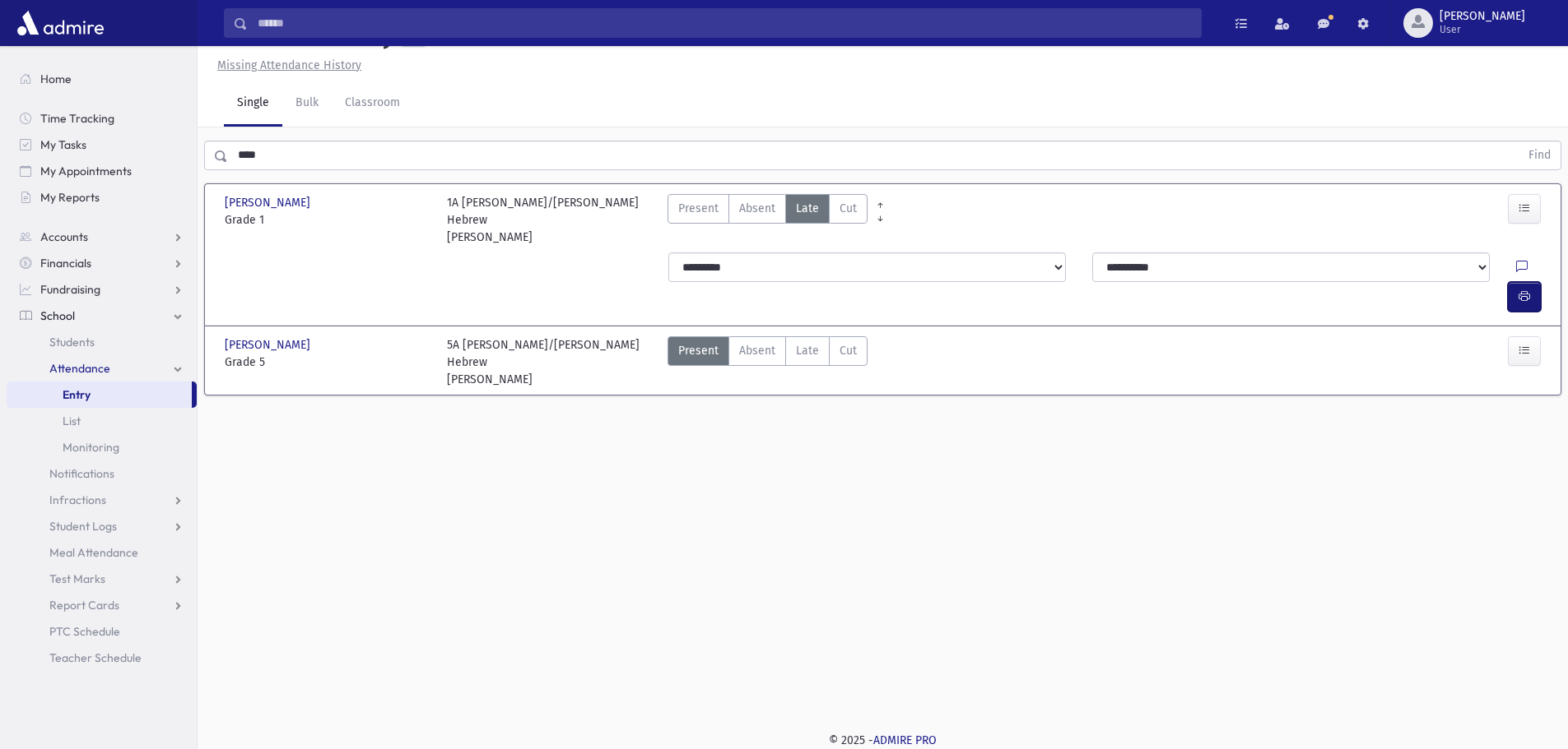
click at [1535, 292] on button "button" at bounding box center [1524, 297] width 33 height 30
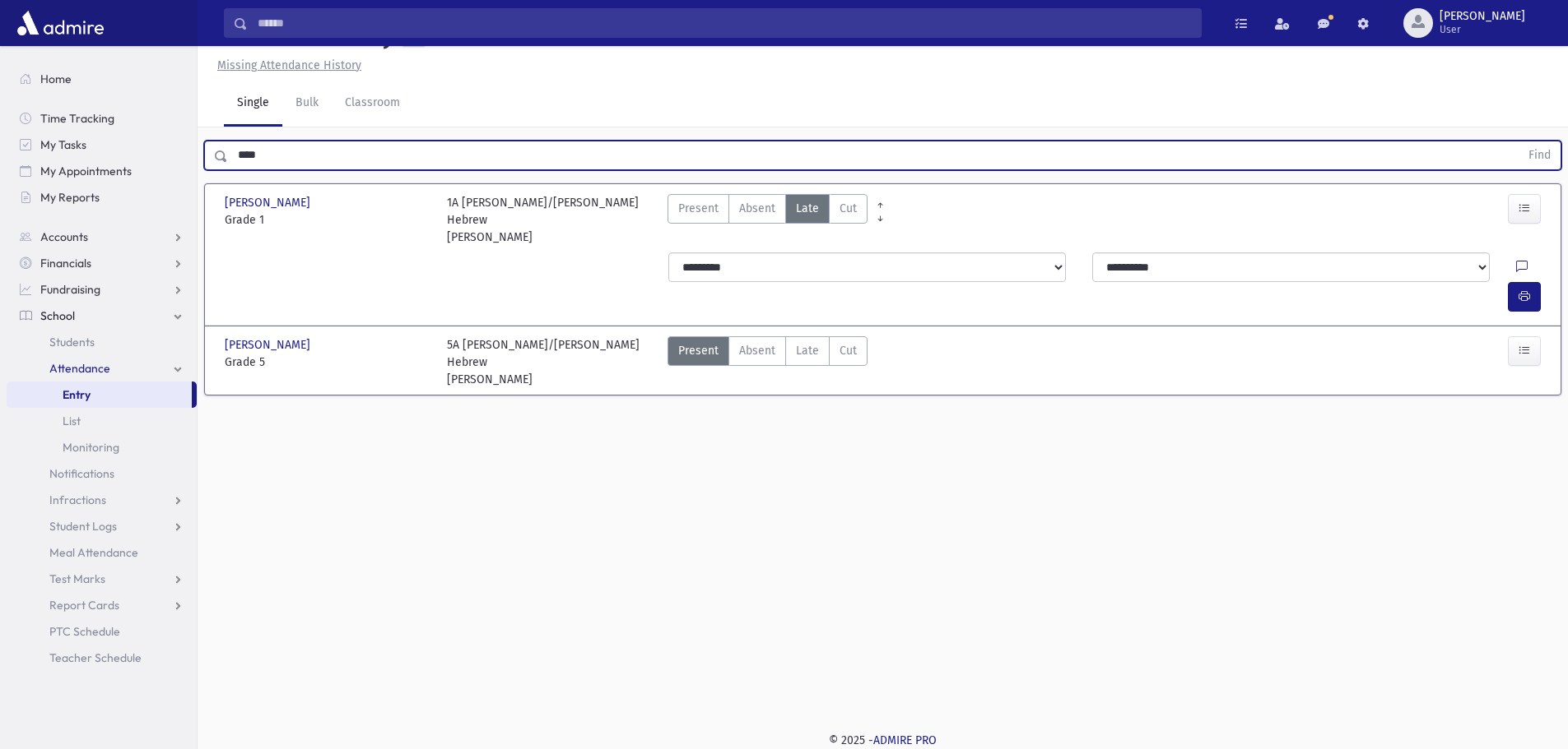
drag, startPoint x: 313, startPoint y: 189, endPoint x: 240, endPoint y: 193, distance: 73.1
click at [240, 171] on input "****" at bounding box center [873, 156] width 1291 height 30
click at [1518, 142] on button "Find" at bounding box center [1539, 156] width 42 height 28
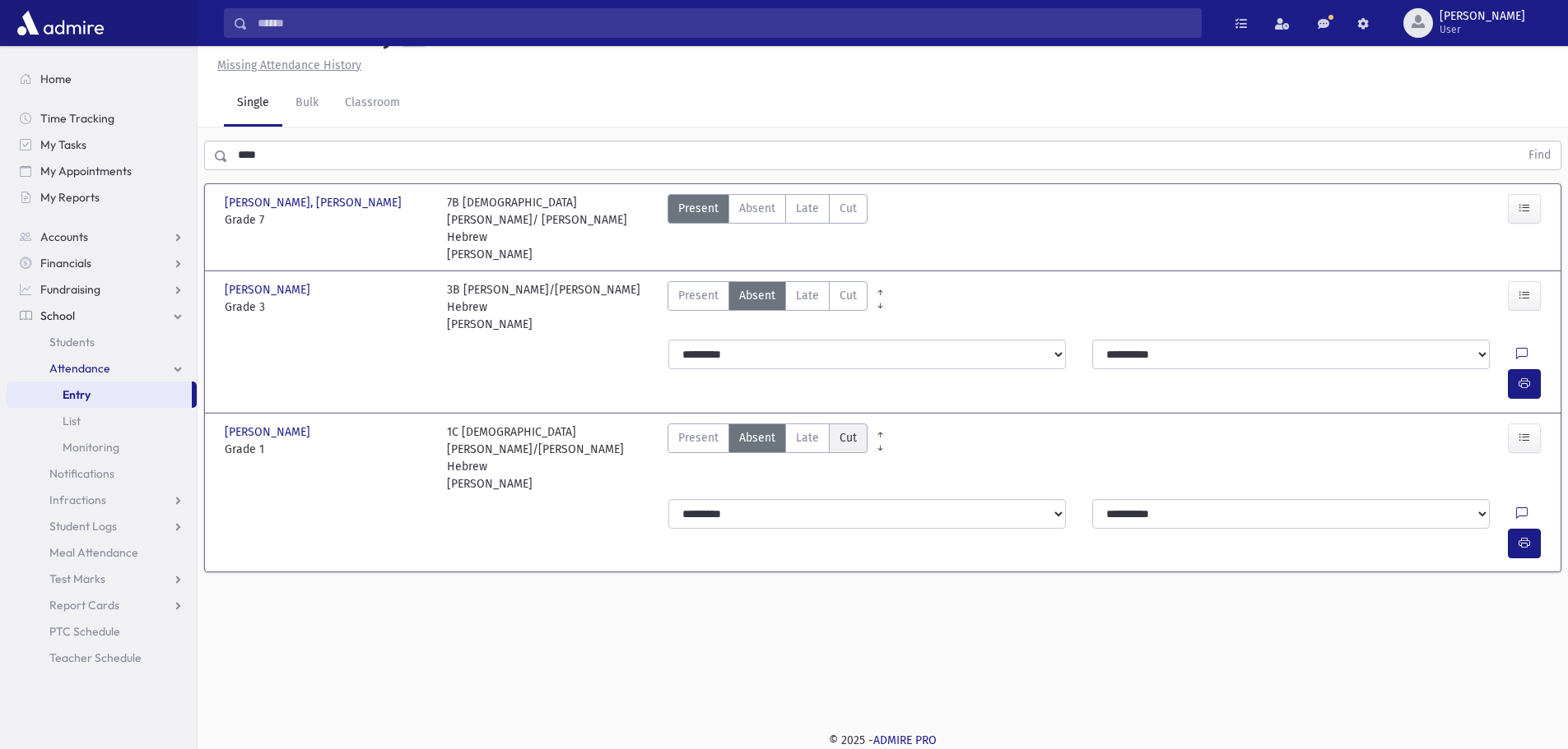
click at [829, 424] on label "Cut Cut" at bounding box center [848, 439] width 38 height 30
click at [800, 429] on span "Late" at bounding box center [807, 438] width 23 height 17
click at [1527, 536] on icon "button" at bounding box center [1524, 543] width 11 height 14
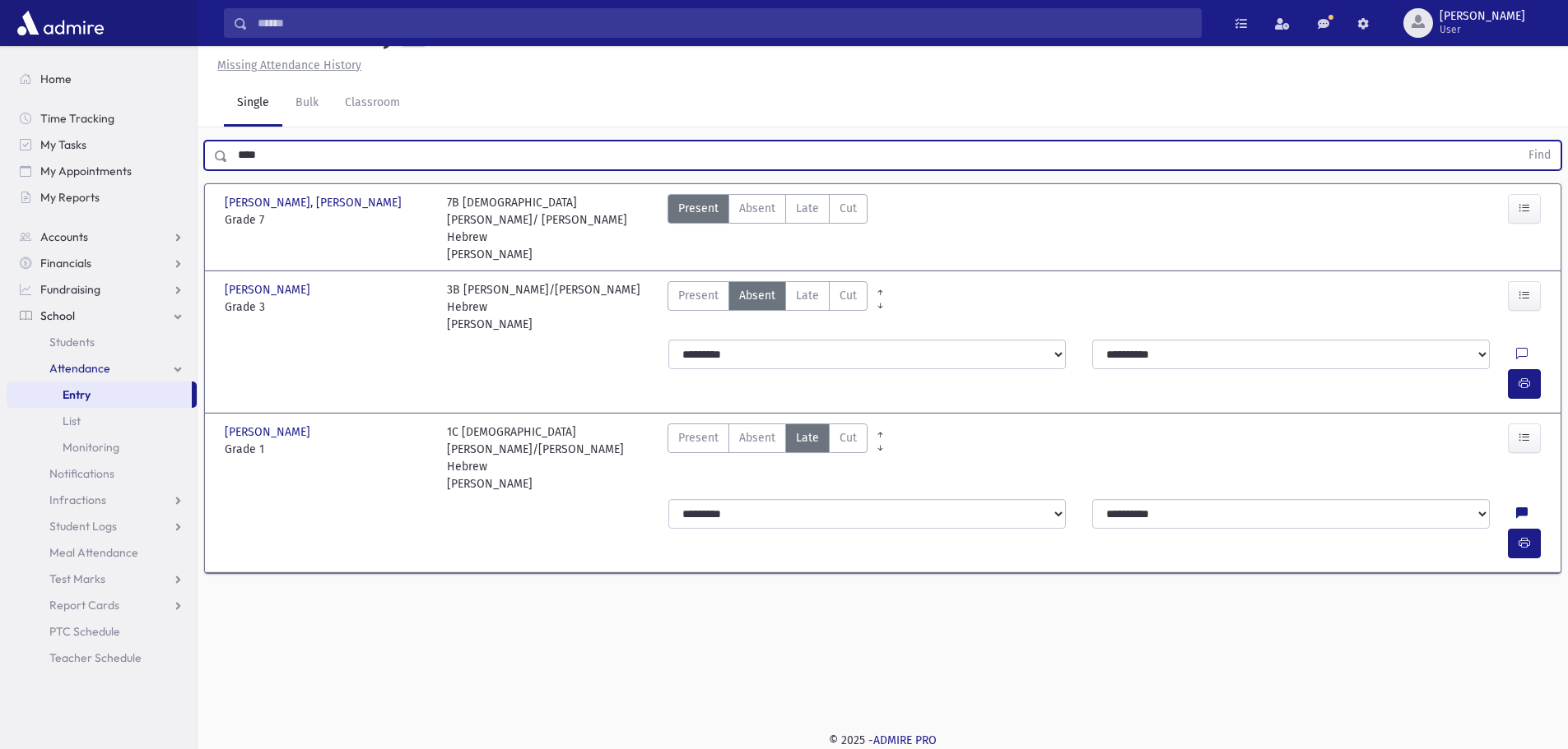
drag, startPoint x: 269, startPoint y: 202, endPoint x: 235, endPoint y: 197, distance: 34.4
click at [235, 171] on input "****" at bounding box center [873, 156] width 1291 height 30
click at [1518, 142] on button "Find" at bounding box center [1539, 156] width 42 height 28
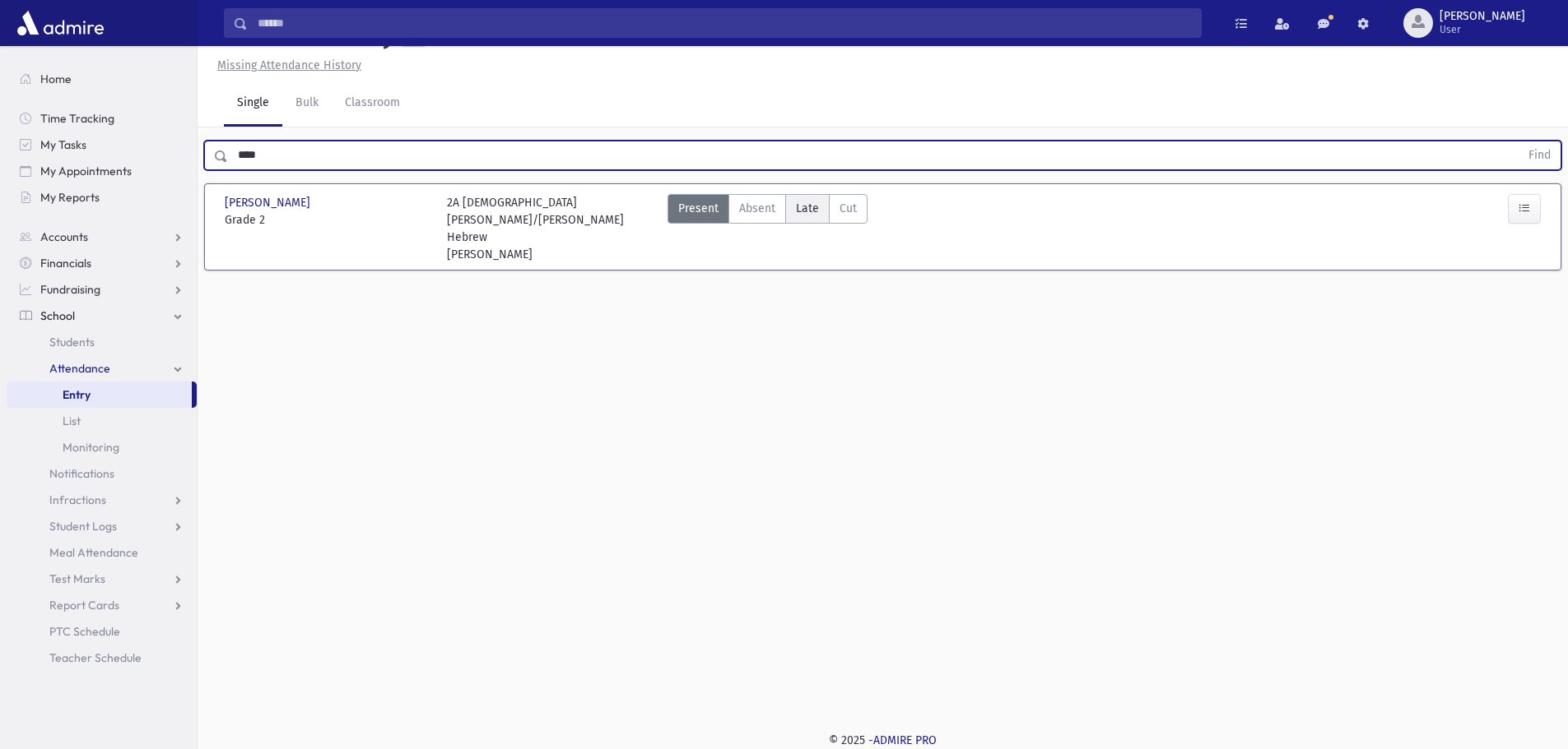
click at [818, 224] on label "Late Late" at bounding box center [807, 209] width 44 height 30
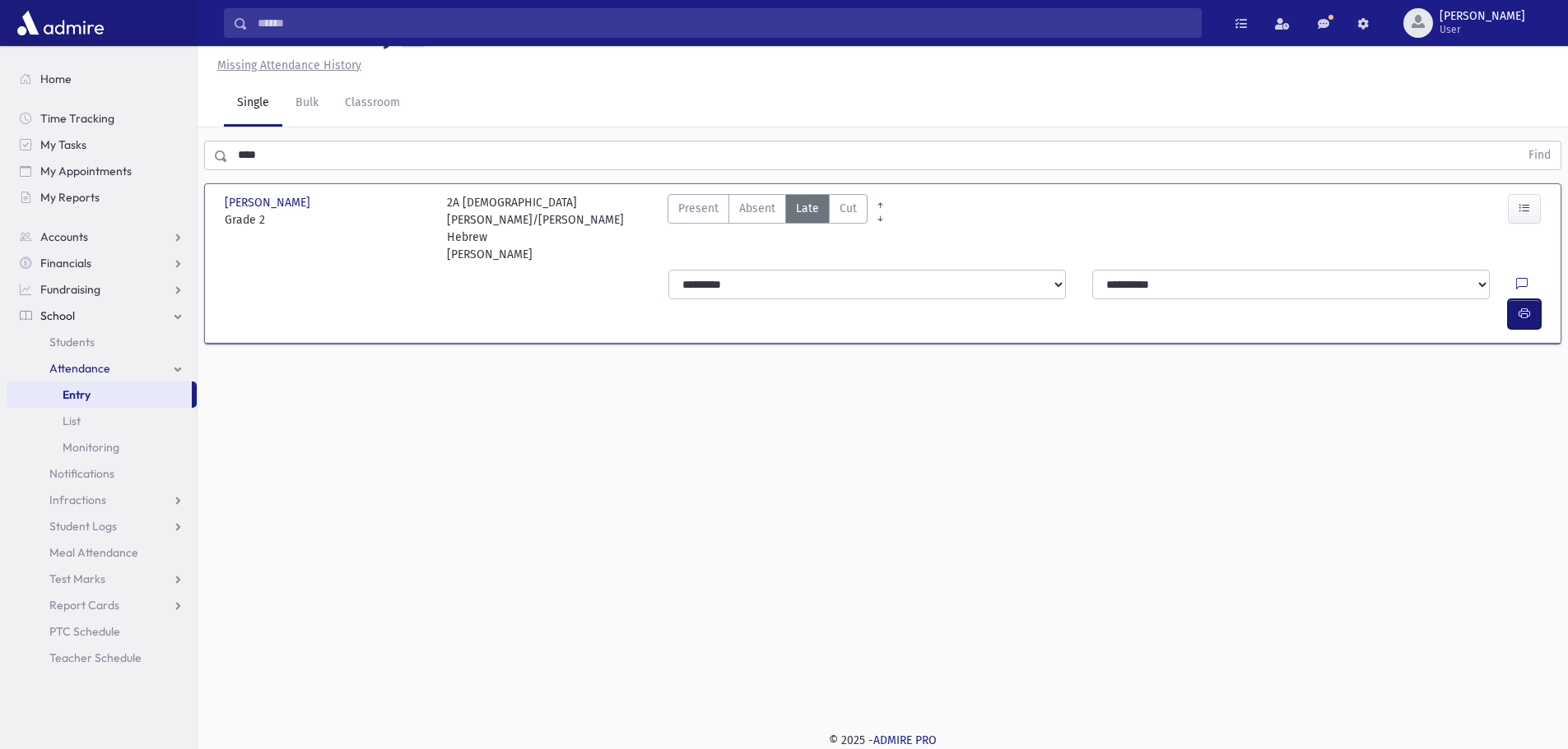
click at [1535, 299] on button "button" at bounding box center [1524, 314] width 33 height 30
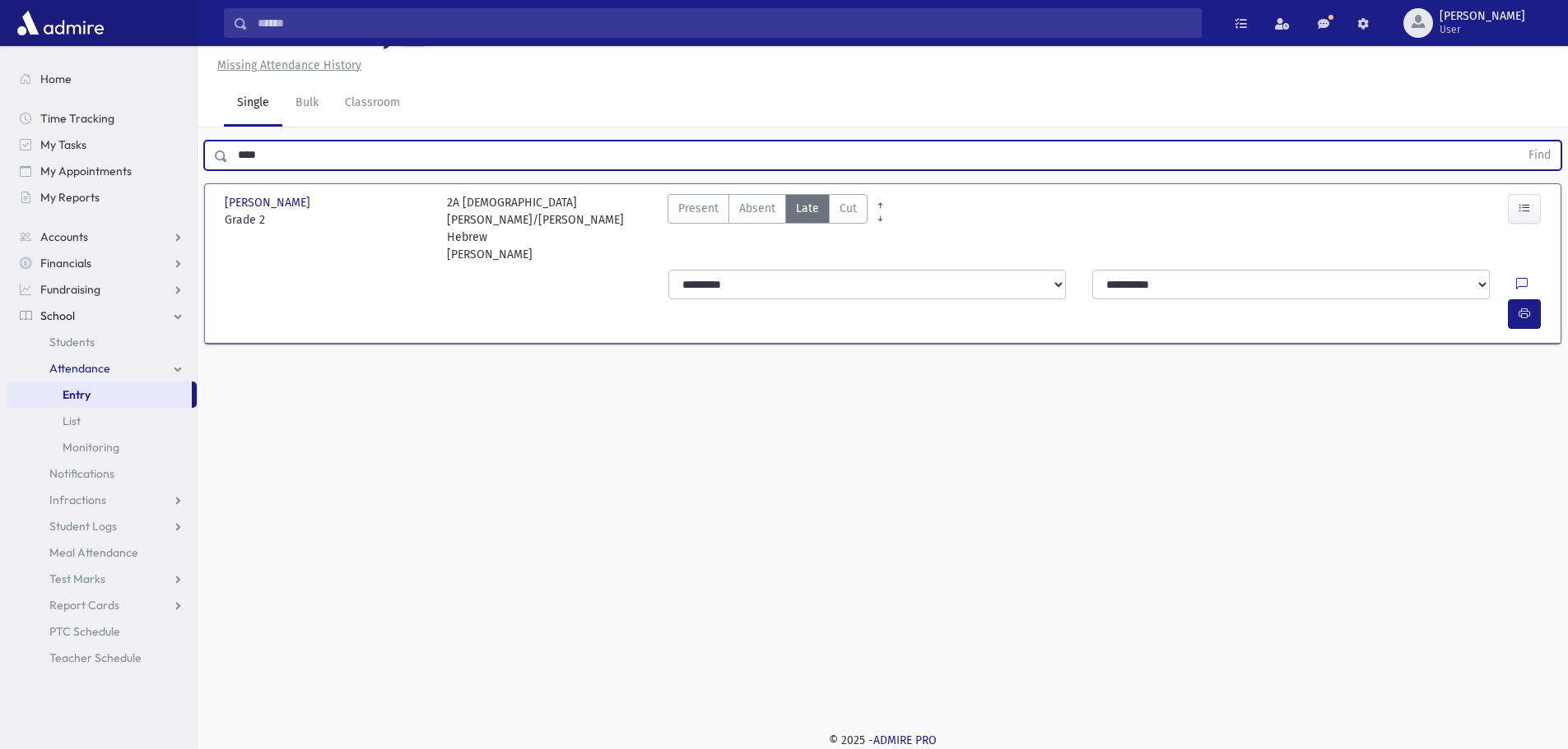
drag, startPoint x: 293, startPoint y: 185, endPoint x: 239, endPoint y: 187, distance: 54.0
click at [239, 171] on input "****" at bounding box center [873, 156] width 1291 height 30
click at [1518, 142] on button "Find" at bounding box center [1539, 156] width 42 height 28
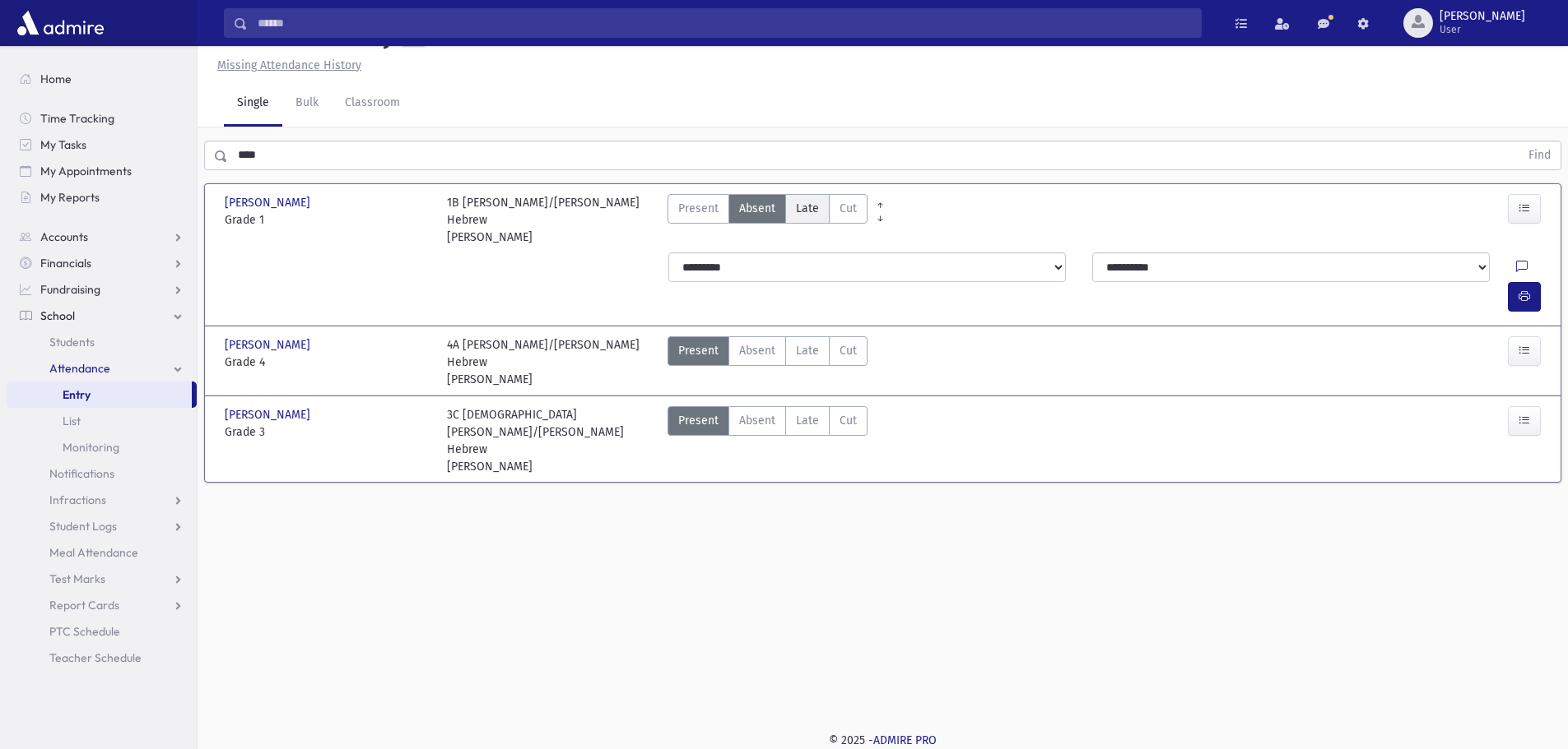
click at [806, 217] on span "Late" at bounding box center [807, 208] width 23 height 17
click at [803, 412] on span "Late" at bounding box center [807, 421] width 23 height 17
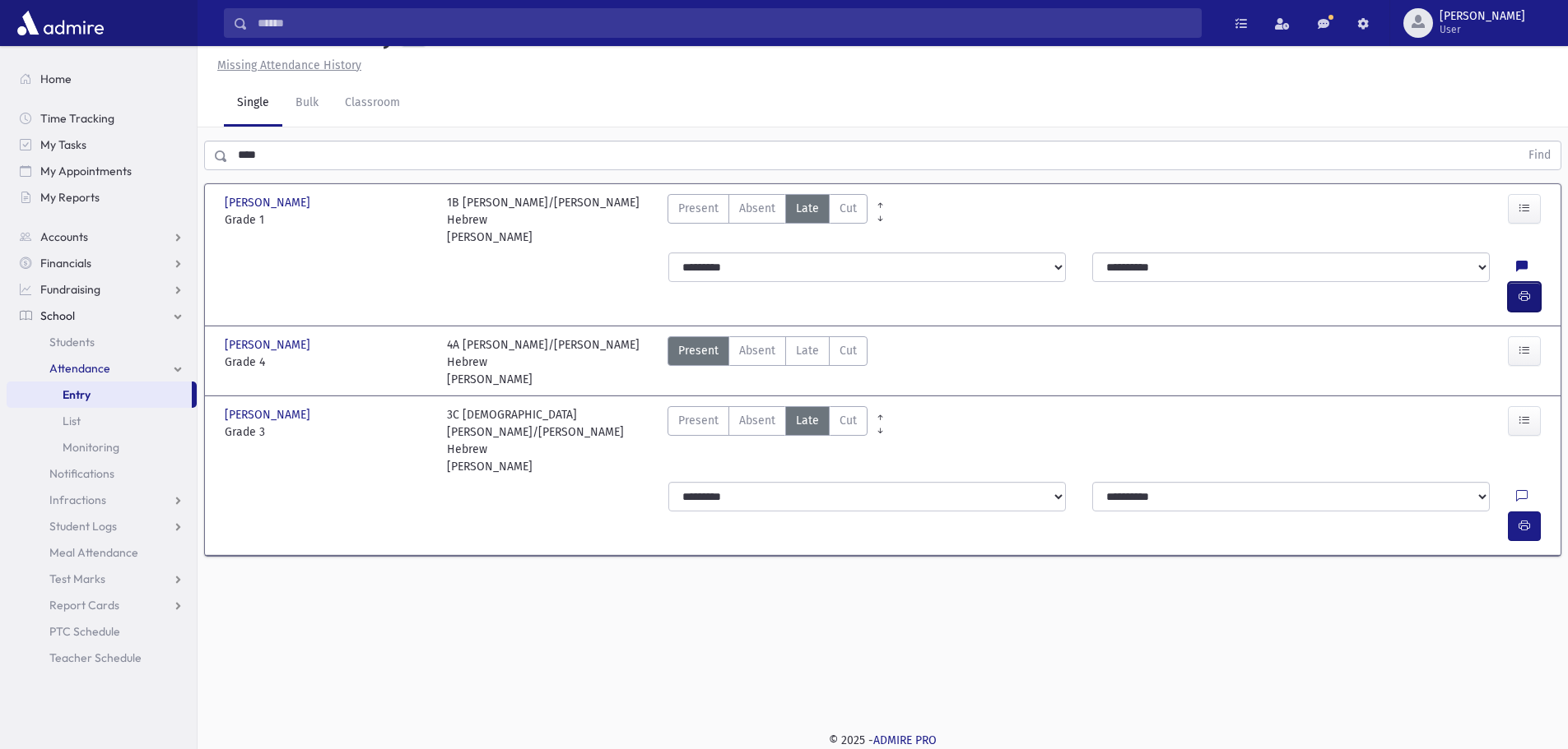
click at [1522, 298] on icon "button" at bounding box center [1524, 296] width 11 height 14
click at [1522, 519] on icon "button" at bounding box center [1524, 526] width 11 height 14
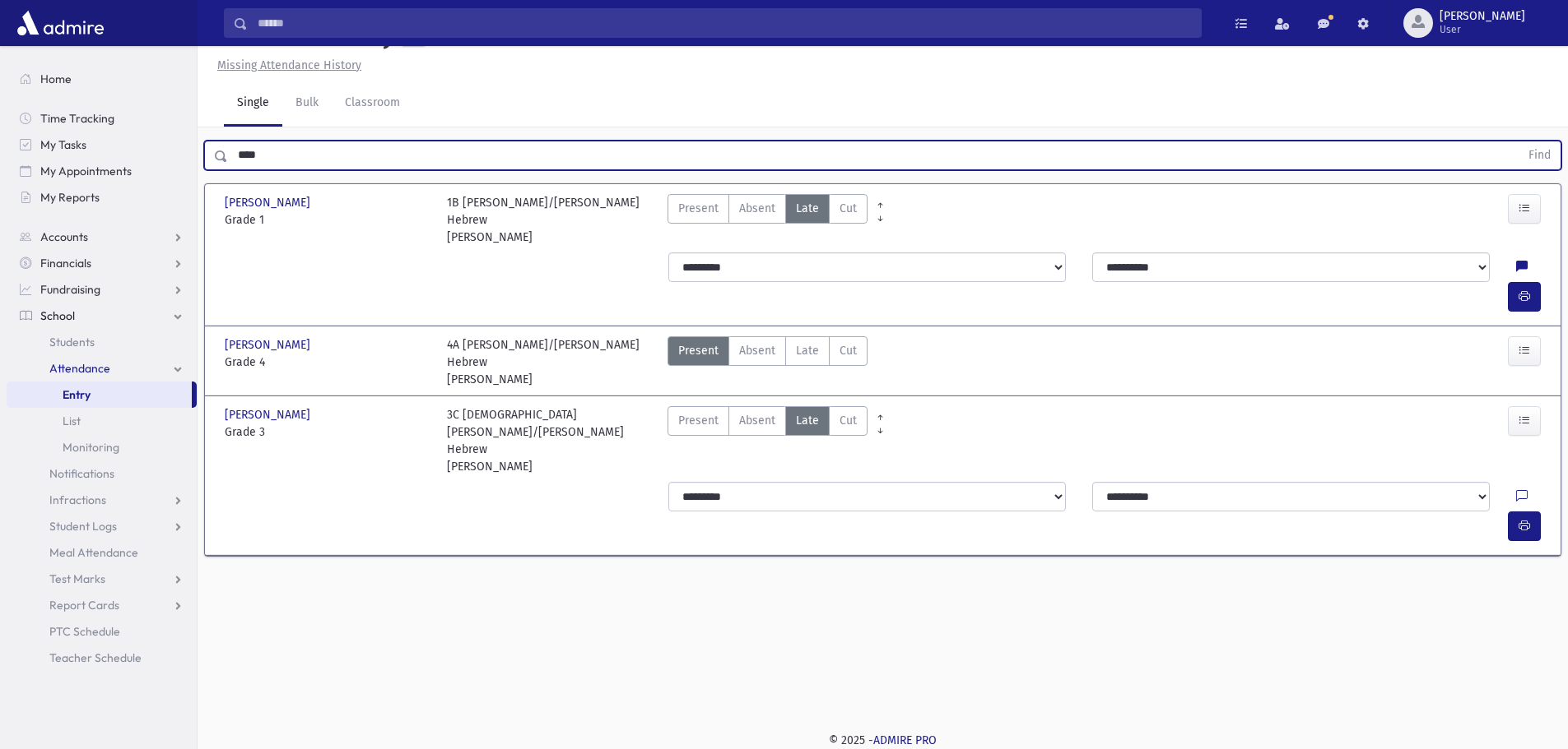
click at [298, 171] on input "****" at bounding box center [873, 156] width 1291 height 30
click at [1518, 142] on button "Find" at bounding box center [1539, 156] width 42 height 28
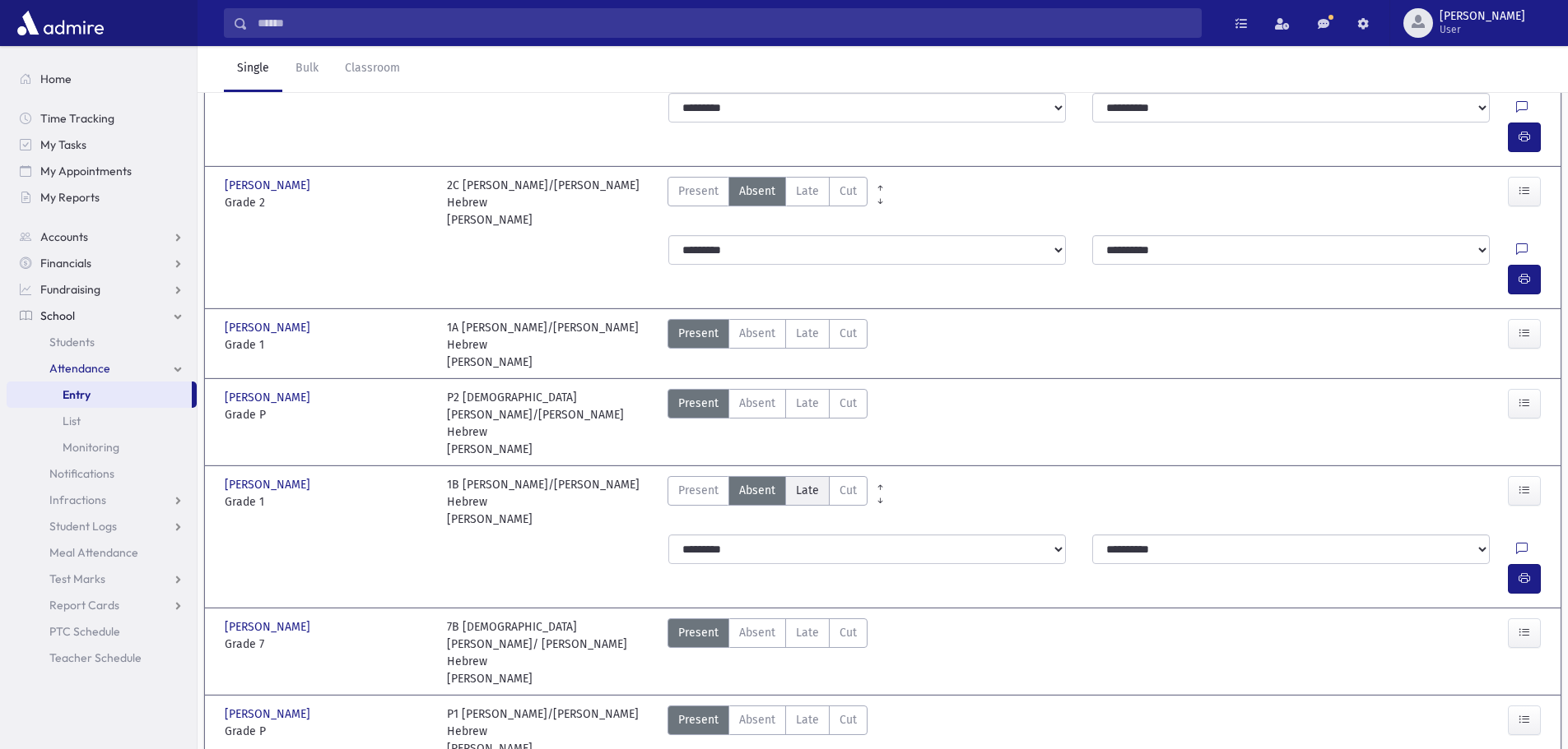
click at [808, 493] on span "Late" at bounding box center [807, 490] width 23 height 17
click at [1529, 564] on button "button" at bounding box center [1524, 579] width 33 height 30
click at [814, 206] on label "Late Late" at bounding box center [807, 192] width 44 height 30
click at [1519, 294] on button "button" at bounding box center [1524, 280] width 33 height 30
click at [791, 64] on label "Late Late" at bounding box center [807, 50] width 44 height 30
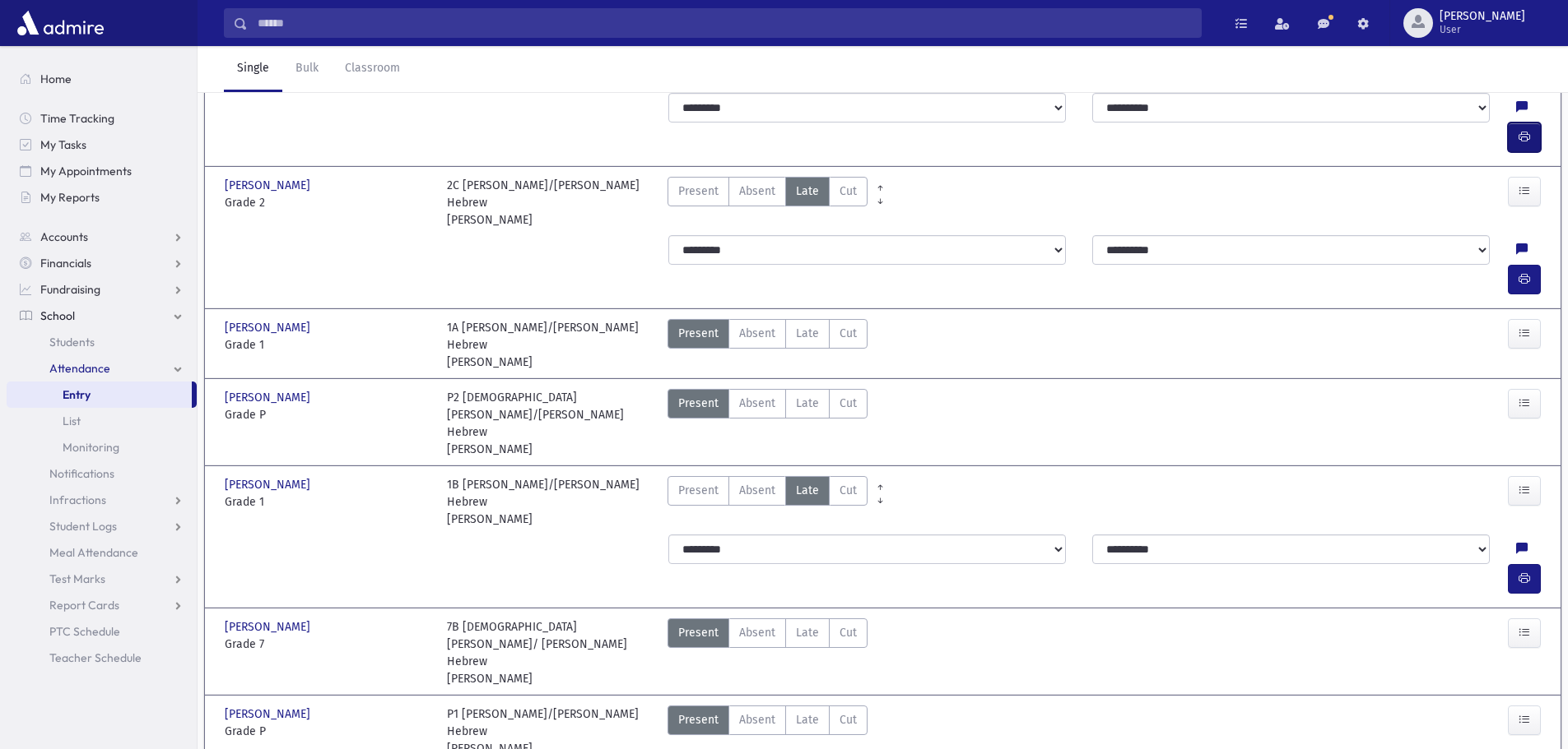
click at [1535, 152] on button "button" at bounding box center [1524, 138] width 33 height 30
drag, startPoint x: 282, startPoint y: 189, endPoint x: 234, endPoint y: 193, distance: 48.2
type input "****"
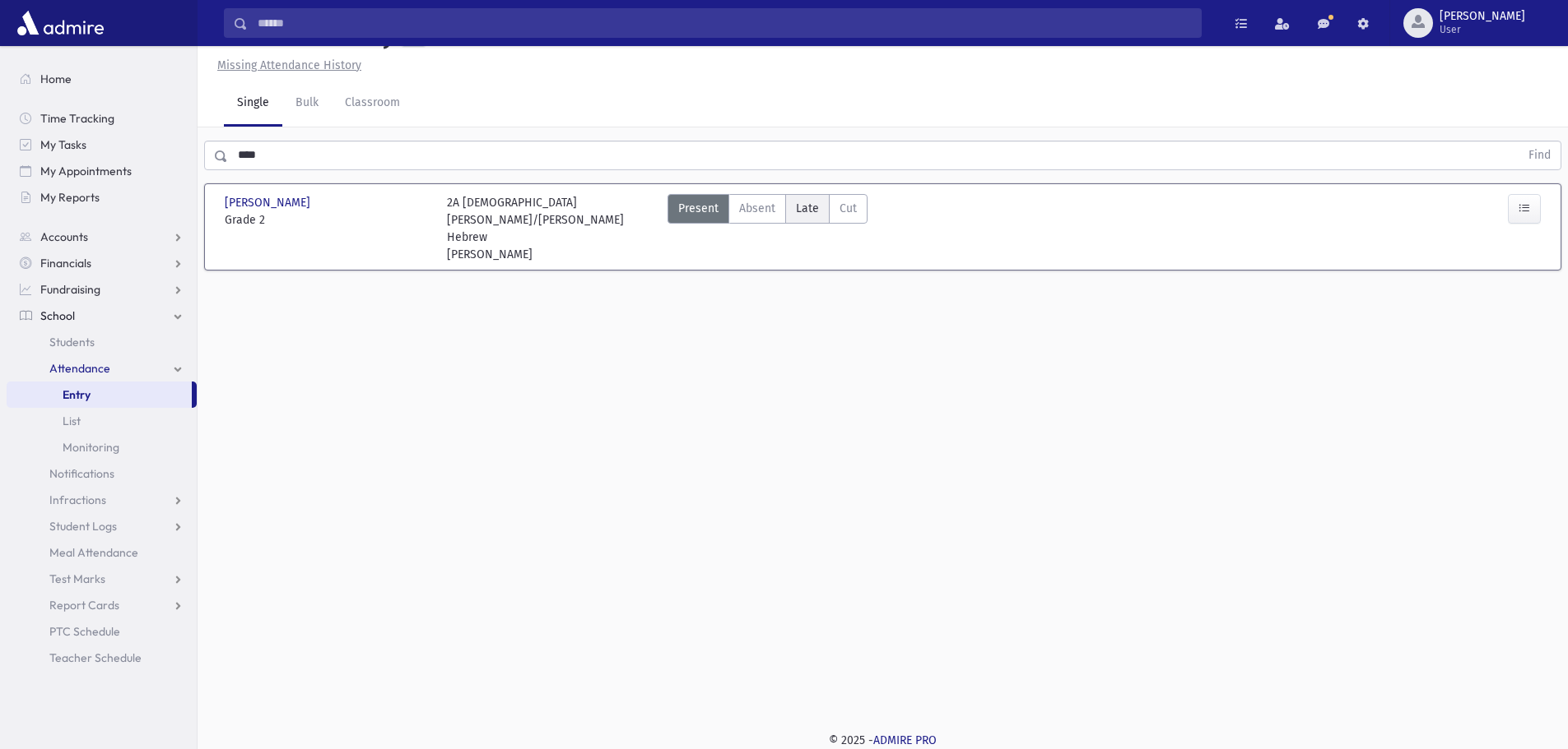
click at [793, 224] on label "Late Late" at bounding box center [807, 209] width 44 height 30
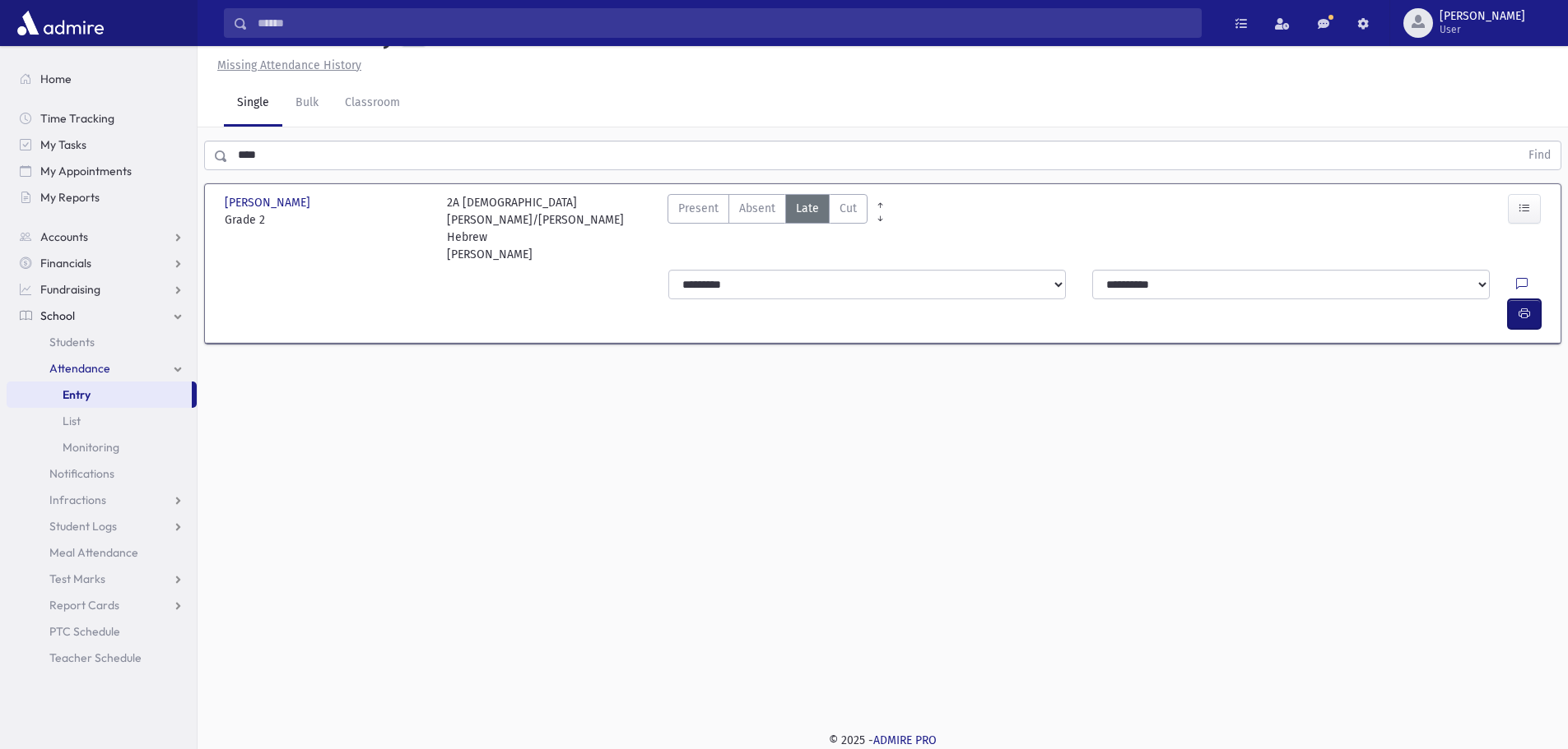
click at [1523, 307] on icon "button" at bounding box center [1524, 313] width 11 height 14
